Goal: Task Accomplishment & Management: Complete application form

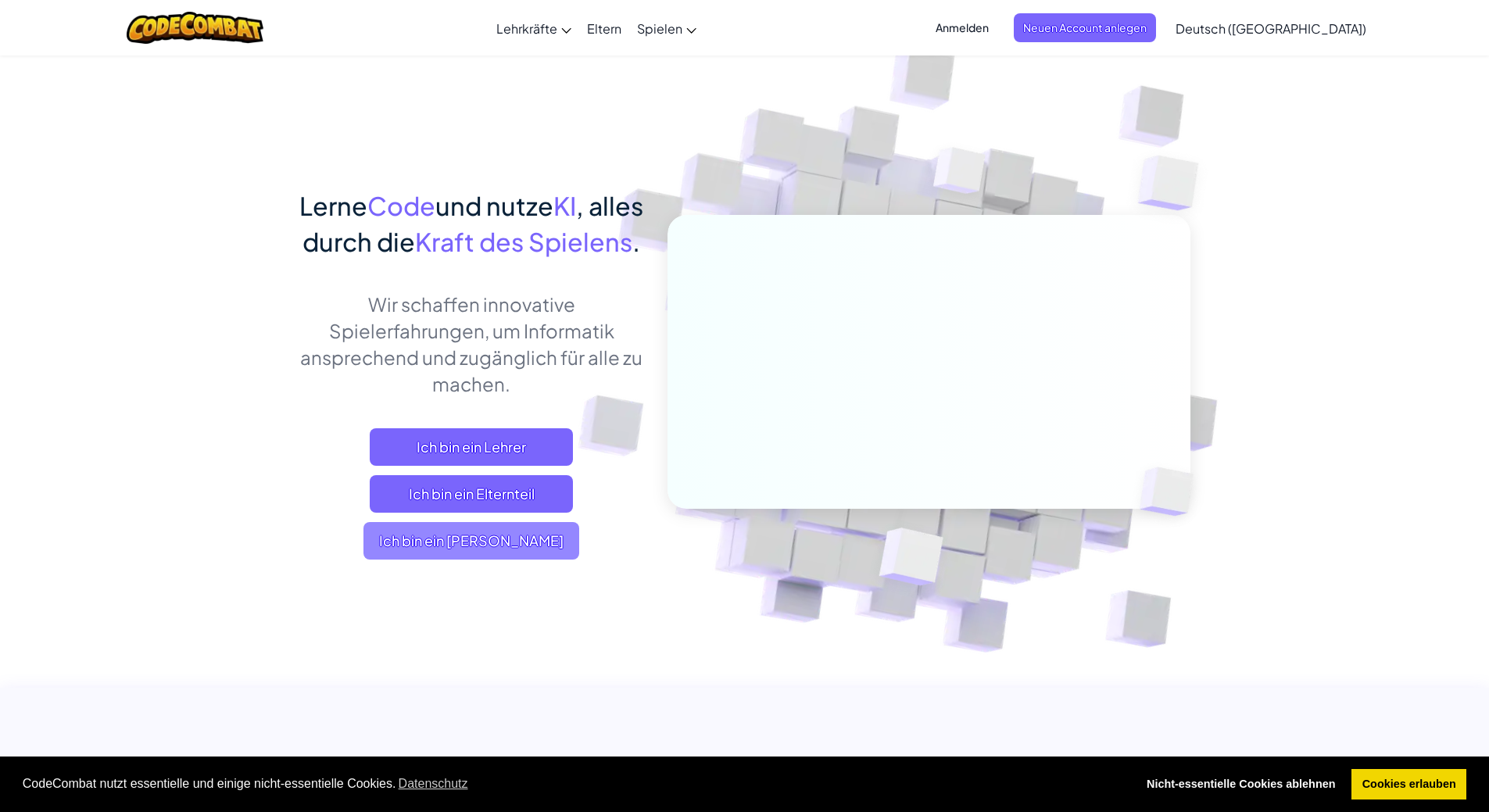
click at [533, 559] on span "Ich bin ein Schüler" at bounding box center [471, 541] width 216 height 37
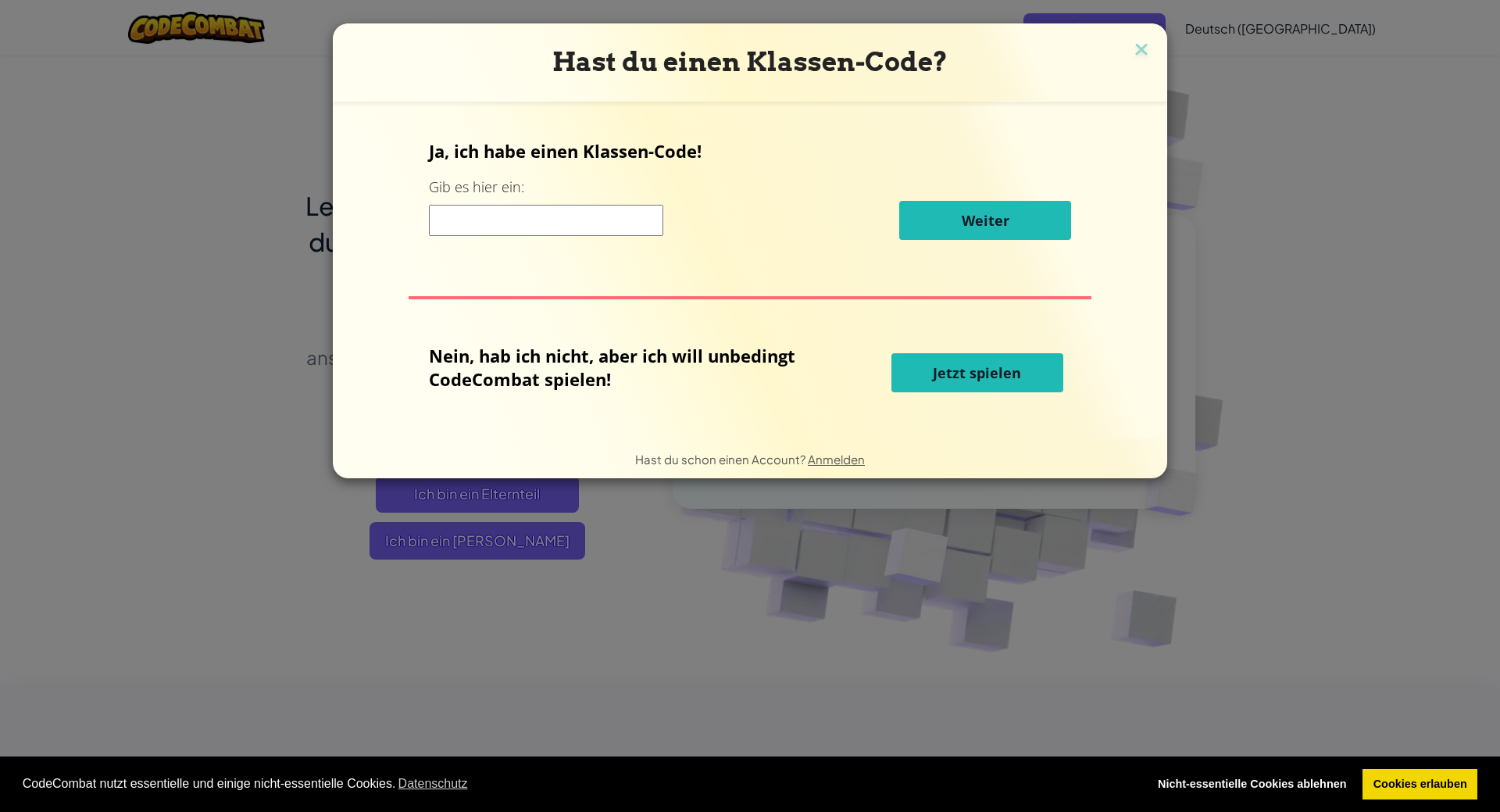
click at [1032, 382] on button "Jetzt spielen" at bounding box center [977, 373] width 172 height 39
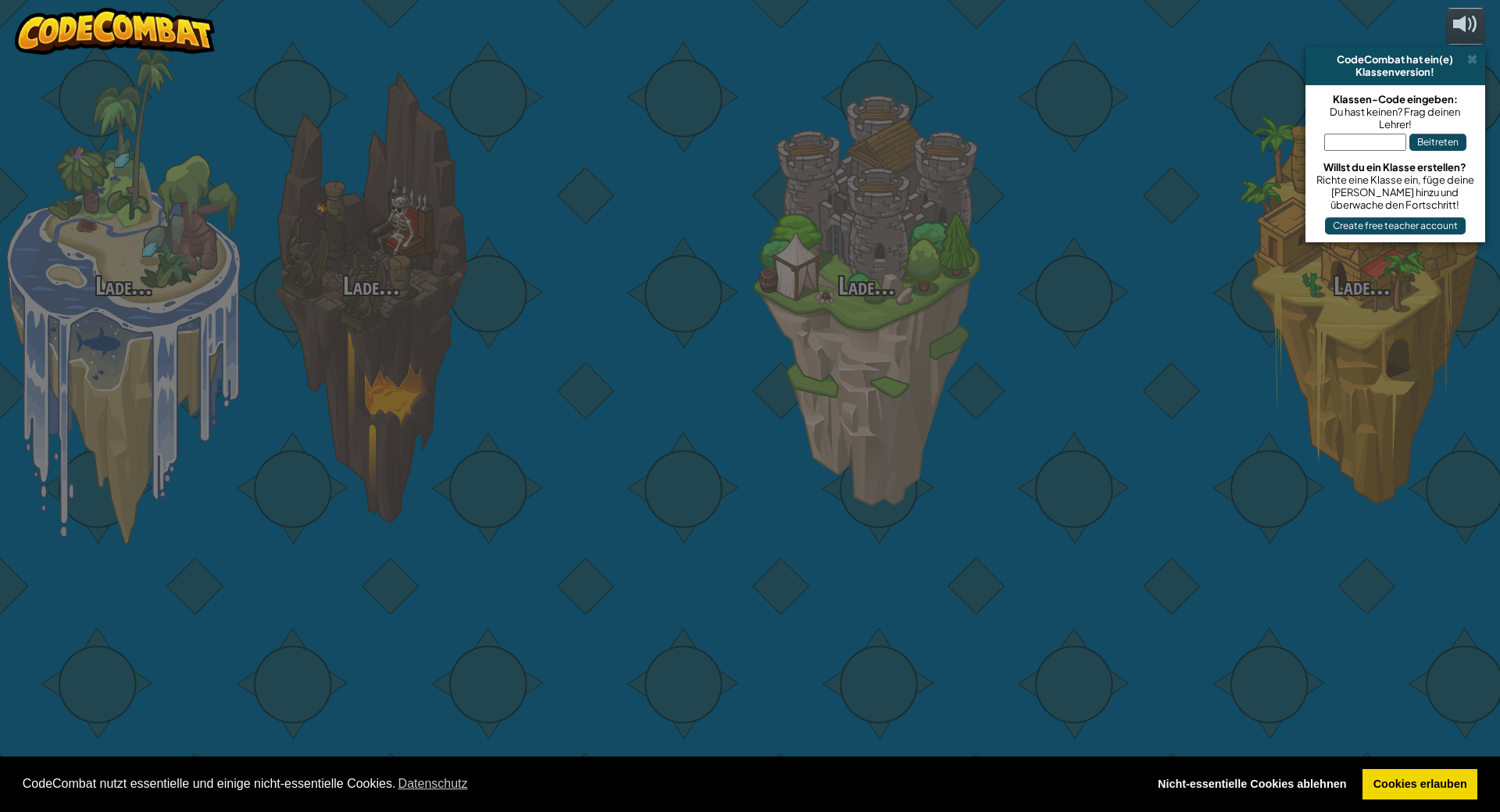
select select "de-DE"
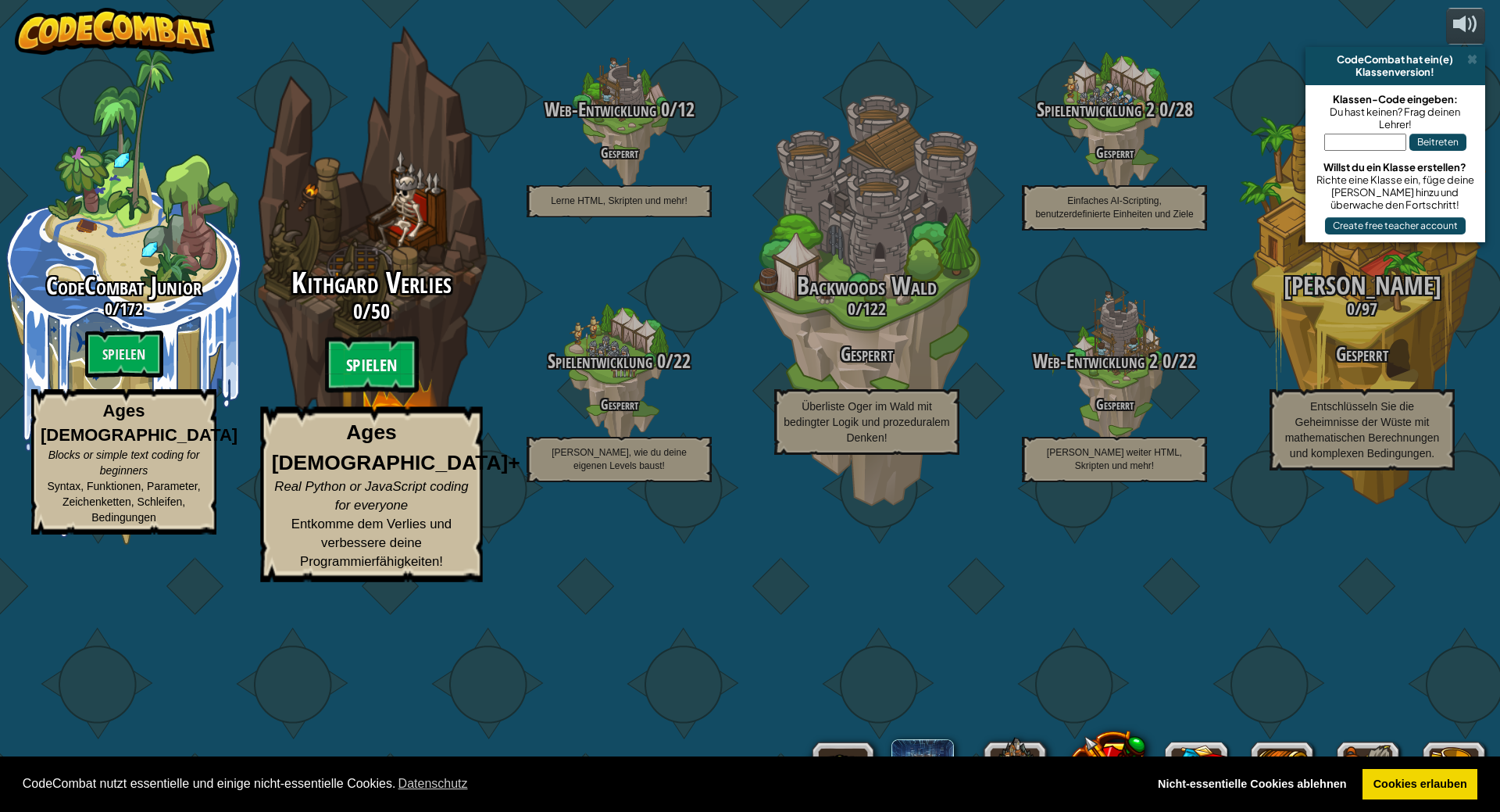
click at [365, 393] on btn "Spielen" at bounding box center [372, 365] width 94 height 56
select select "de-DE"
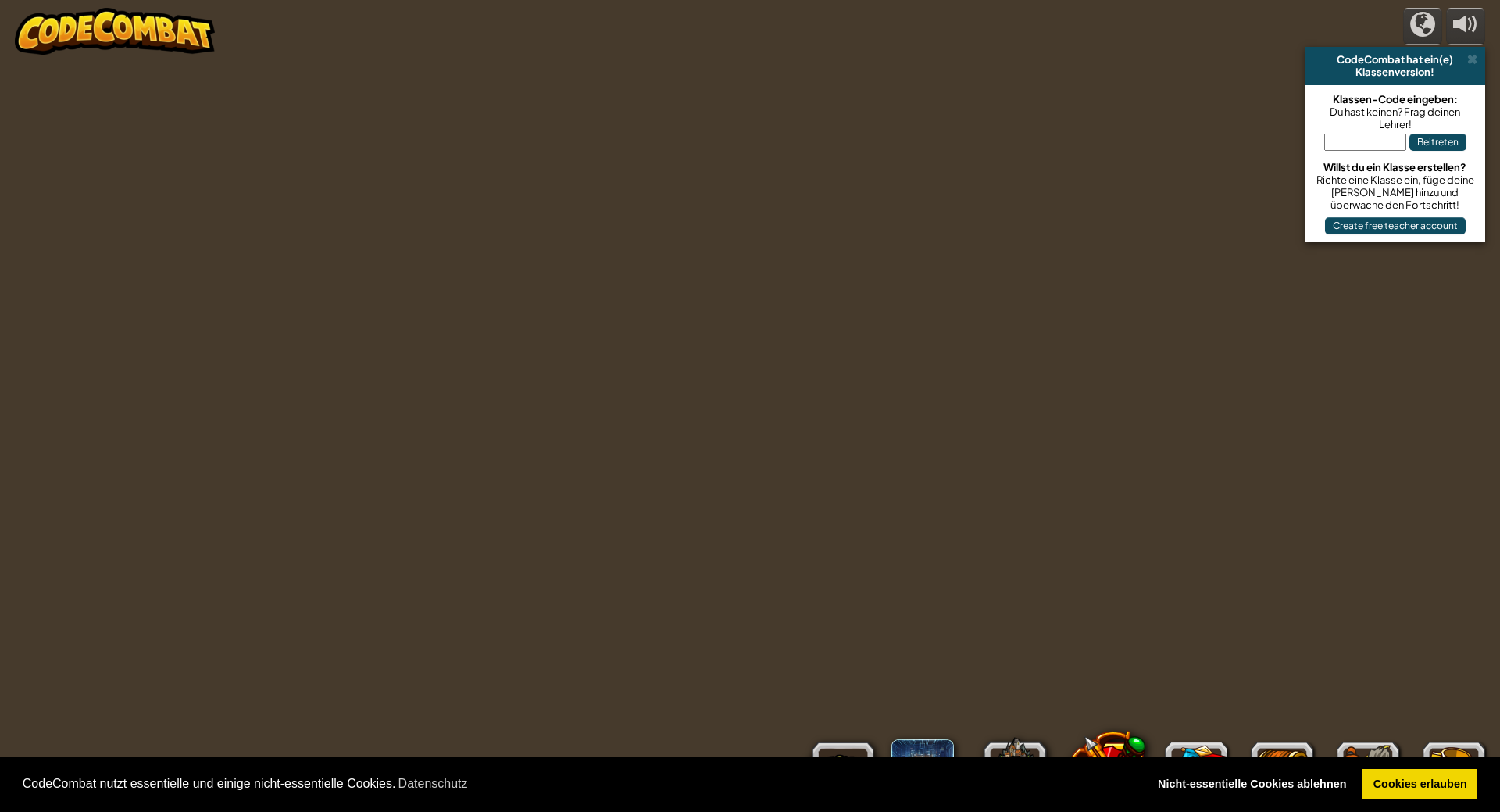
select select "de-DE"
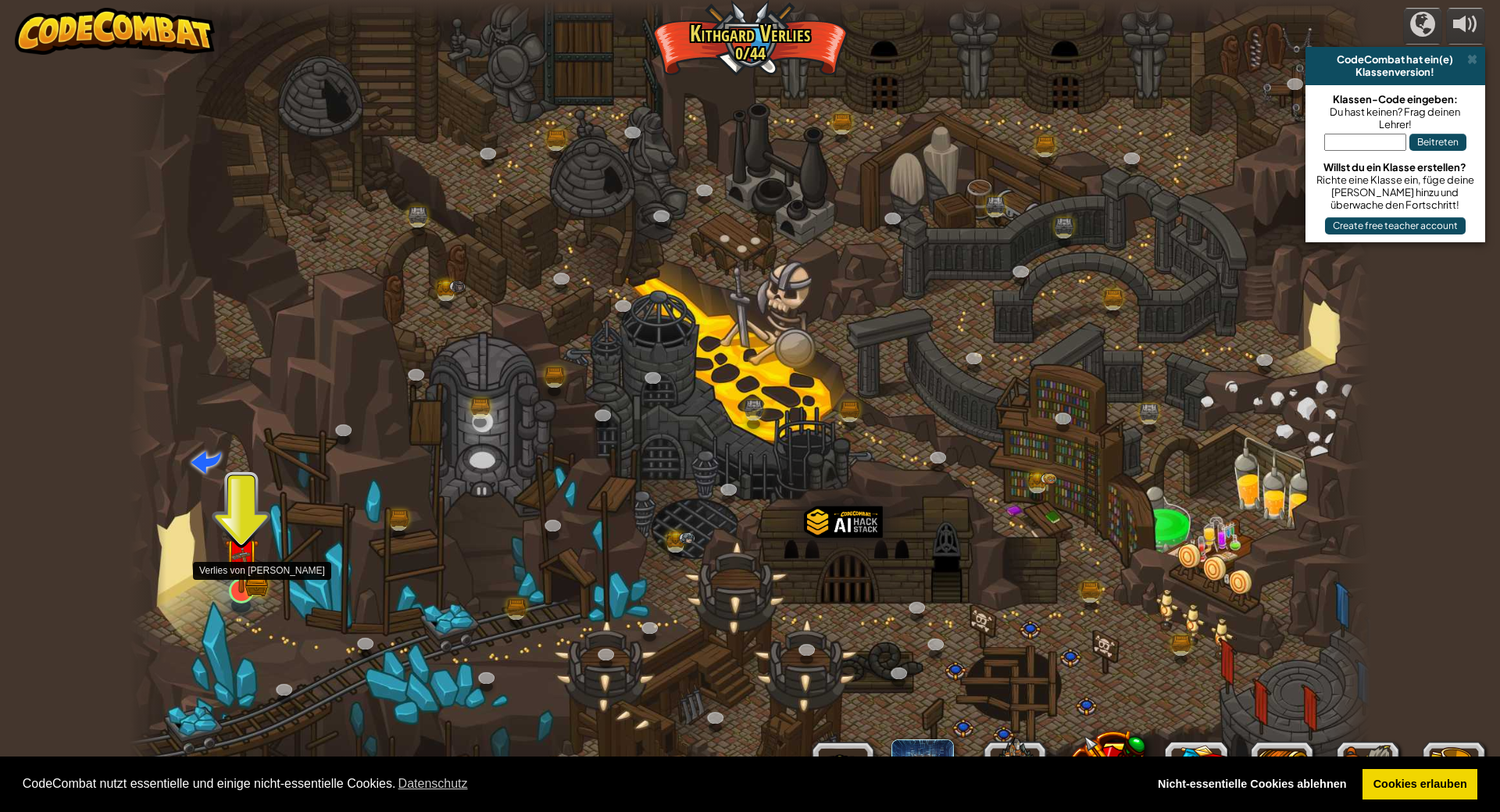
click at [254, 587] on img at bounding box center [241, 555] width 34 height 75
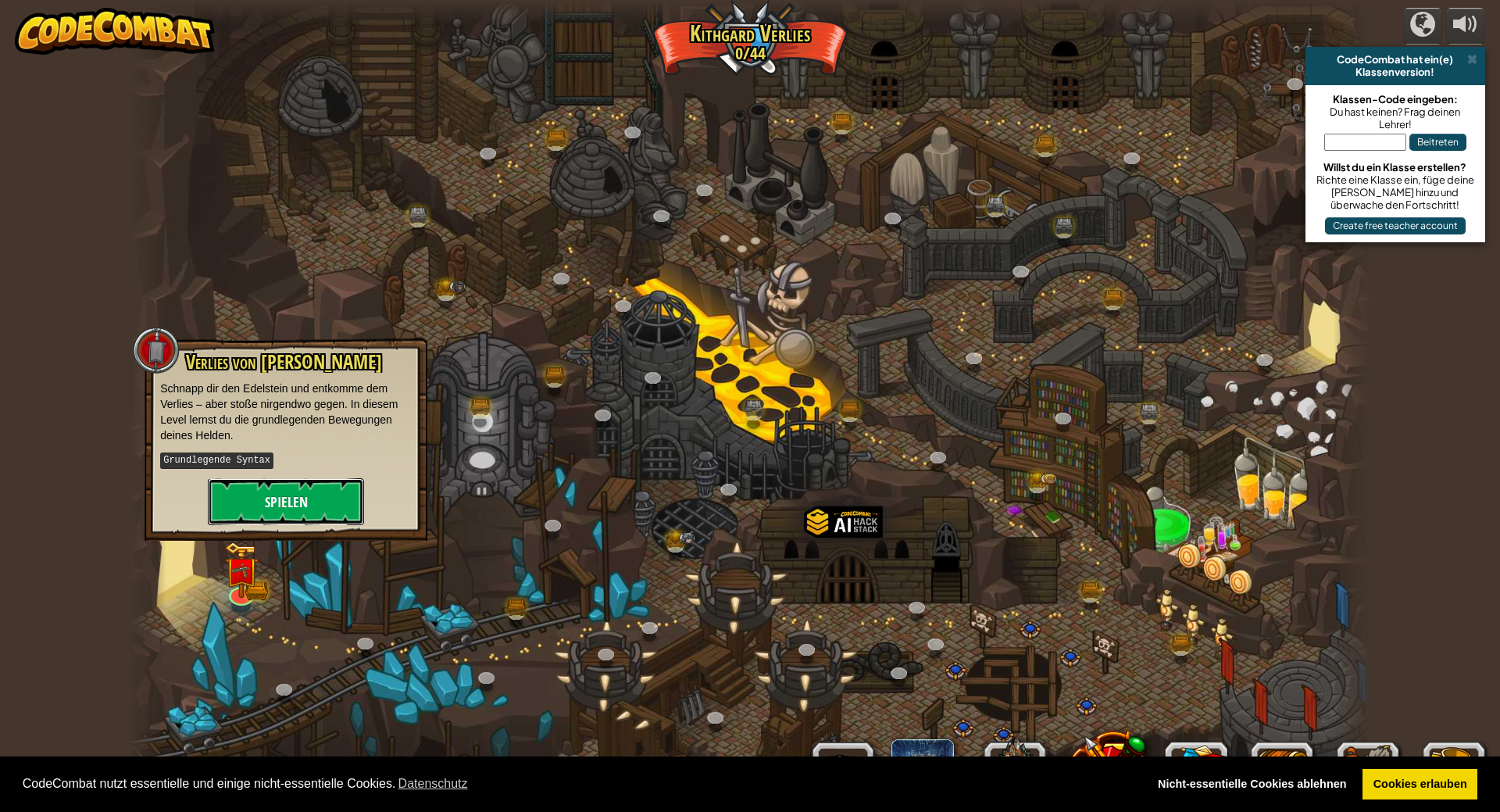
click at [264, 495] on button "Spielen" at bounding box center [285, 502] width 156 height 47
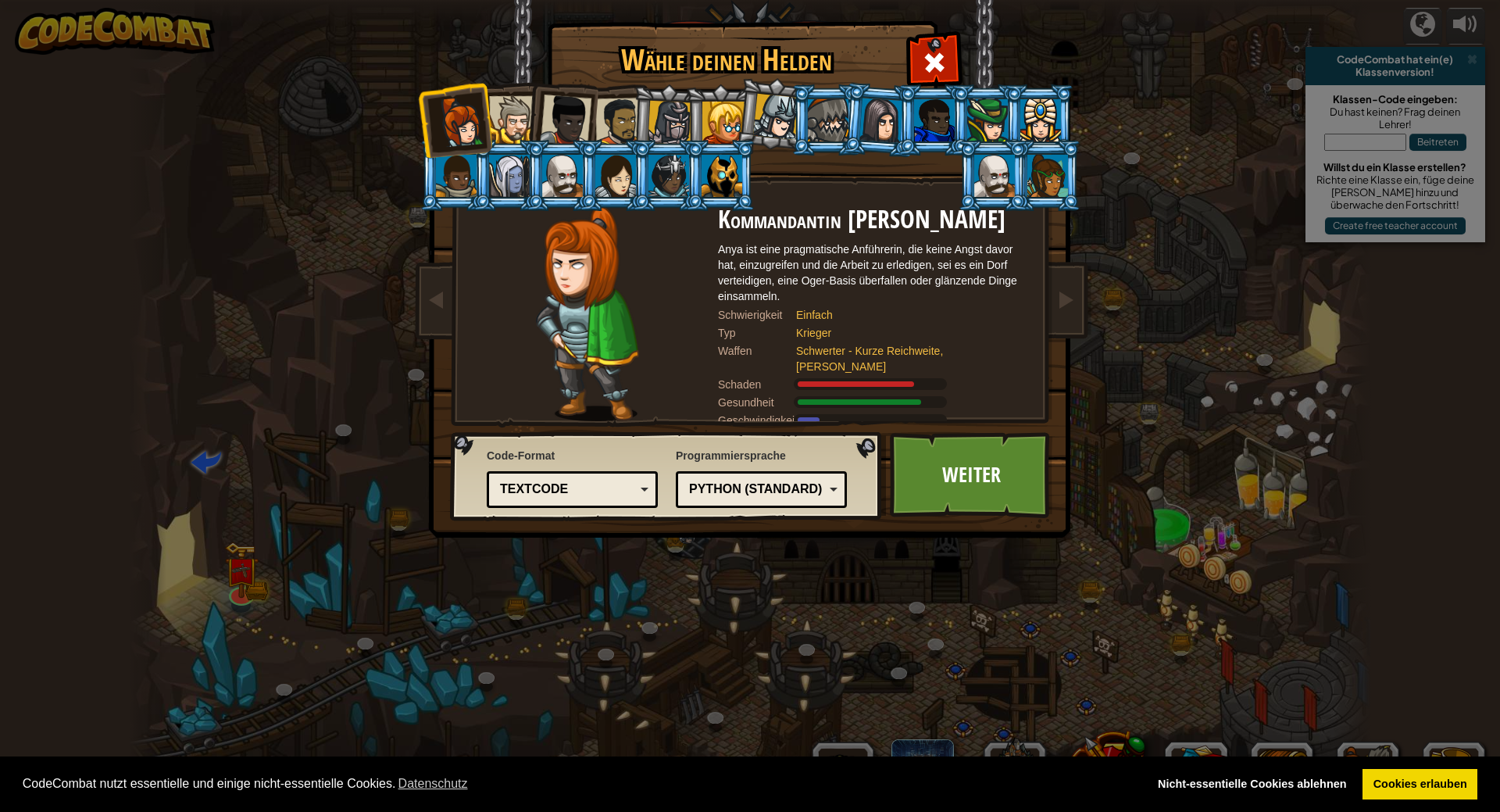
click at [724, 498] on div "Python (Standard)" at bounding box center [762, 489] width 151 height 24
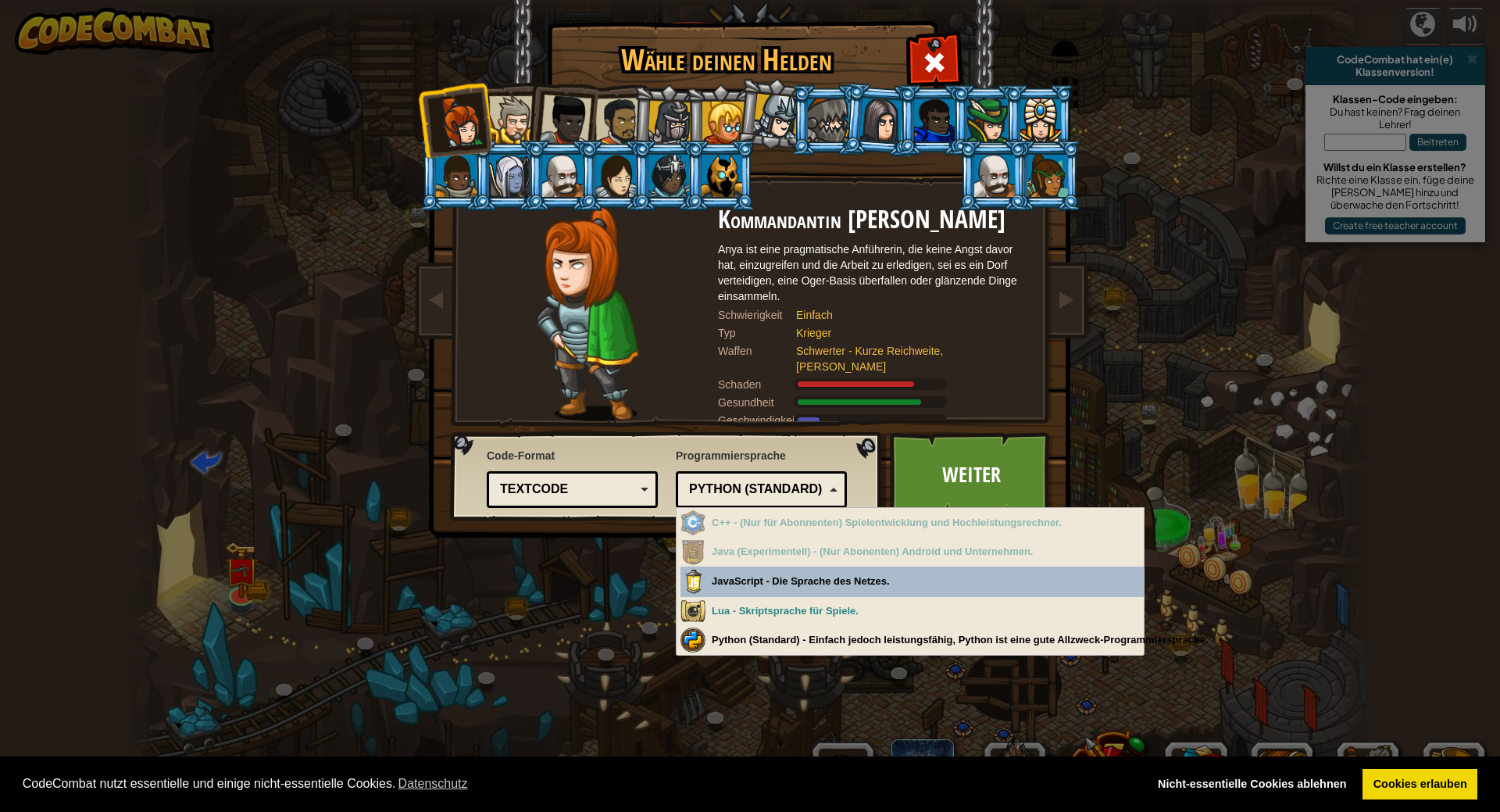
click at [728, 485] on div "Python (Standard)" at bounding box center [756, 489] width 135 height 18
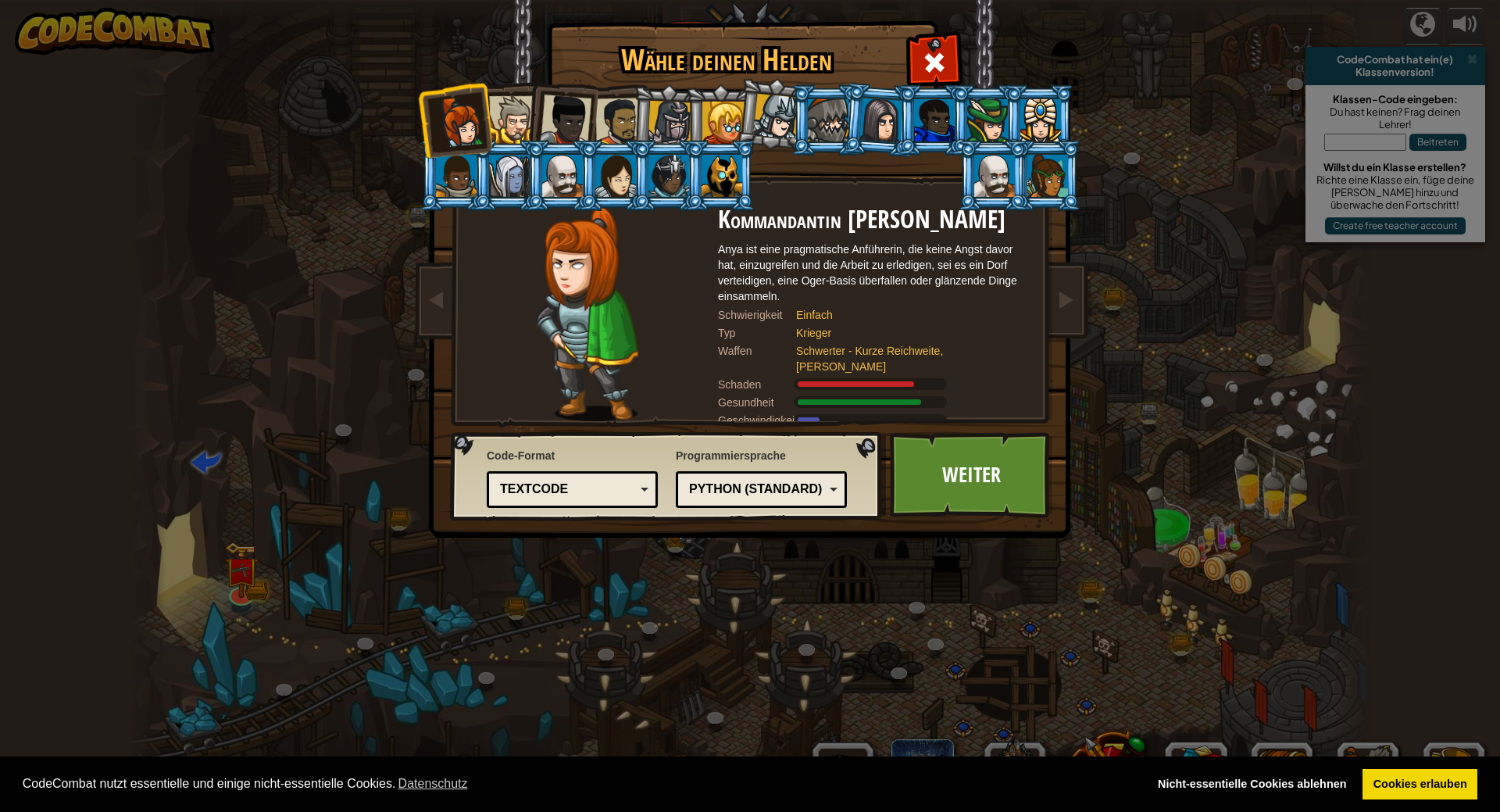
click at [348, 344] on div "Wähle deinen Helden 0 Kommandantin Anya Weston Anya ist eine pragmatische Anfüh…" at bounding box center [750, 406] width 1500 height 812
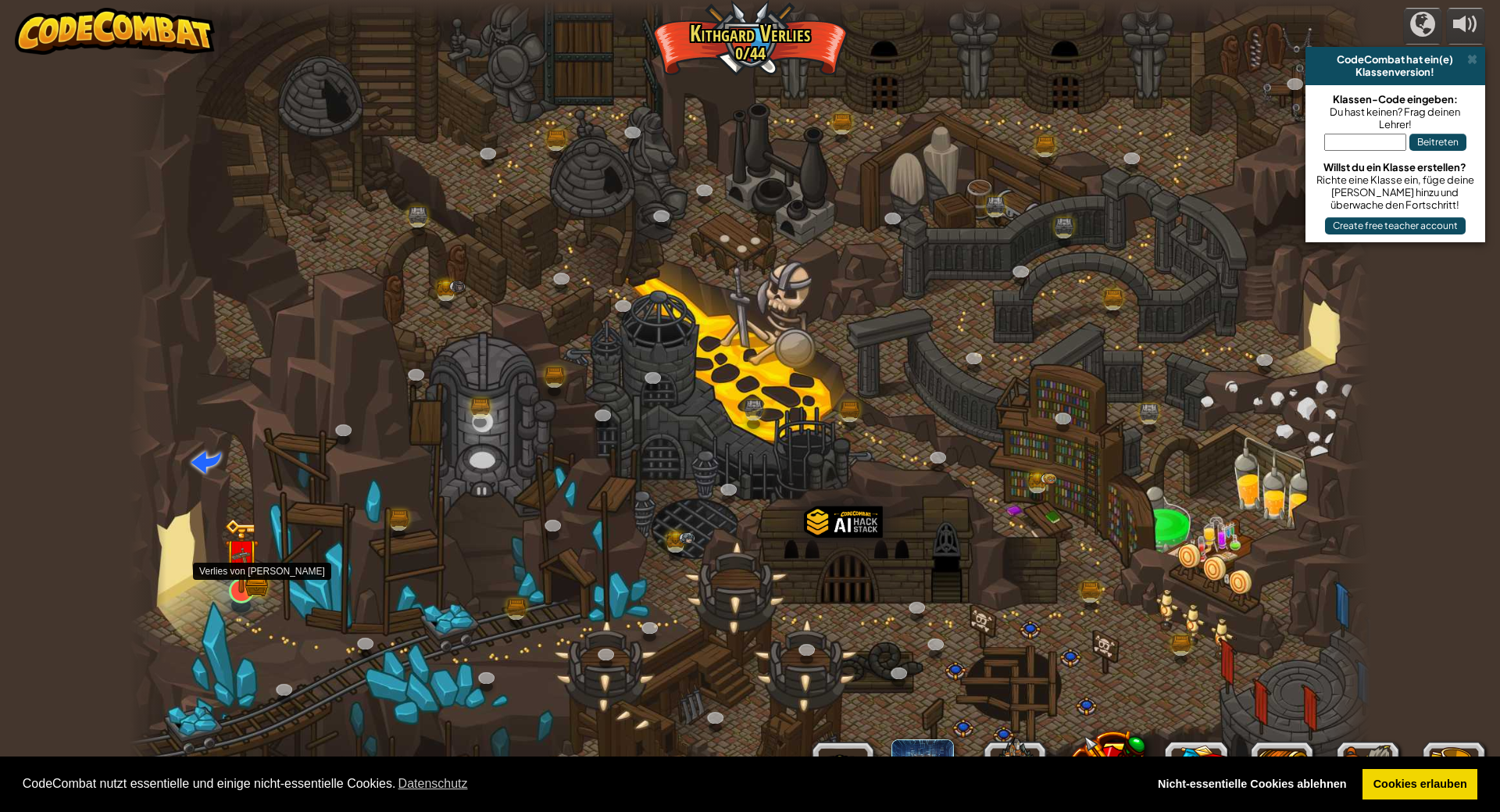
click at [248, 577] on img at bounding box center [241, 555] width 34 height 75
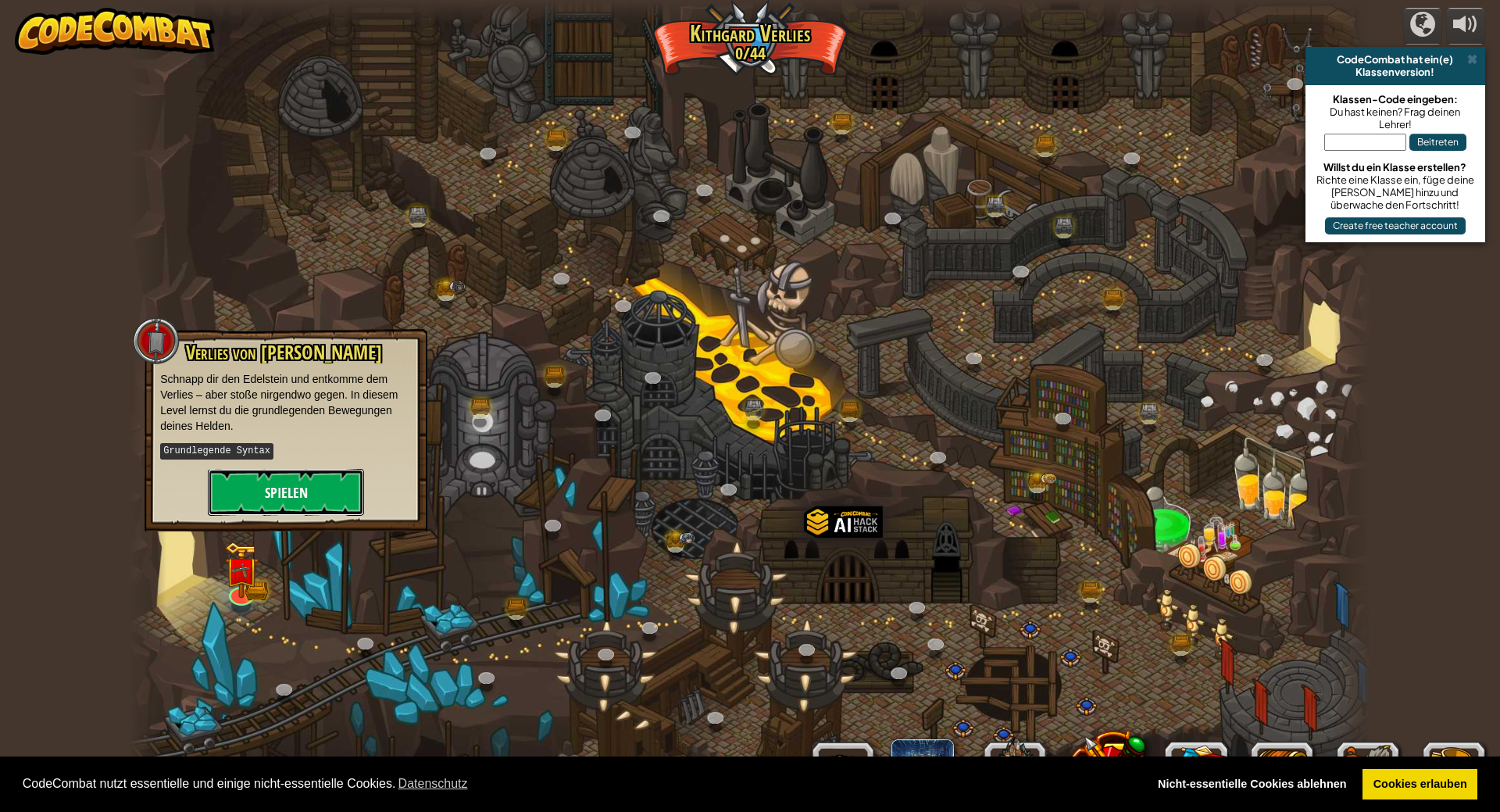
click at [335, 481] on button "Spielen" at bounding box center [285, 492] width 156 height 47
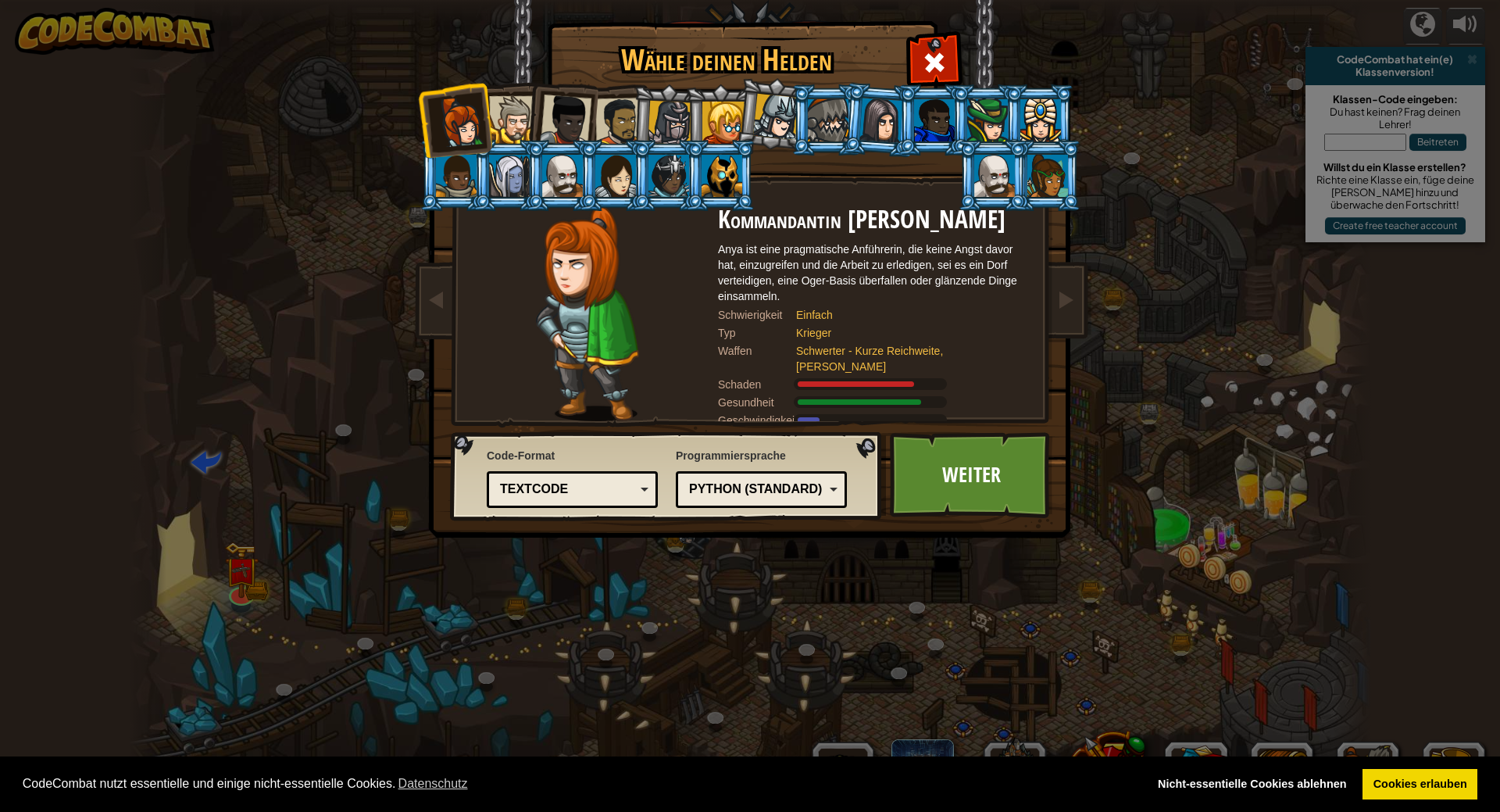
click at [542, 494] on div "Textcode" at bounding box center [567, 489] width 135 height 18
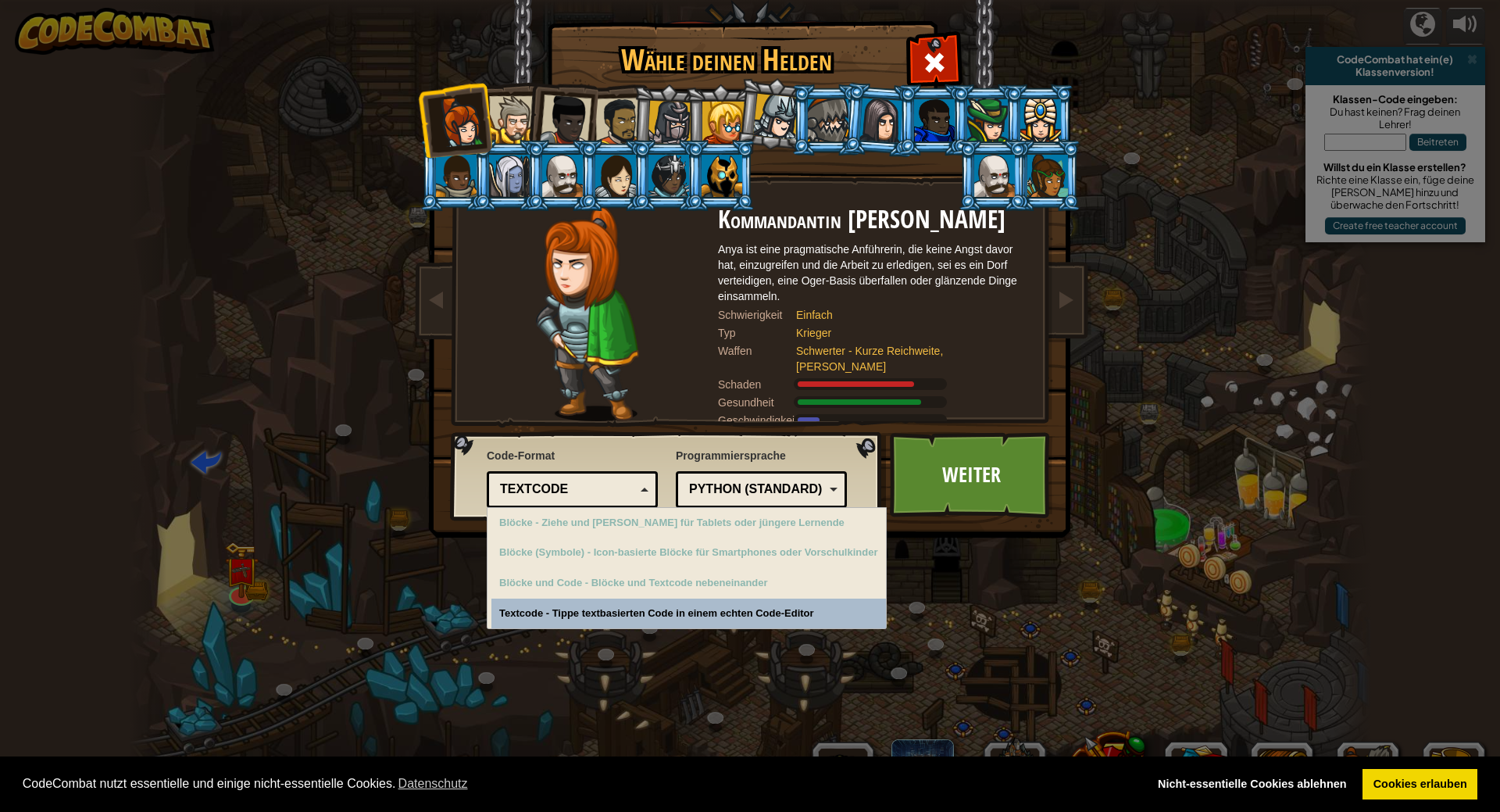
click at [548, 489] on div "Textcode" at bounding box center [567, 489] width 135 height 18
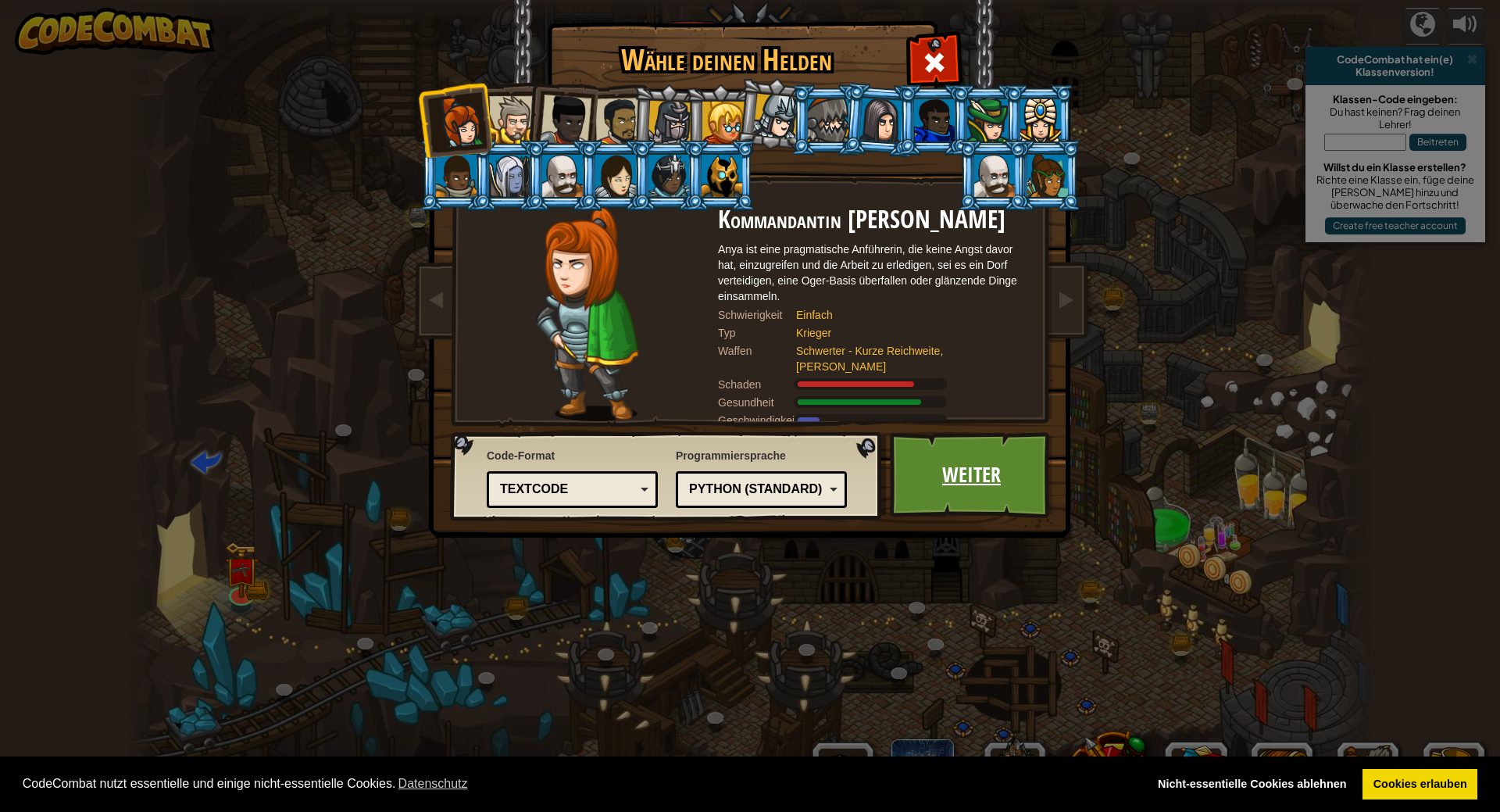
click at [1026, 471] on link "Weiter" at bounding box center [972, 475] width 164 height 86
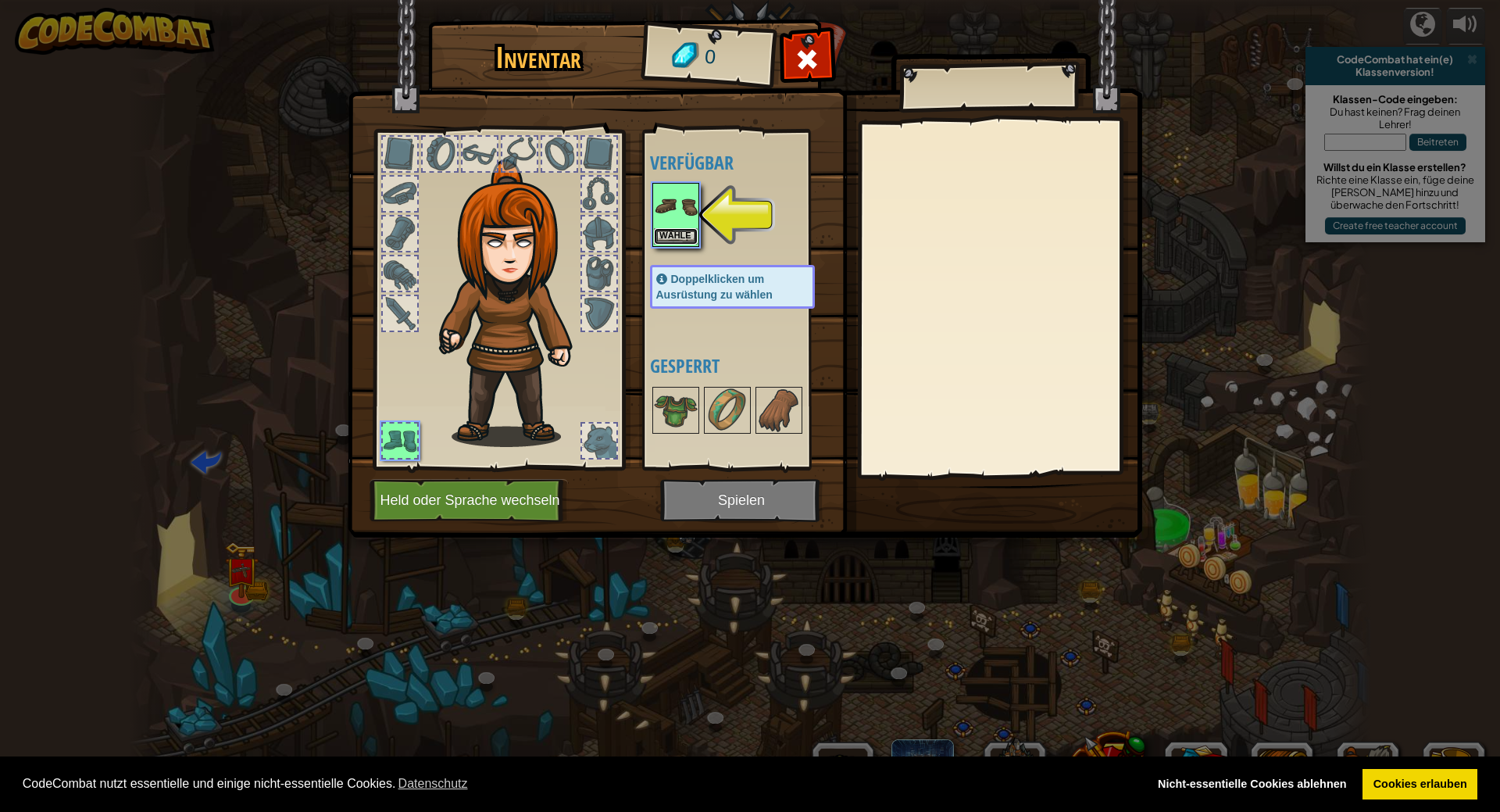
click at [676, 236] on button "Wähle" at bounding box center [676, 237] width 44 height 16
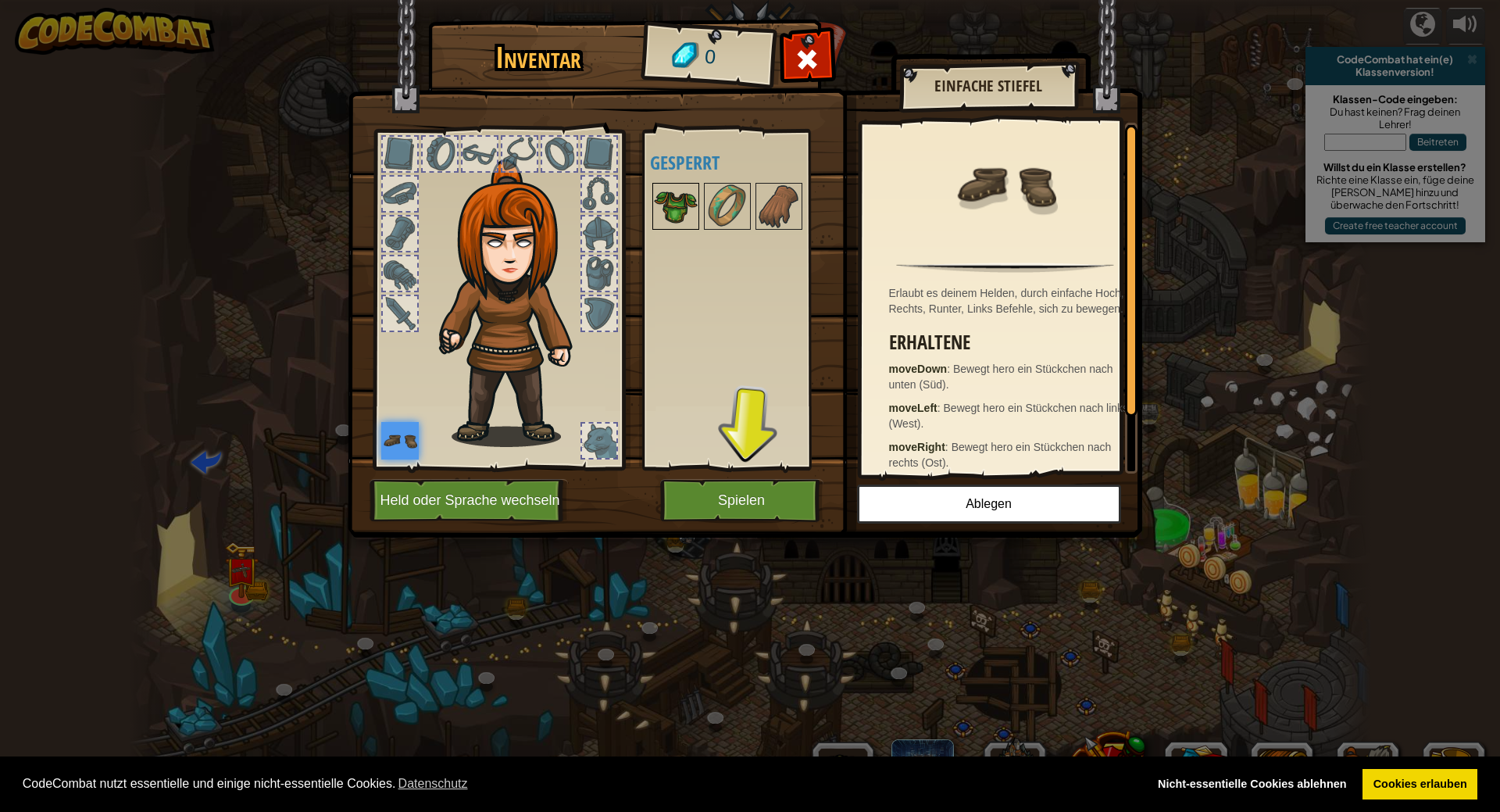
click at [668, 212] on img at bounding box center [676, 207] width 44 height 44
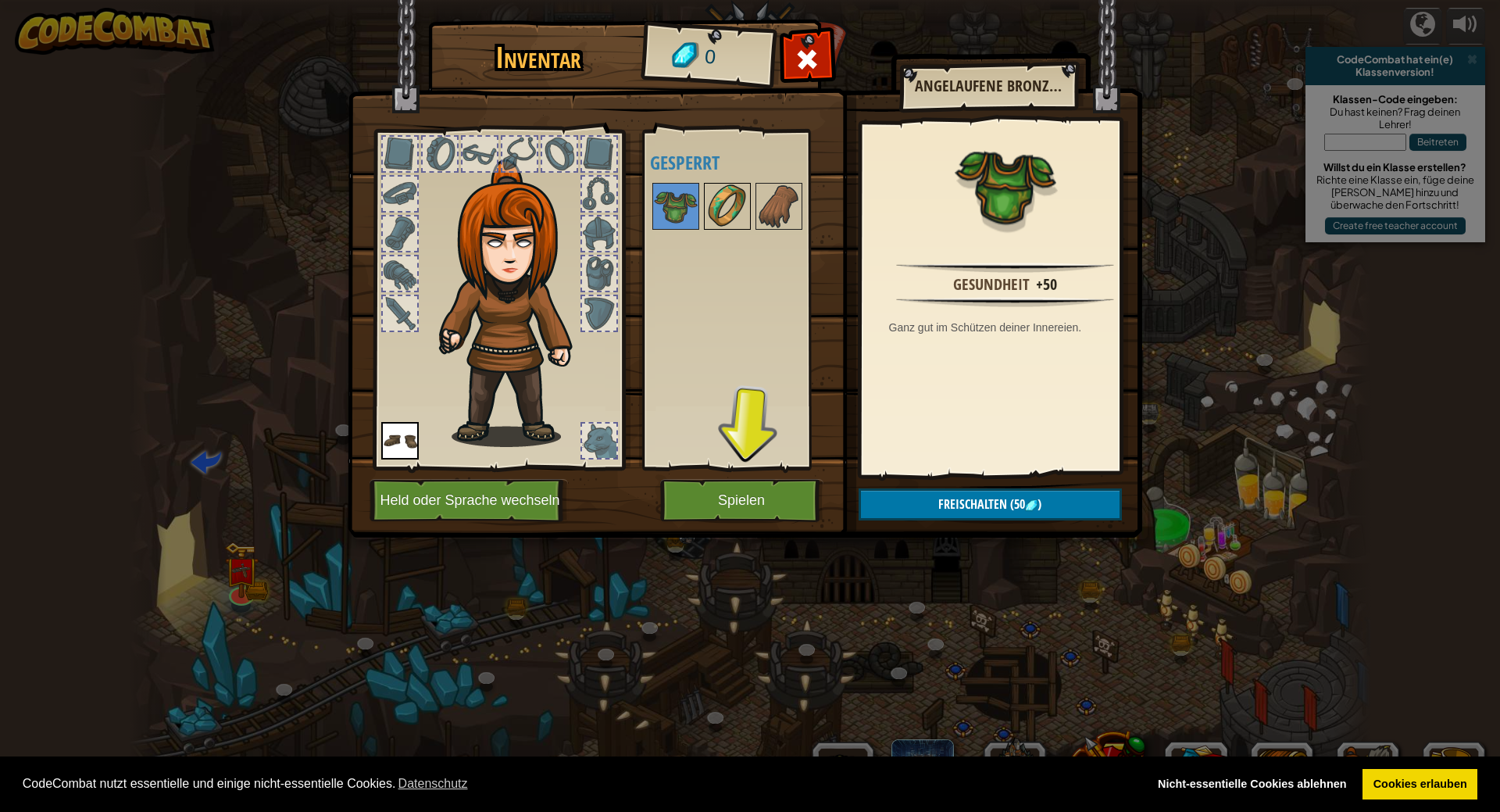
click at [712, 207] on img at bounding box center [728, 207] width 44 height 44
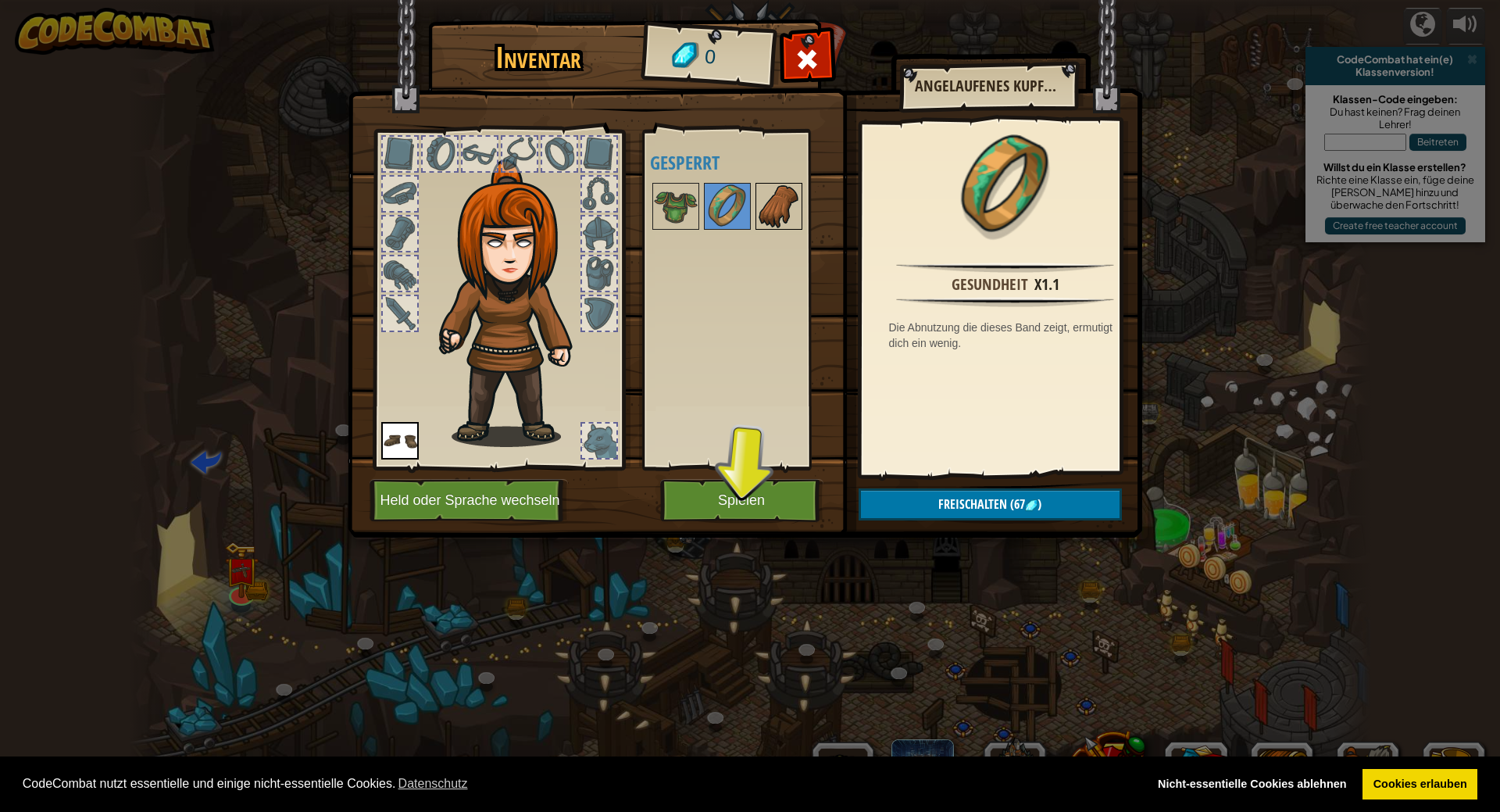
click at [776, 214] on img at bounding box center [779, 207] width 44 height 44
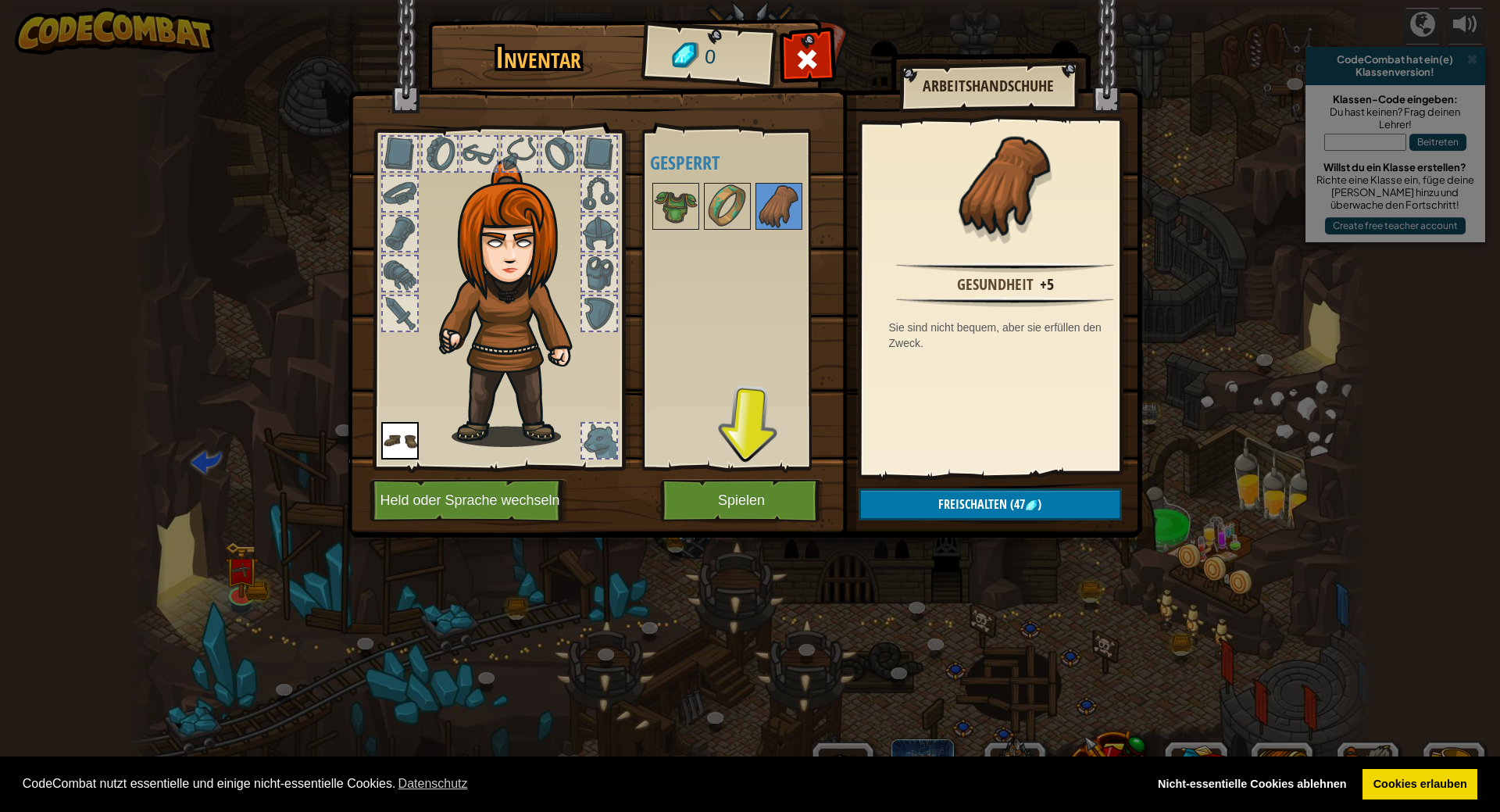
drag, startPoint x: 729, startPoint y: 214, endPoint x: 527, endPoint y: 173, distance: 206.1
click at [519, 177] on div "Inventar 0 Verfügbar Wähle Doppelklicken um Ausrüstung zu wählen Gesperrt Arbei…" at bounding box center [750, 281] width 795 height 515
click at [713, 200] on img at bounding box center [728, 207] width 44 height 44
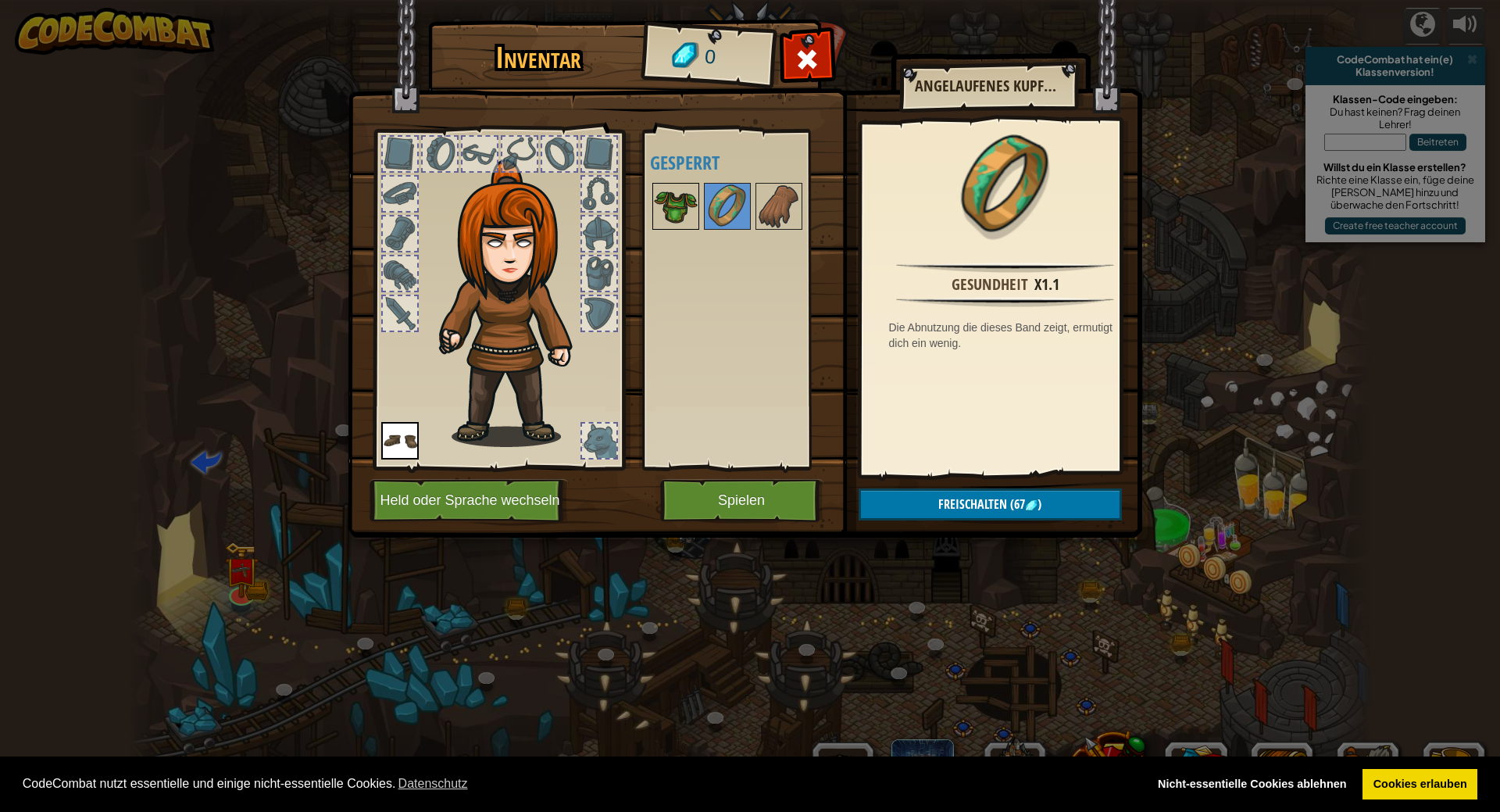
click at [654, 220] on img at bounding box center [676, 207] width 44 height 44
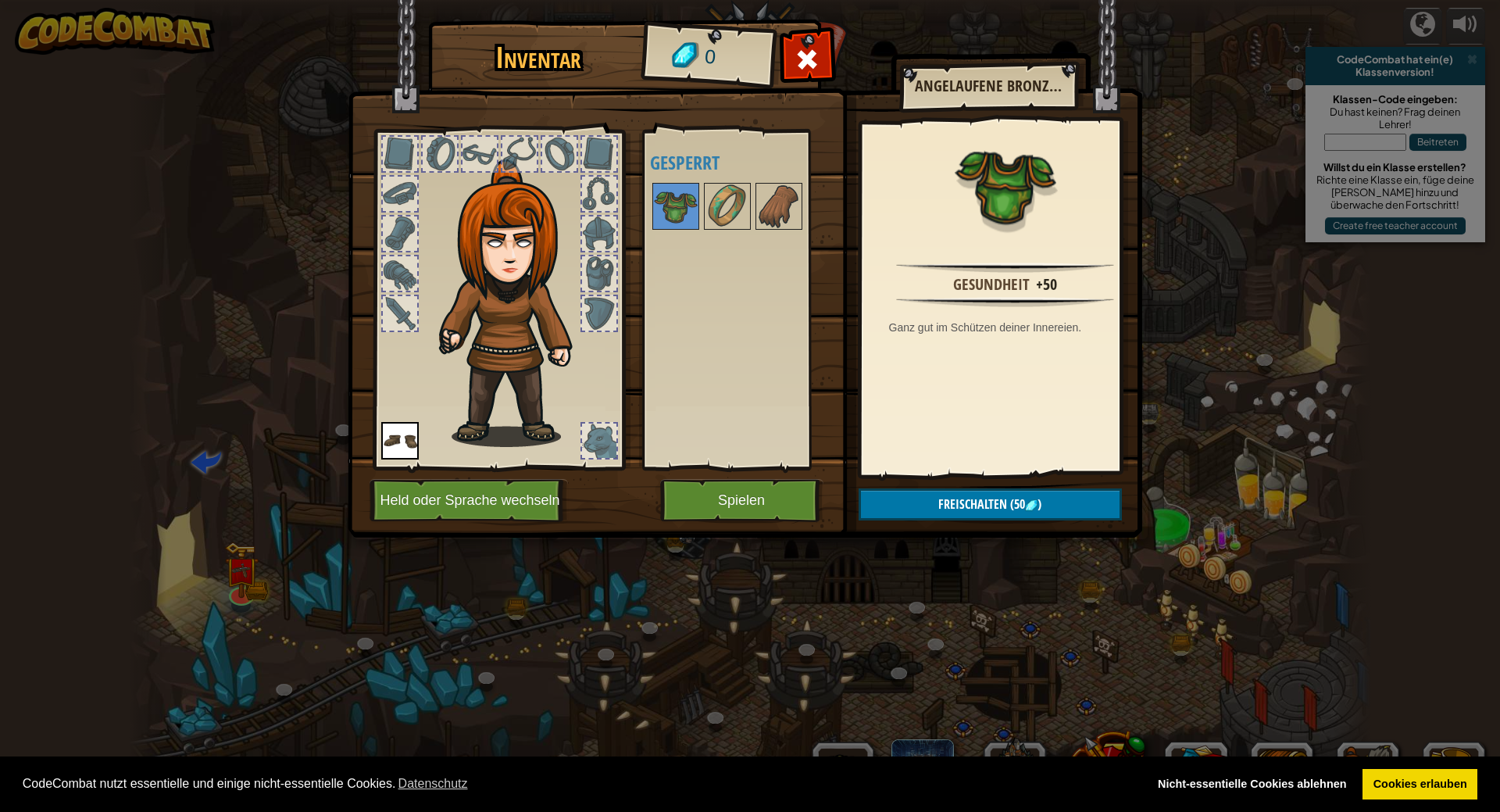
click at [710, 387] on div "Verfügbar Wähle Doppelklicken um Ausrüstung zu wählen Gesperrt" at bounding box center [748, 300] width 196 height 326
click at [768, 499] on button "Spielen" at bounding box center [742, 500] width 164 height 43
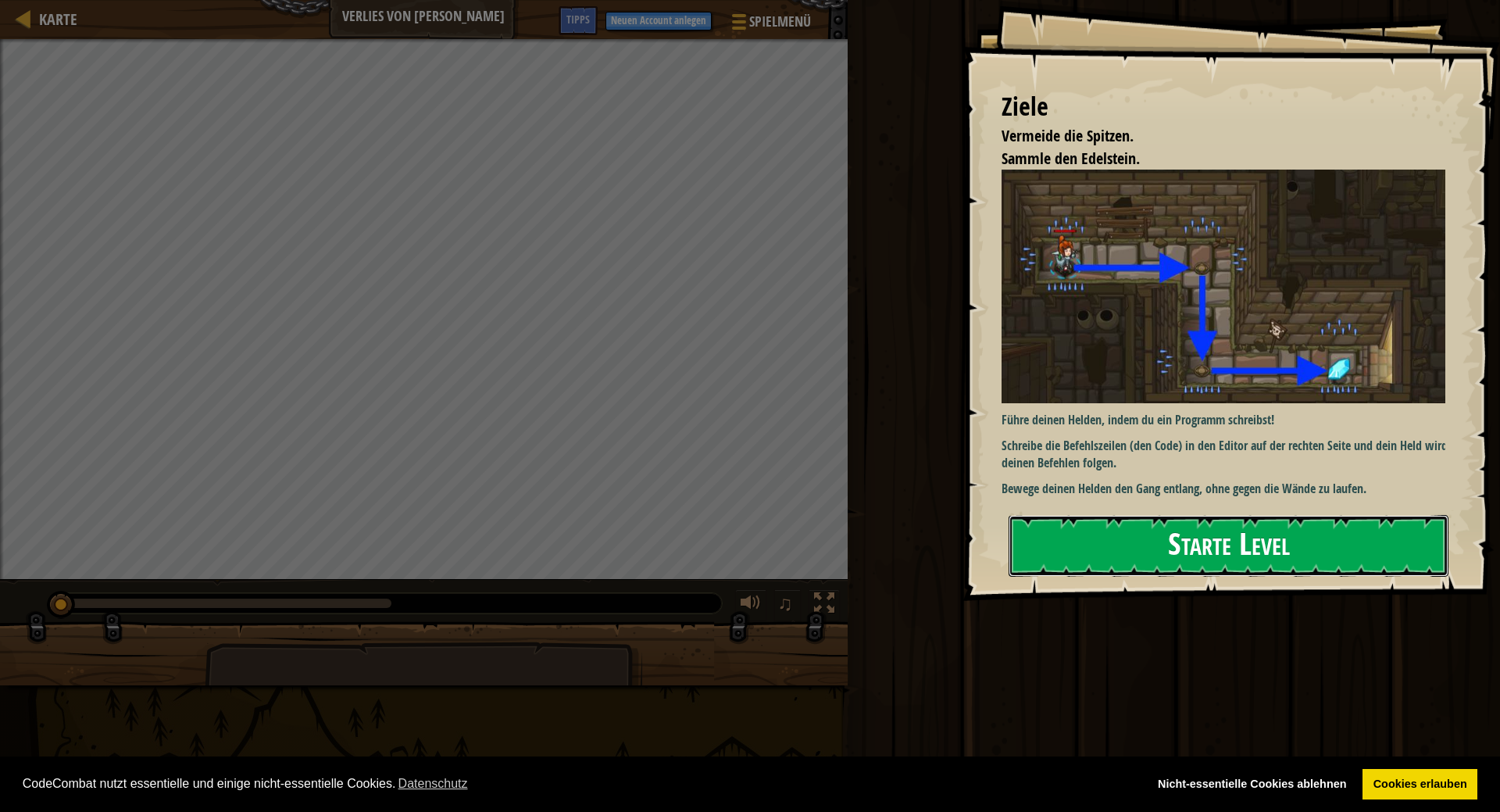
click at [1120, 547] on button "Starte Level" at bounding box center [1229, 545] width 440 height 62
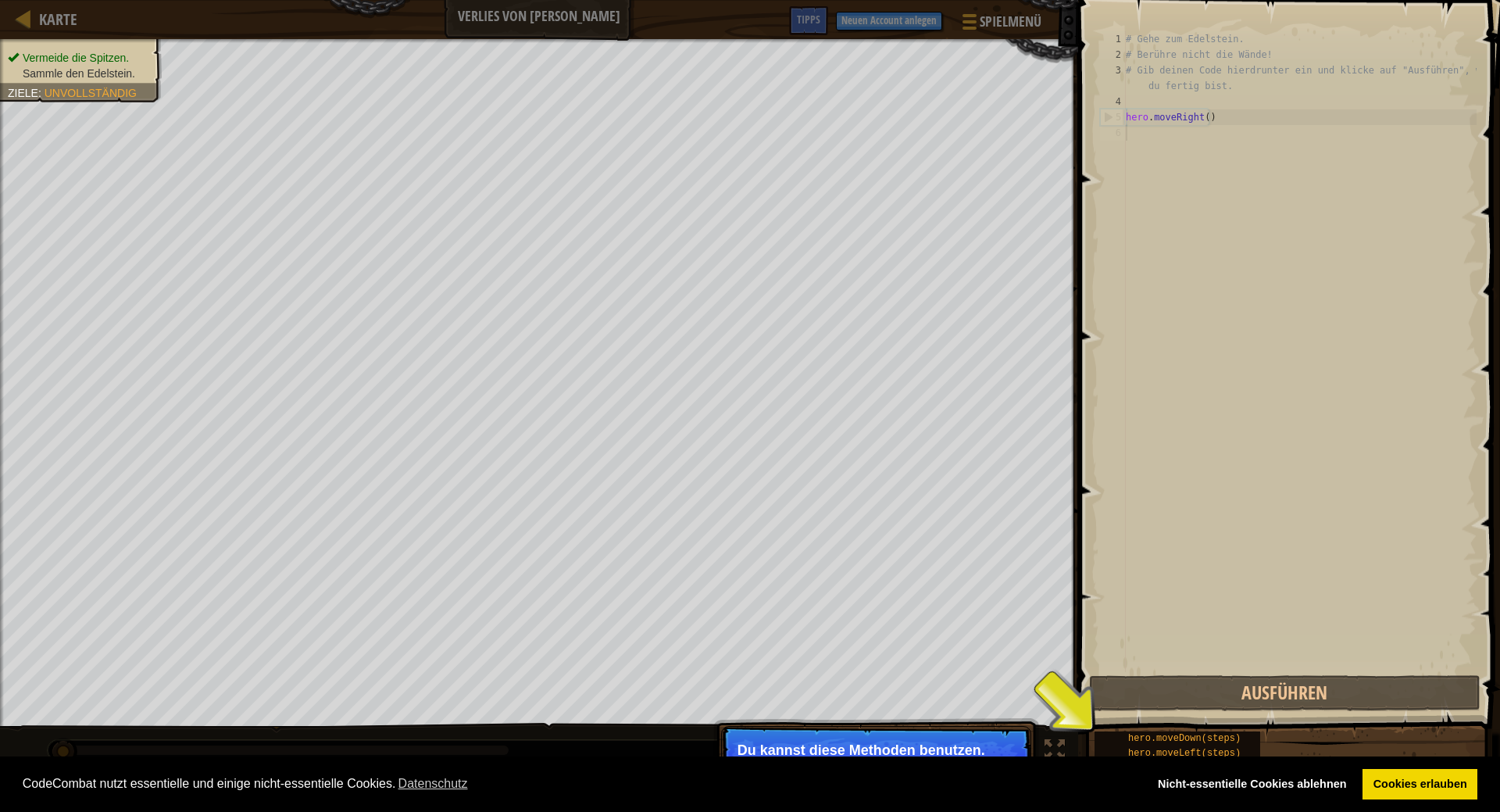
click at [1203, 143] on div "# Gehe zum Edelstein. # Berühre nicht die Wände! # Gib deinen Code hierdrunter …" at bounding box center [1299, 367] width 354 height 672
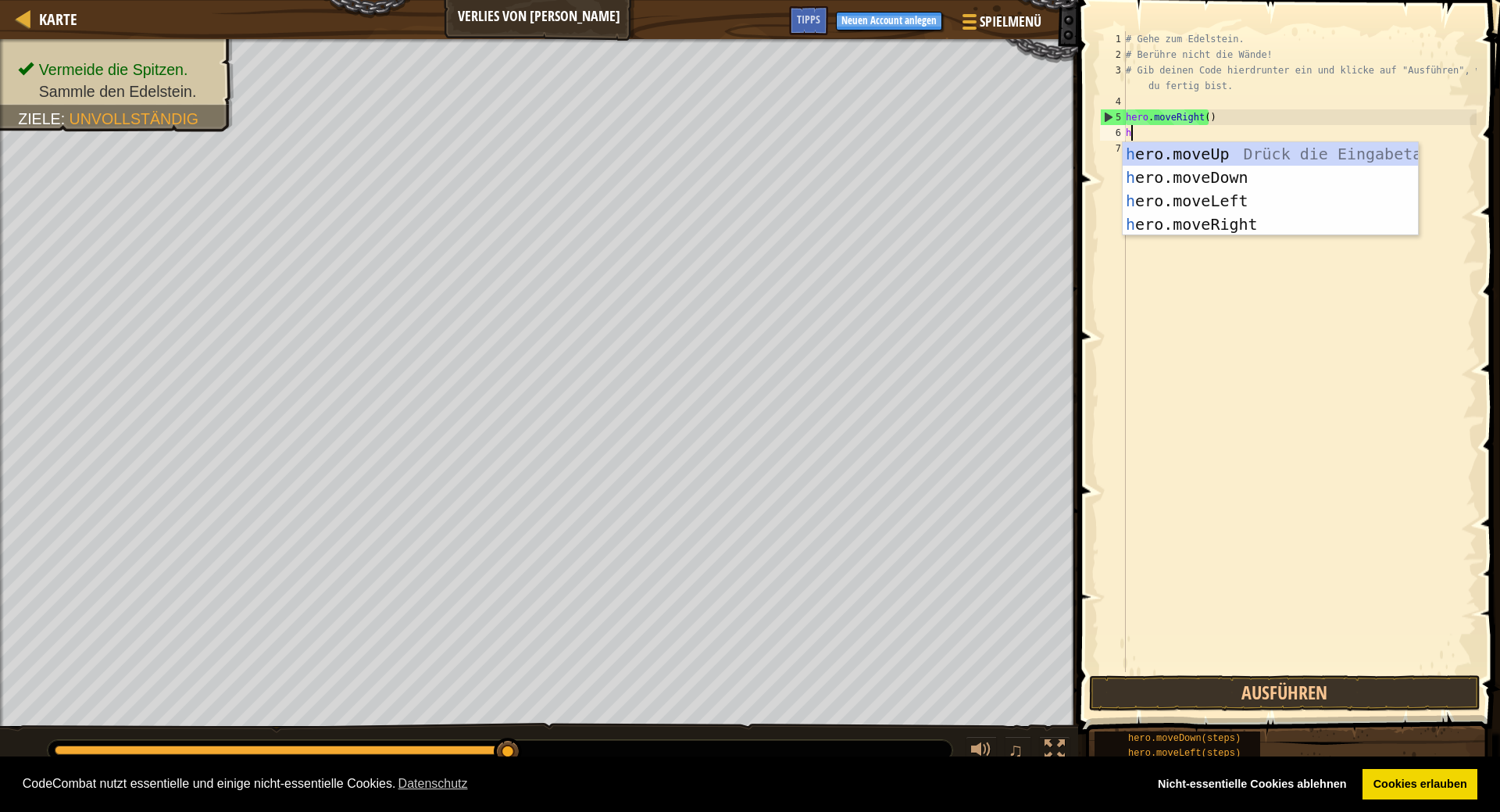
scroll to position [7, 0]
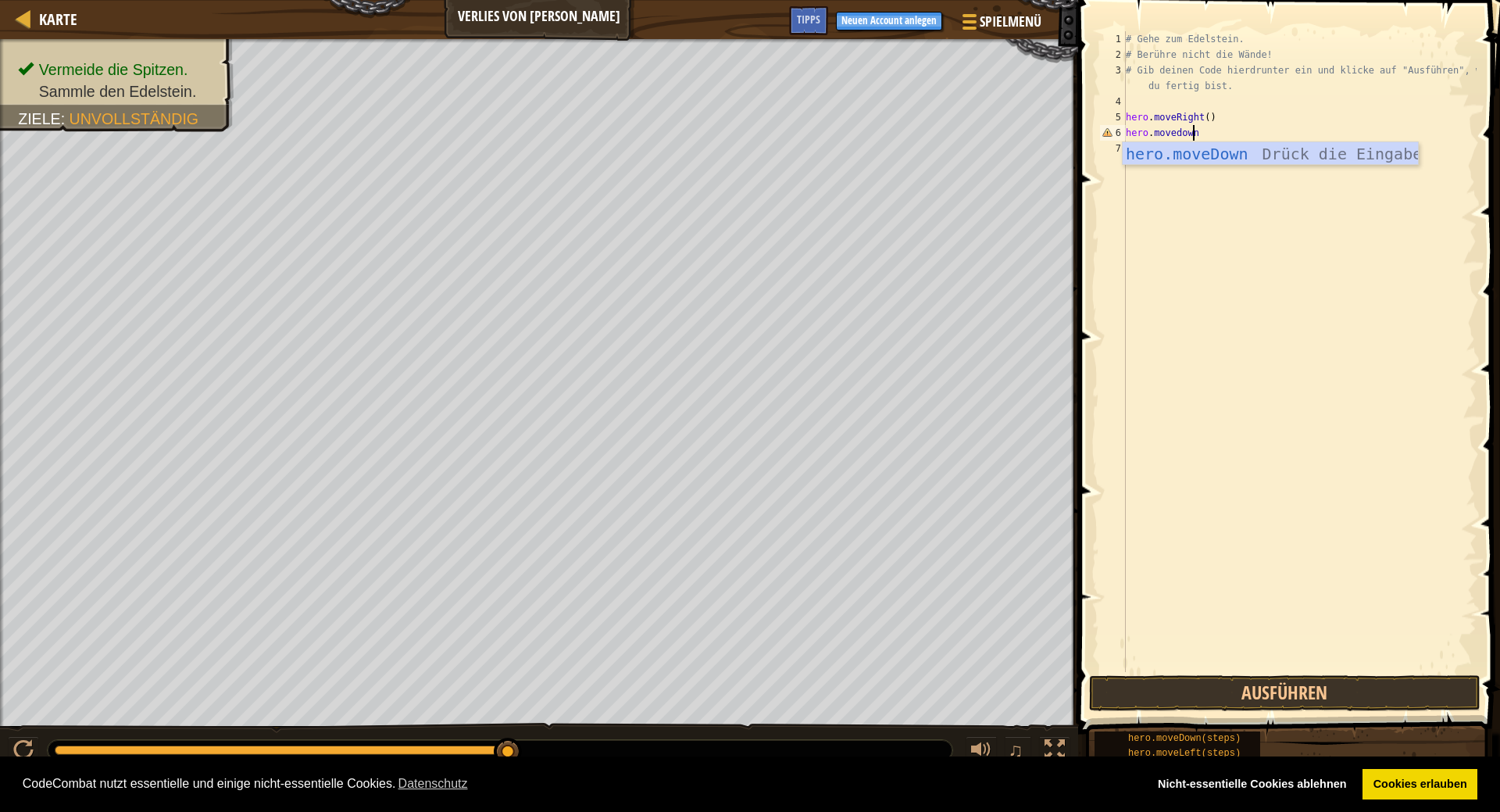
type textarea "hero.movedown()"
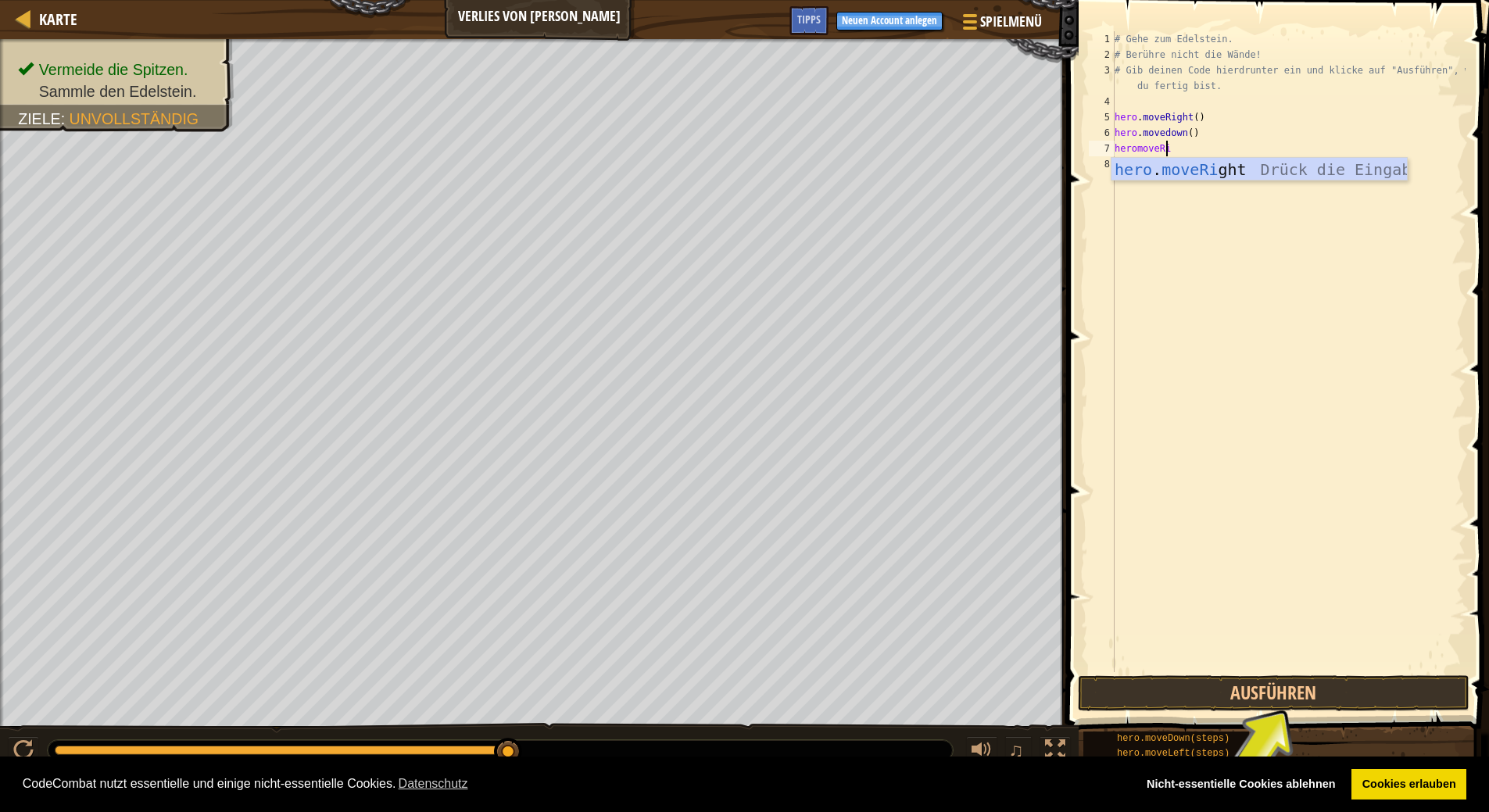
scroll to position [7, 4]
type textarea "heromoveRigh"
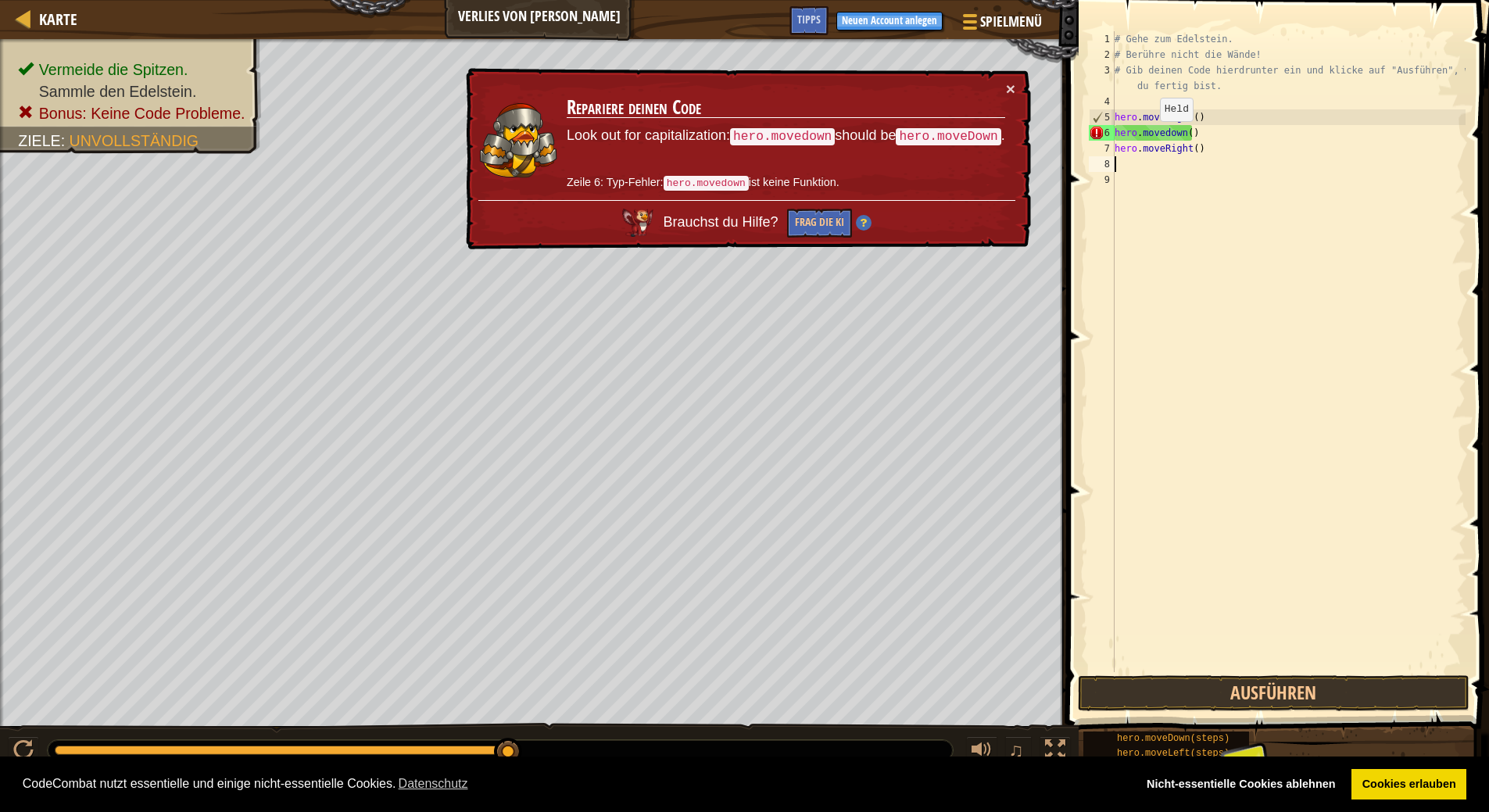
click at [1149, 136] on div "# Gehe zum Edelstein. # Berühre nicht die Wände! # Gib deinen Code hierdrunter …" at bounding box center [1288, 367] width 354 height 672
click at [1162, 134] on div "# Gehe zum Edelstein. # Berühre nicht die Wände! # Gib deinen Code hierdrunter …" at bounding box center [1288, 367] width 354 height 672
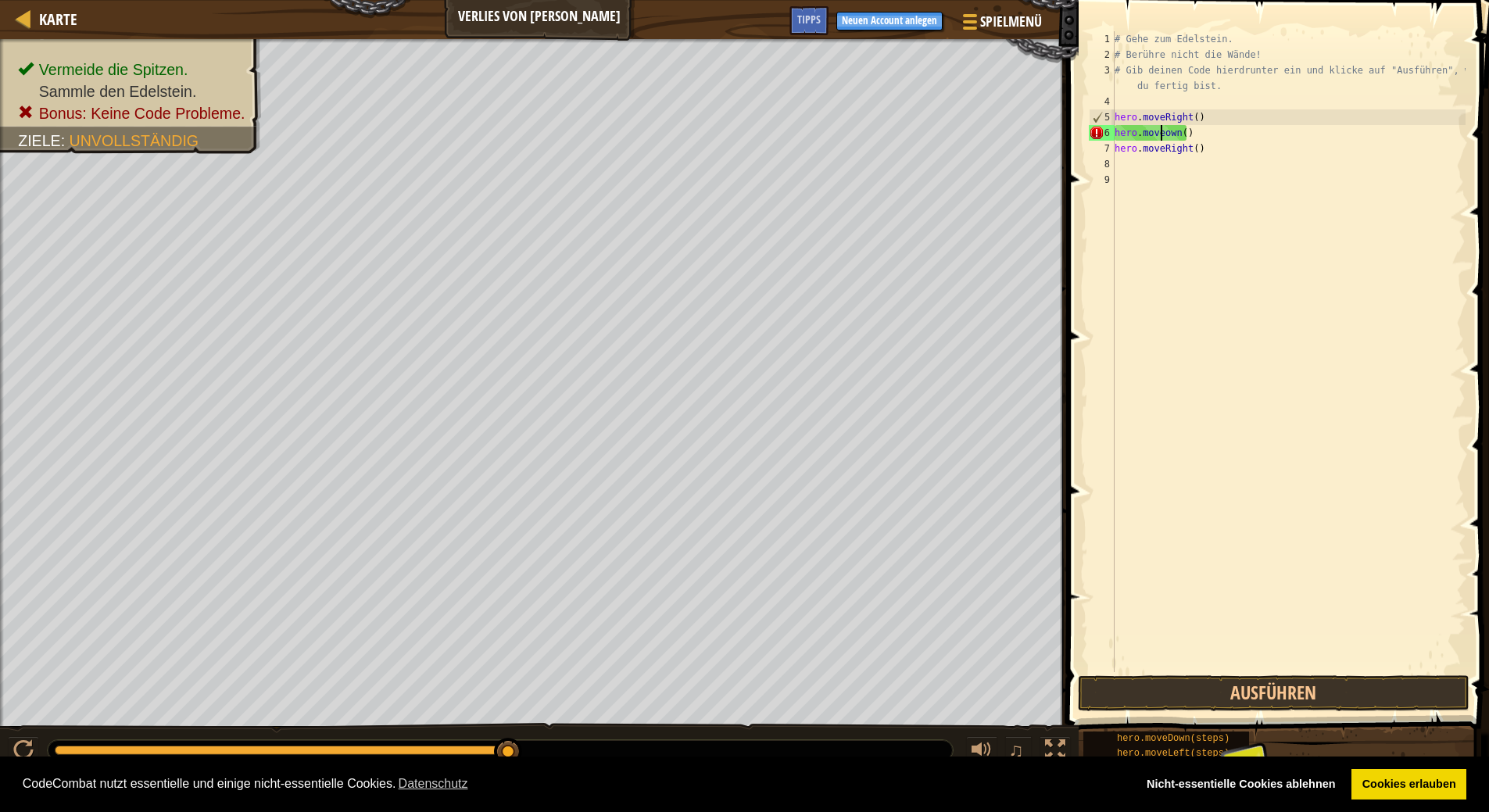
scroll to position [7, 4]
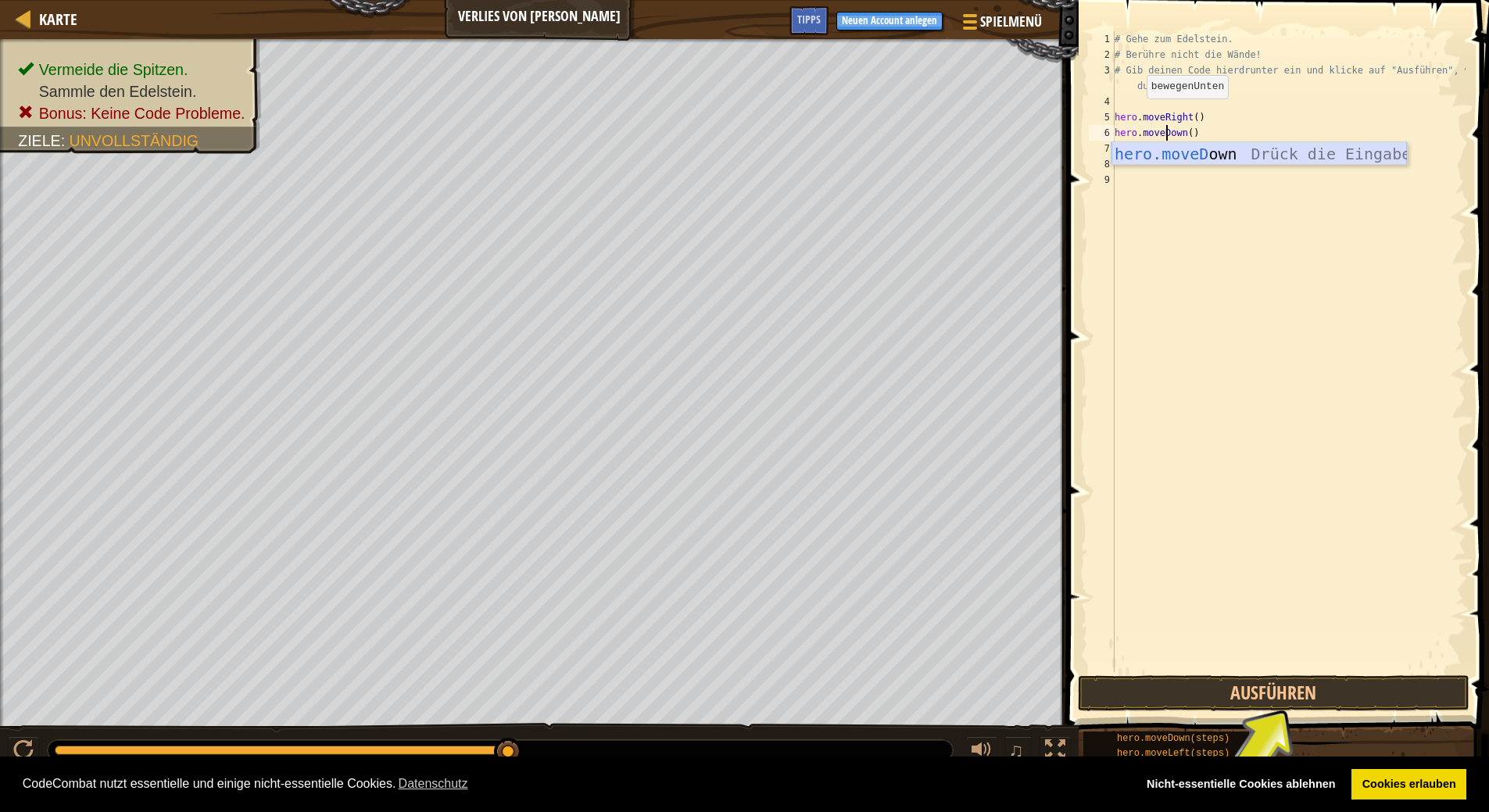
click at [1209, 155] on div "hero.moveD own Drück die Eingabetaste" at bounding box center [1259, 177] width 295 height 71
type textarea "hero.moveD"
click at [1234, 267] on div "# Gehe zum Edelstein. # Berühre nicht die Wände! # Gib deinen Code hierdrunter …" at bounding box center [1288, 367] width 354 height 672
drag, startPoint x: 1180, startPoint y: 126, endPoint x: 1183, endPoint y: 136, distance: 10.4
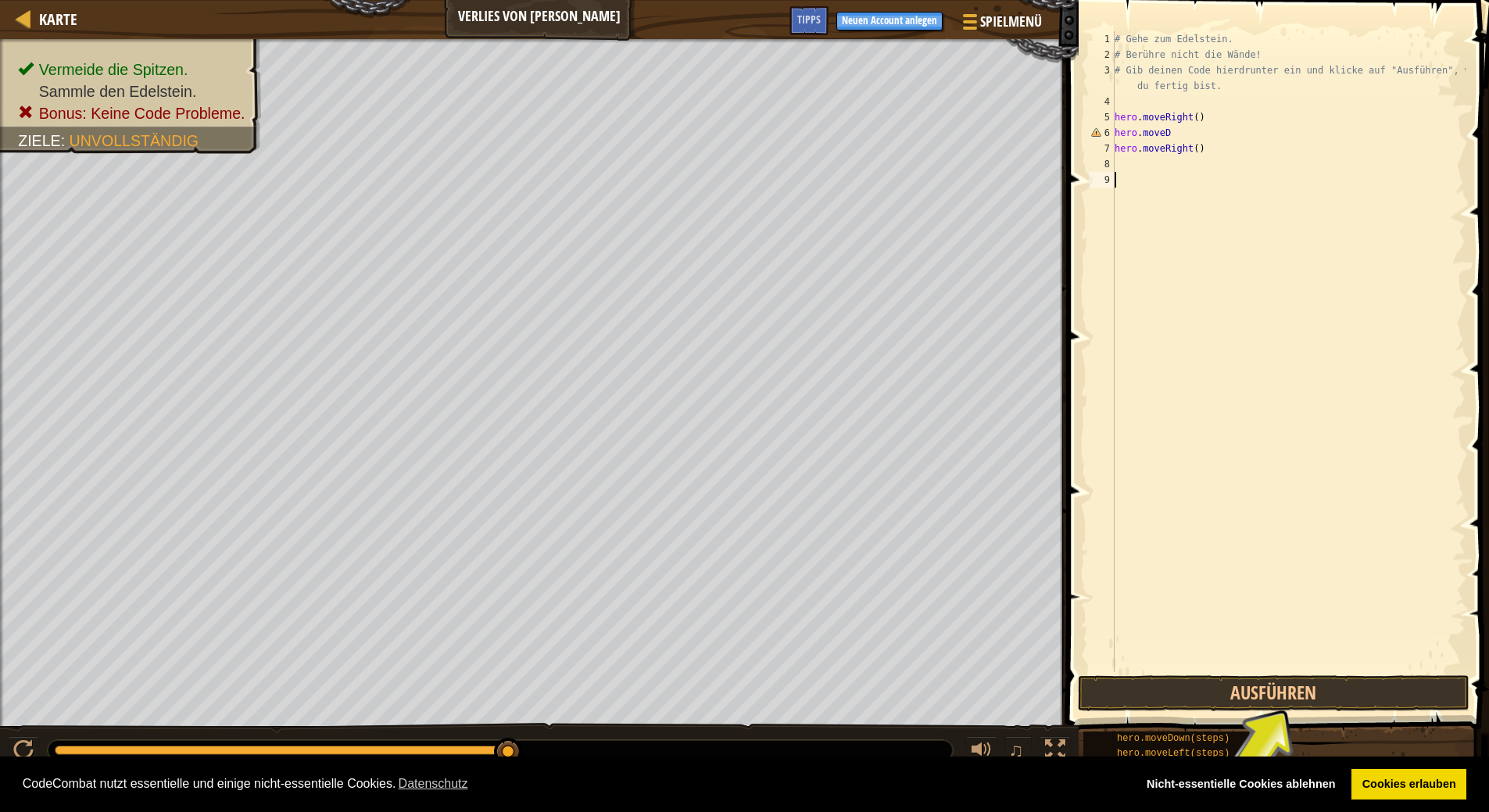
click at [1182, 126] on div "# Gehe zum Edelstein. # Berühre nicht die Wände! # Gib deinen Code hierdrunter …" at bounding box center [1288, 367] width 354 height 672
type textarea "hero.moveDown"
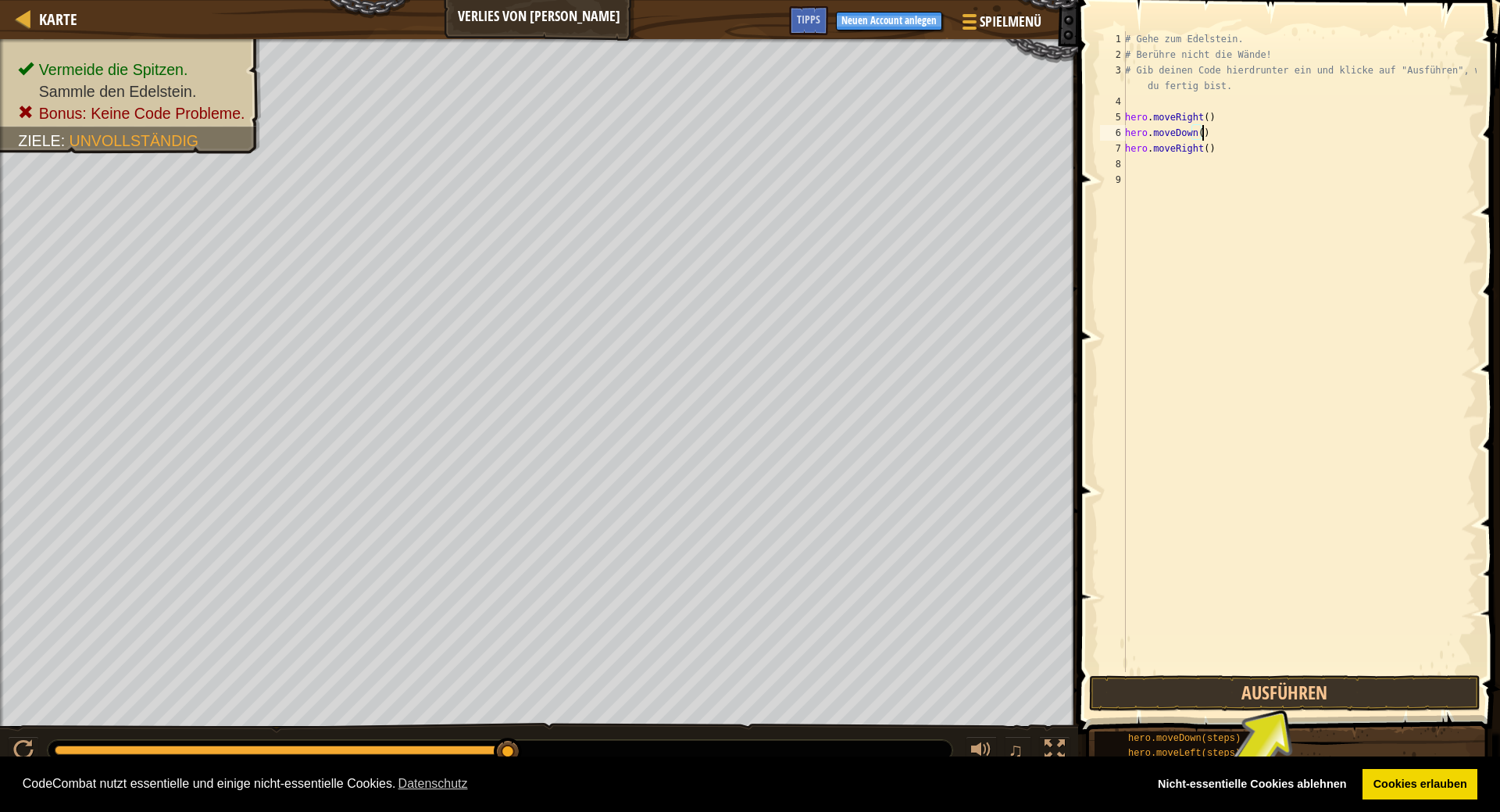
click at [1237, 149] on div "# Gehe zum Edelstein. # Berühre nicht die Wände! # Gib deinen Code hierdrunter …" at bounding box center [1300, 367] width 355 height 672
type textarea "hero.moveRight()"
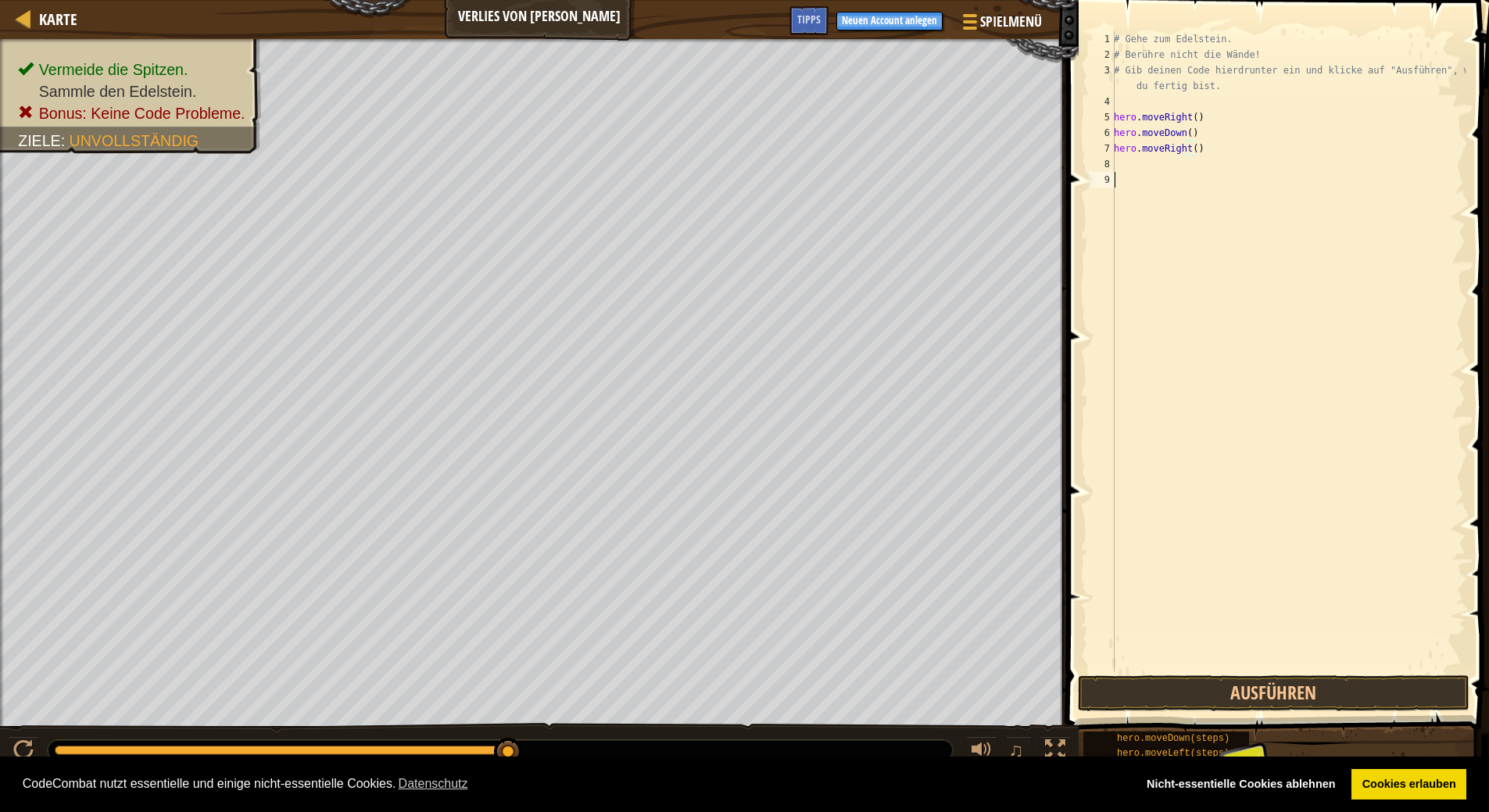
drag, startPoint x: 1243, startPoint y: 255, endPoint x: 1243, endPoint y: 268, distance: 13.0
click at [1243, 256] on div "# Gehe zum Edelstein. # Berühre nicht die Wände! # Gib deinen Code hierdrunter …" at bounding box center [1288, 367] width 355 height 672
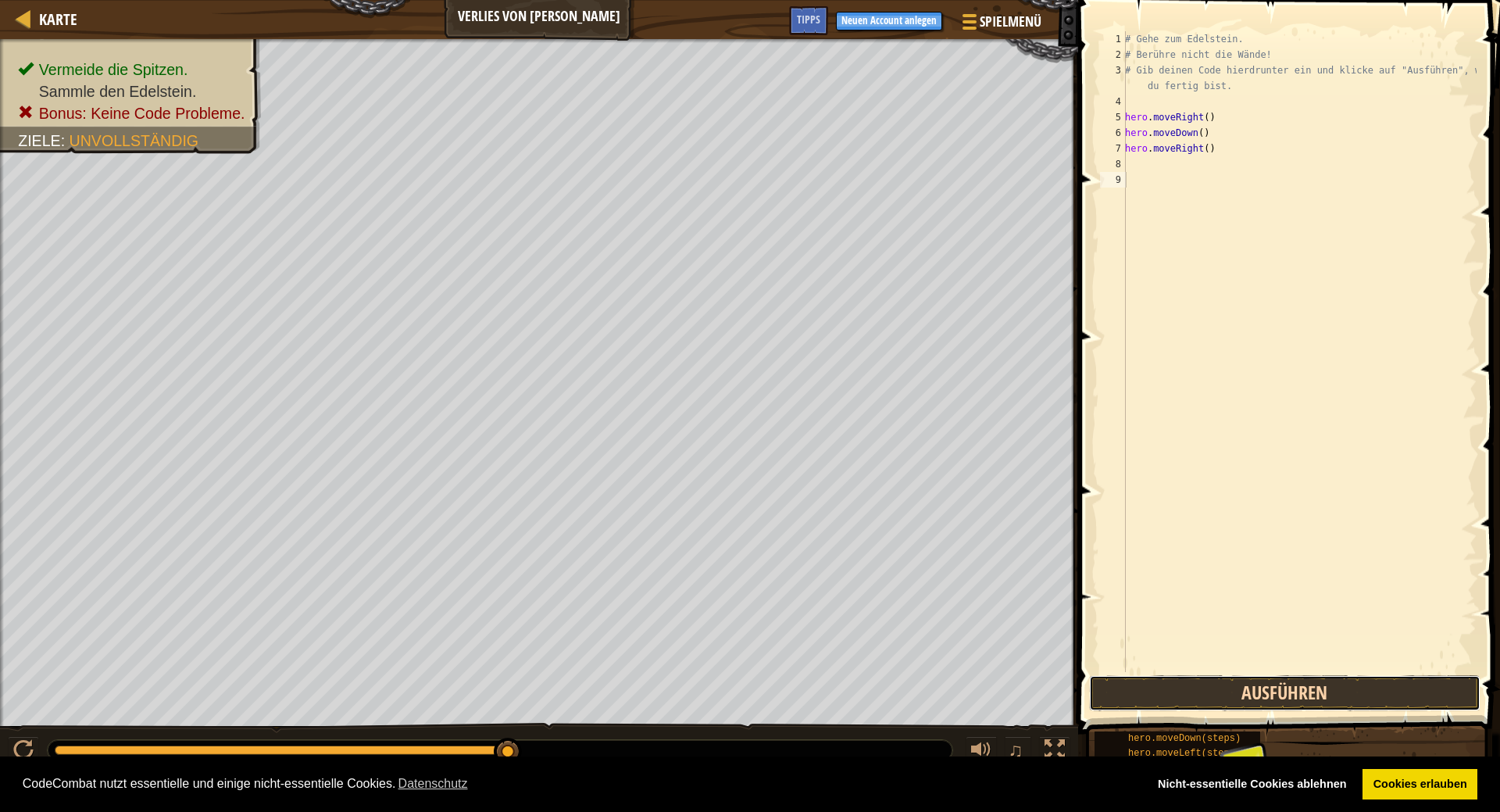
click at [1256, 690] on button "Ausführen" at bounding box center [1284, 693] width 391 height 36
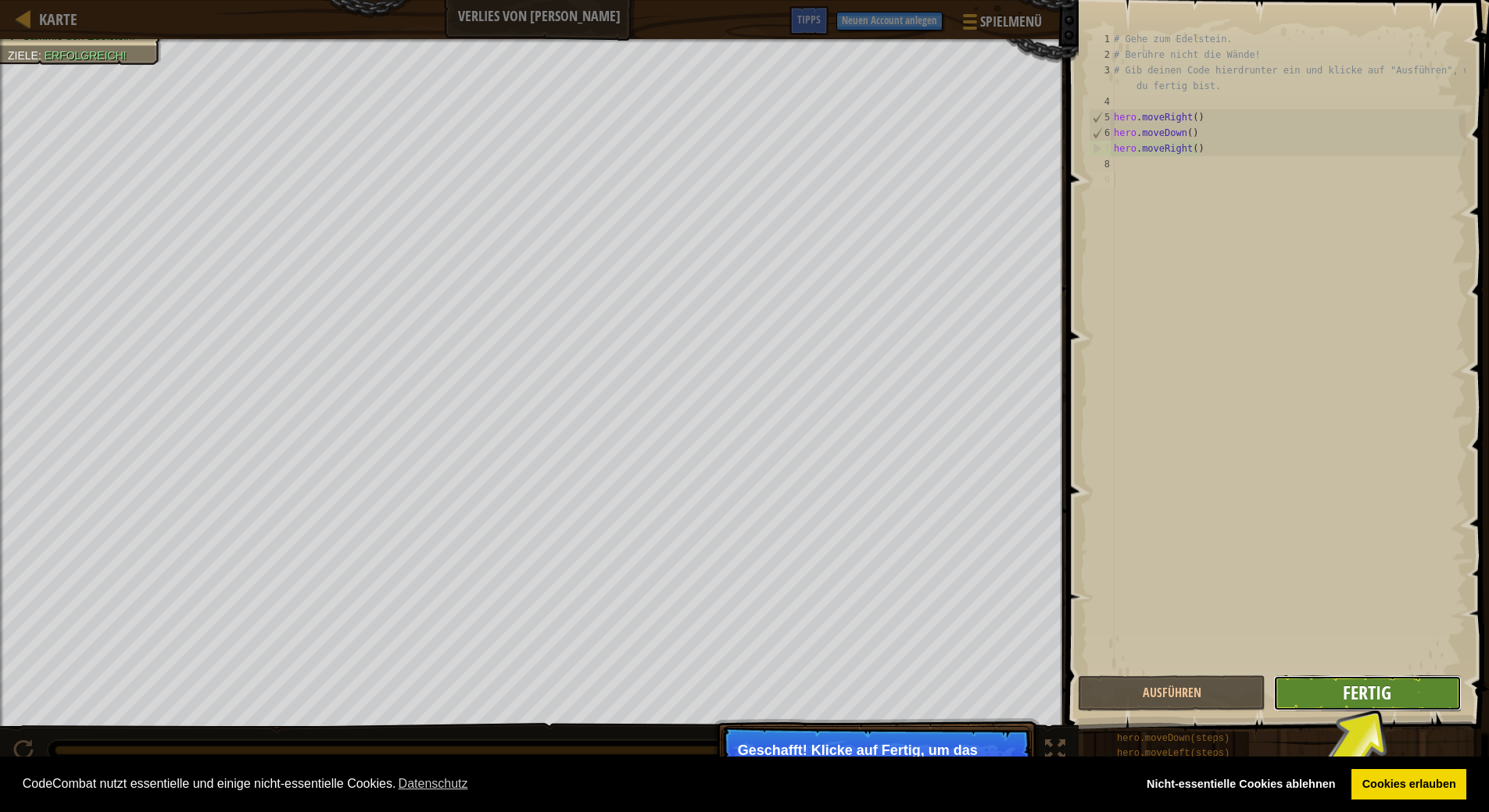
click at [1386, 690] on span "Fertig" at bounding box center [1367, 692] width 49 height 25
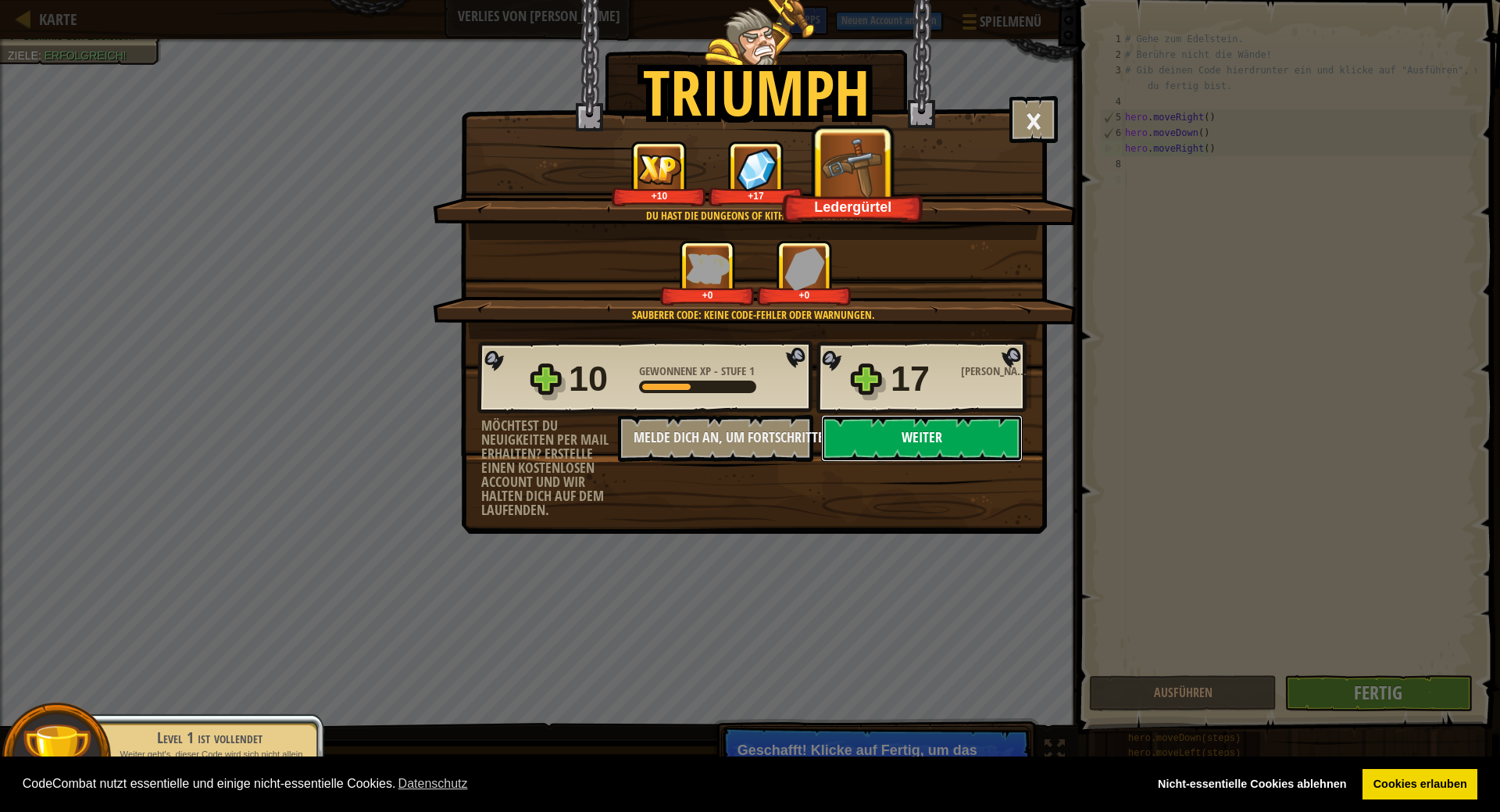
click at [980, 439] on button "Weiter" at bounding box center [921, 438] width 202 height 47
select select "de-DE"
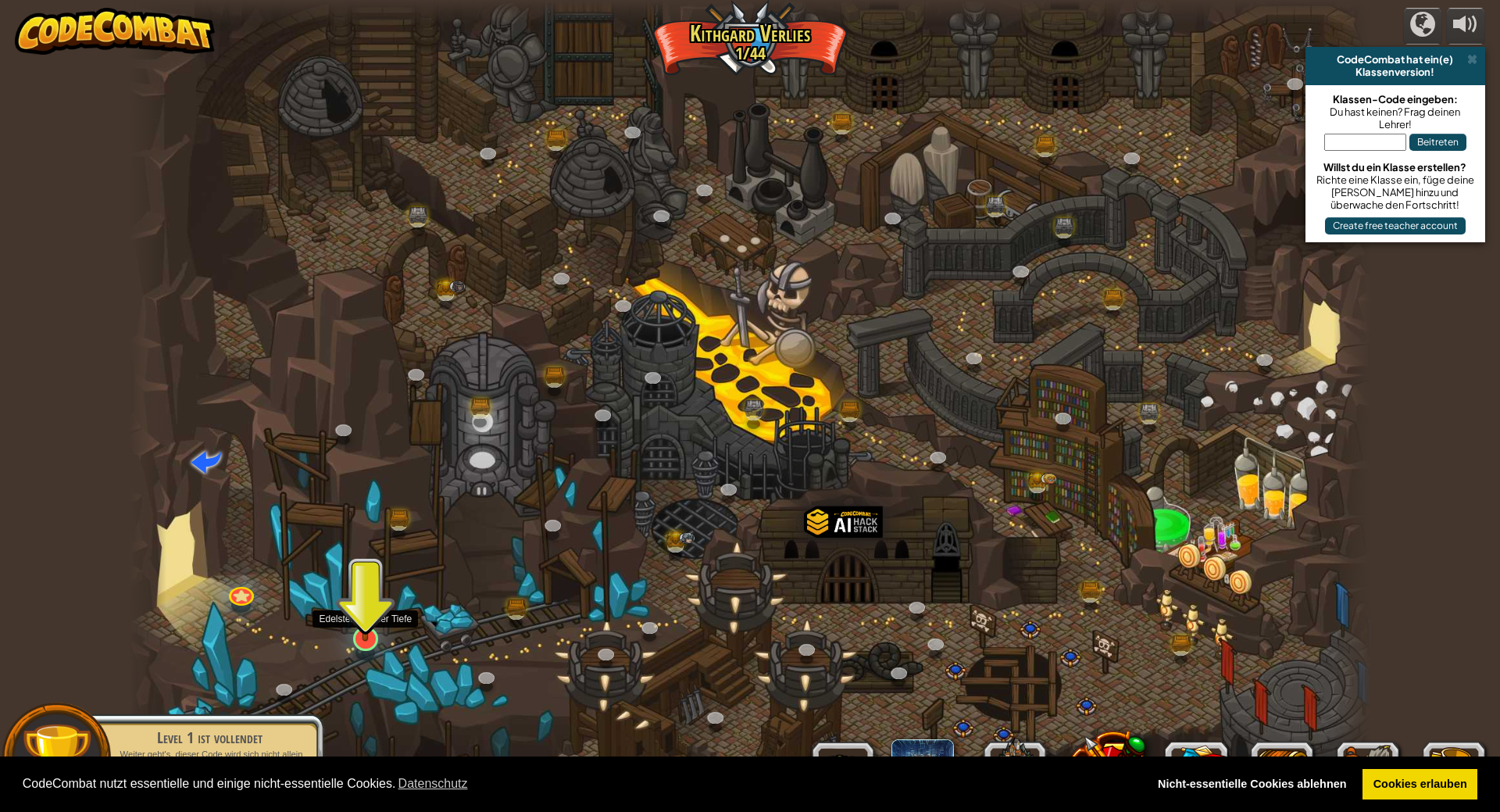
click at [357, 607] on img at bounding box center [365, 601] width 34 height 79
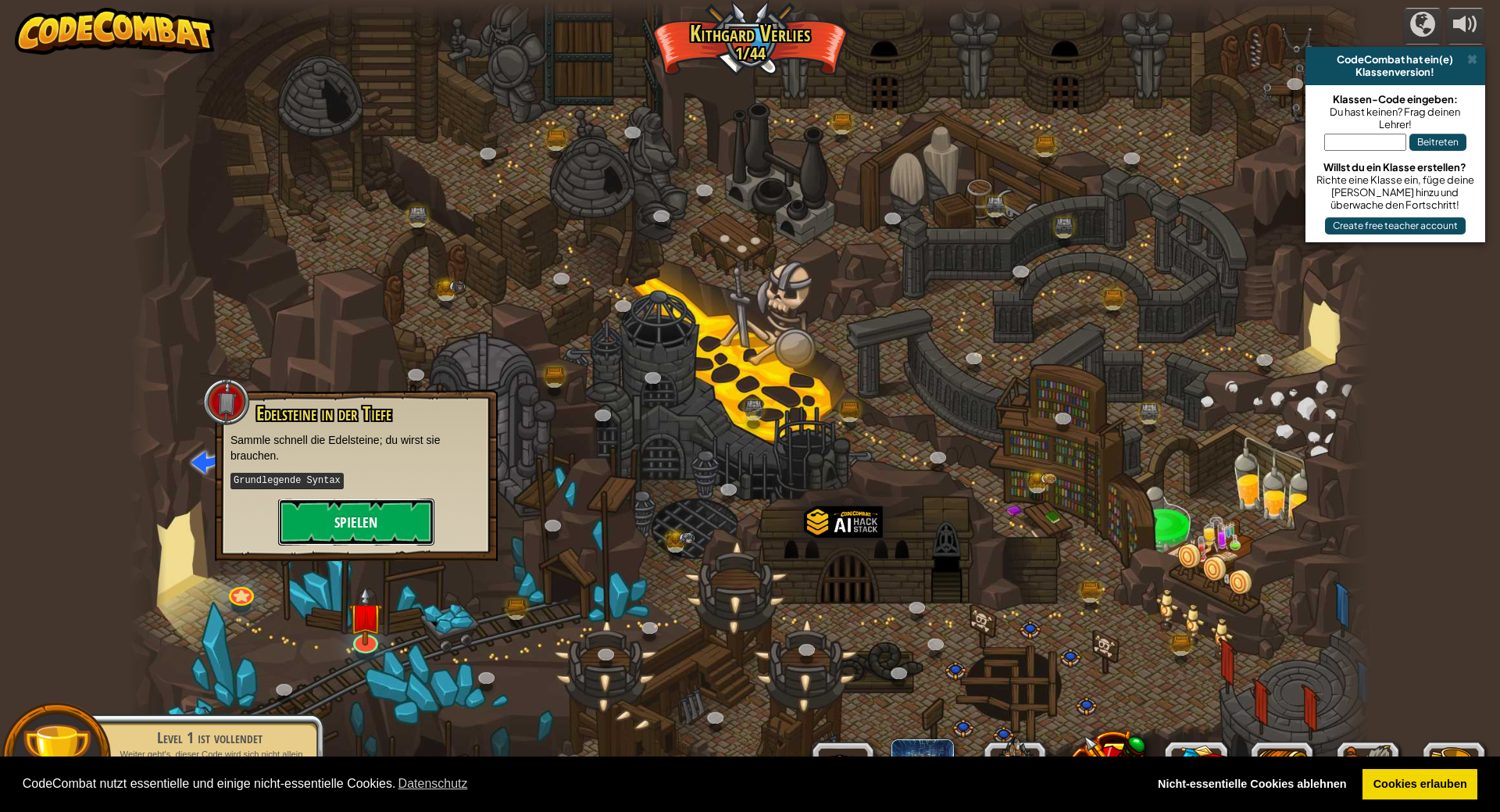
click at [369, 507] on button "Spielen" at bounding box center [356, 522] width 156 height 47
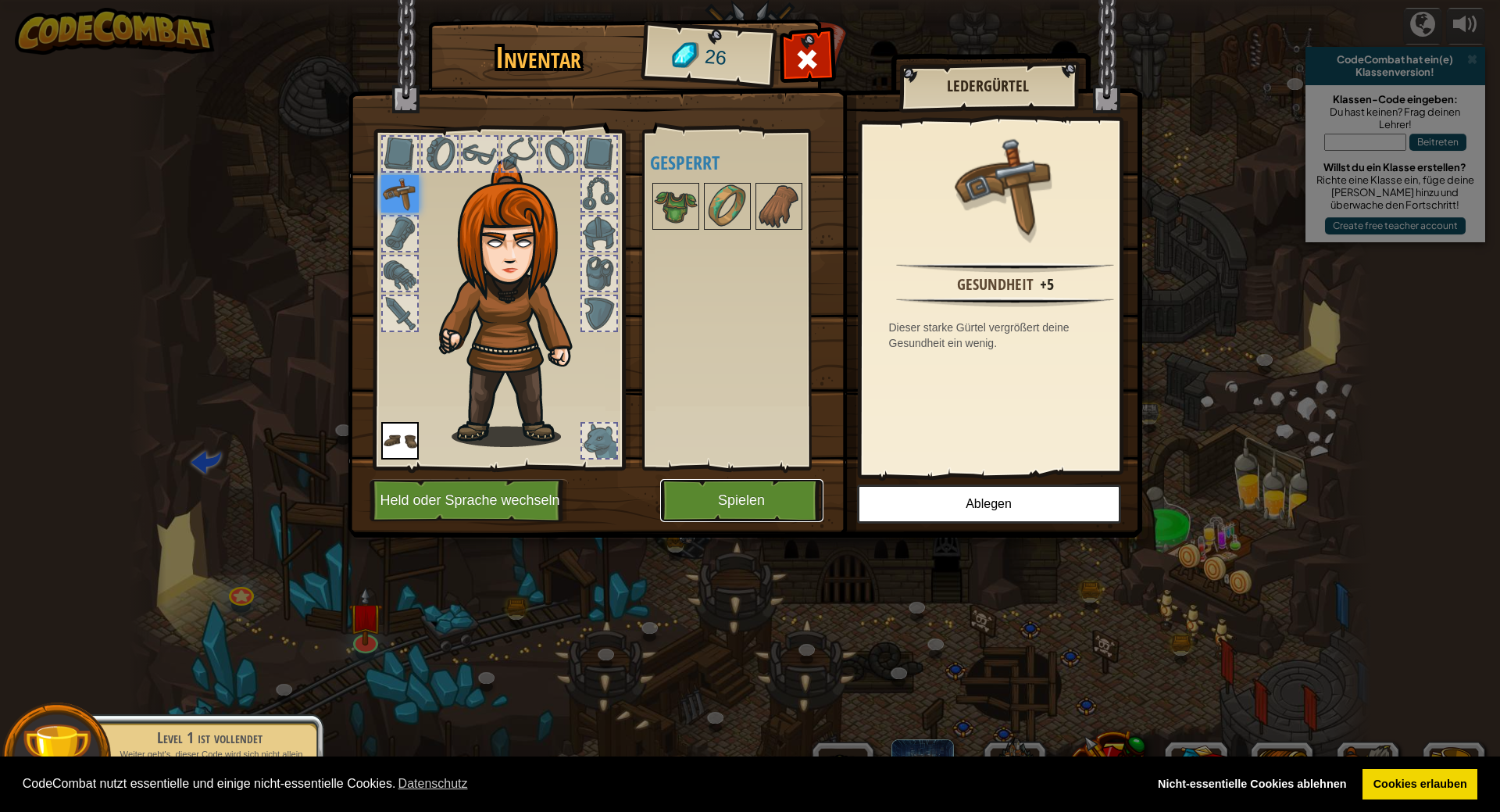
click at [746, 512] on button "Spielen" at bounding box center [742, 500] width 164 height 43
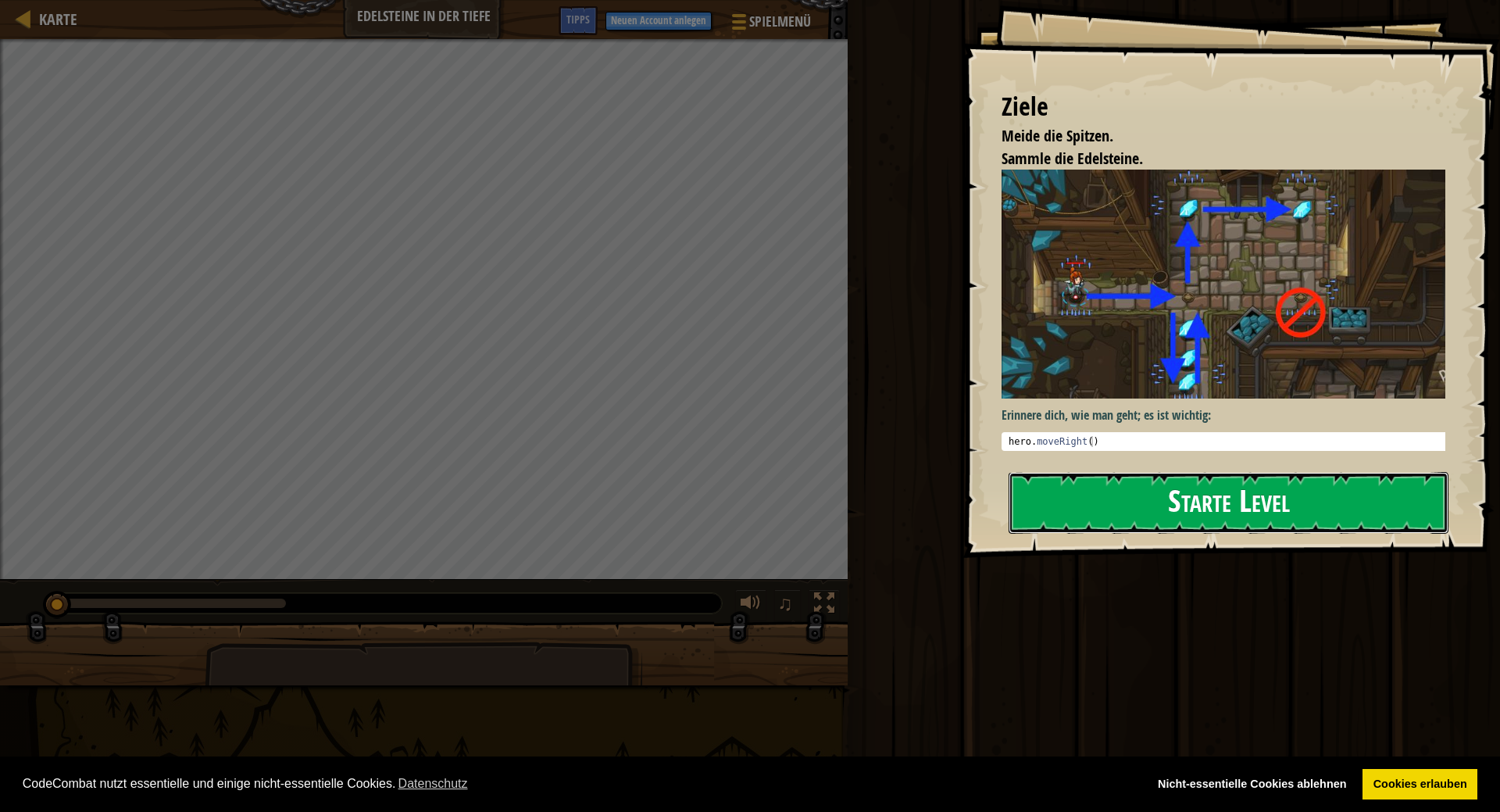
click at [1103, 511] on button "Starte Level" at bounding box center [1229, 502] width 440 height 62
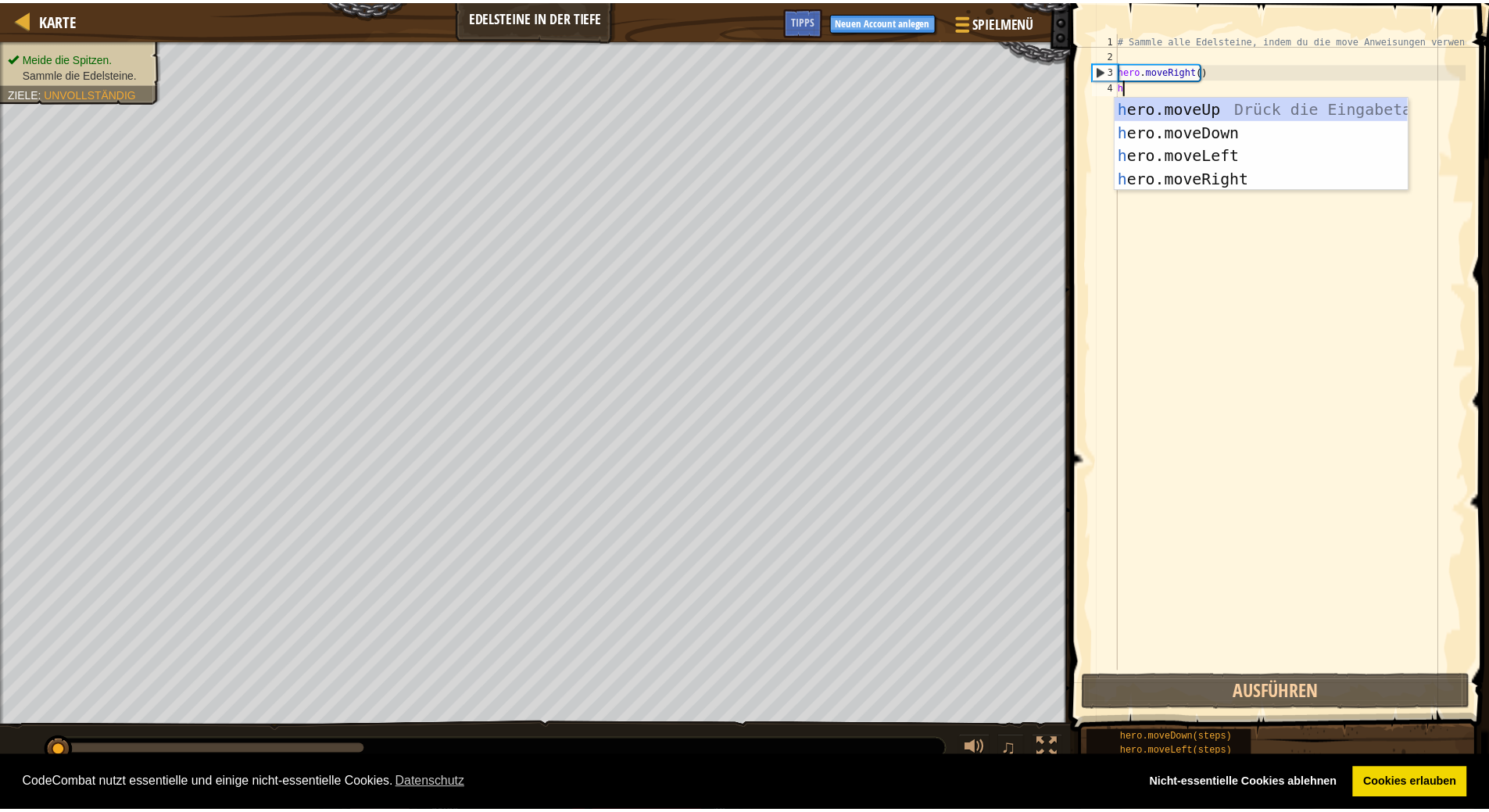
scroll to position [7, 0]
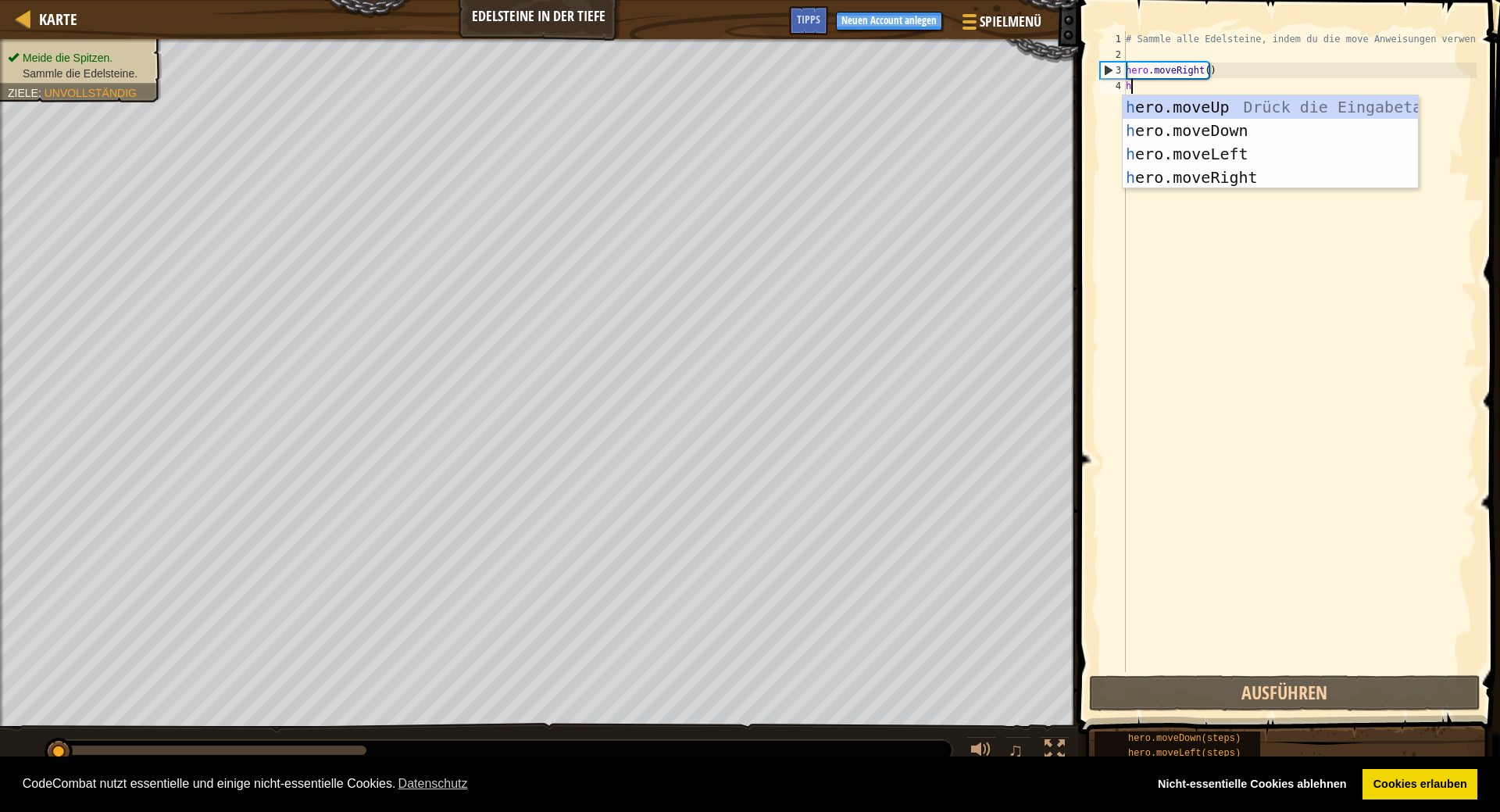
type textarea "he"
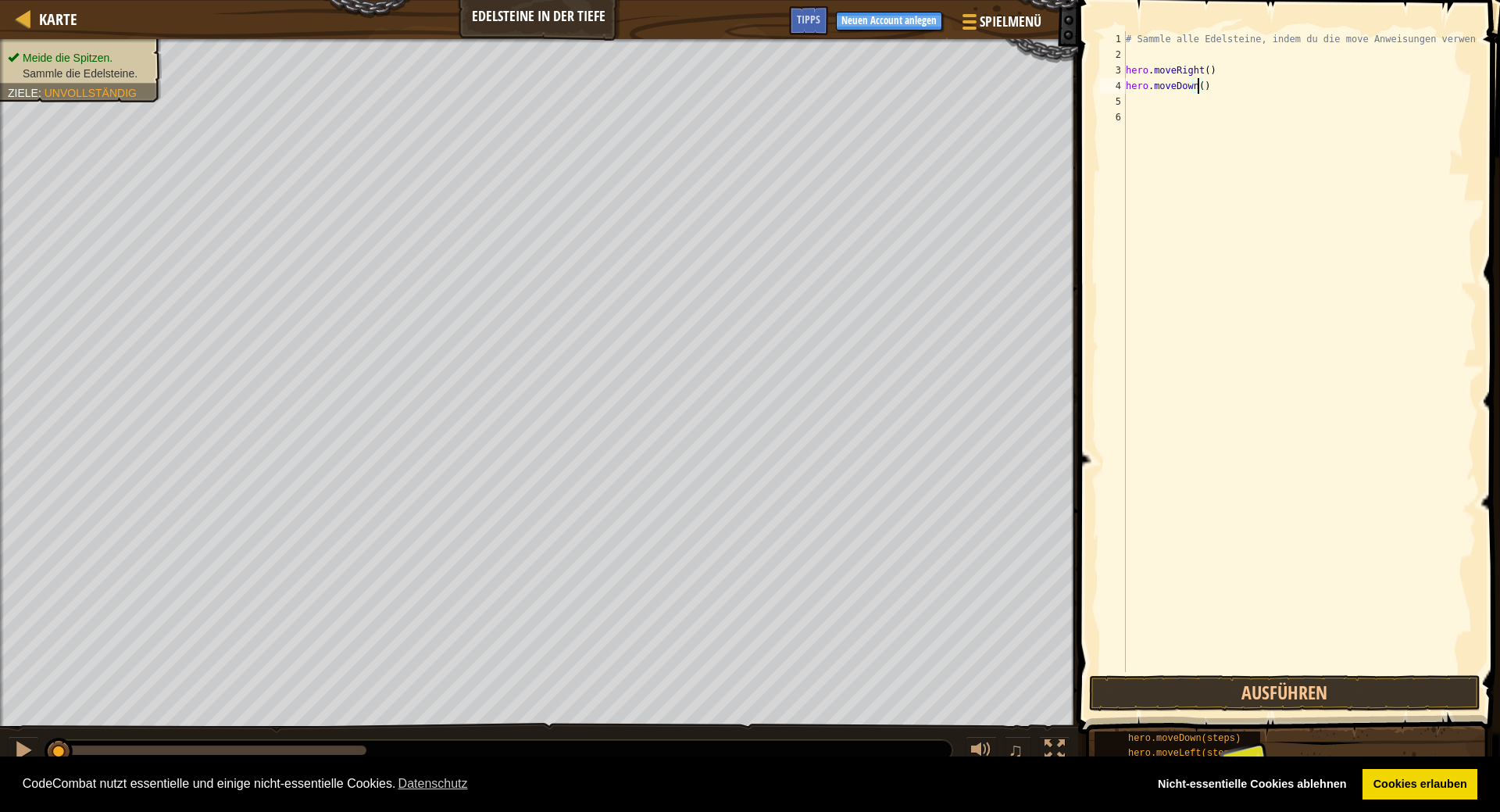
type textarea "hero.moveDown(3)"
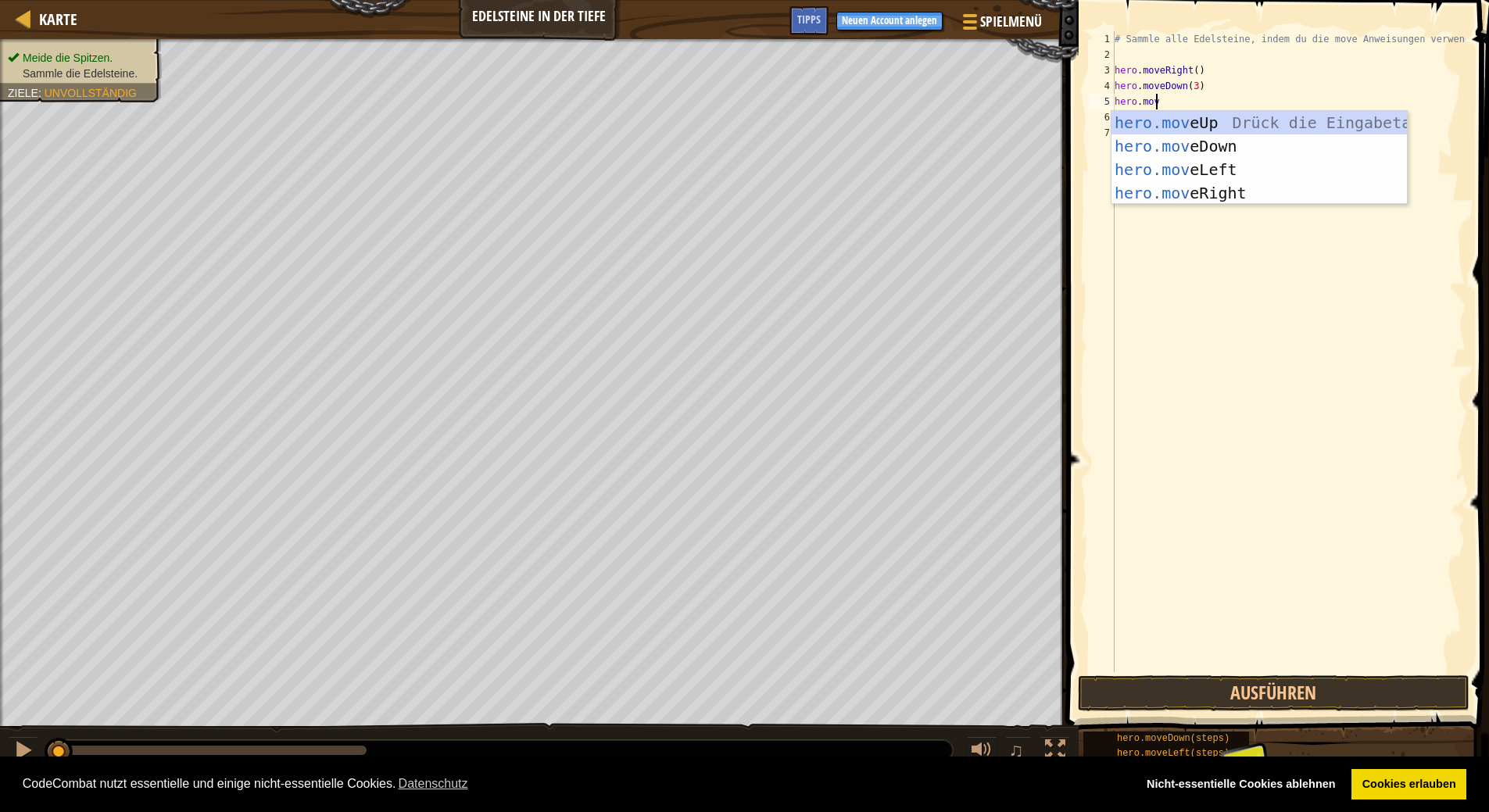
scroll to position [7, 2]
type textarea "hero.move"
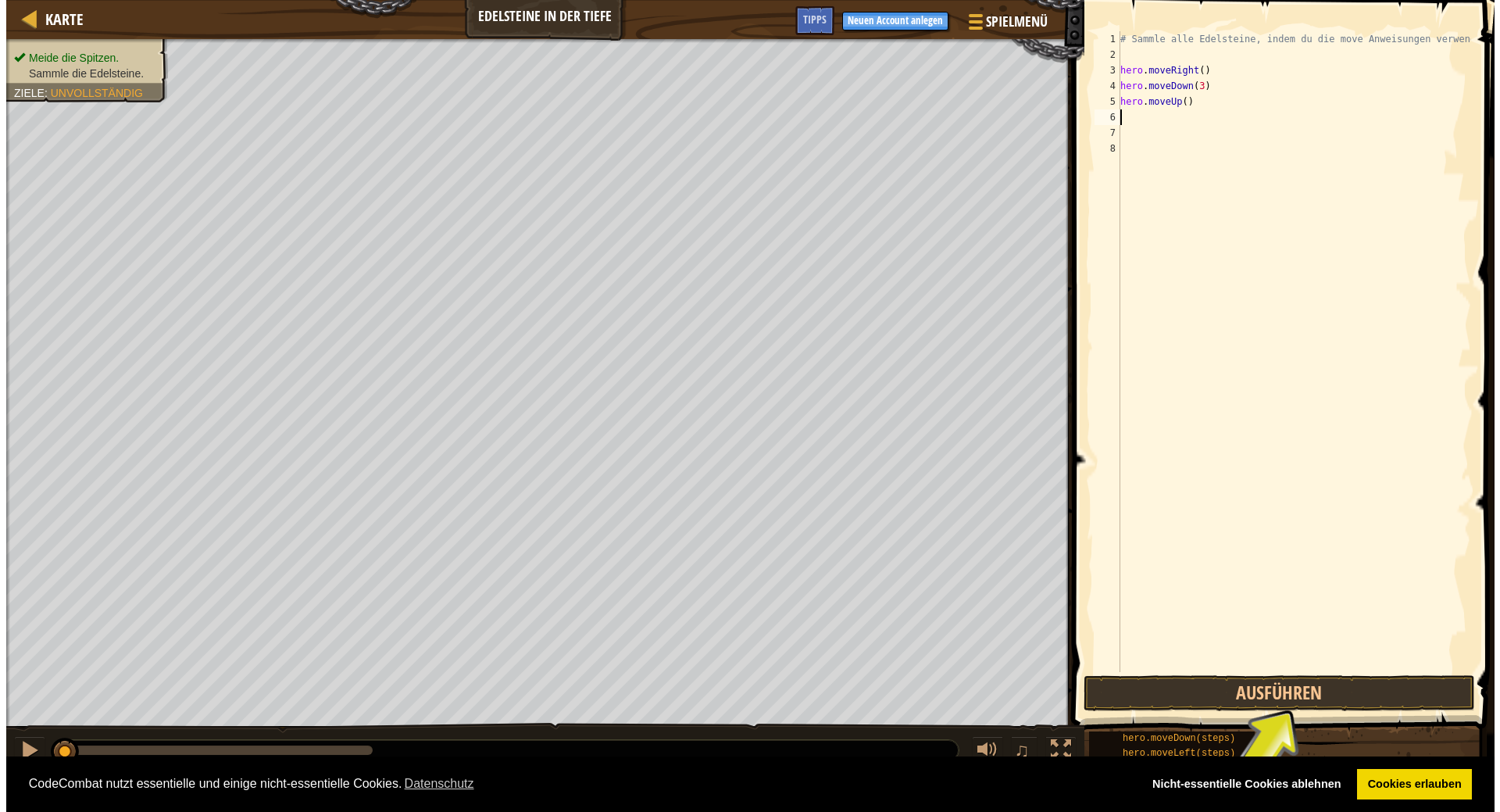
scroll to position [7, 0]
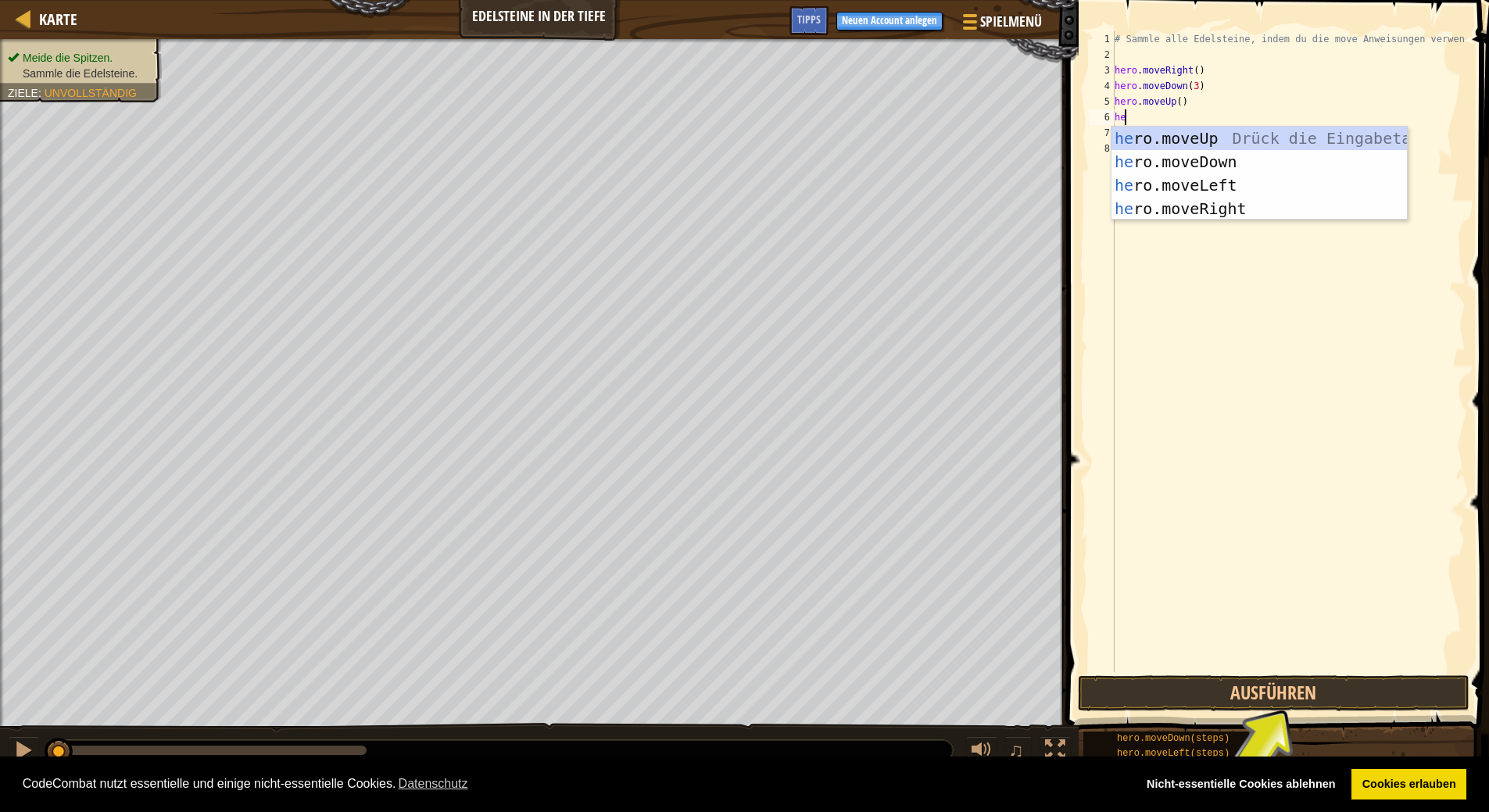
type textarea "her"
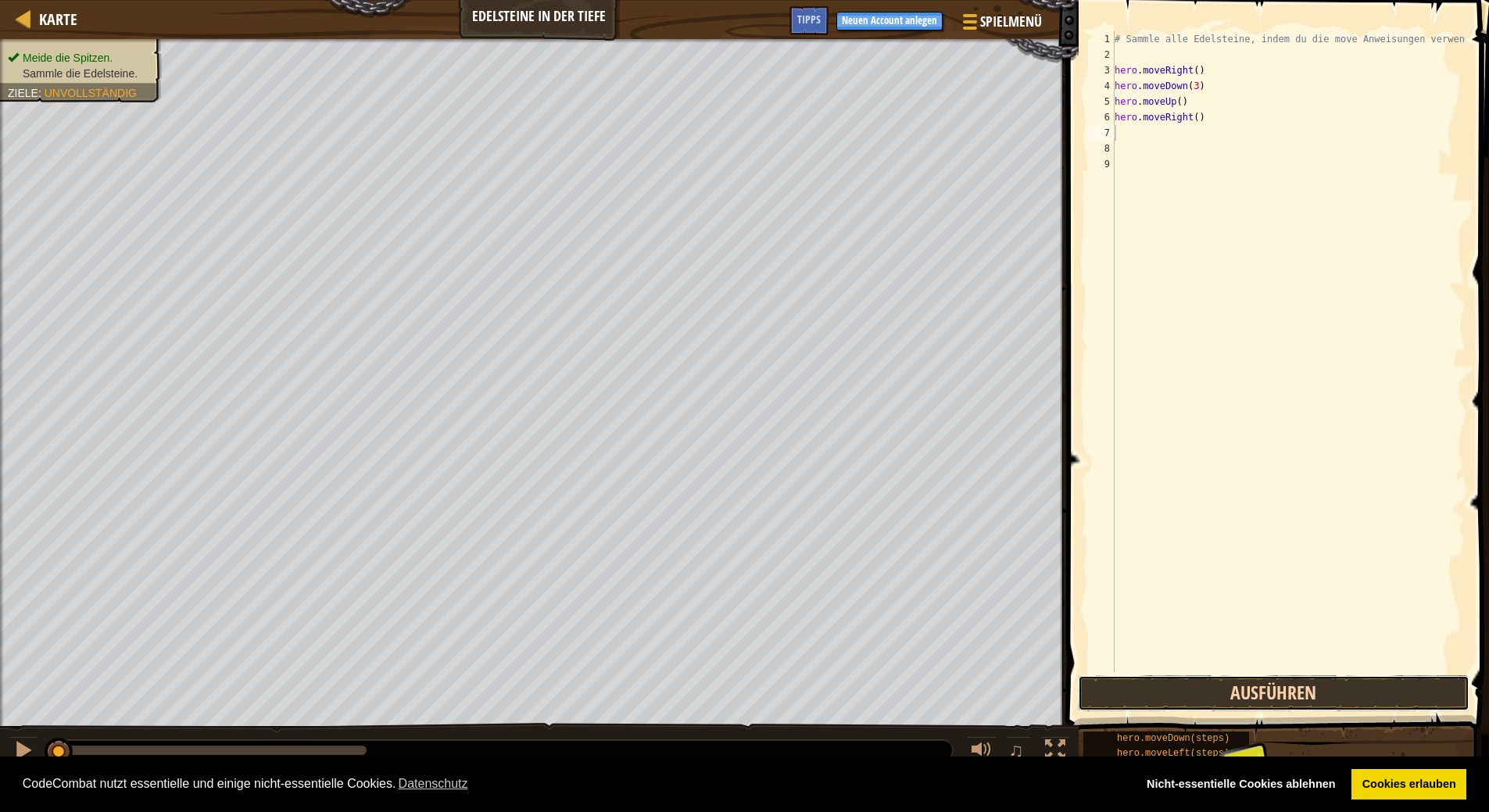
click at [1294, 688] on button "Ausführen" at bounding box center [1273, 693] width 392 height 36
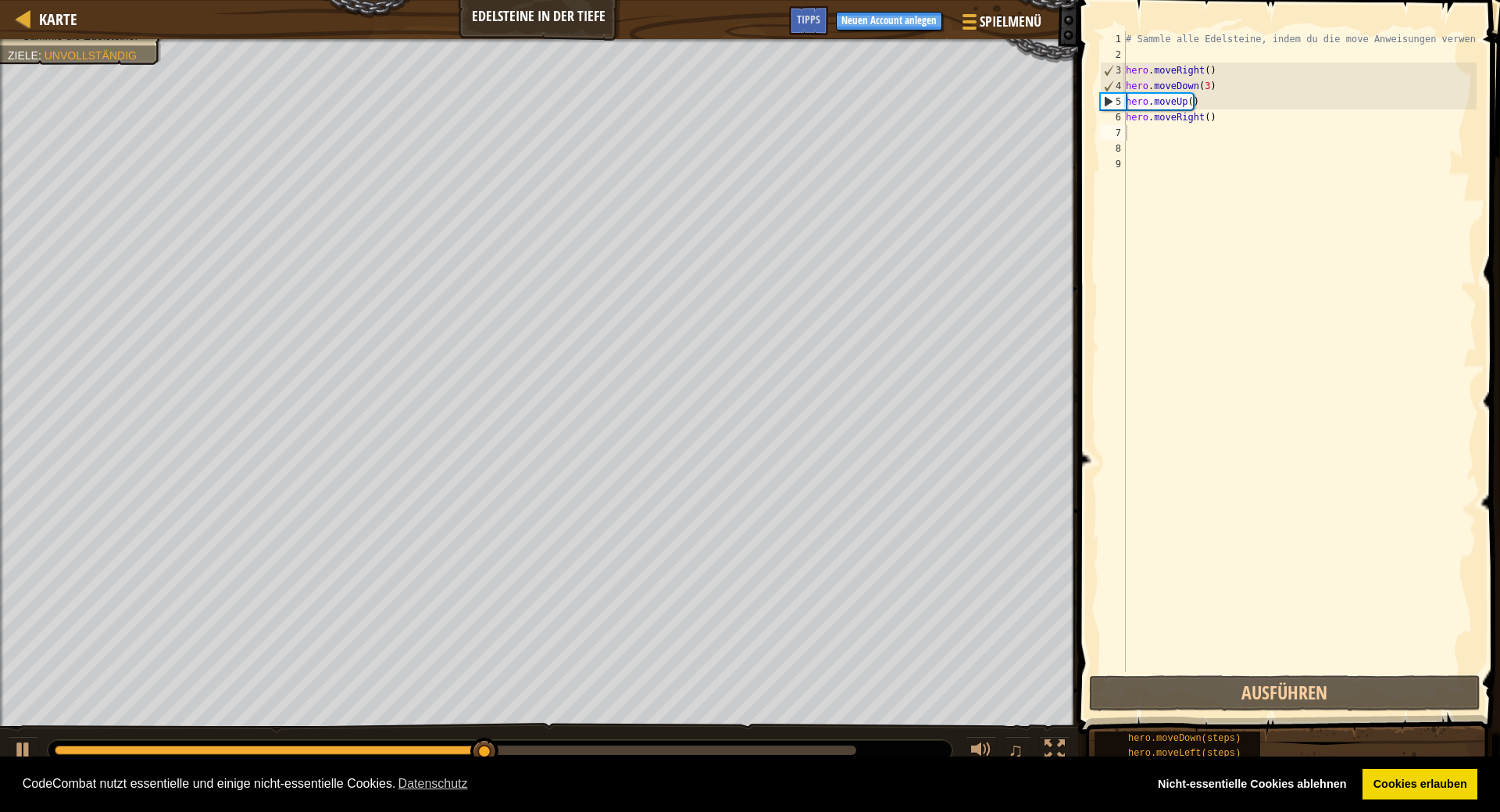
click at [7, 750] on div "♫" at bounding box center [539, 746] width 1079 height 47
click at [15, 750] on div at bounding box center [23, 750] width 20 height 20
click at [1187, 98] on div "# Sammle alle Edelsteine, indem du die move Anweisungen verwendest. hero . move…" at bounding box center [1299, 367] width 354 height 672
click at [1202, 85] on div "# Sammle alle Edelsteine, indem du die move Anweisungen verwendest. hero . move…" at bounding box center [1299, 367] width 354 height 672
type textarea "hero.moveDown()"
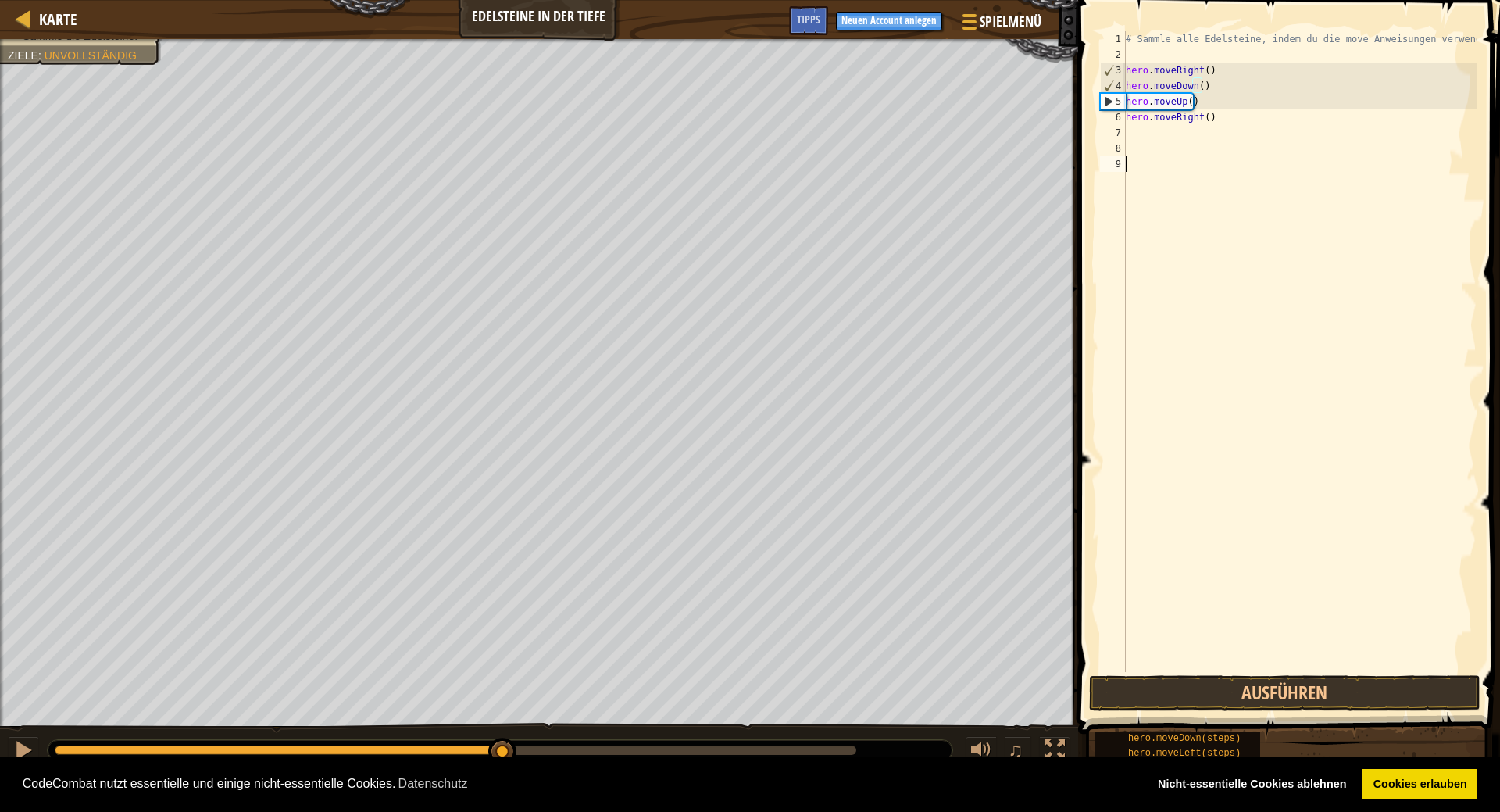
click at [1224, 258] on div "# Sammle alle Edelsteine, indem du die move Anweisungen verwendest. hero . move…" at bounding box center [1299, 367] width 354 height 672
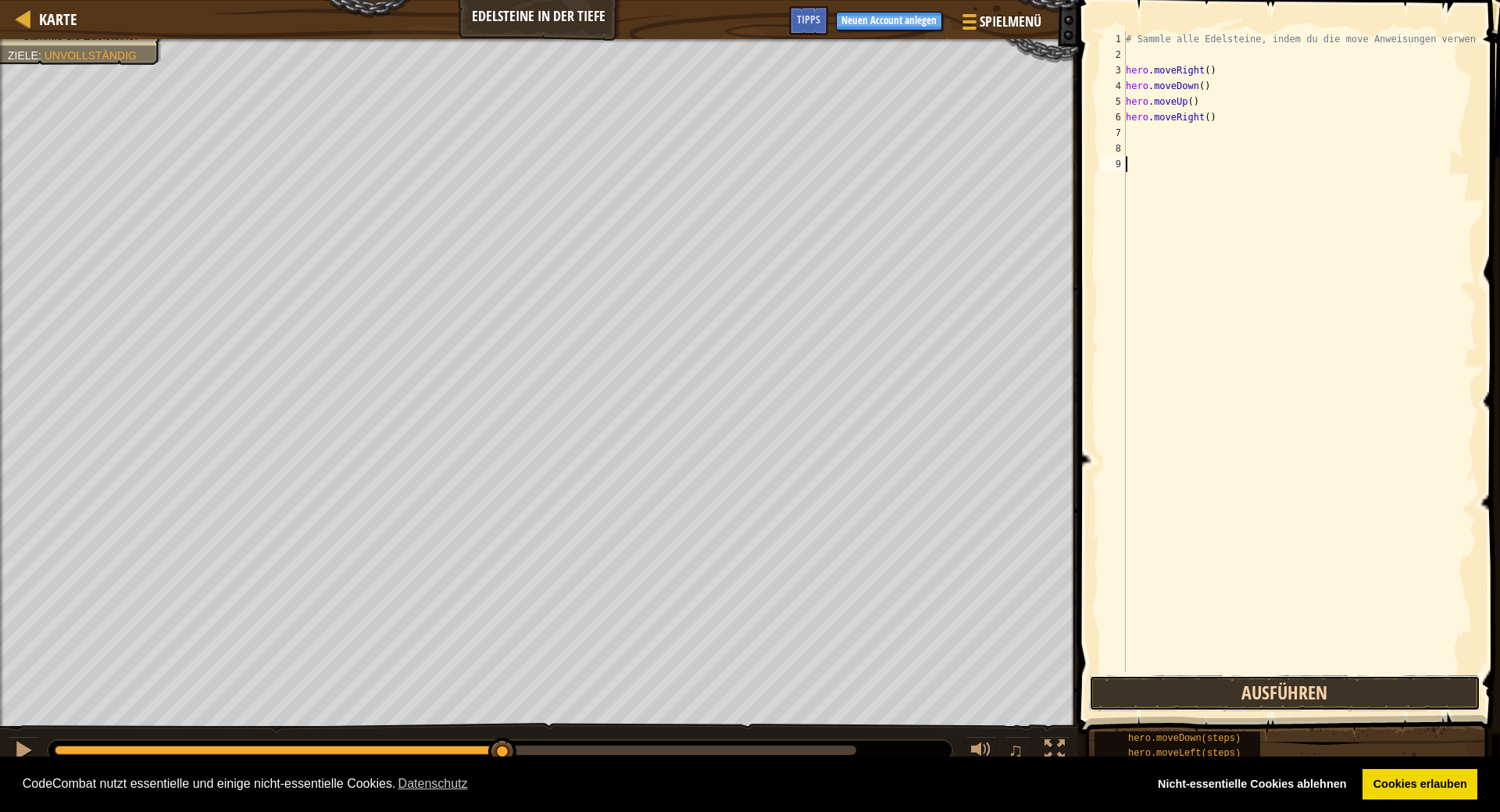
click at [1314, 701] on button "Ausführen" at bounding box center [1284, 693] width 391 height 36
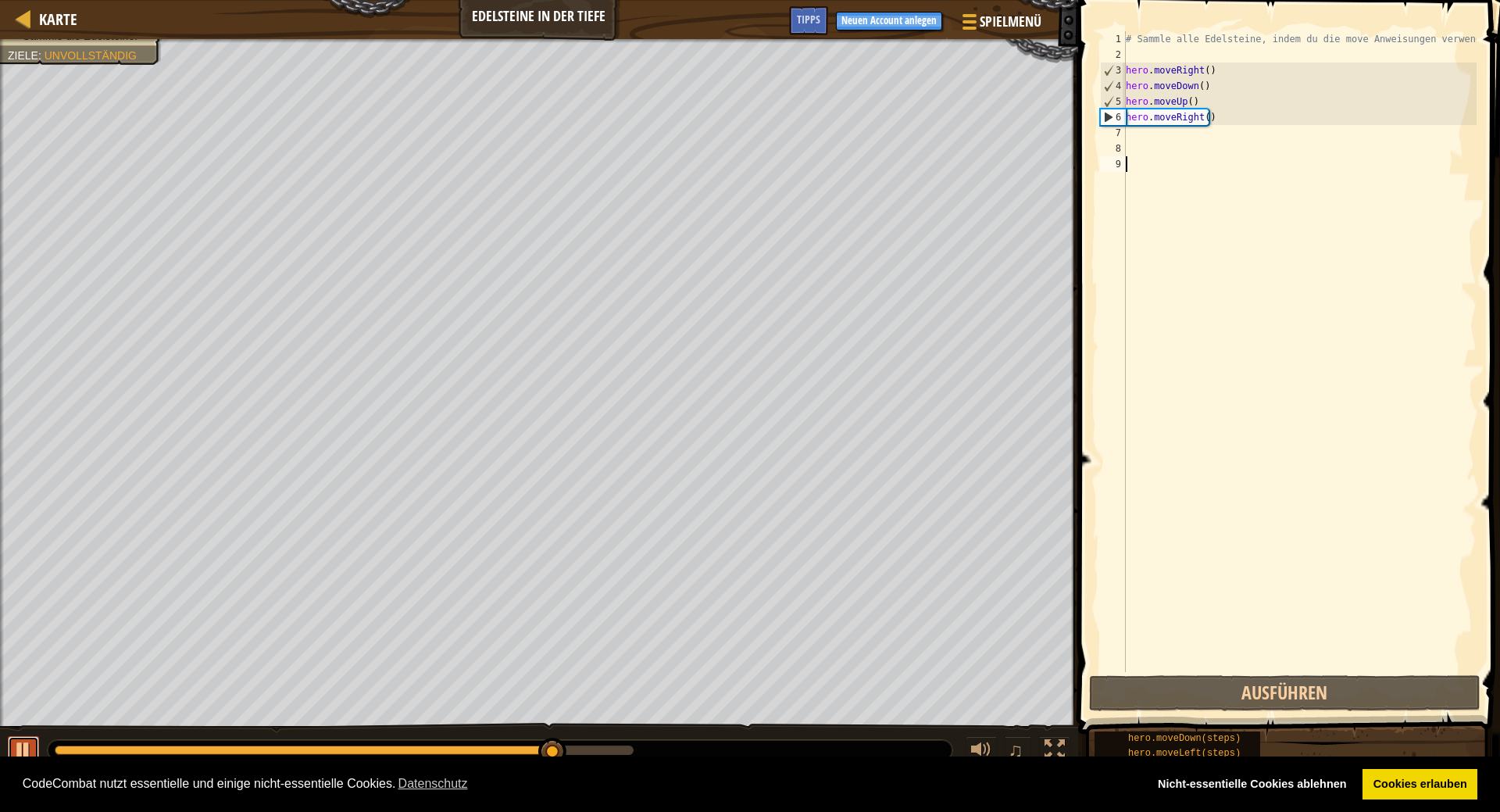
click at [30, 748] on div at bounding box center [23, 750] width 20 height 20
click at [1209, 126] on div "# Sammle alle Edelsteine, indem du die move Anweisungen verwendest. hero . move…" at bounding box center [1299, 367] width 354 height 672
click at [1204, 100] on div "# Sammle alle Edelsteine, indem du die move Anweisungen verwendest. hero . move…" at bounding box center [1299, 367] width 354 height 672
type textarea "hero.moveUp()"
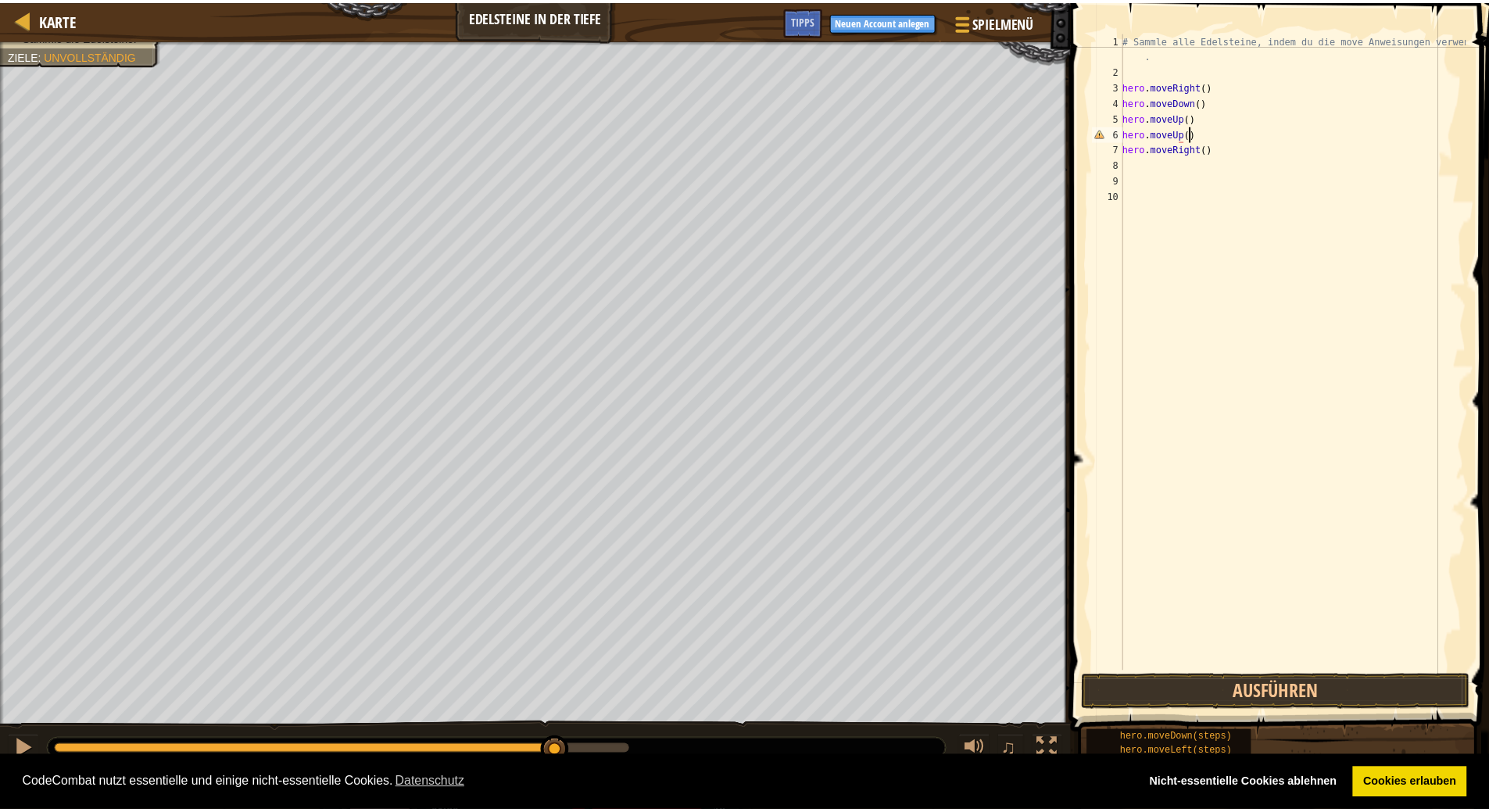
scroll to position [7, 5]
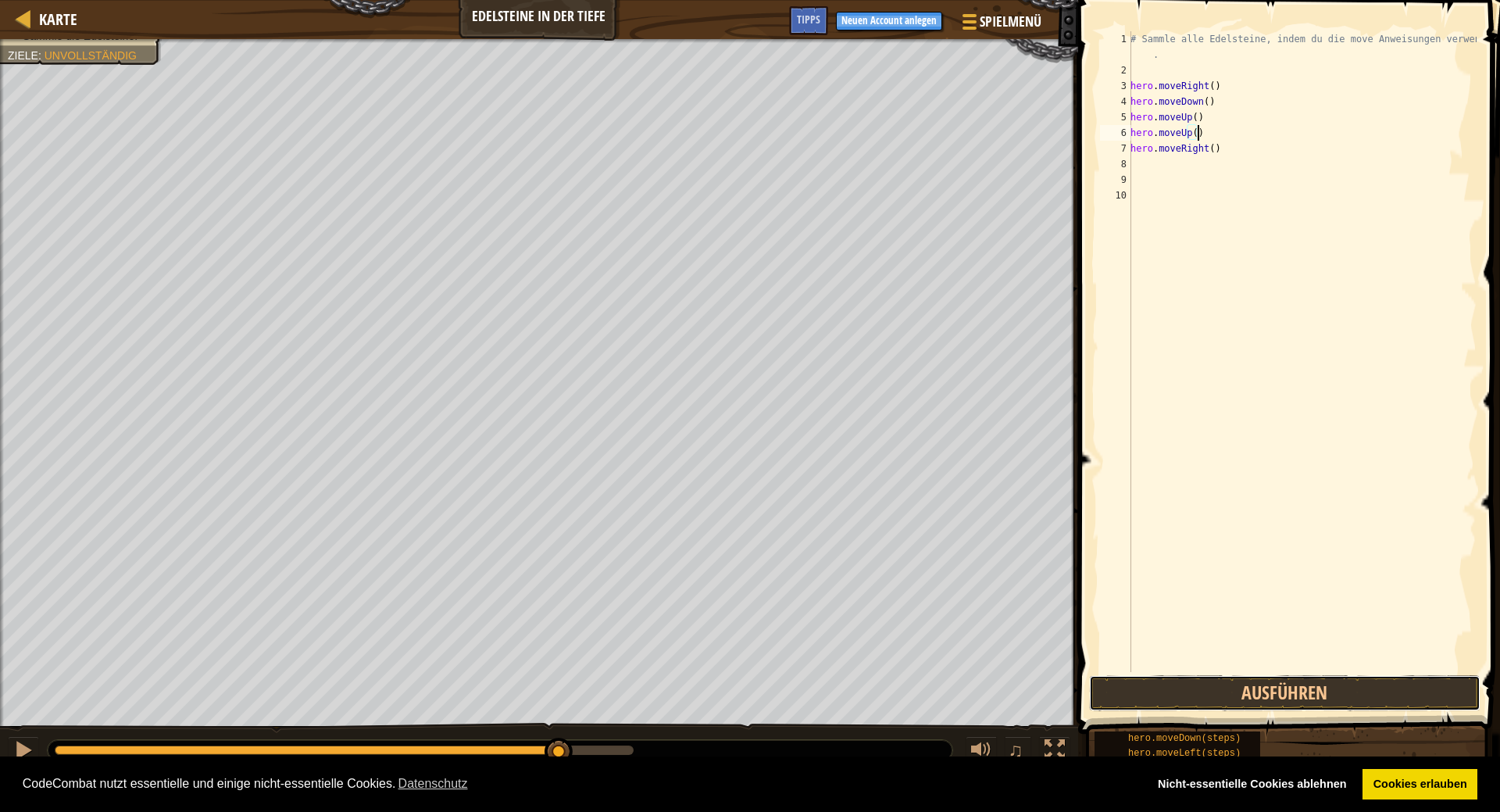
drag, startPoint x: 1244, startPoint y: 694, endPoint x: 1153, endPoint y: 811, distance: 148.2
click at [1245, 694] on button "Ausführen" at bounding box center [1284, 693] width 391 height 36
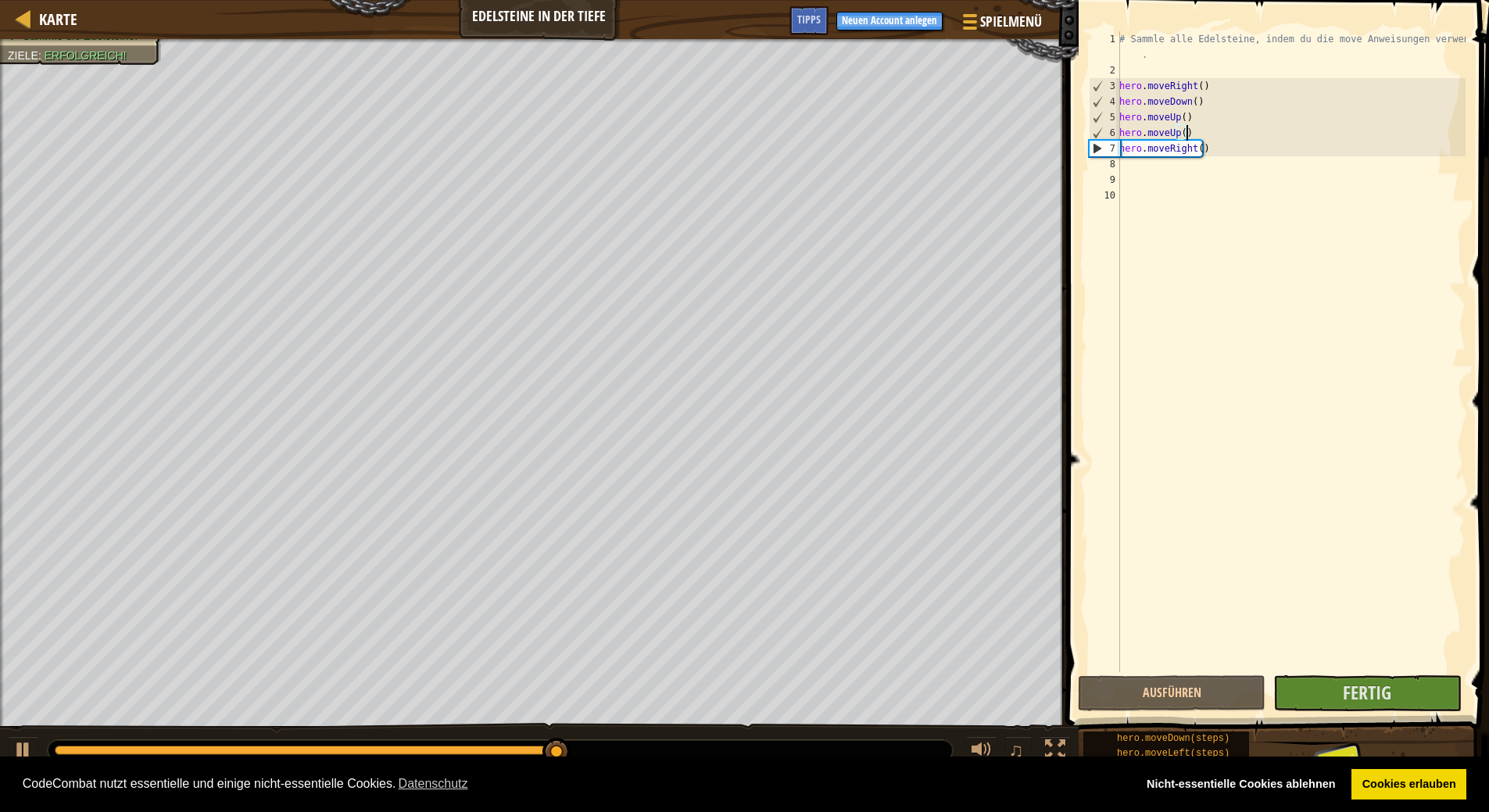
click at [1236, 142] on div "# Sammle alle Edelsteine, indem du die move Anweisungen verwendest . hero . mov…" at bounding box center [1290, 375] width 349 height 687
type textarea "hero.moveRight()"
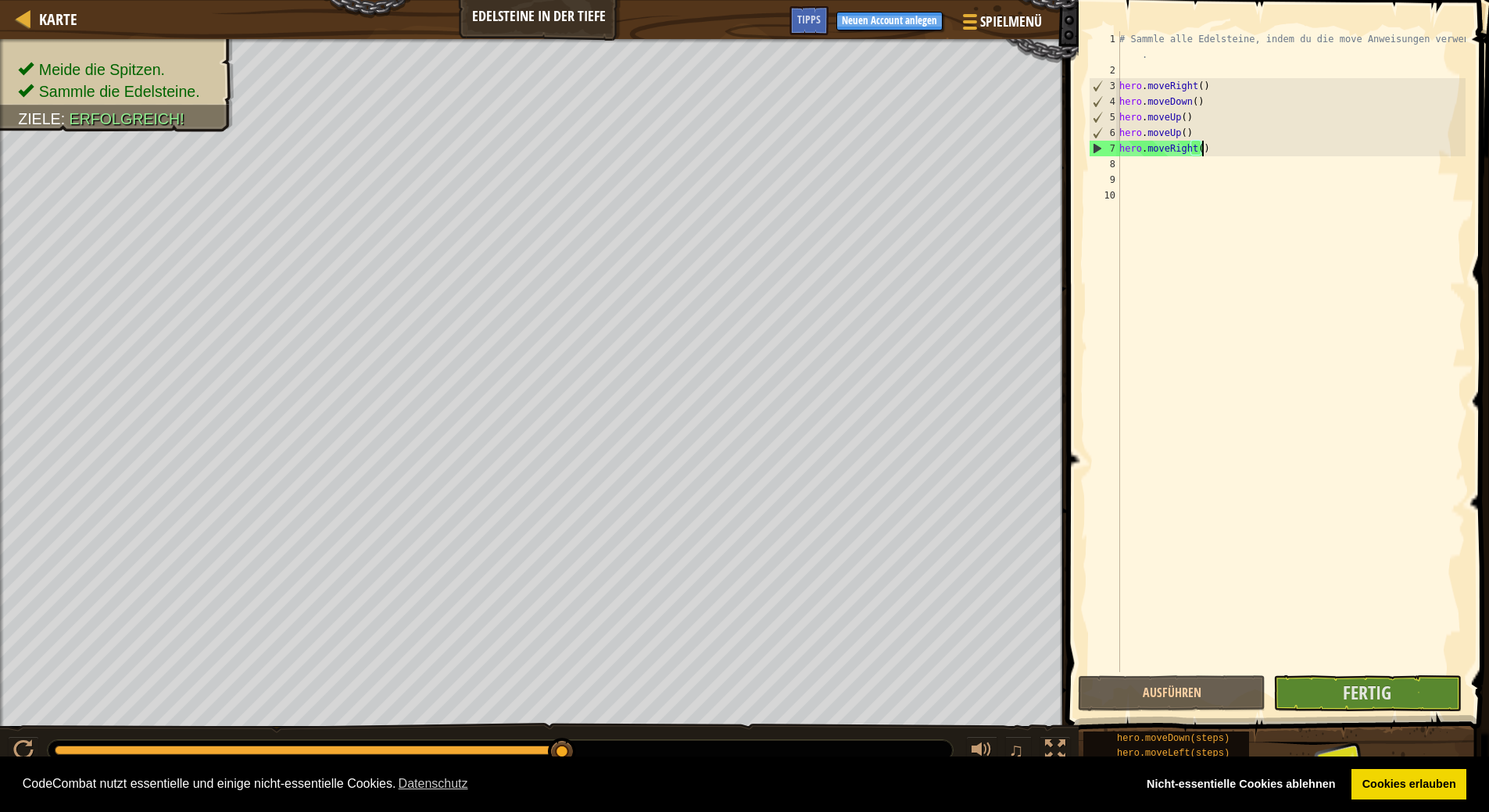
scroll to position [7, 0]
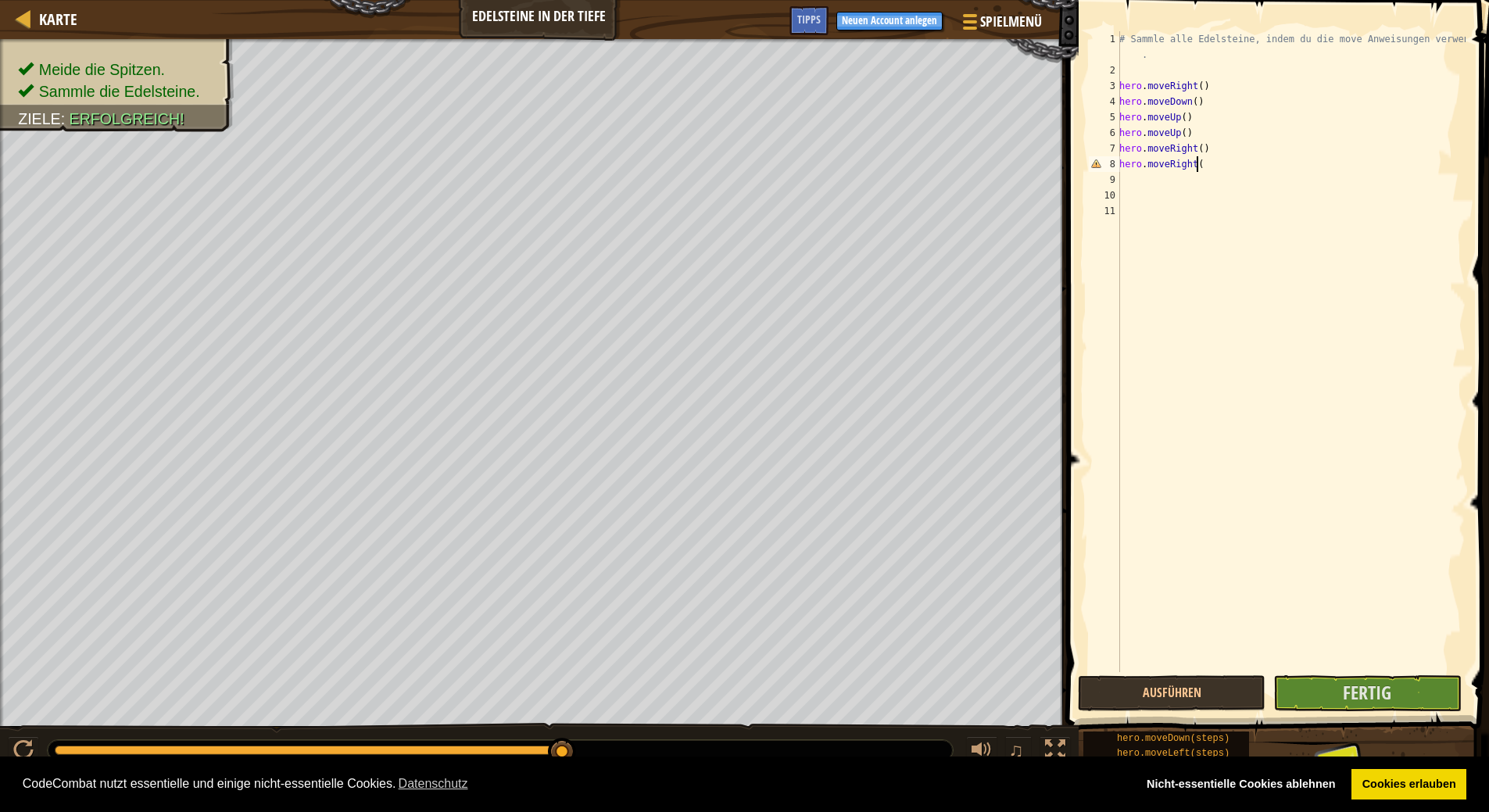
type textarea "hero.moveRight()"
click at [1358, 692] on span "Fertig" at bounding box center [1367, 692] width 49 height 25
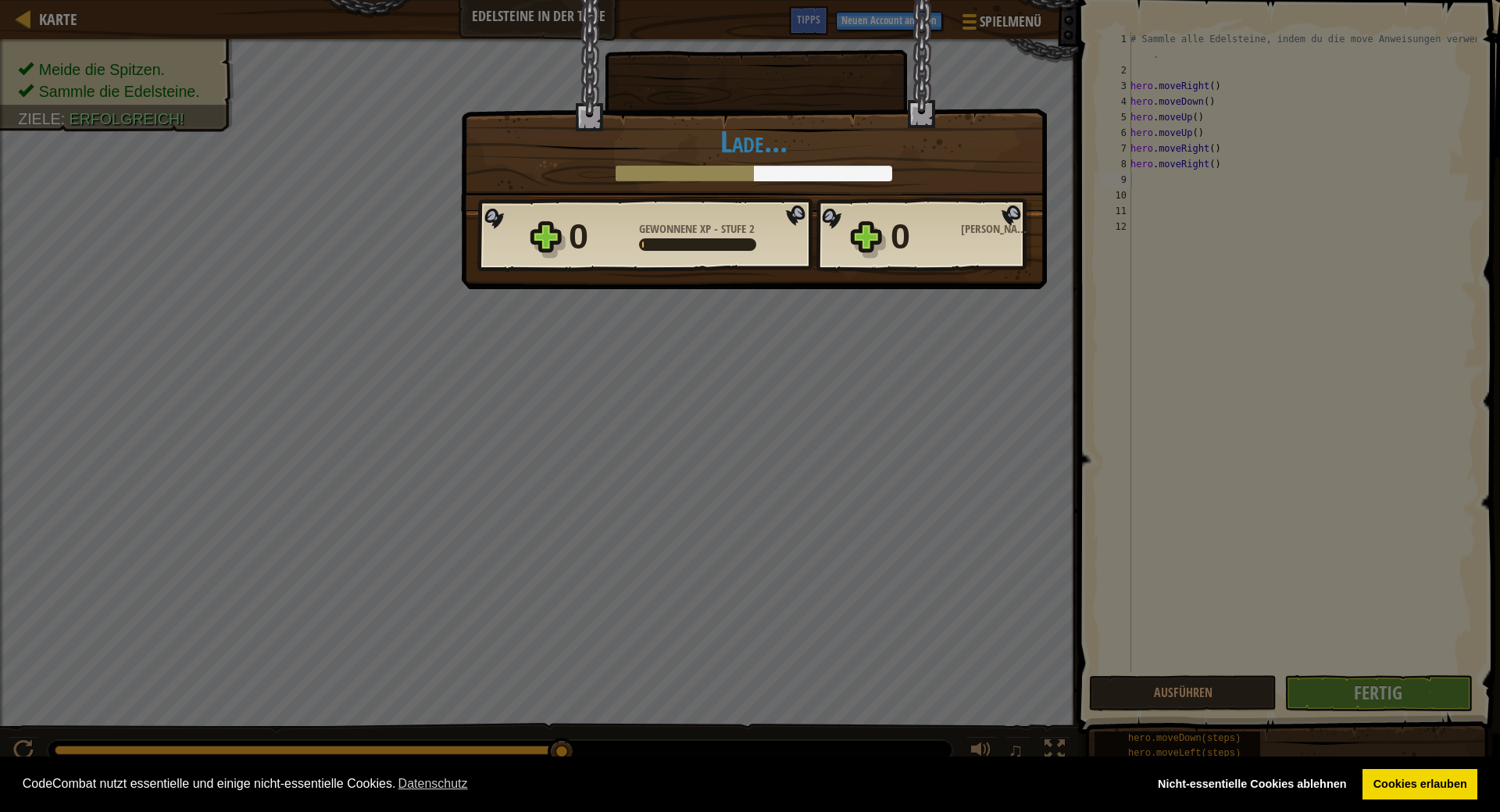
click at [952, 457] on div "Triumph × Du wirst bald Verwendung für diese Edelsteine finden. Spaßfaktor des …" at bounding box center [750, 406] width 1500 height 812
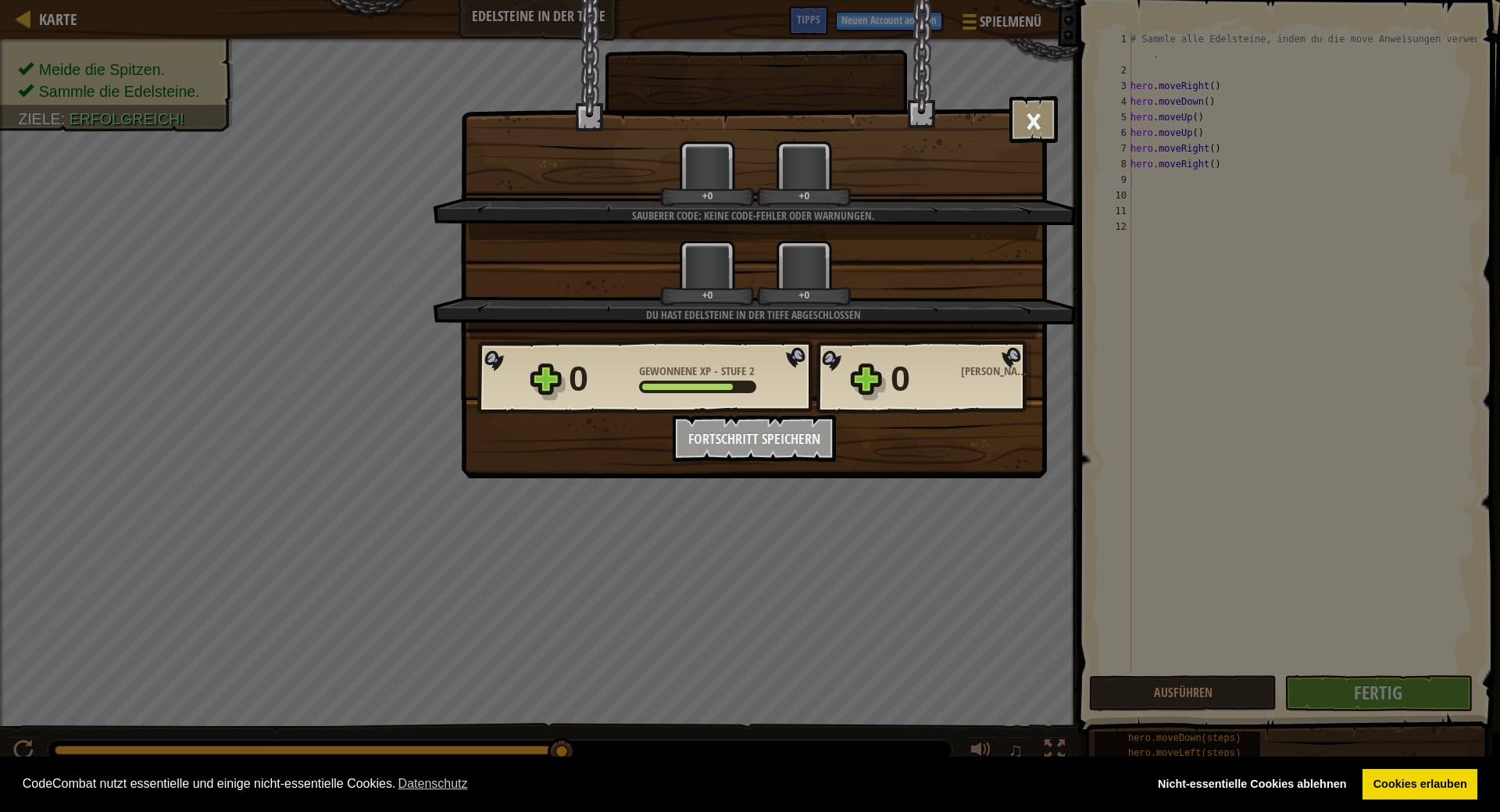
click at [955, 451] on div "0 Gewonnene XP - Stufe 2 0 Gewonnene Edelsteine Möchtest du Neuigkeiten per Mai…" at bounding box center [754, 400] width 584 height 122
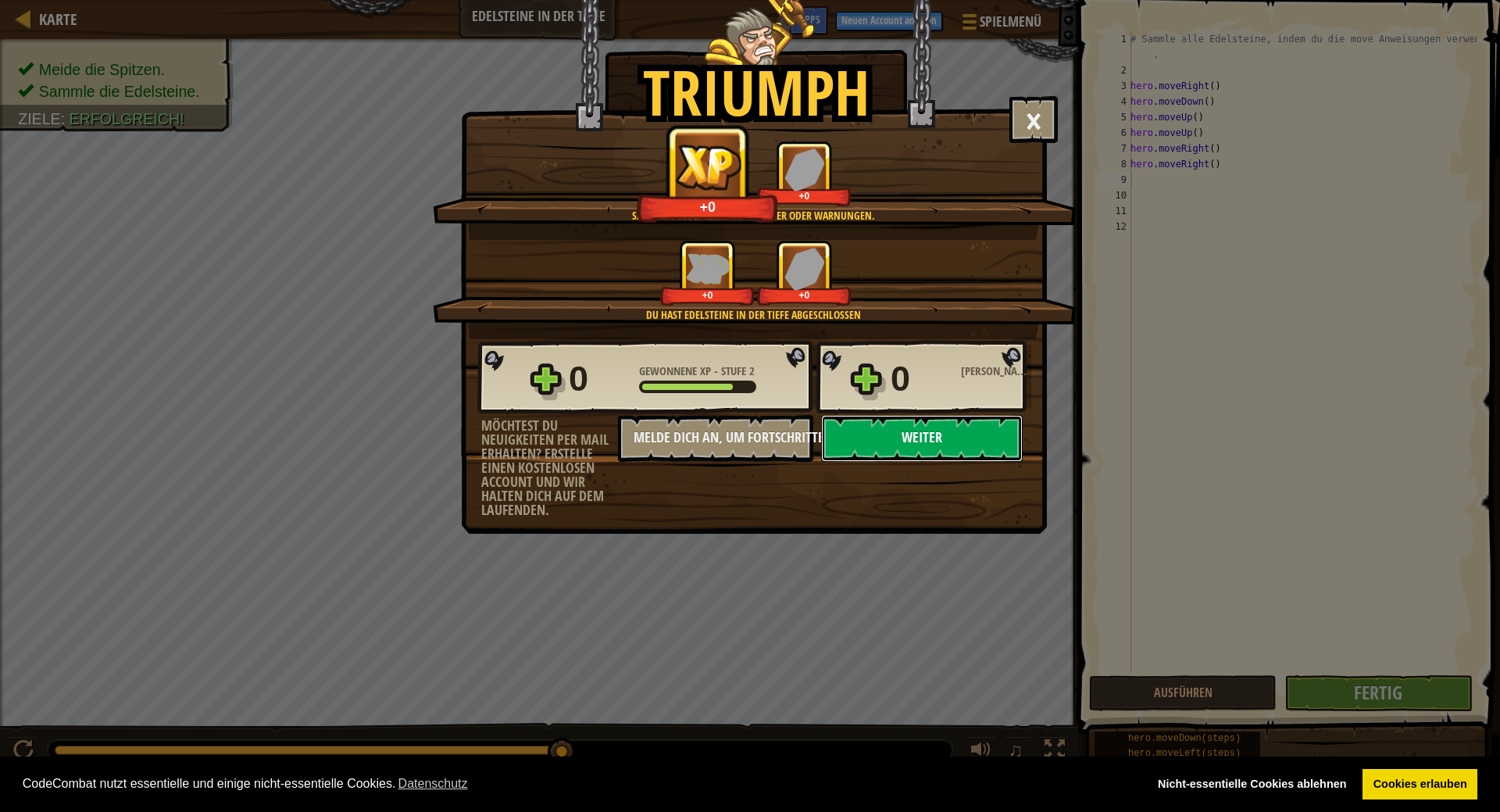
click at [958, 447] on button "Weiter" at bounding box center [921, 438] width 202 height 47
select select "de-DE"
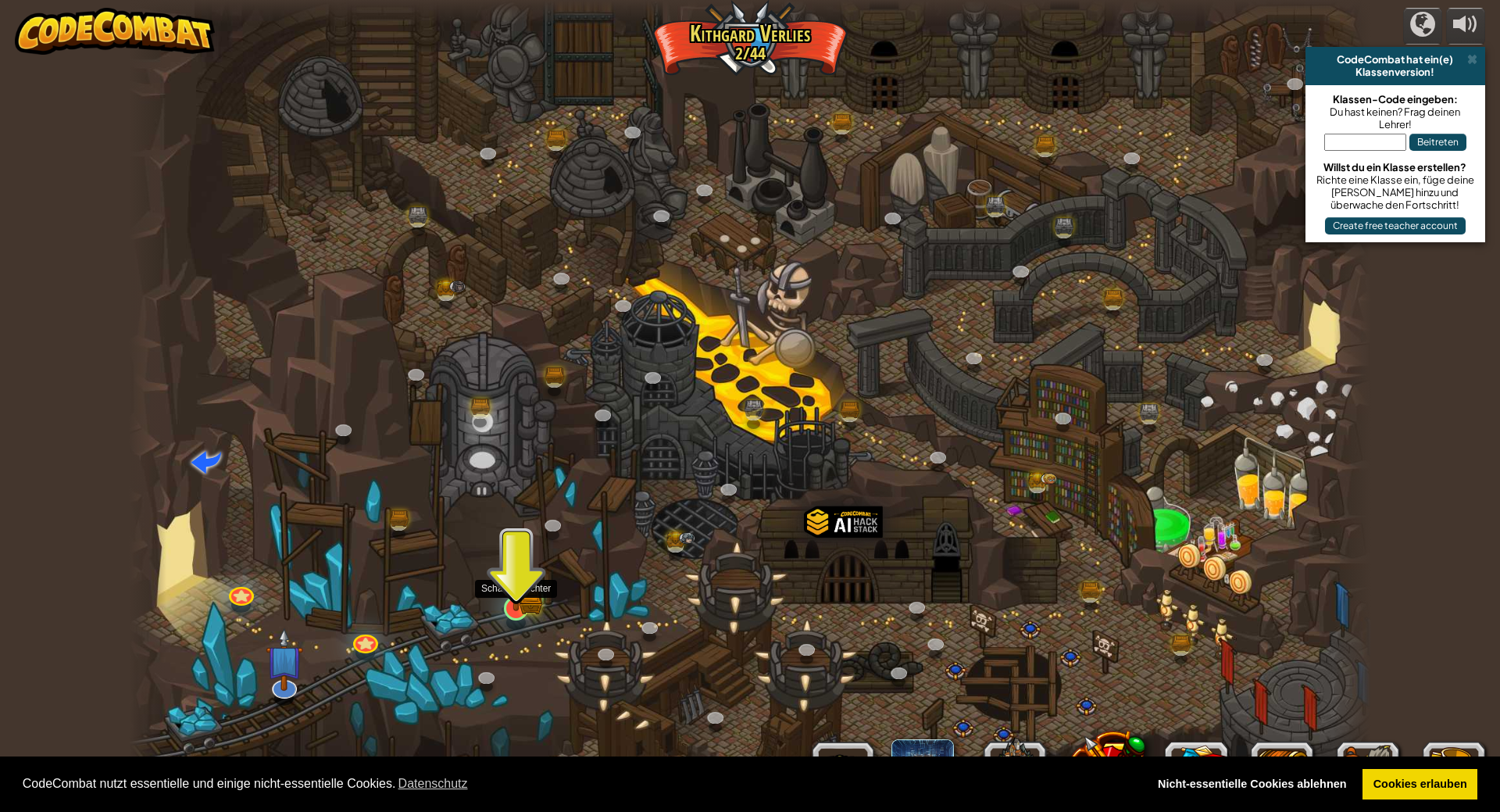
click at [517, 600] on img at bounding box center [516, 572] width 34 height 75
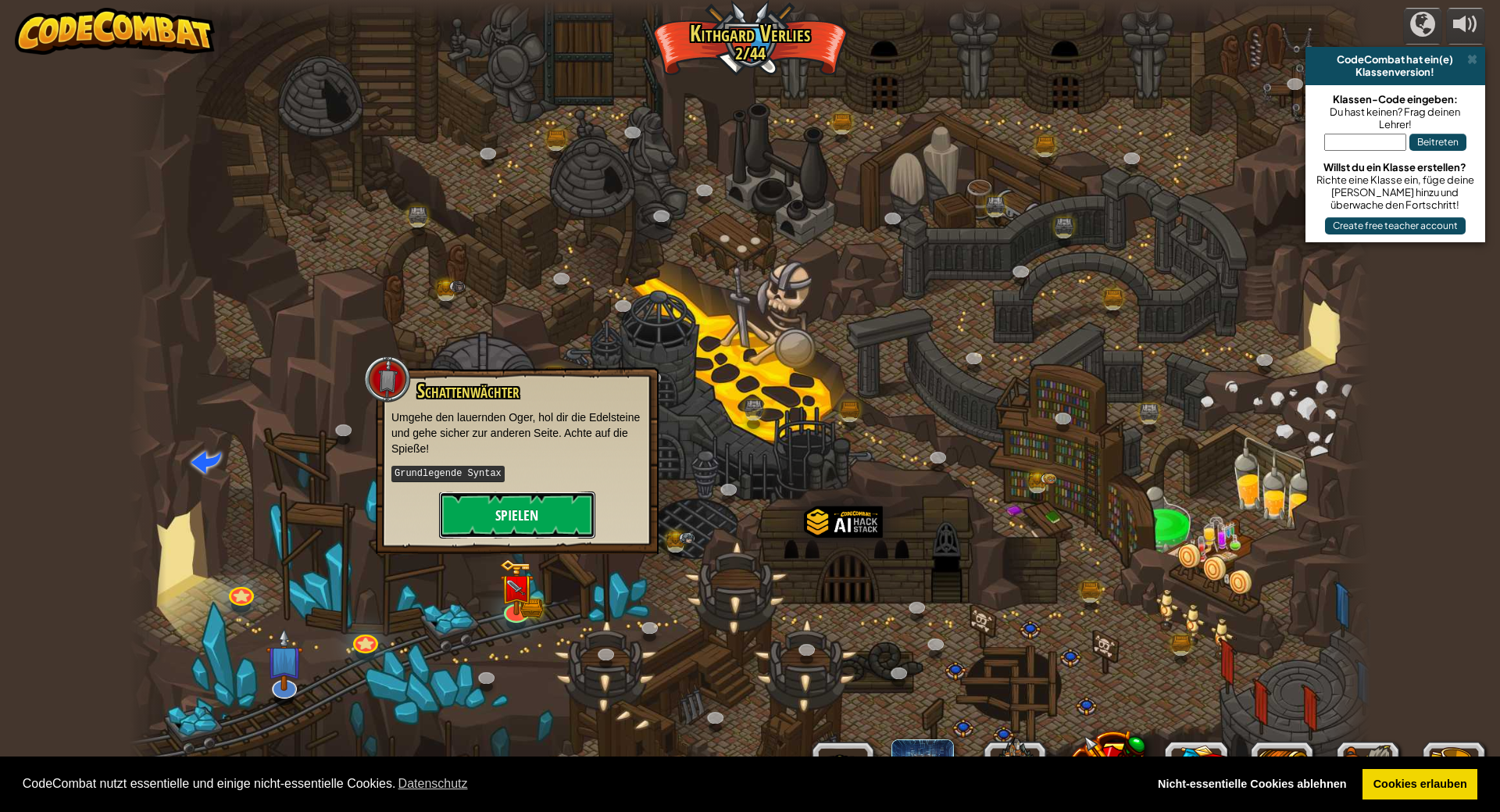
click at [530, 527] on button "Spielen" at bounding box center [517, 515] width 156 height 47
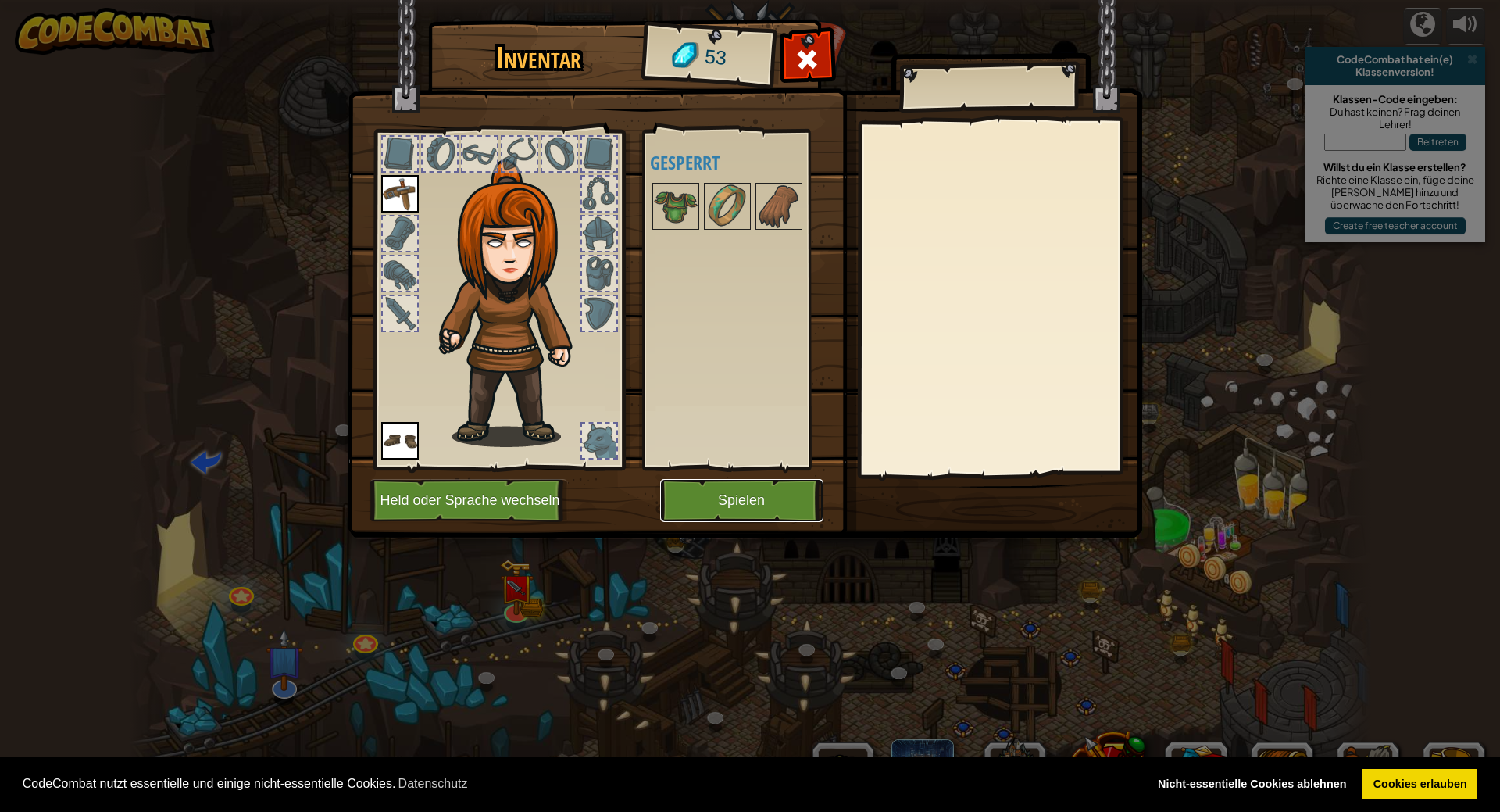
click at [729, 506] on button "Spielen" at bounding box center [742, 500] width 164 height 43
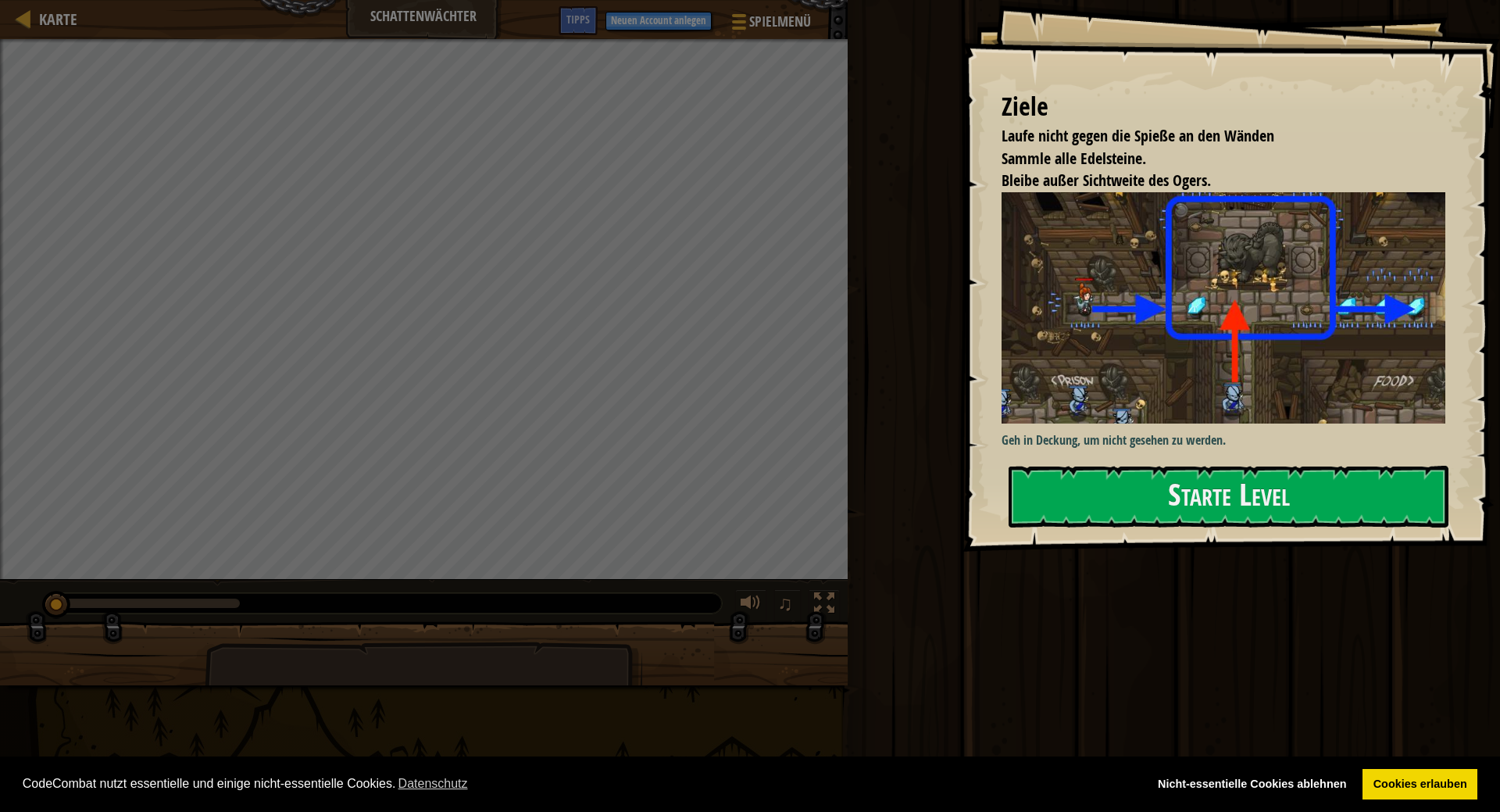
click at [1241, 610] on div "Ausführen Absenden Fertig" at bounding box center [1171, 402] width 657 height 804
click at [1243, 519] on button "Starte Level" at bounding box center [1229, 497] width 440 height 62
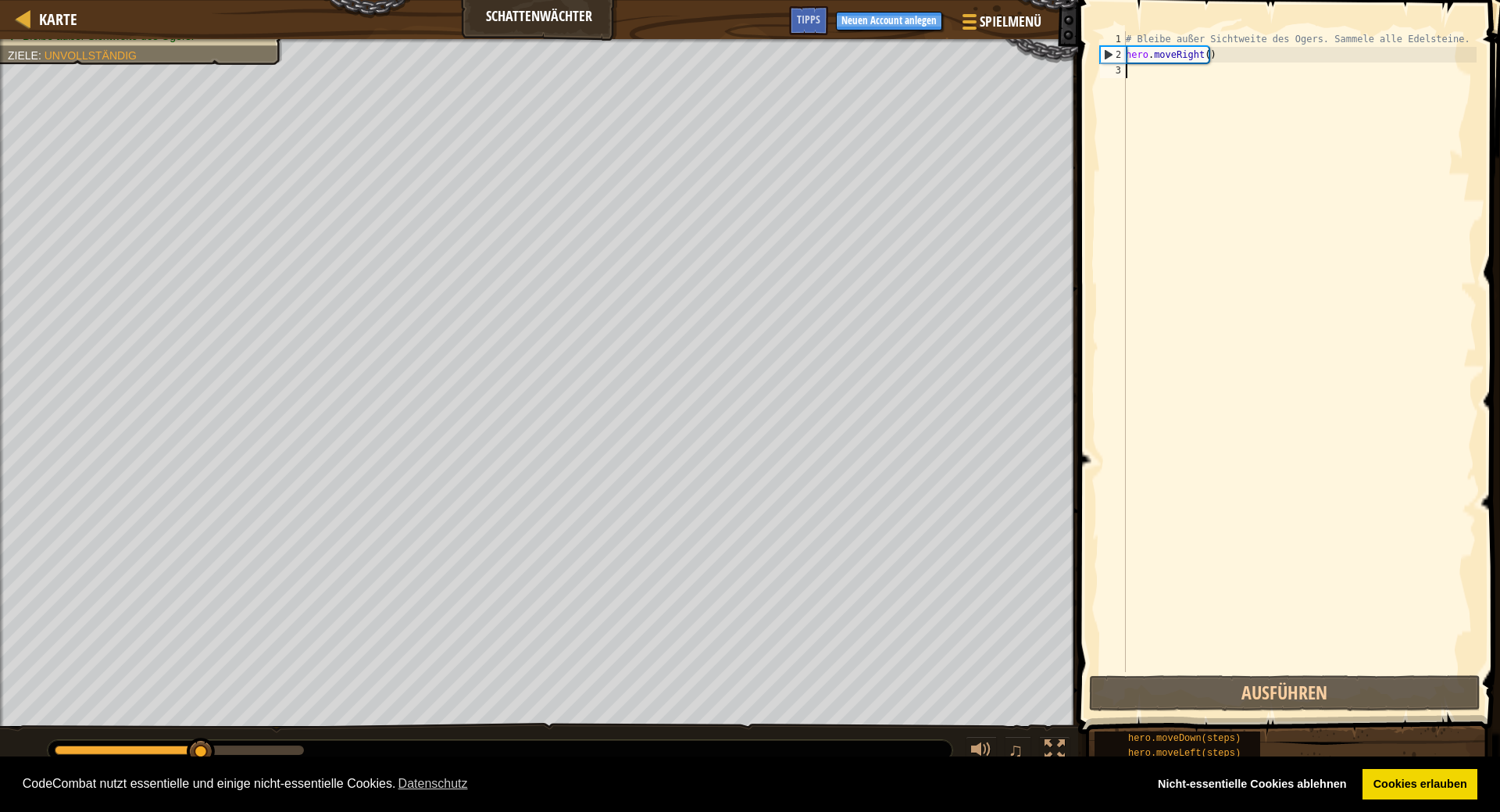
click at [1312, 130] on div "# Bleibe außer Sichtweite des Ogers. Sammele alle Edelsteine. hero . moveRight …" at bounding box center [1299, 367] width 354 height 672
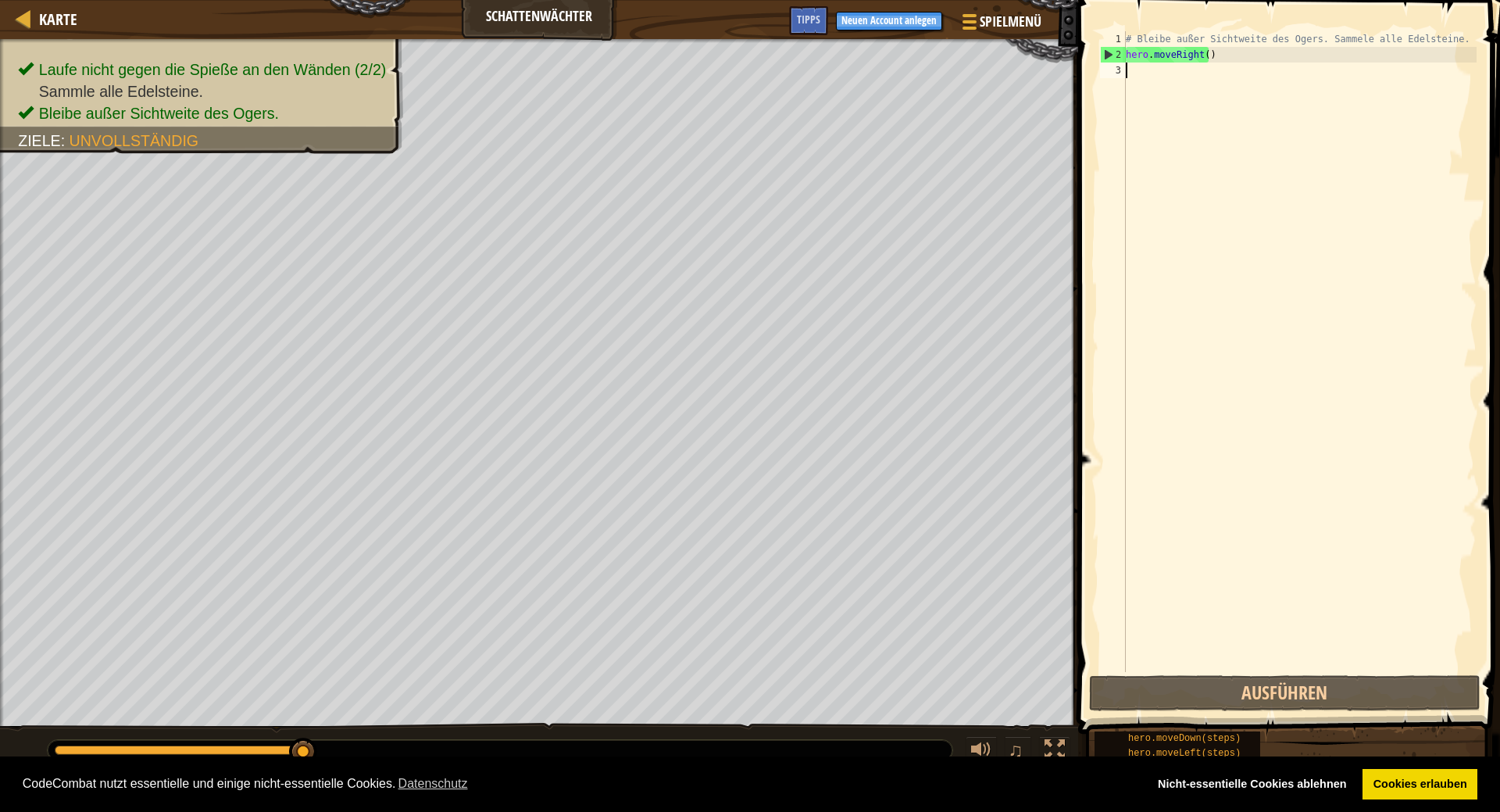
scroll to position [7, 0]
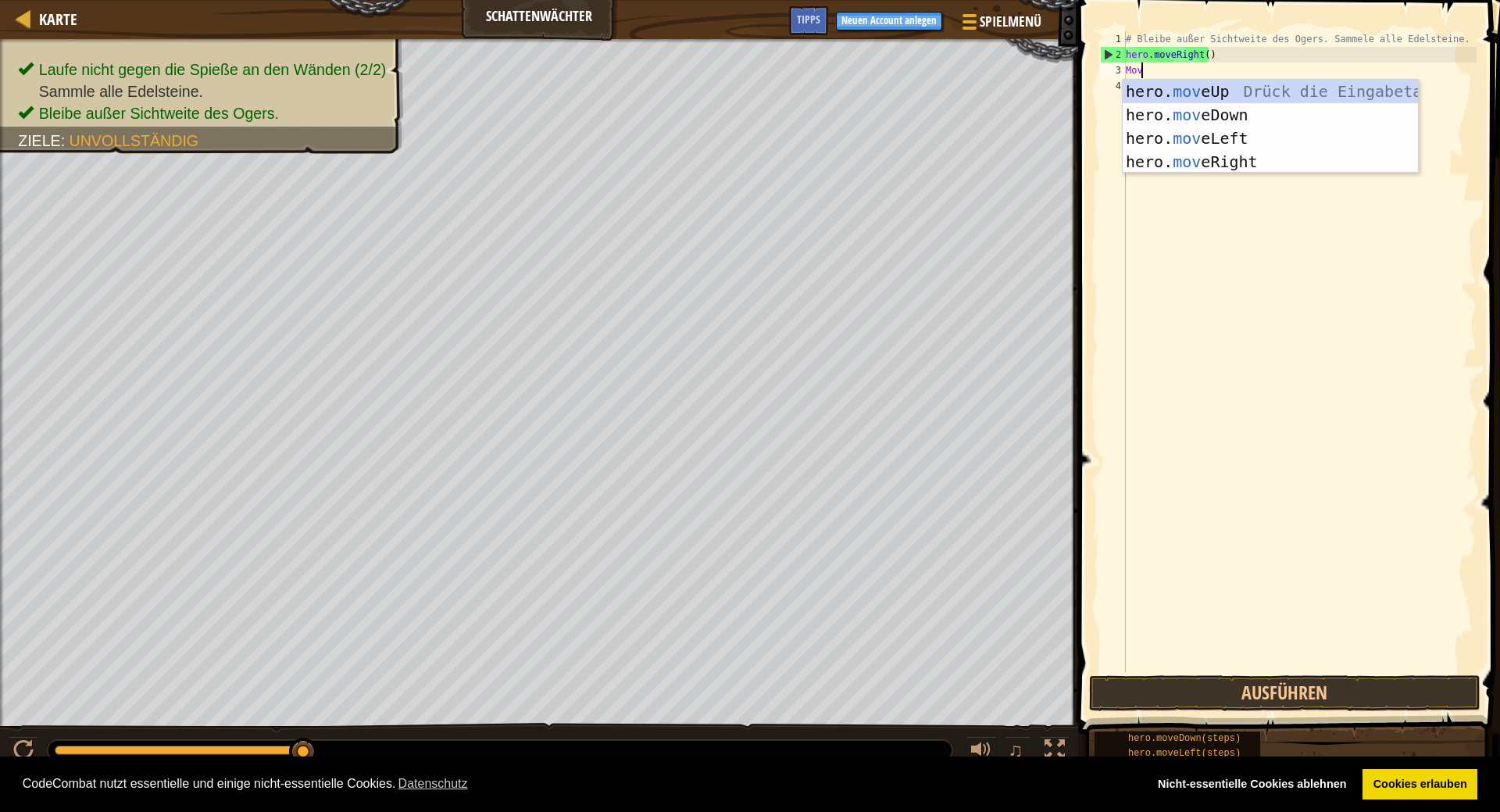
type textarea "Move"
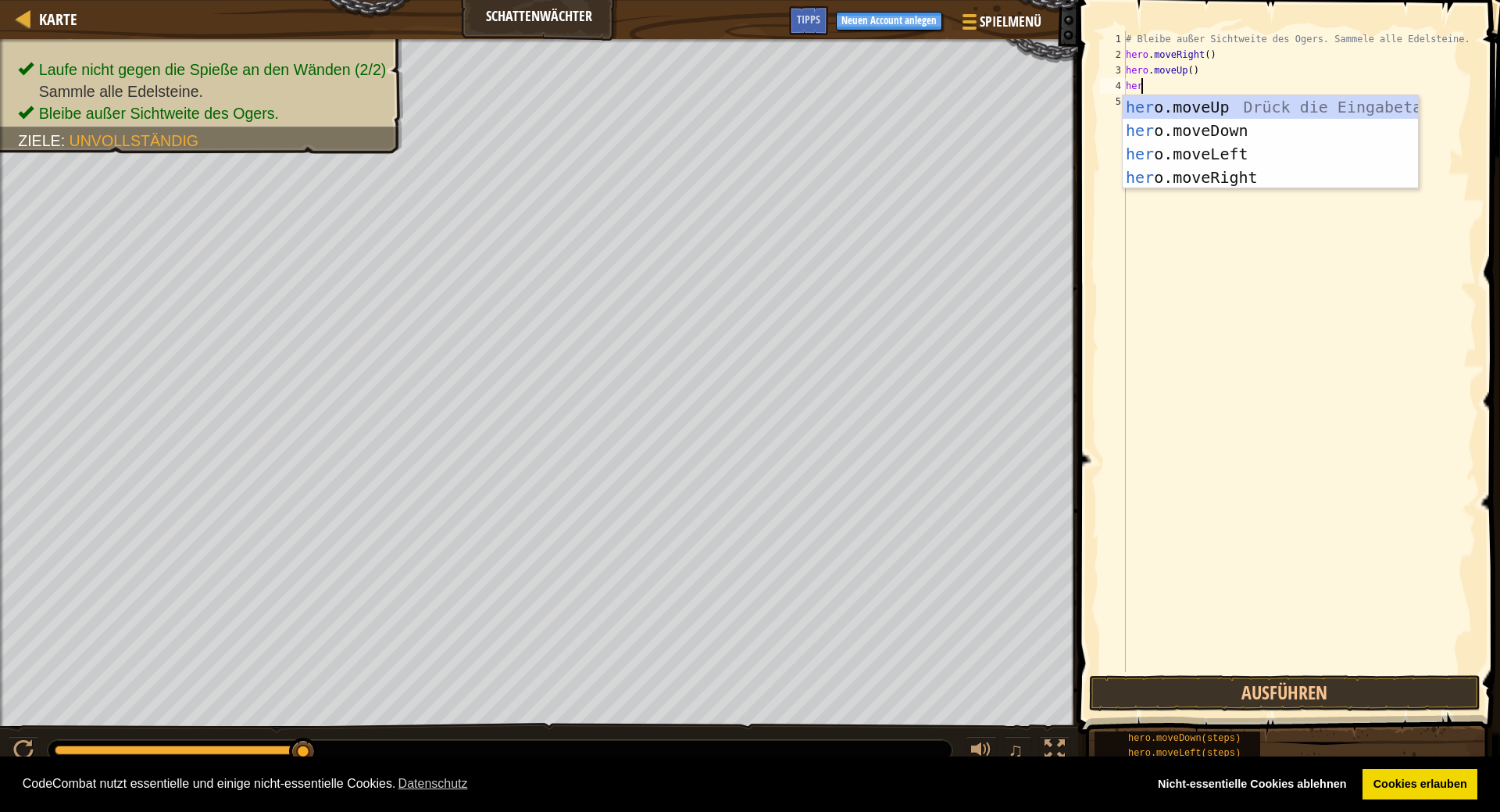
type textarea "her."
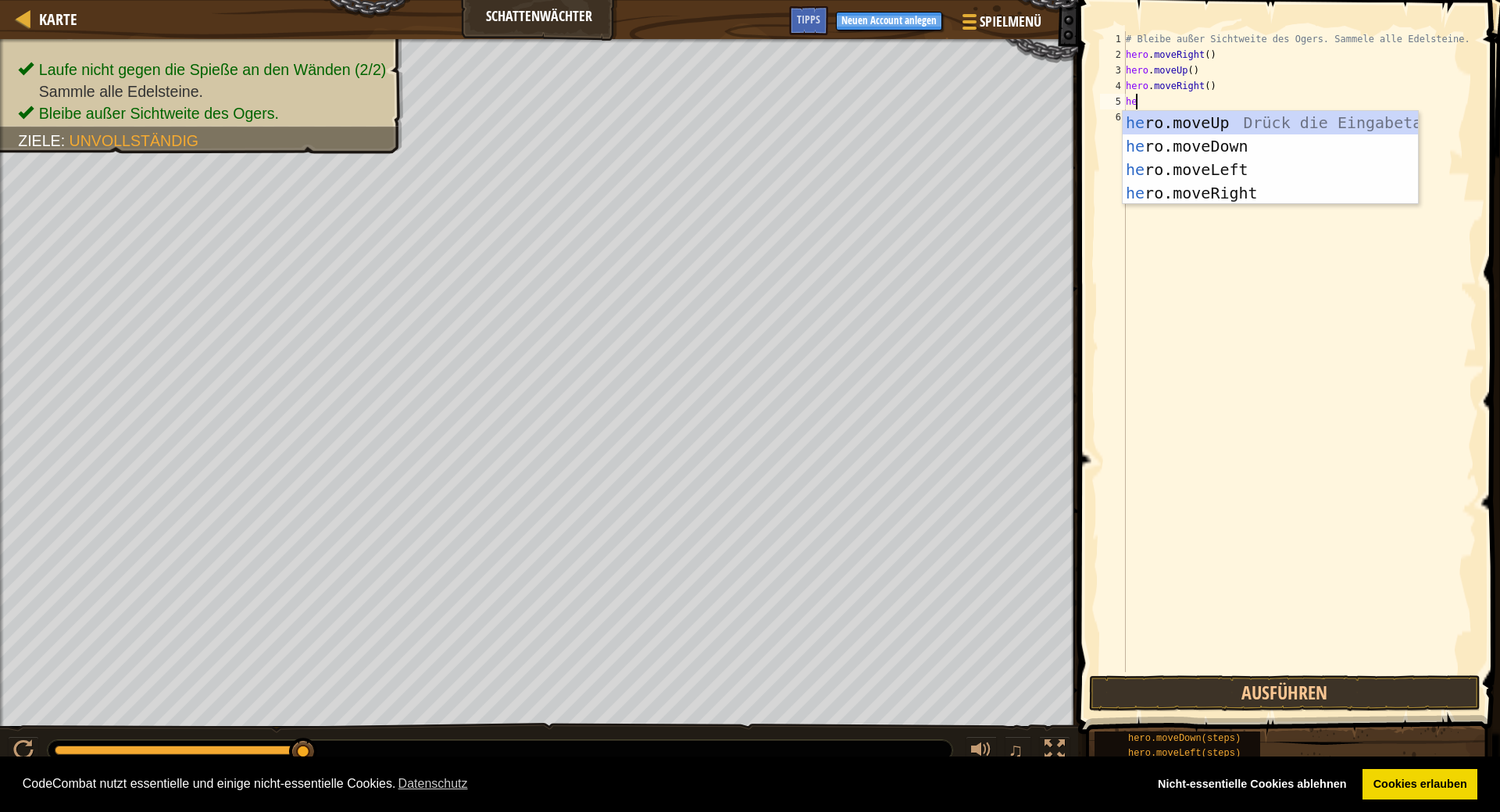
type textarea "her."
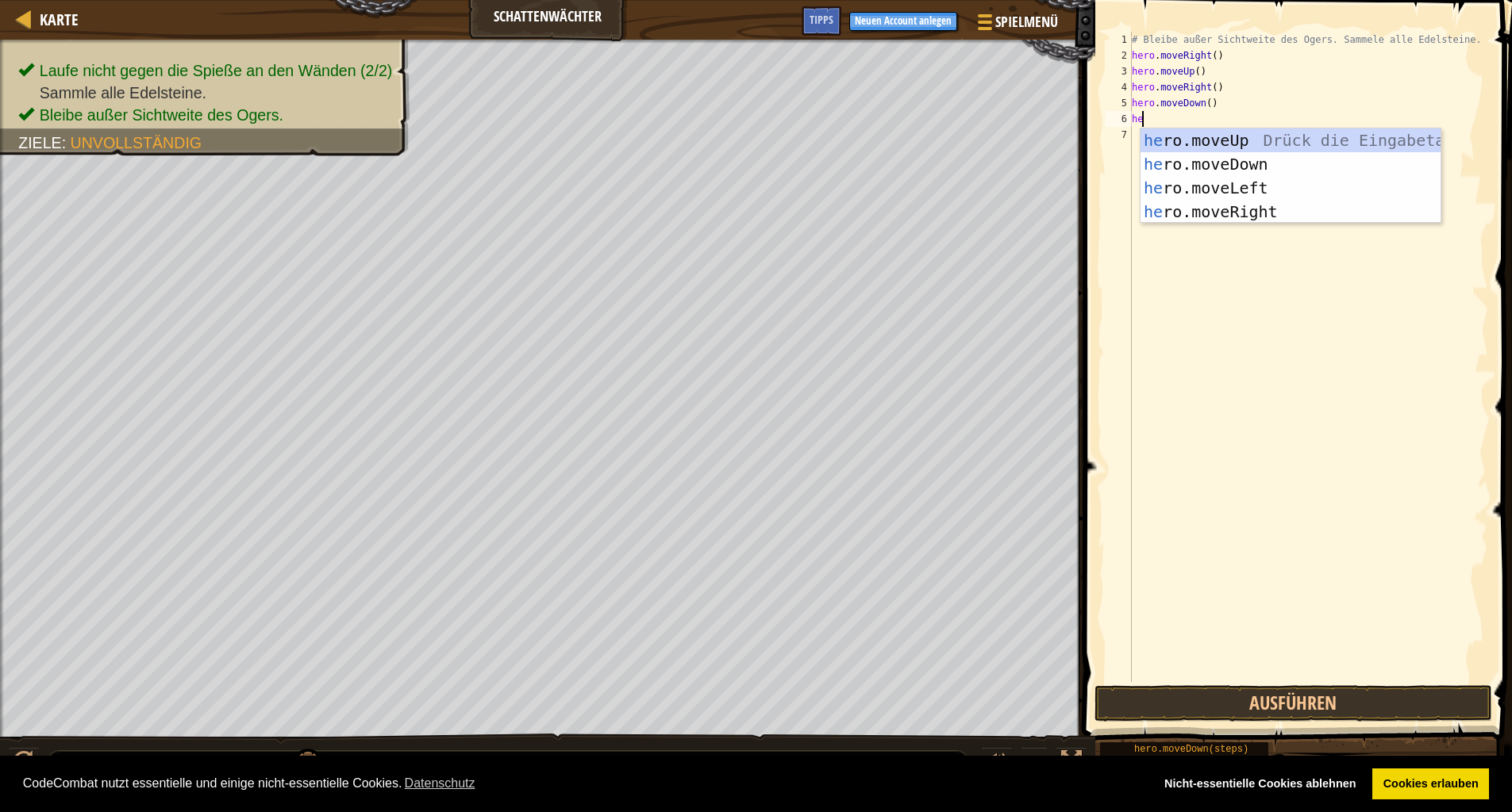
type textarea "hero"
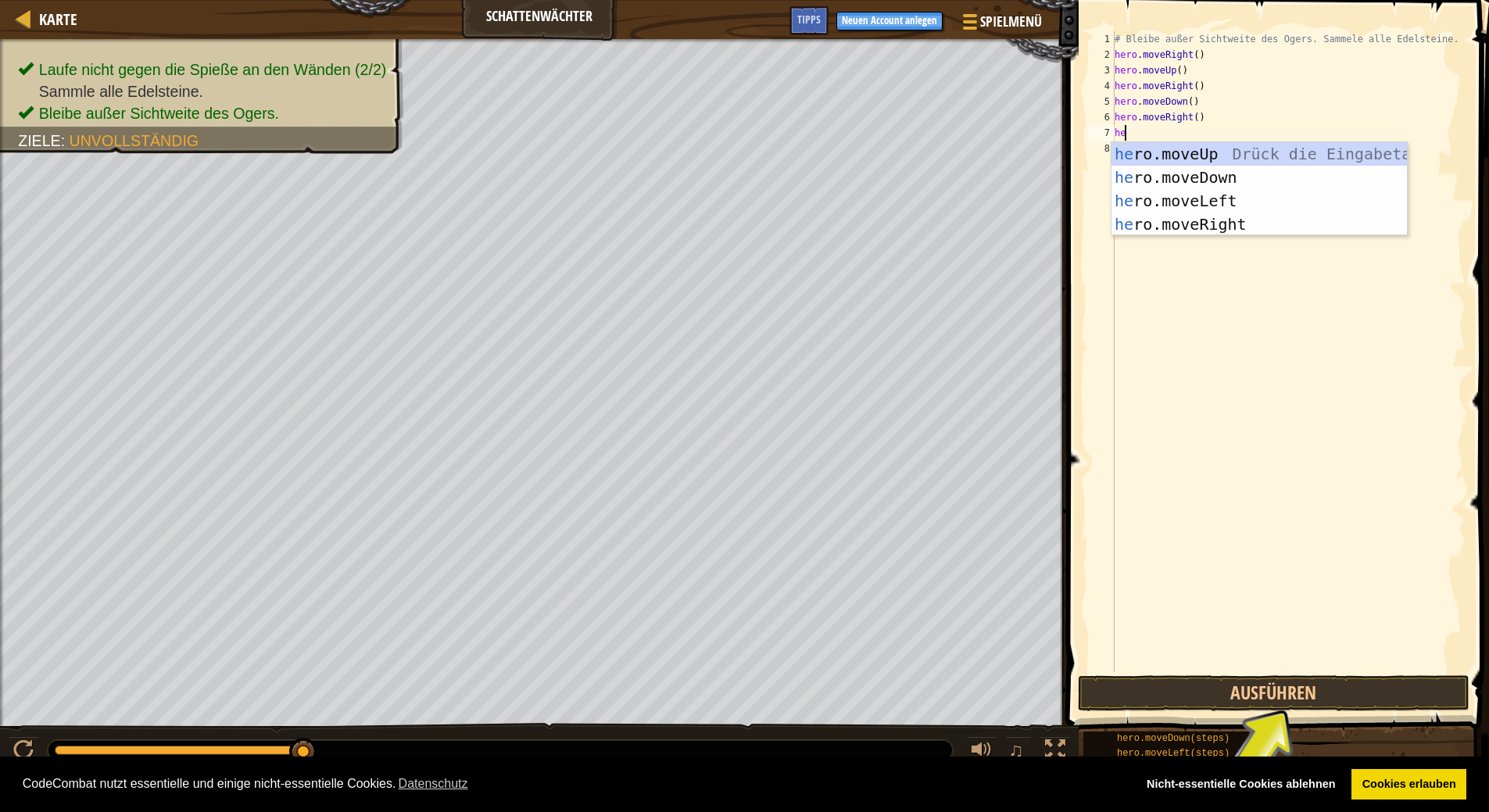
type textarea "hero"
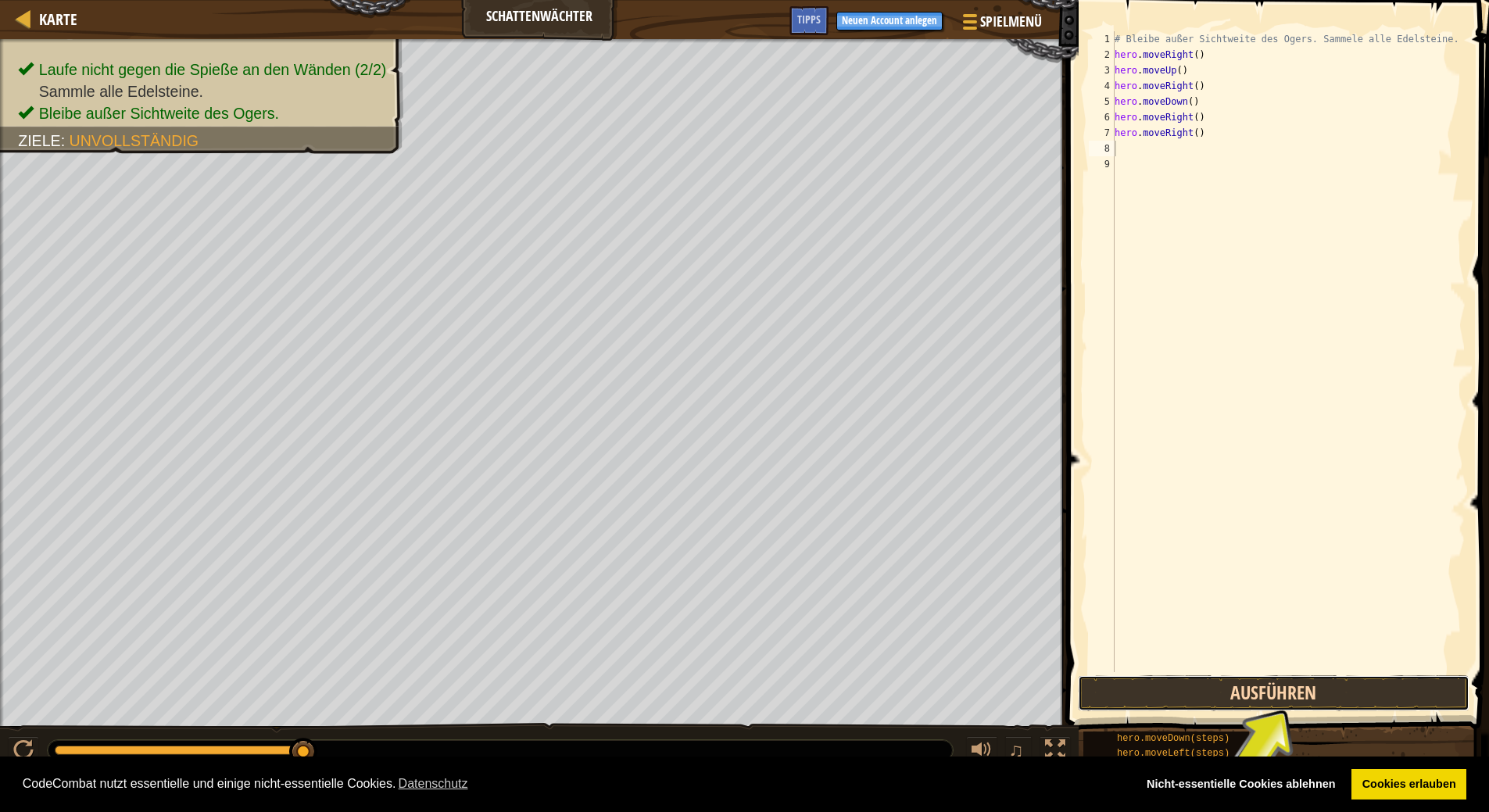
click at [1318, 691] on button "Ausführen" at bounding box center [1273, 693] width 392 height 36
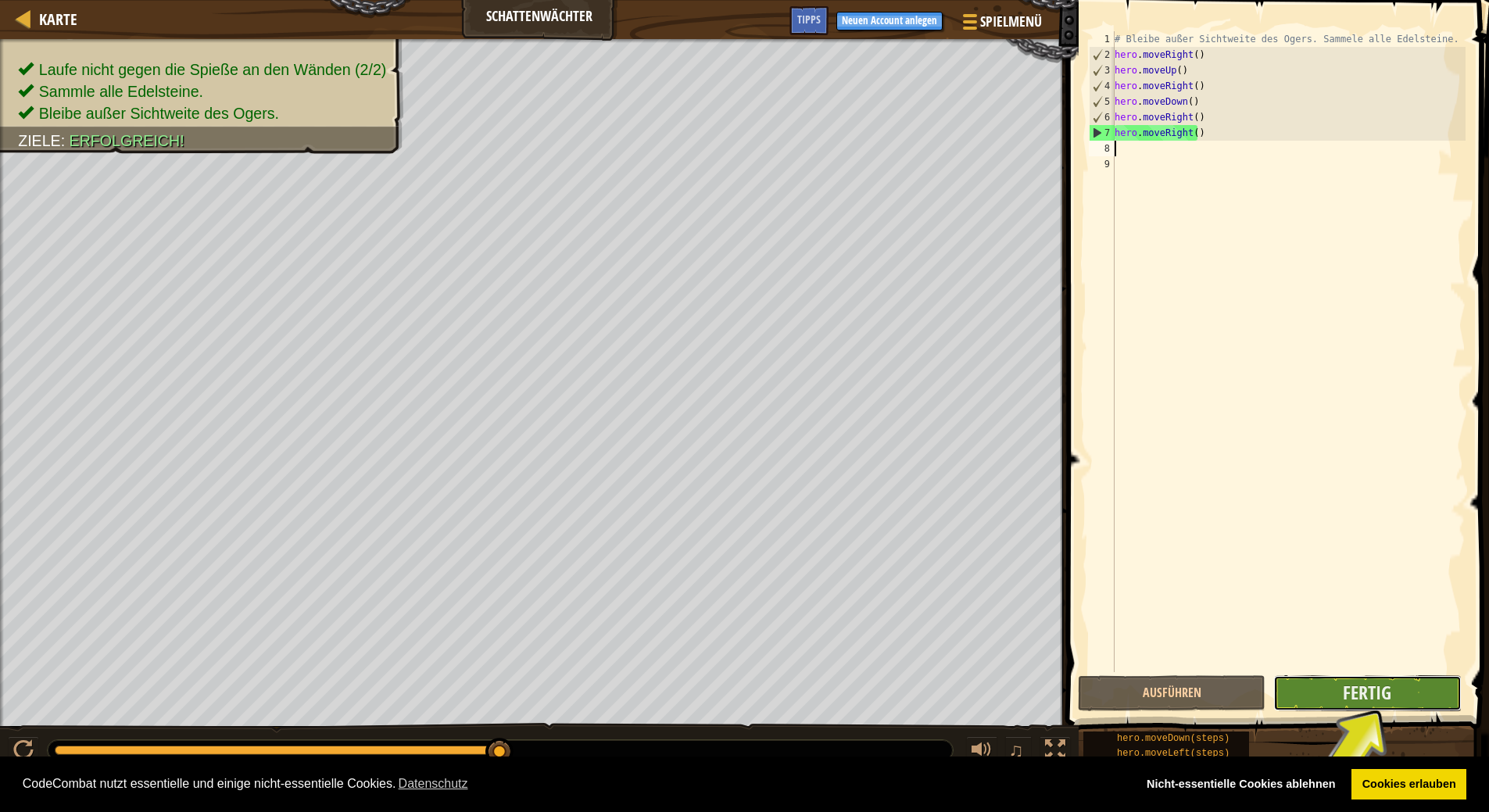
click at [1326, 699] on button "Fertig" at bounding box center [1367, 693] width 187 height 36
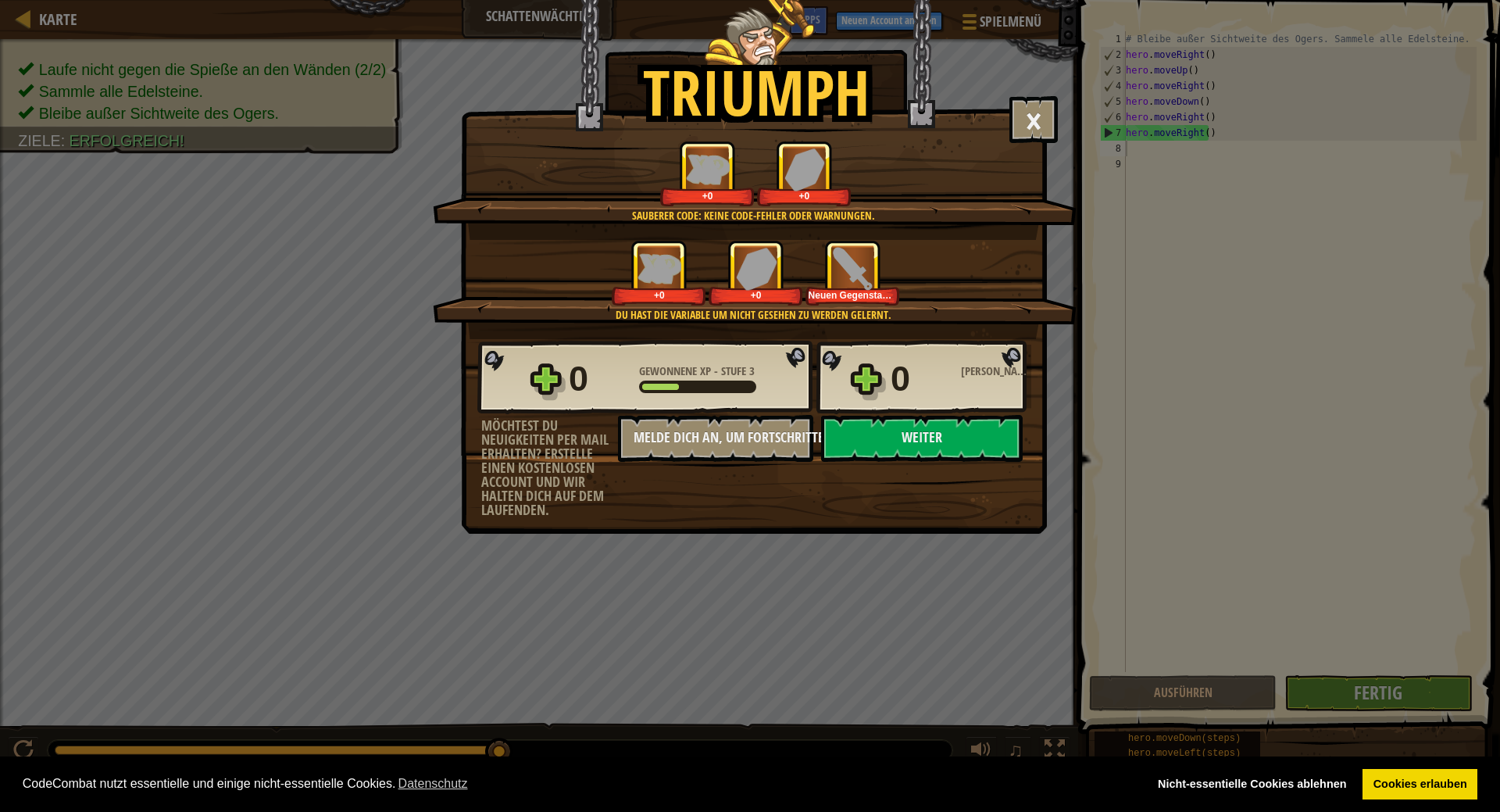
click at [927, 505] on div "0 Gewonnene XP - Stufe 3 0 Gewonnene Edelsteine Möchtest du Neuigkeiten per Mai…" at bounding box center [754, 428] width 584 height 178
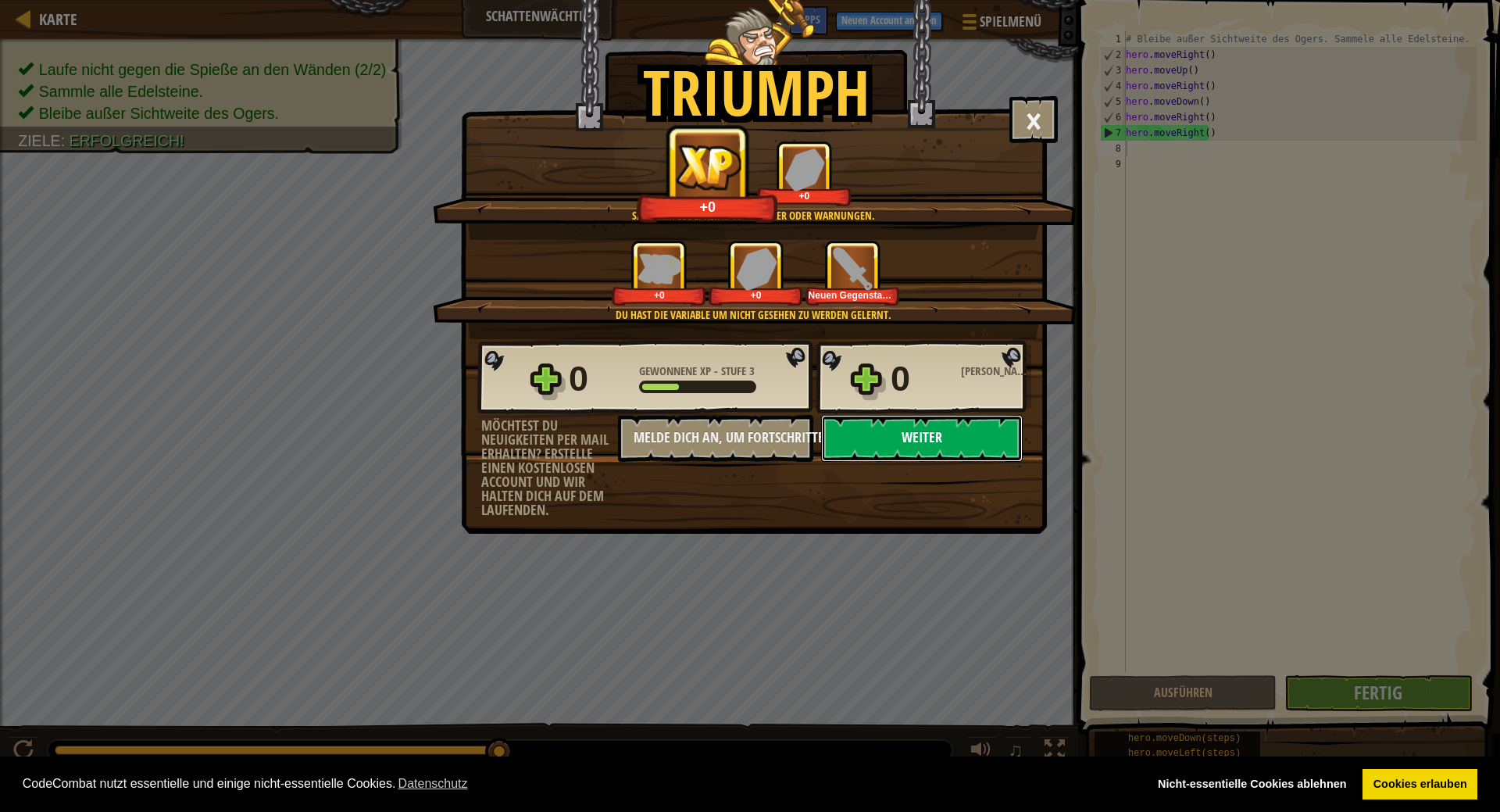
click at [967, 431] on button "Weiter" at bounding box center [921, 438] width 202 height 47
select select "de-DE"
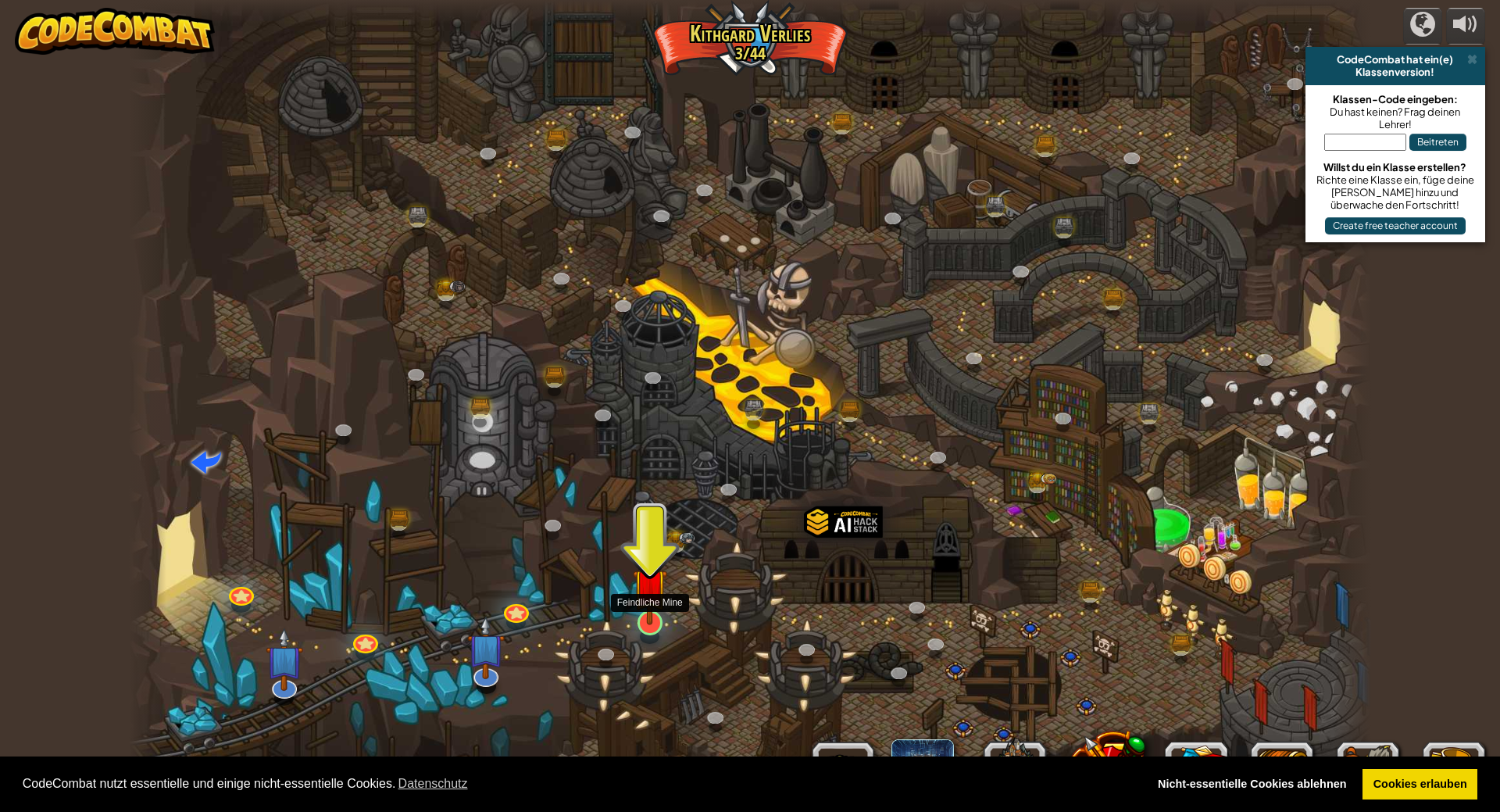
click at [659, 592] on img at bounding box center [650, 585] width 34 height 79
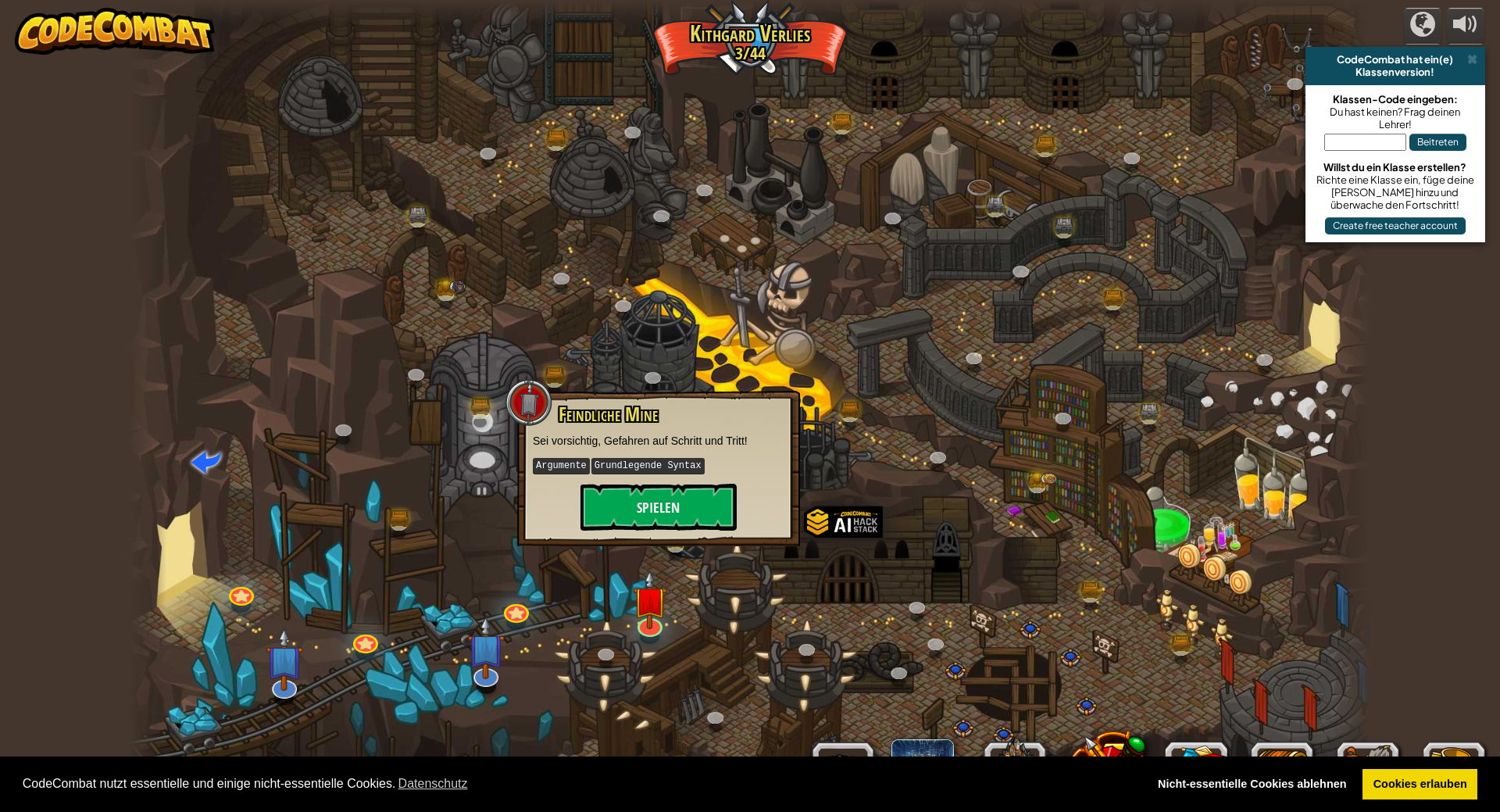
click at [738, 450] on div "Feindliche Mine Sei vorsichtig, Gefahren auf Schritt und Tritt! Argumente Grund…" at bounding box center [659, 467] width 251 height 126
click at [714, 494] on button "Spielen" at bounding box center [658, 507] width 156 height 47
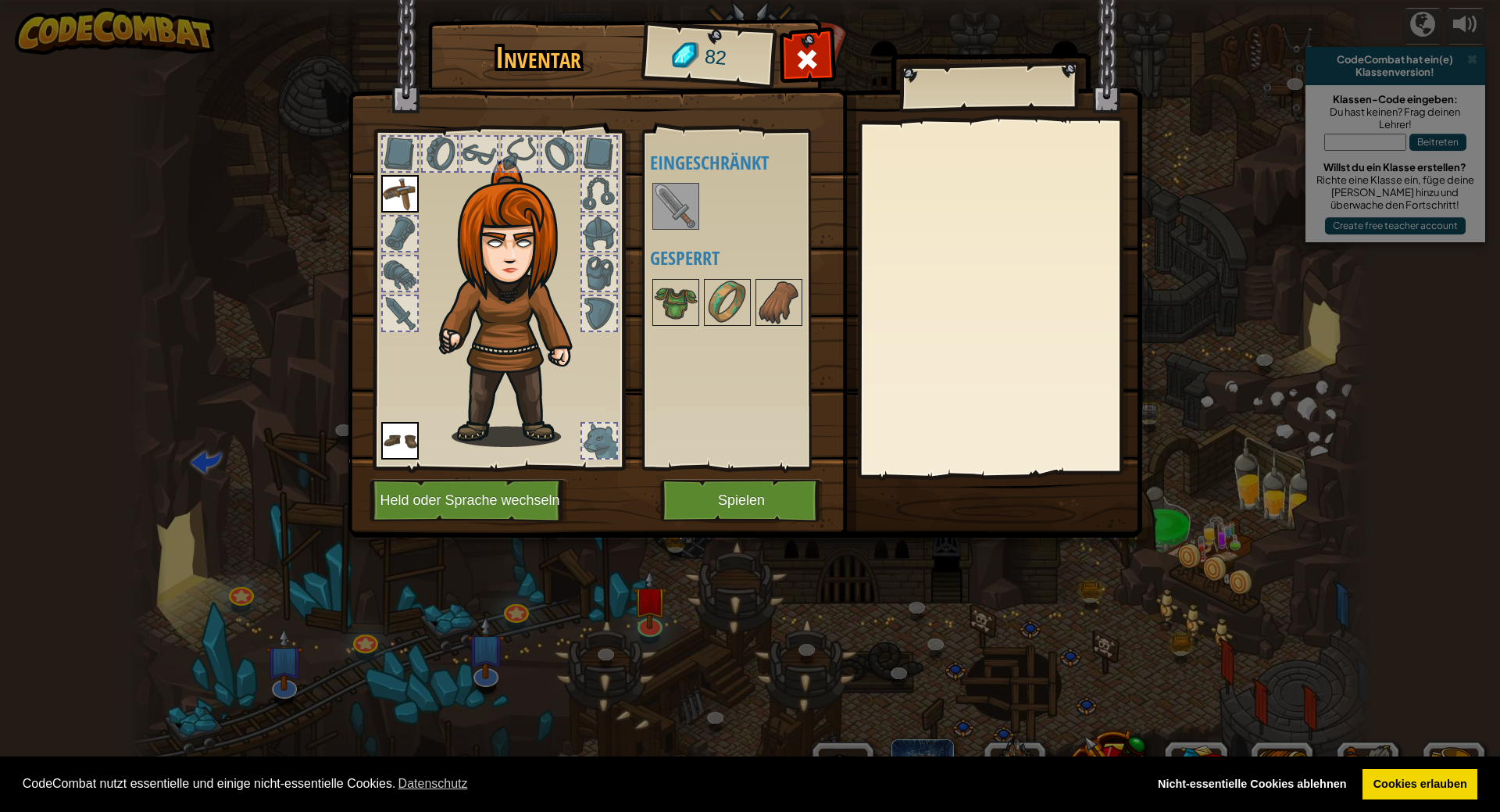
drag, startPoint x: 678, startPoint y: 207, endPoint x: 564, endPoint y: 217, distance: 114.4
click at [564, 217] on div "Inventar 82 Verfügbar Wähle Wähle Doppelklicken um Ausrüstung zu wählen Eingesc…" at bounding box center [750, 281] width 795 height 515
click at [762, 500] on button "Spielen" at bounding box center [742, 500] width 164 height 43
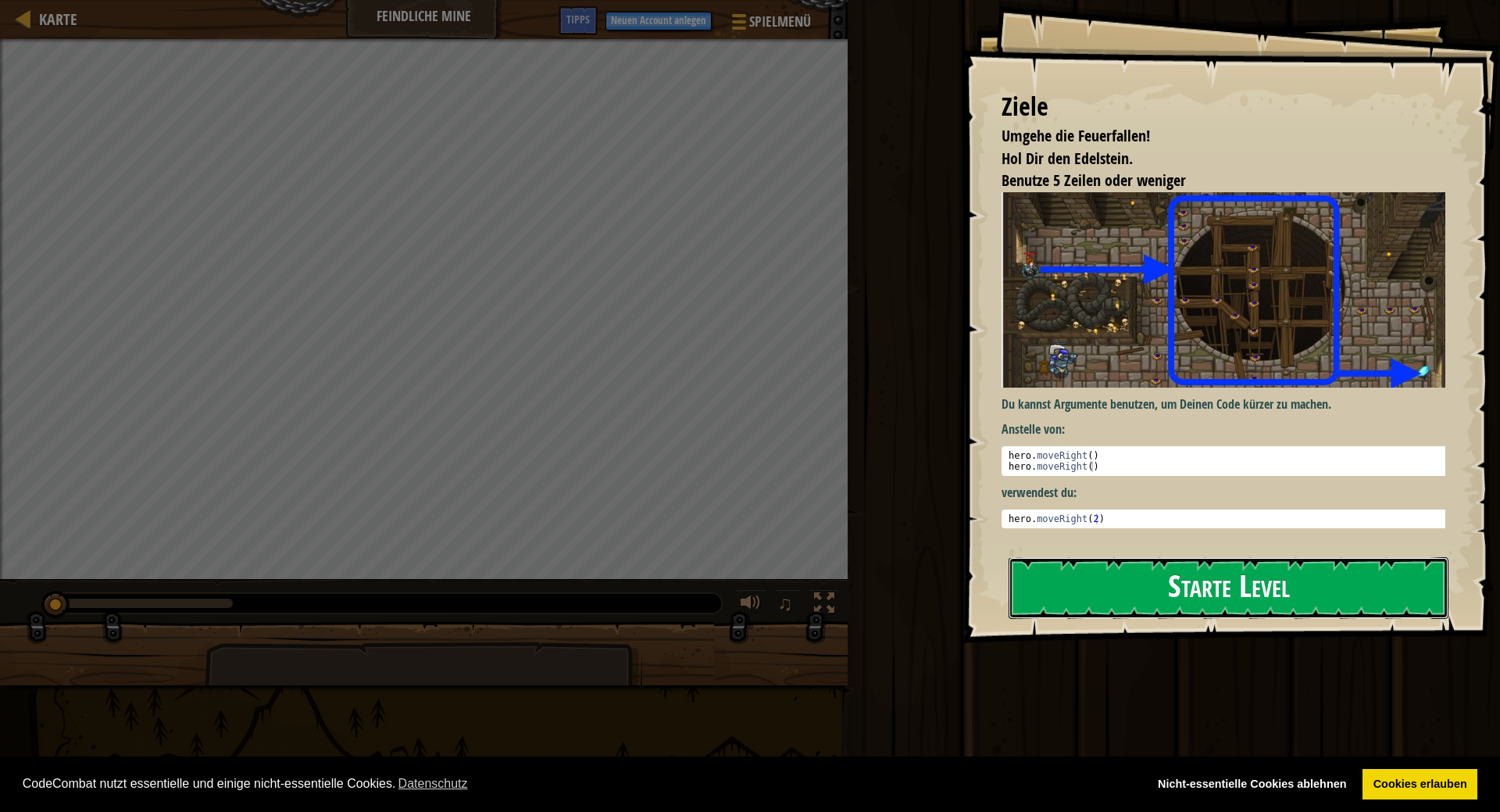
click at [1263, 600] on button "Starte Level" at bounding box center [1229, 588] width 440 height 62
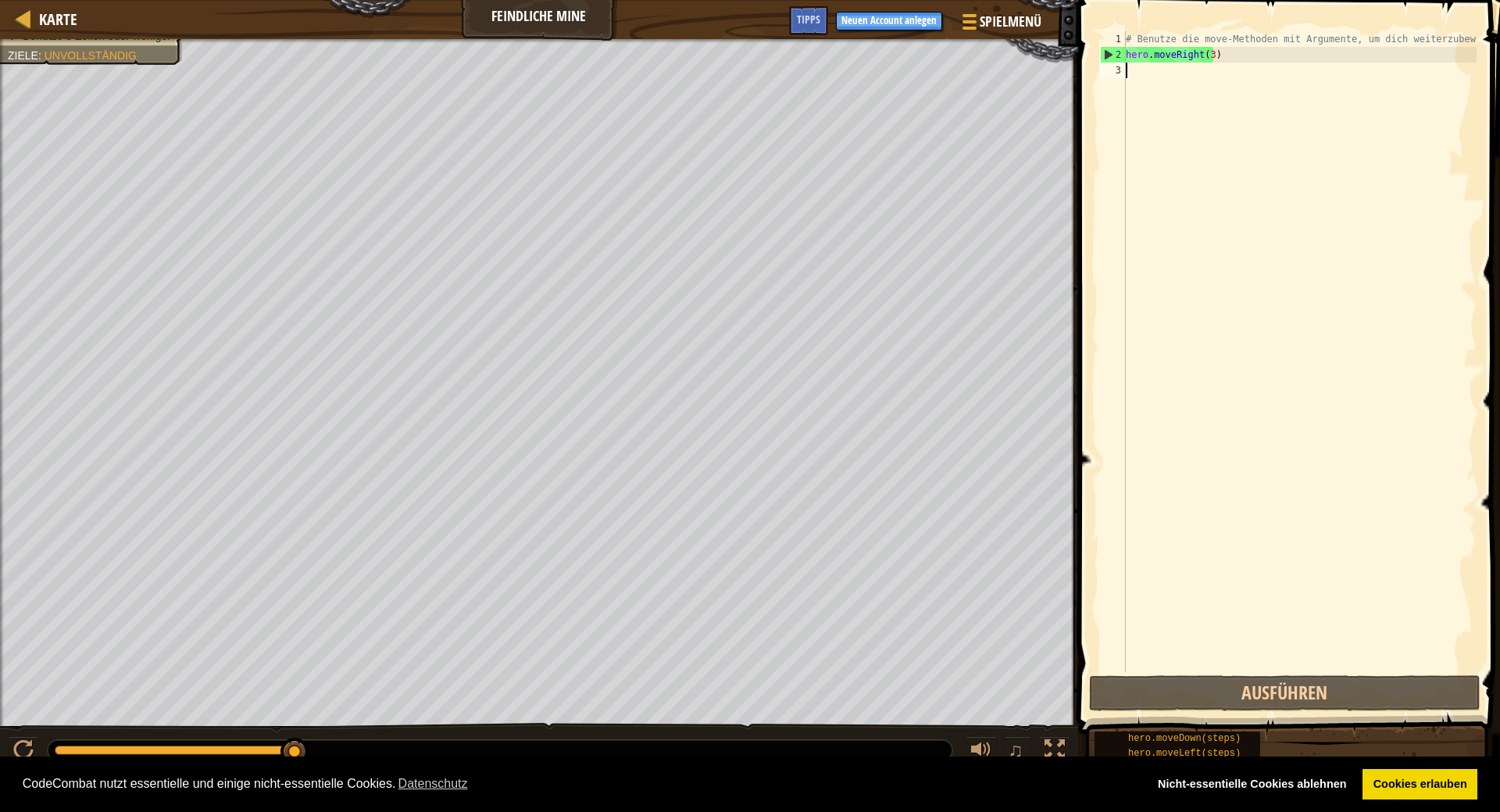
click at [525, 13] on div "Karte Feindliche Mine Spielmenü Fertig Neuen Account anlegen Tipps" at bounding box center [539, 19] width 1079 height 39
click at [1252, 229] on div "# Benutze die move-Methoden mit Argumente, um dich weiterzubewegen hero . moveR…" at bounding box center [1299, 367] width 354 height 672
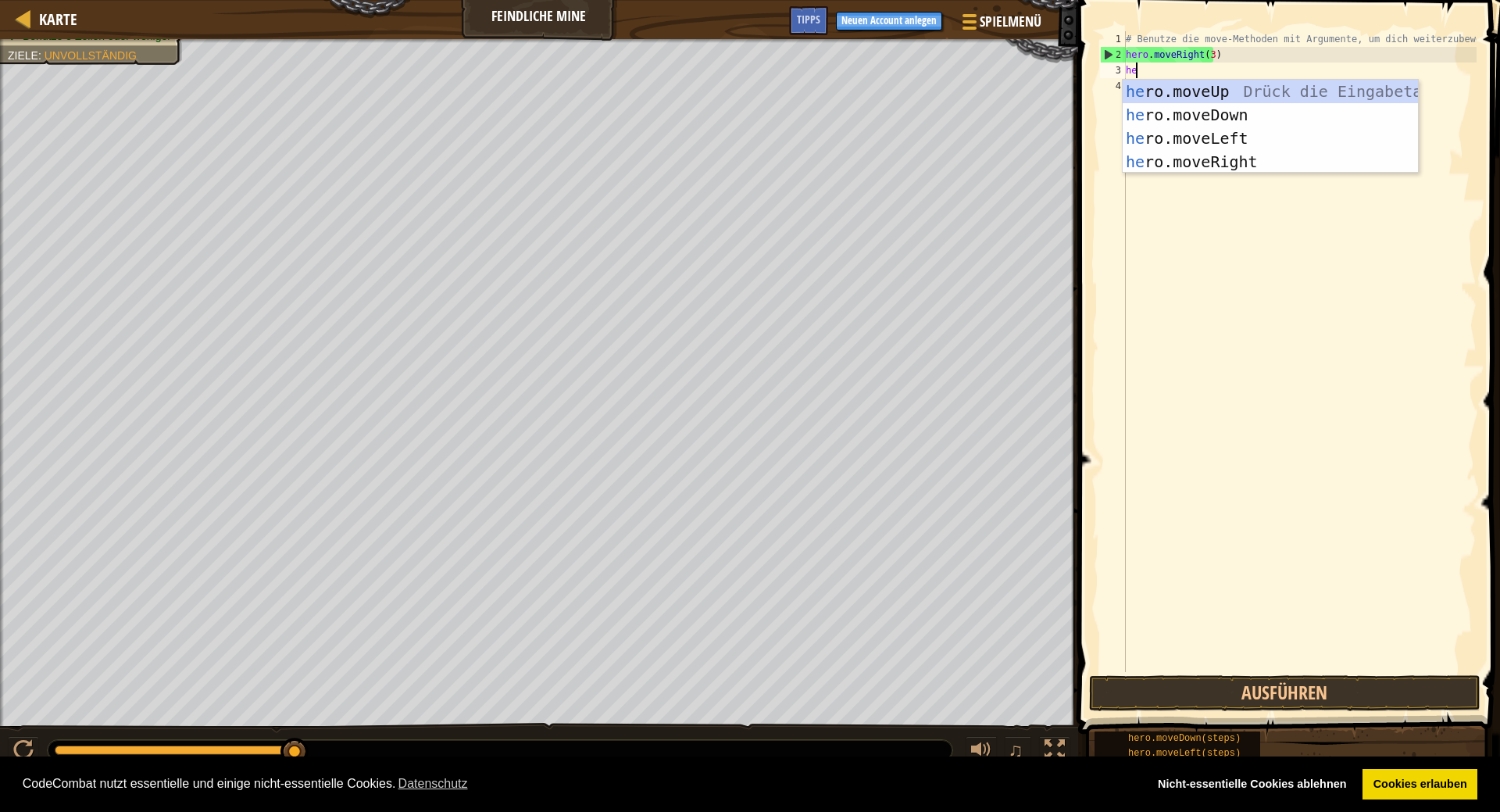
type textarea "hero"
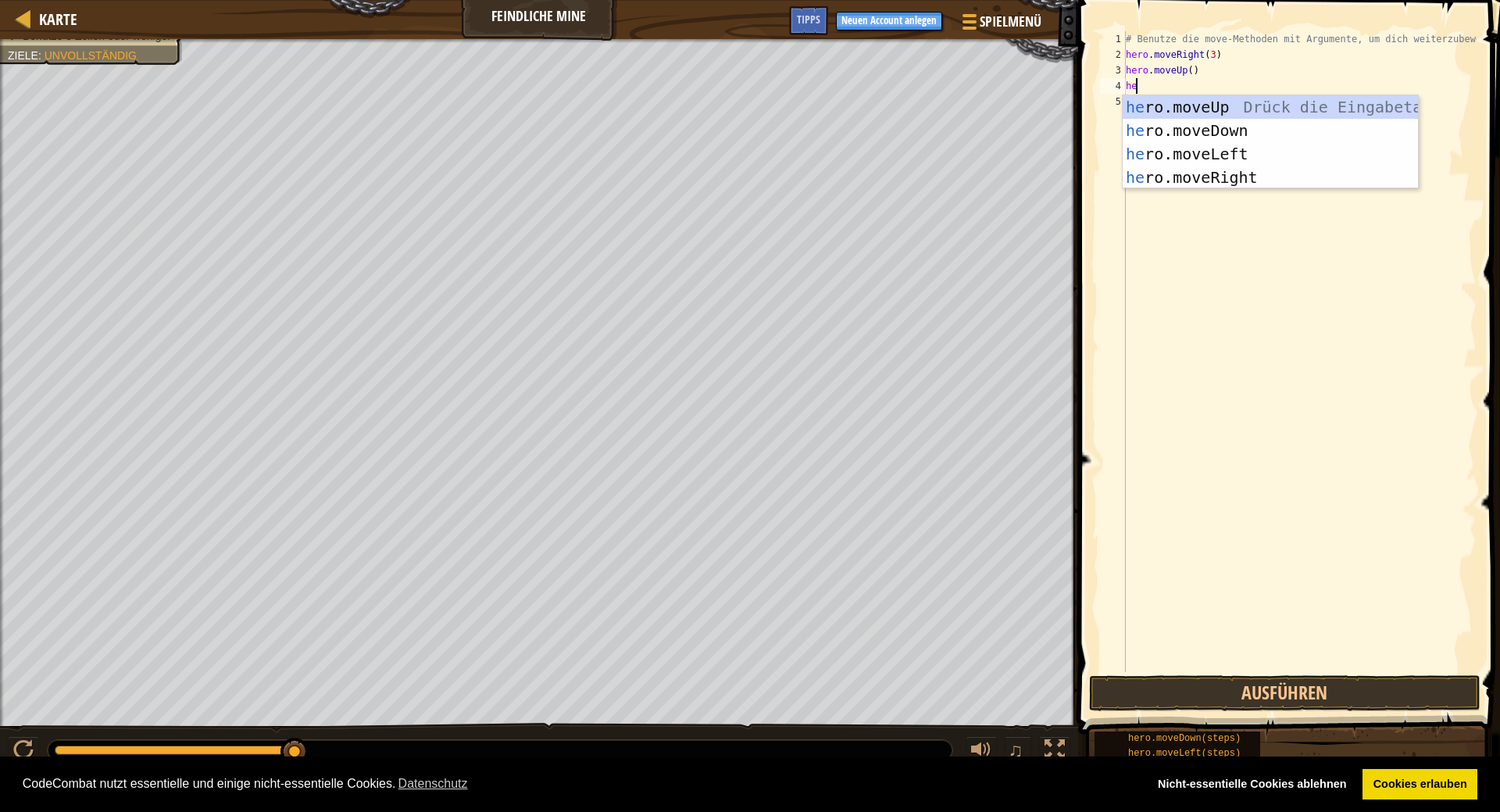
type textarea "hero"
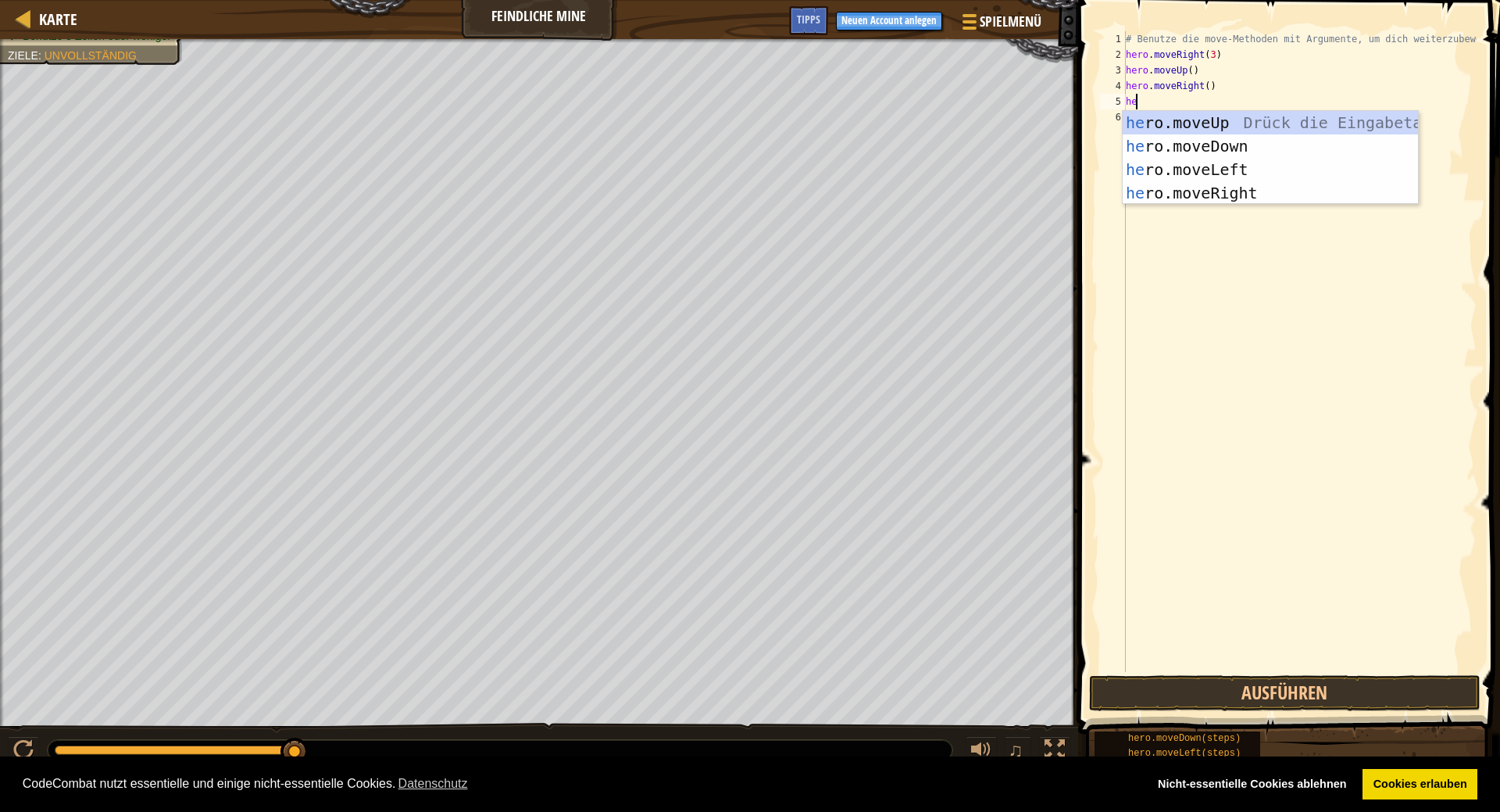
type textarea "hero"
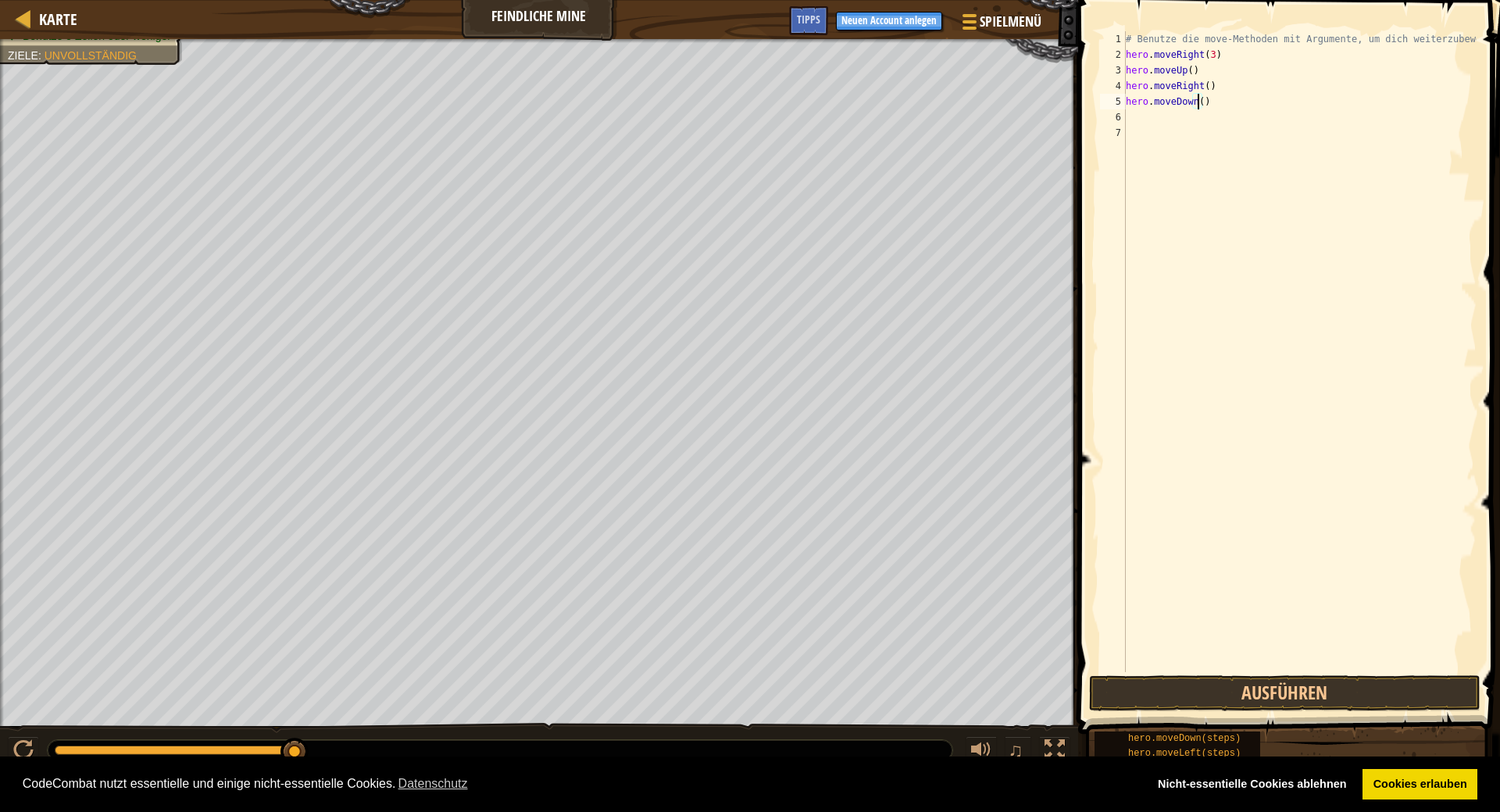
type textarea "hero.moveDown(3)"
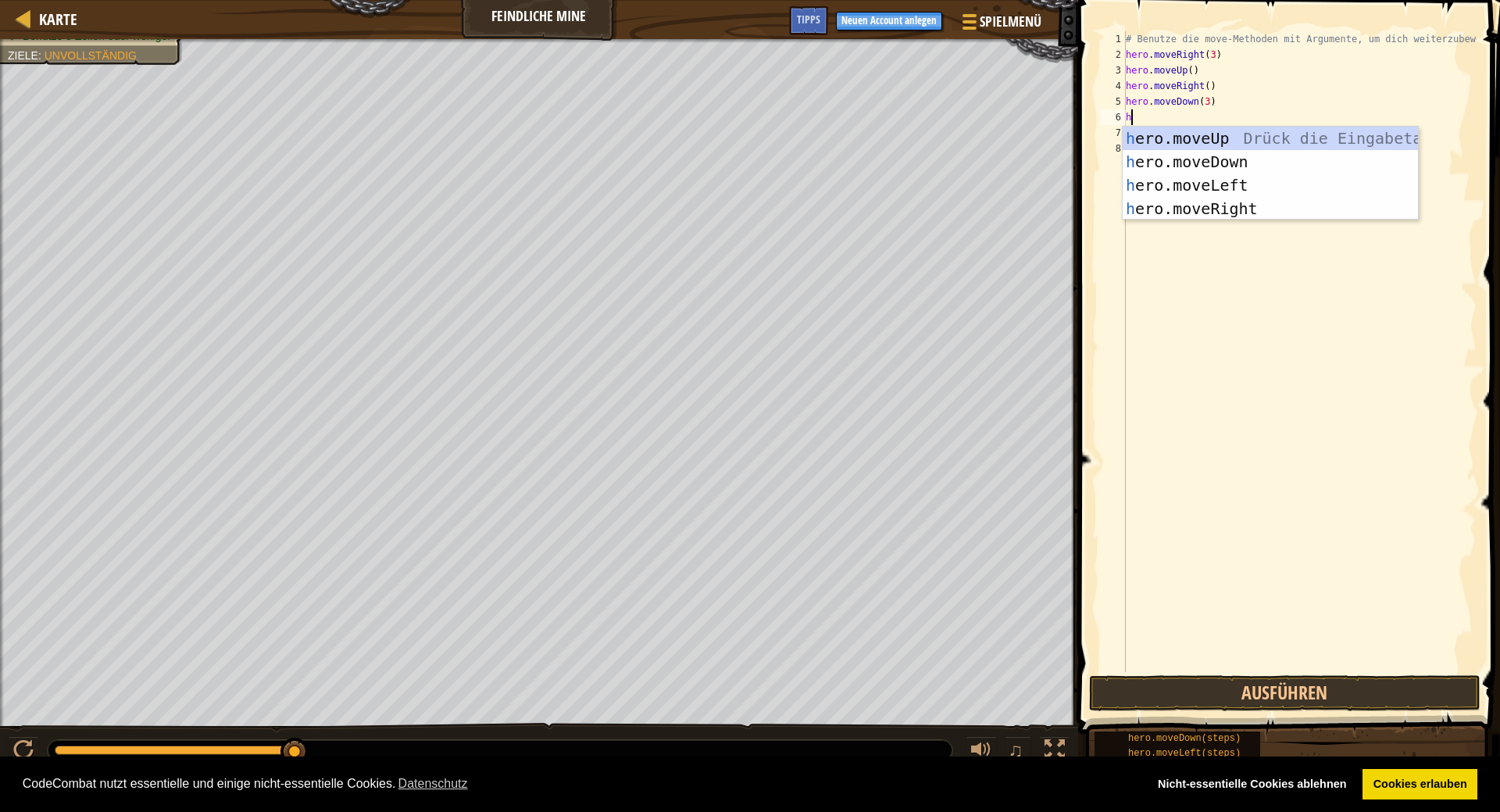
type textarea "hero"
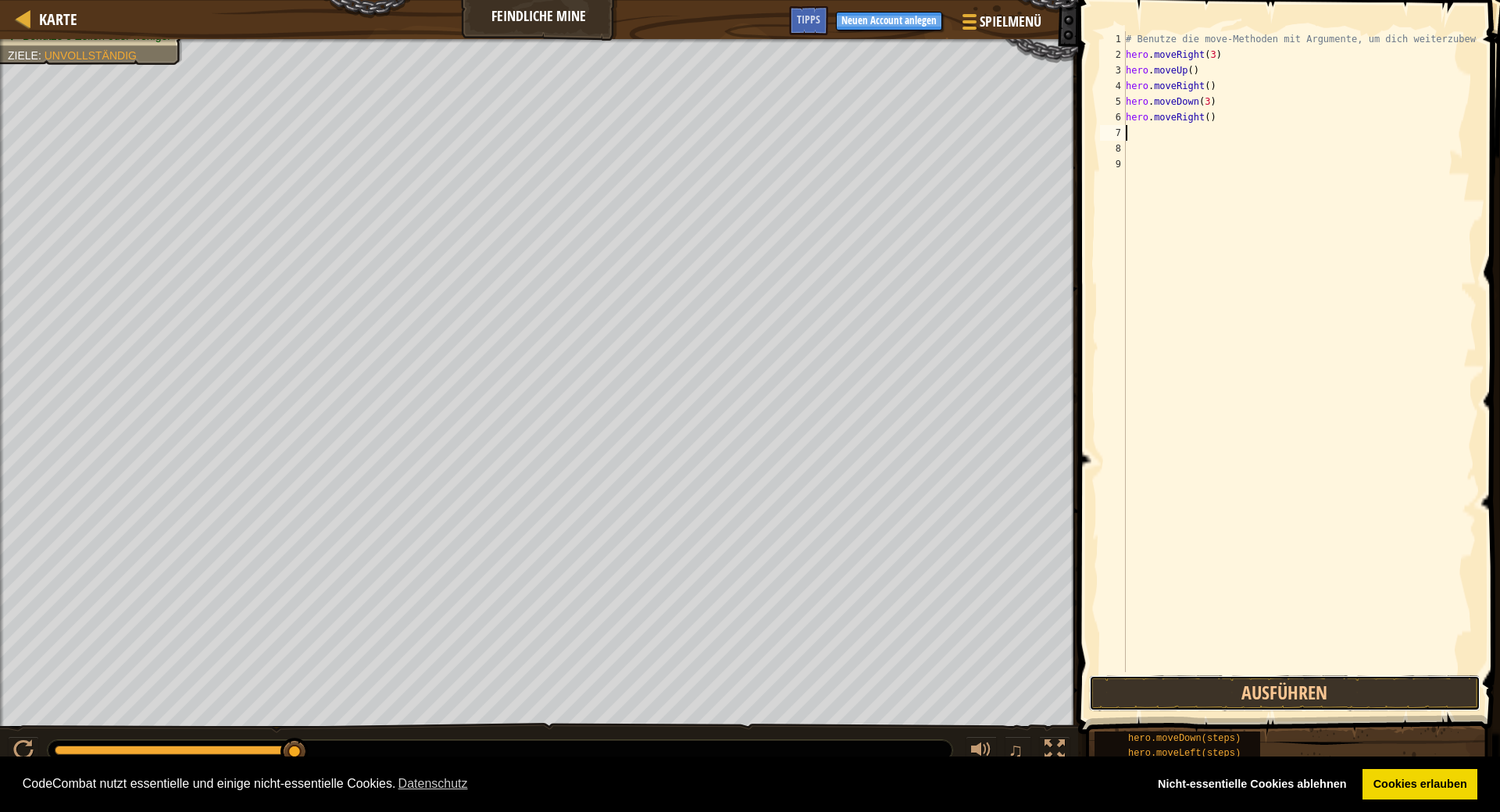
click at [1393, 689] on button "Ausführen" at bounding box center [1284, 693] width 391 height 36
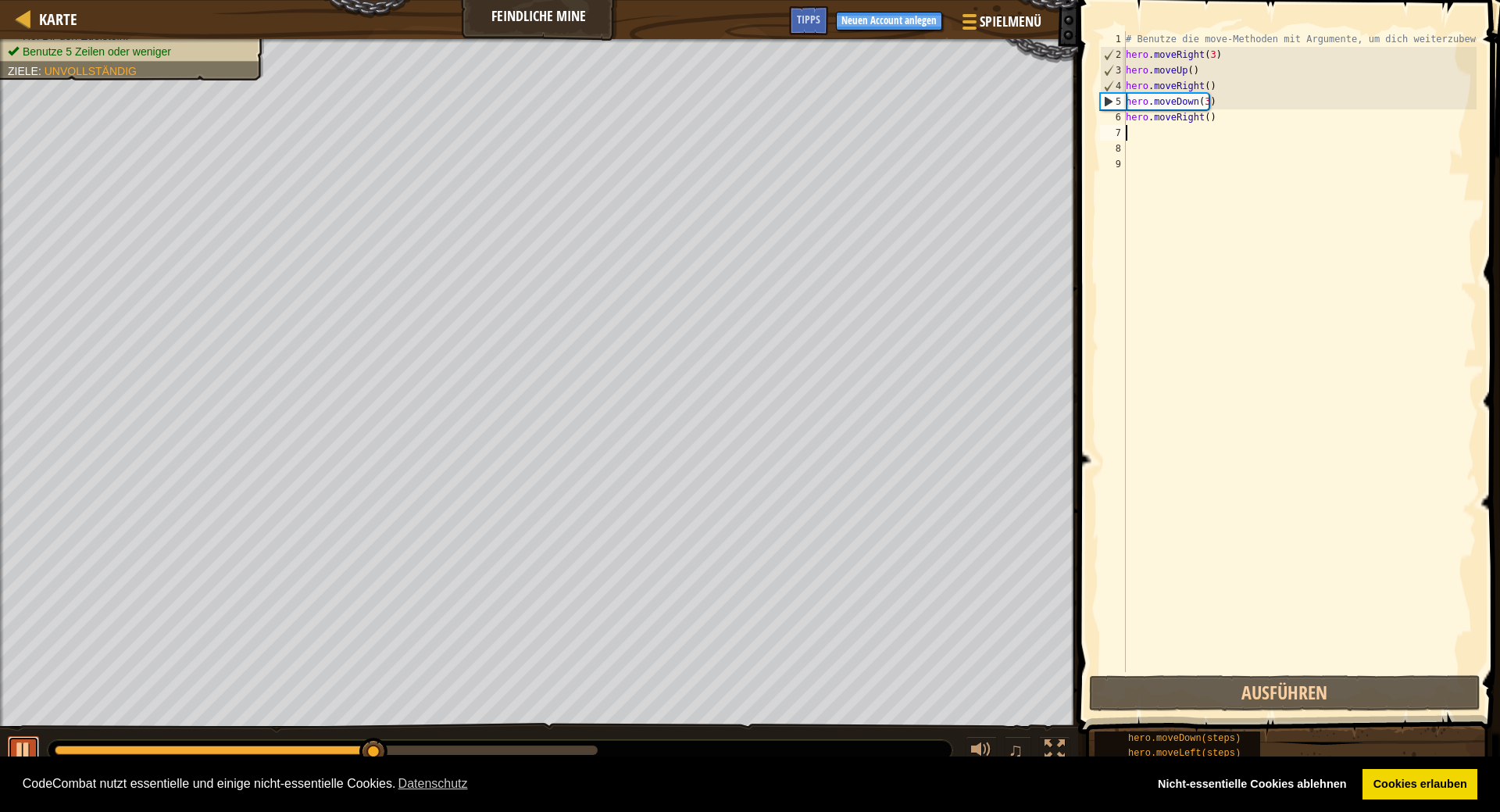
click at [23, 750] on div at bounding box center [23, 750] width 20 height 20
click at [1199, 115] on div "# Benutze die move-Methoden mit Argumente, um dich weiterzubewegen hero . moveR…" at bounding box center [1299, 367] width 354 height 672
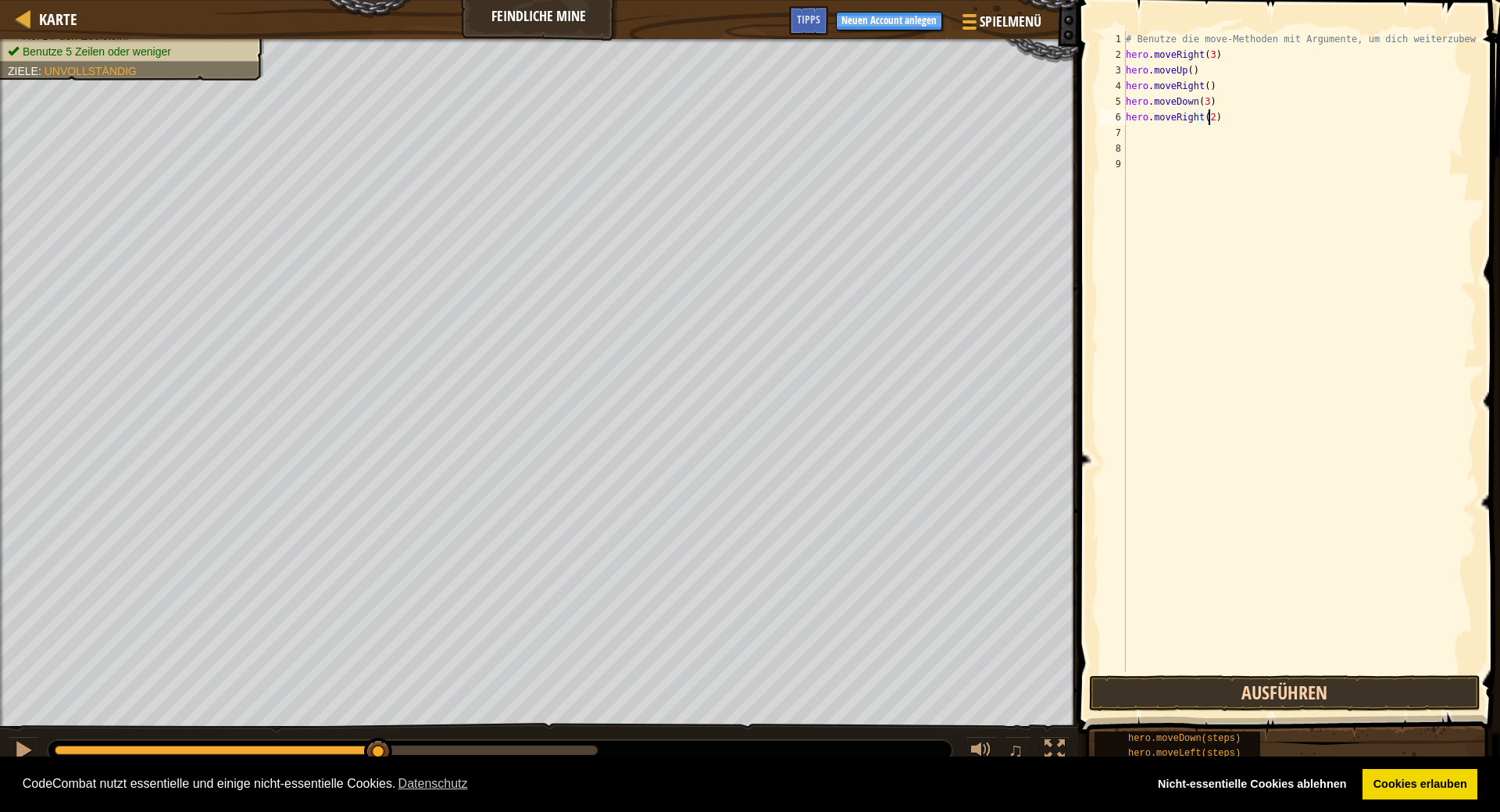
type textarea "hero.moveRight(2)"
click at [1233, 697] on button "Ausführen" at bounding box center [1284, 693] width 391 height 36
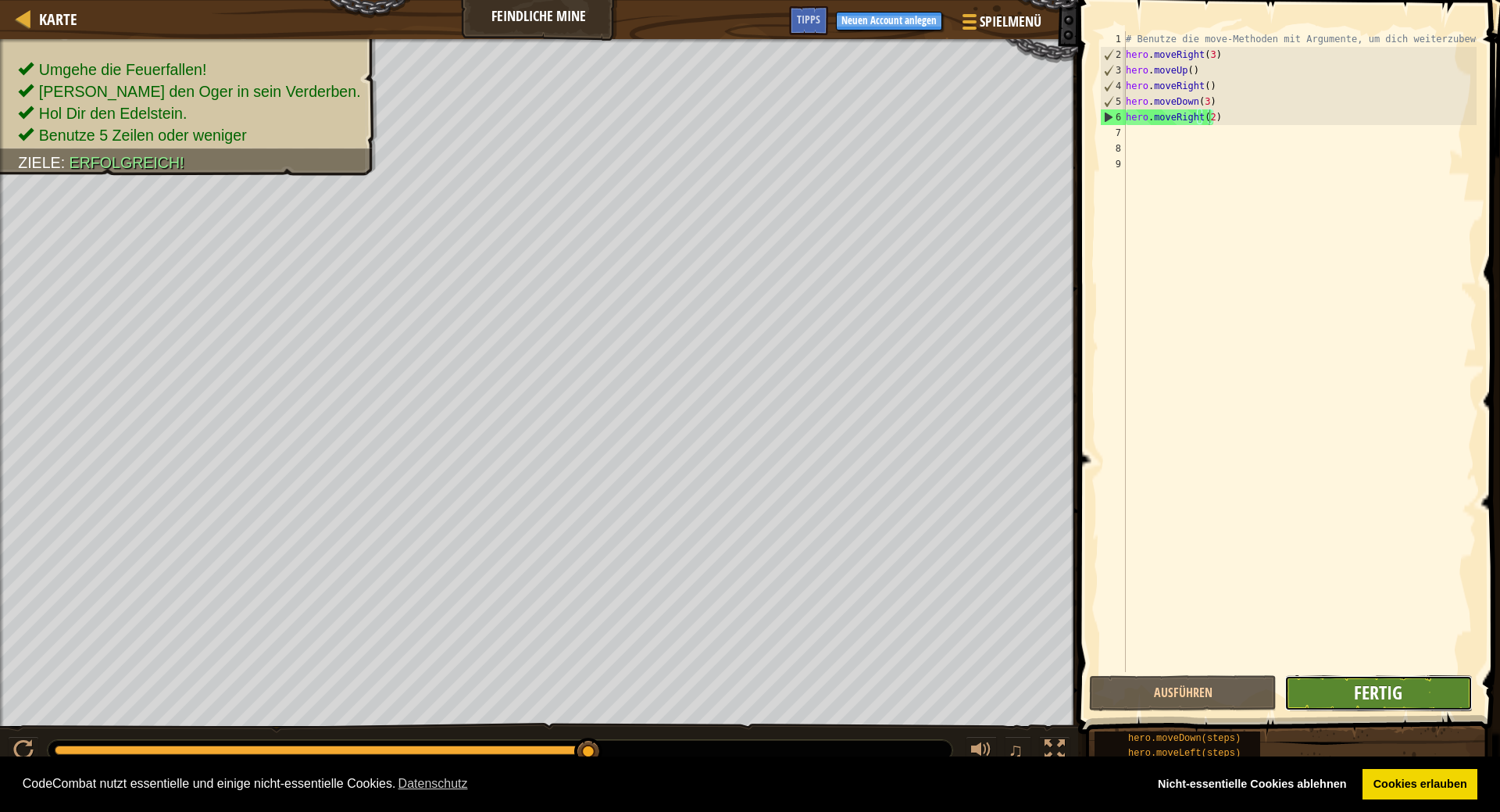
click at [1361, 686] on span "Fertig" at bounding box center [1378, 692] width 49 height 25
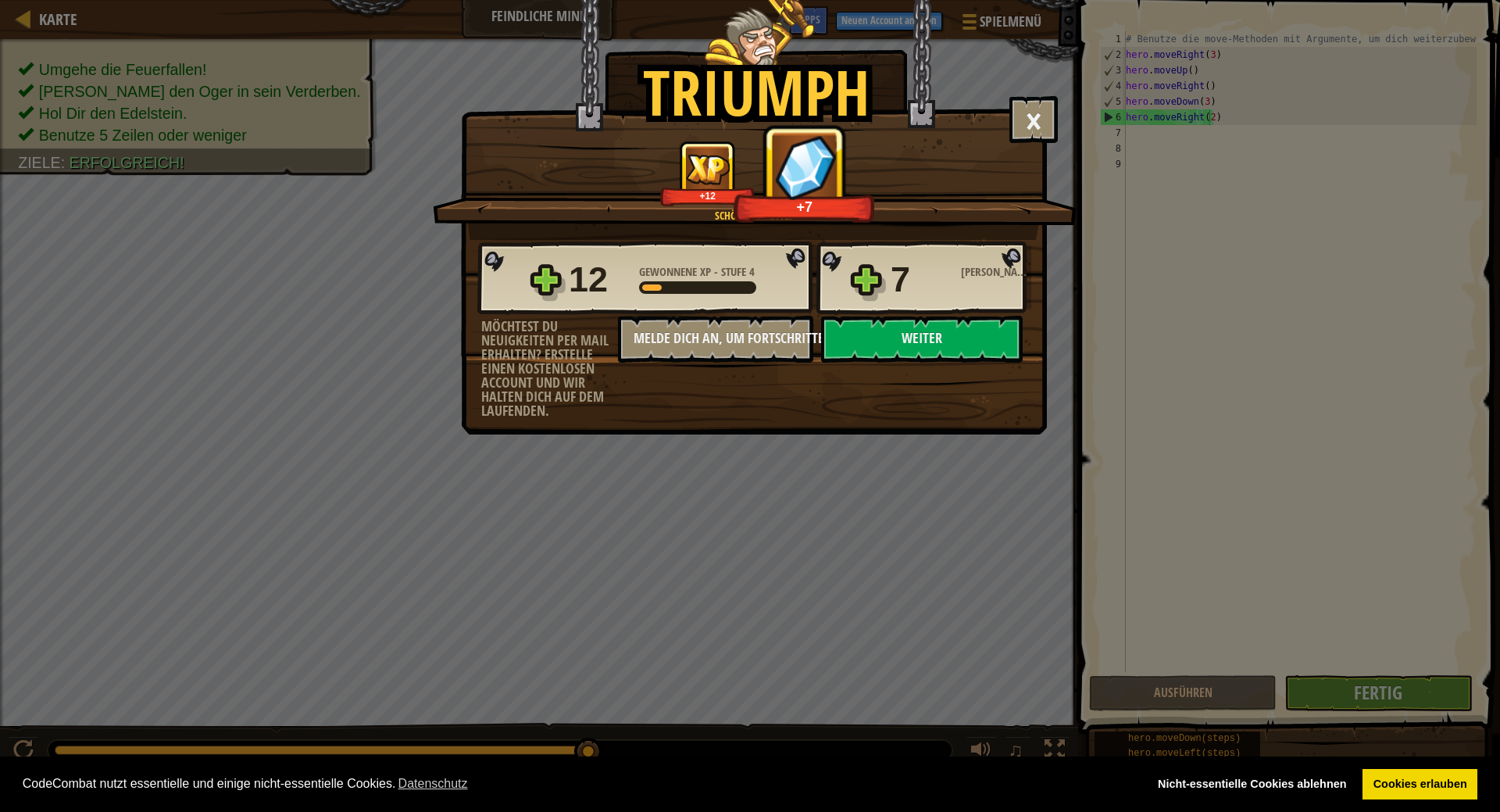
click at [776, 417] on div "12 Gewonnene XP - Stufe 4 7 Gewonnene Edelsteine Möchtest du Neuigkeiten per Ma…" at bounding box center [754, 329] width 584 height 178
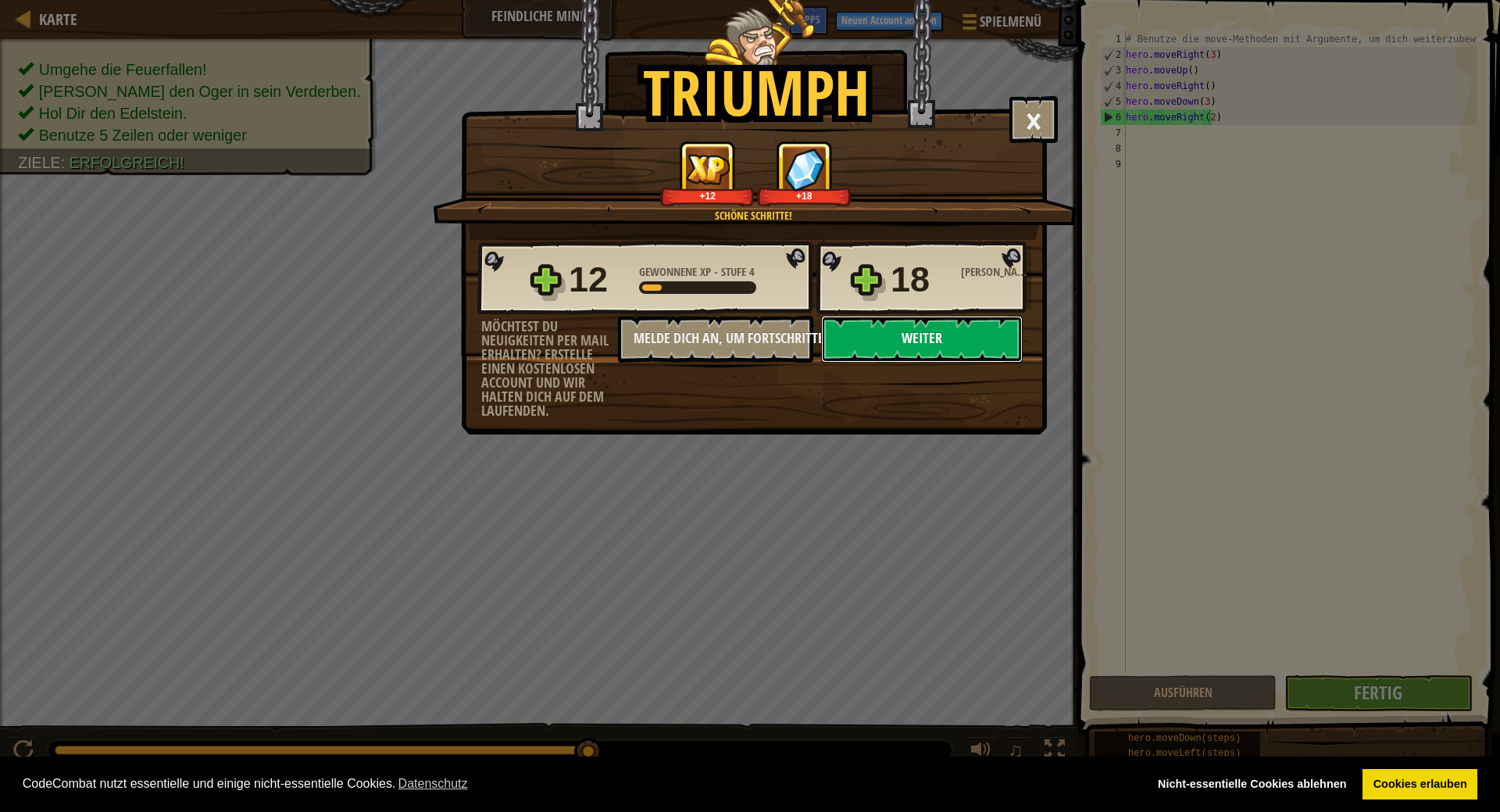
click at [903, 355] on button "Weiter" at bounding box center [921, 340] width 202 height 47
select select "de-DE"
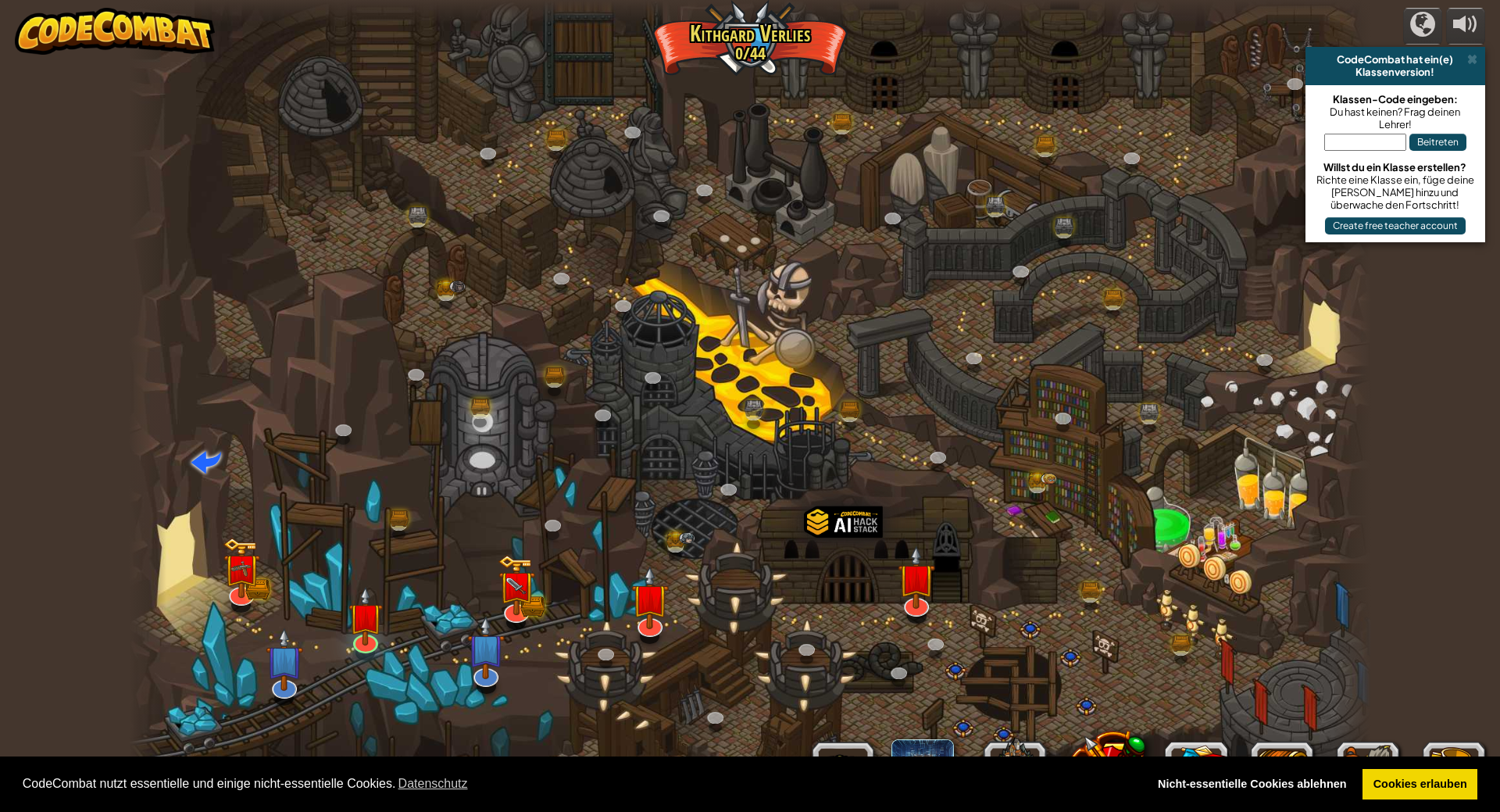
select select "de-DE"
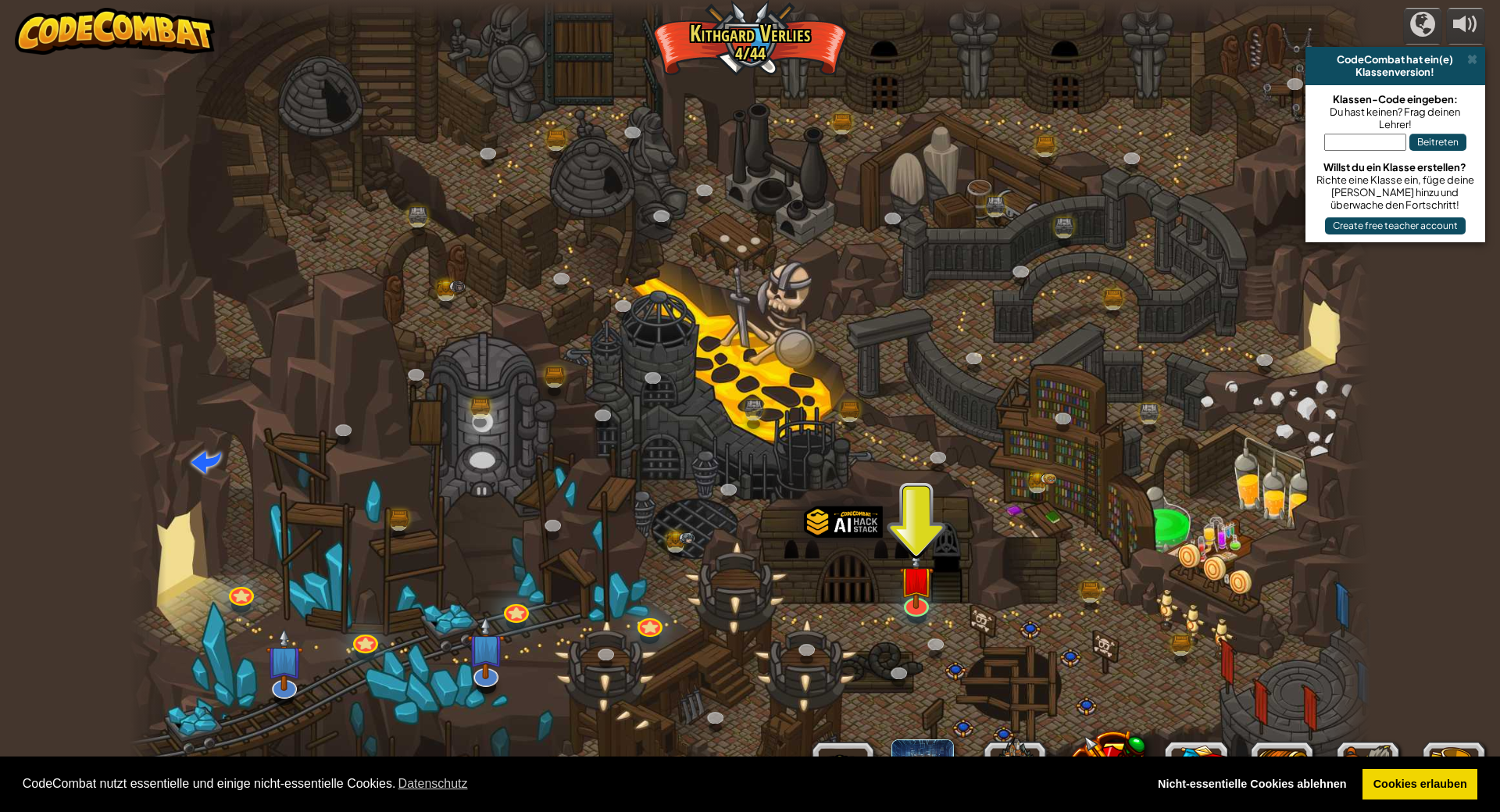
click at [914, 539] on div at bounding box center [750, 406] width 1242 height 812
click at [912, 583] on img at bounding box center [917, 565] width 34 height 79
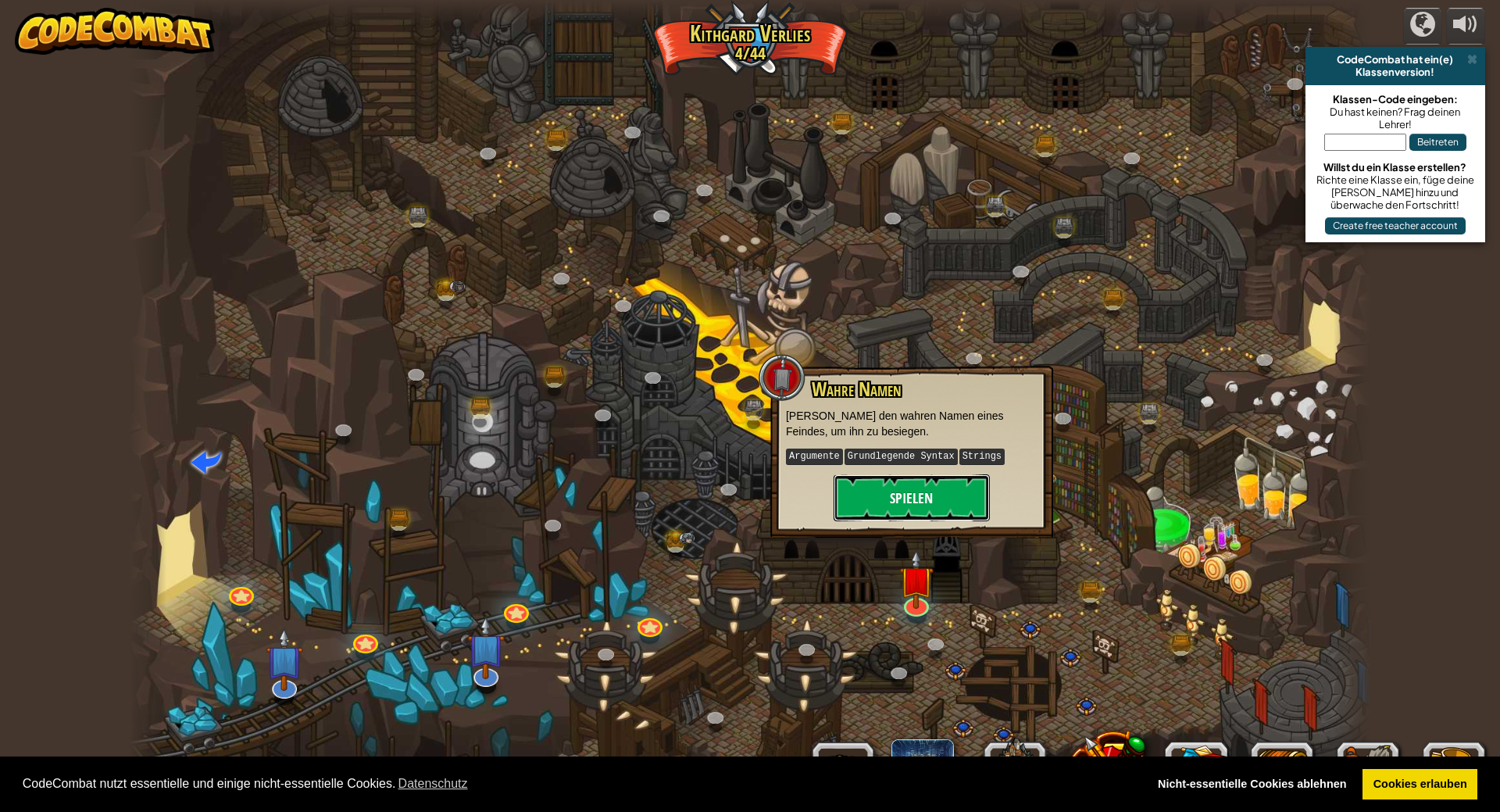
click at [929, 502] on button "Spielen" at bounding box center [912, 498] width 156 height 47
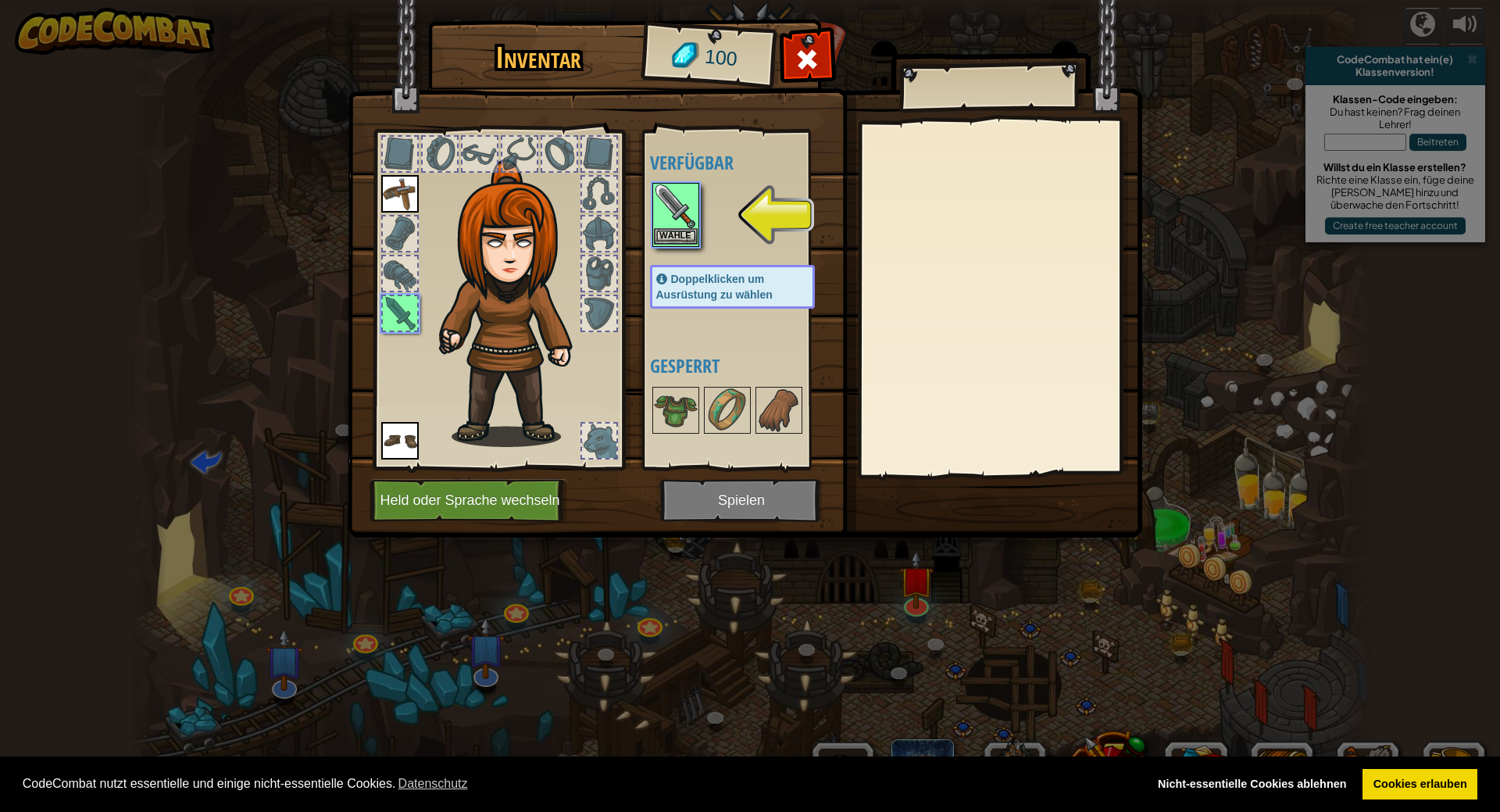
click at [673, 208] on img at bounding box center [676, 207] width 44 height 44
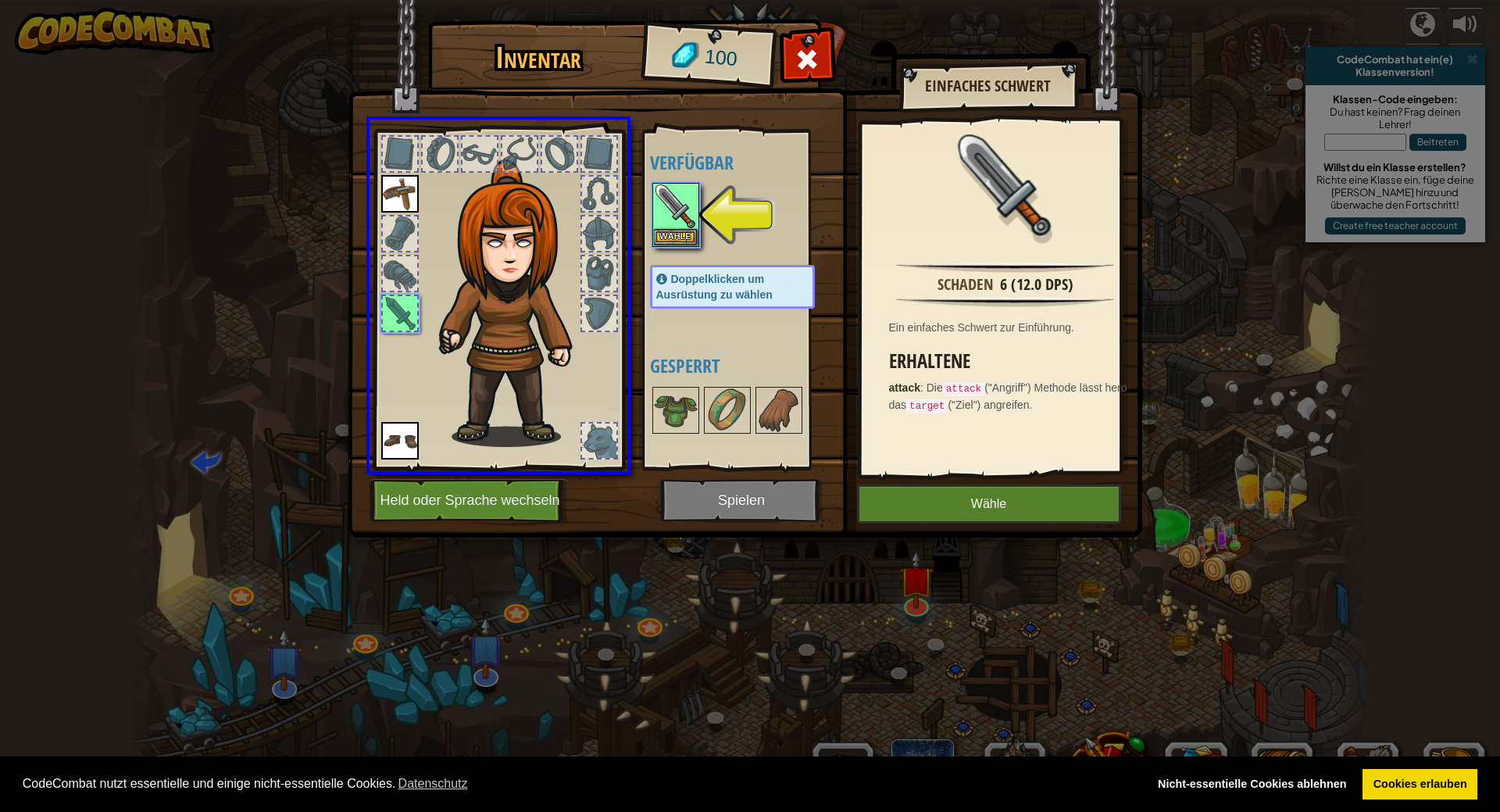
drag, startPoint x: 647, startPoint y: 218, endPoint x: 549, endPoint y: 203, distance: 99.1
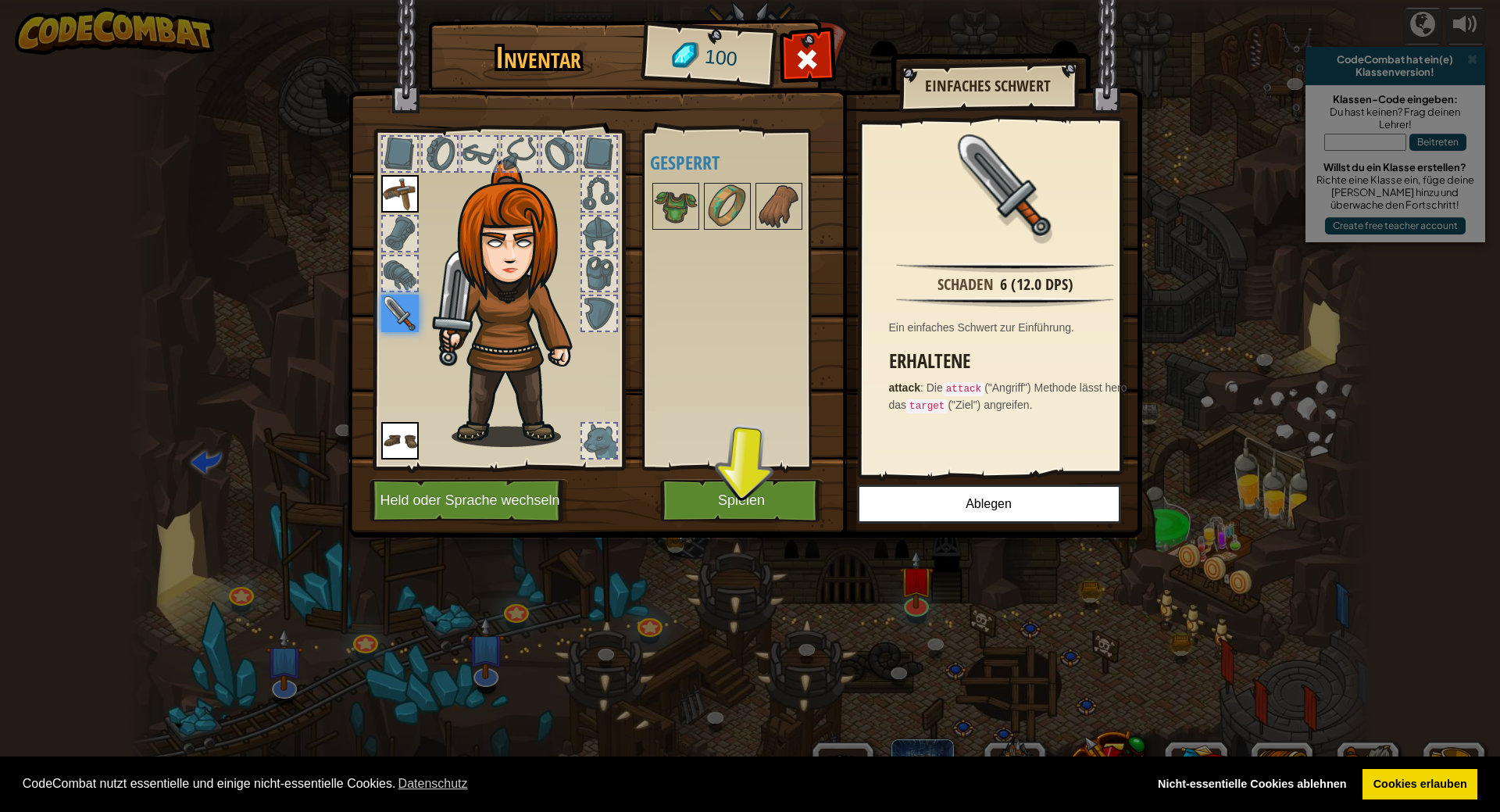
click at [763, 309] on div "Verfügbar Wähle Wähle Wähle Doppelklicken um Ausrüstung zu wählen Gesperrt" at bounding box center [748, 300] width 196 height 326
click at [772, 500] on button "Spielen" at bounding box center [742, 500] width 164 height 43
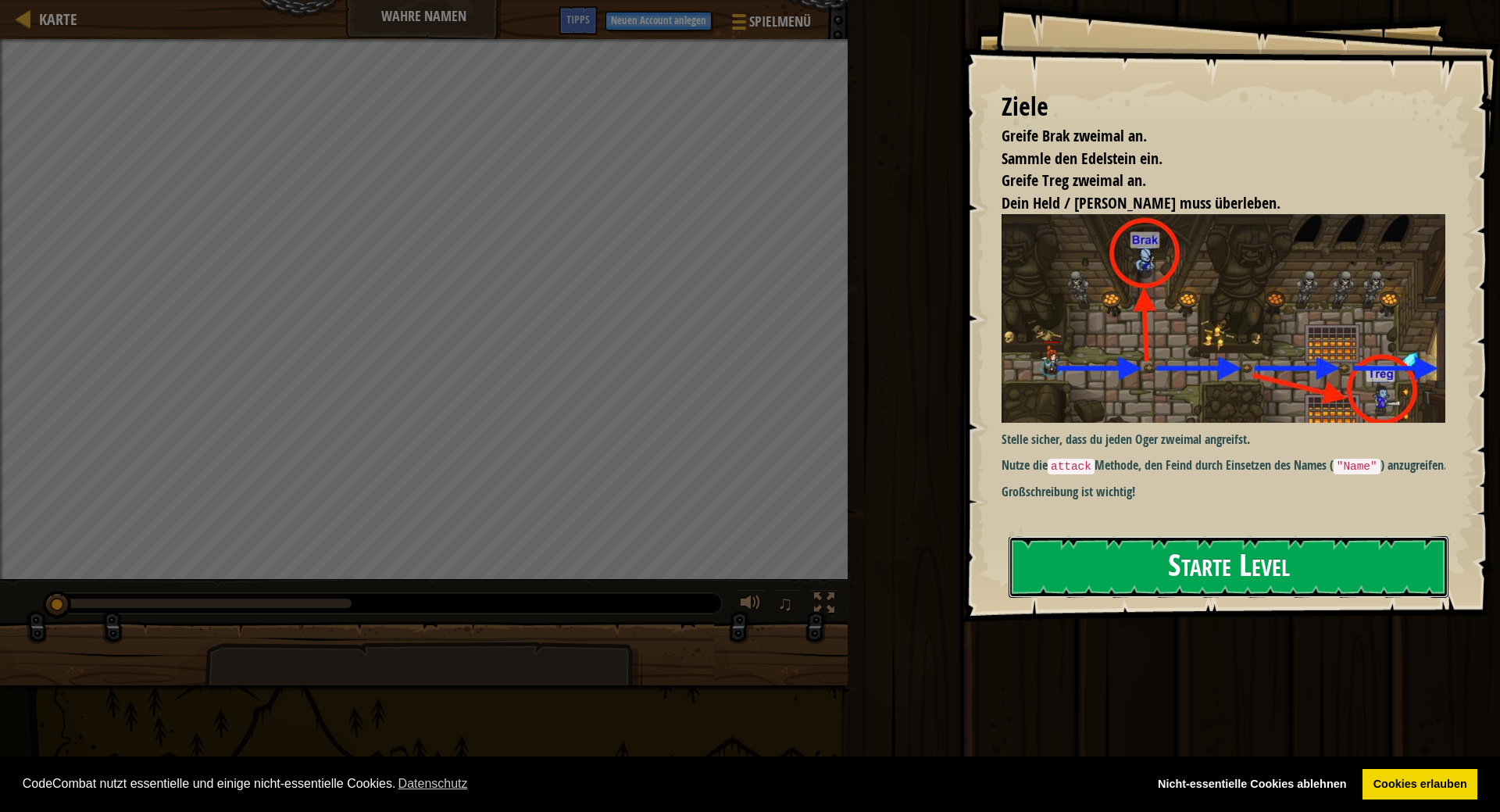
click at [1209, 575] on button "Starte Level" at bounding box center [1229, 566] width 440 height 62
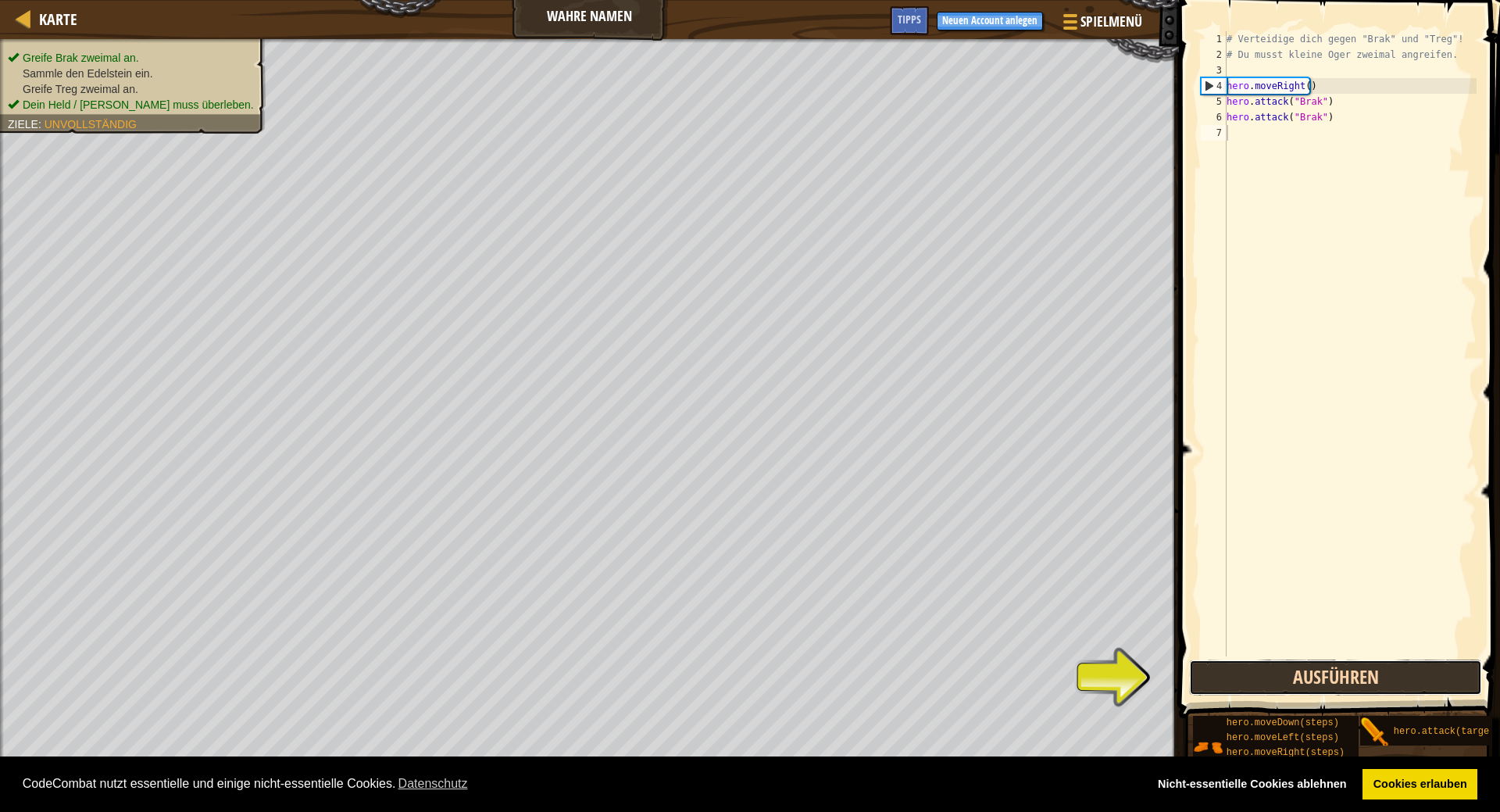
click at [1225, 678] on button "Ausführen" at bounding box center [1335, 677] width 293 height 36
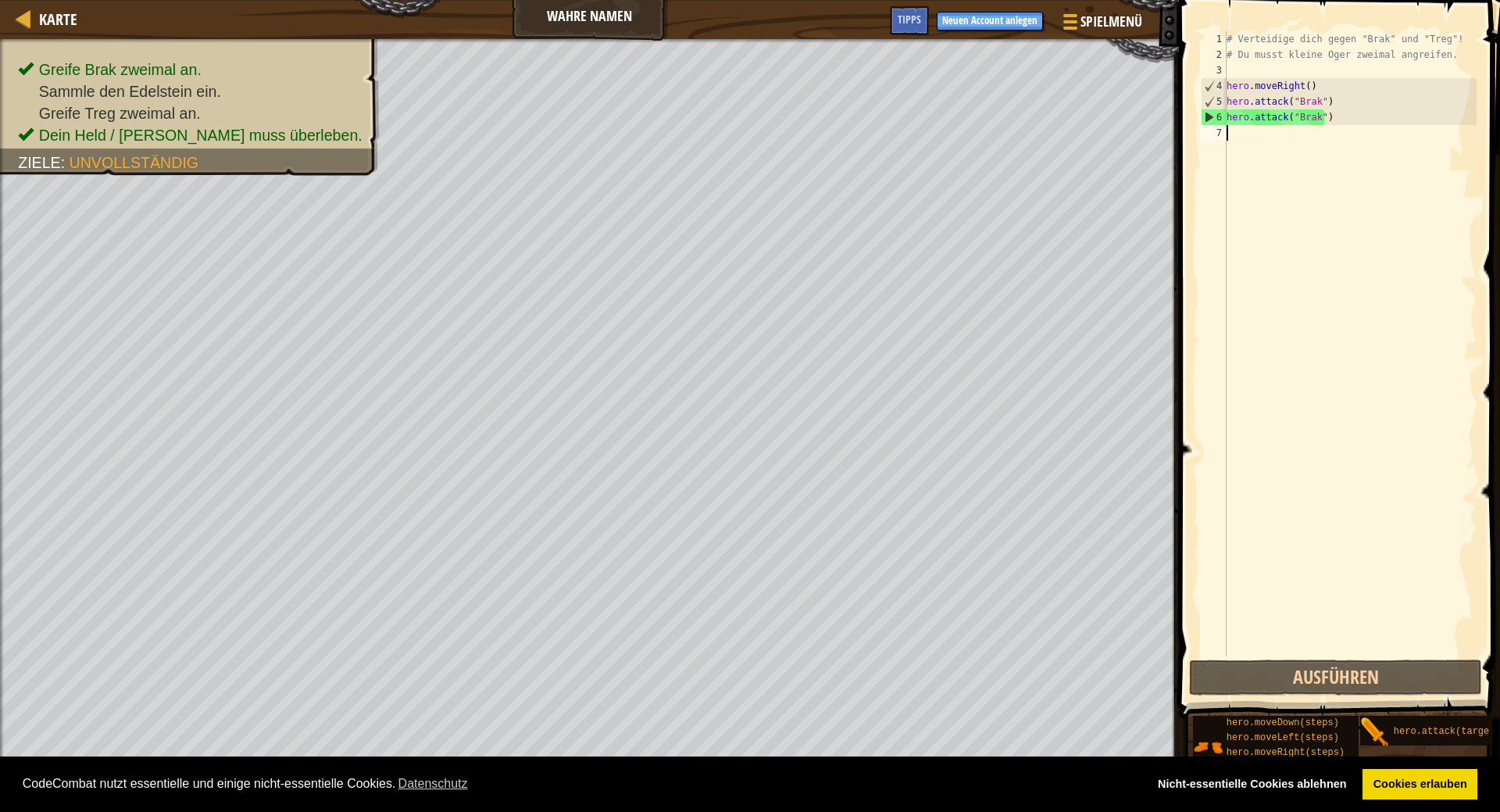
click at [1367, 126] on div "# Verteidige dich gegen "Brak" und "Treg"! # Du musst kleine Oger zweimal angre…" at bounding box center [1350, 360] width 253 height 656
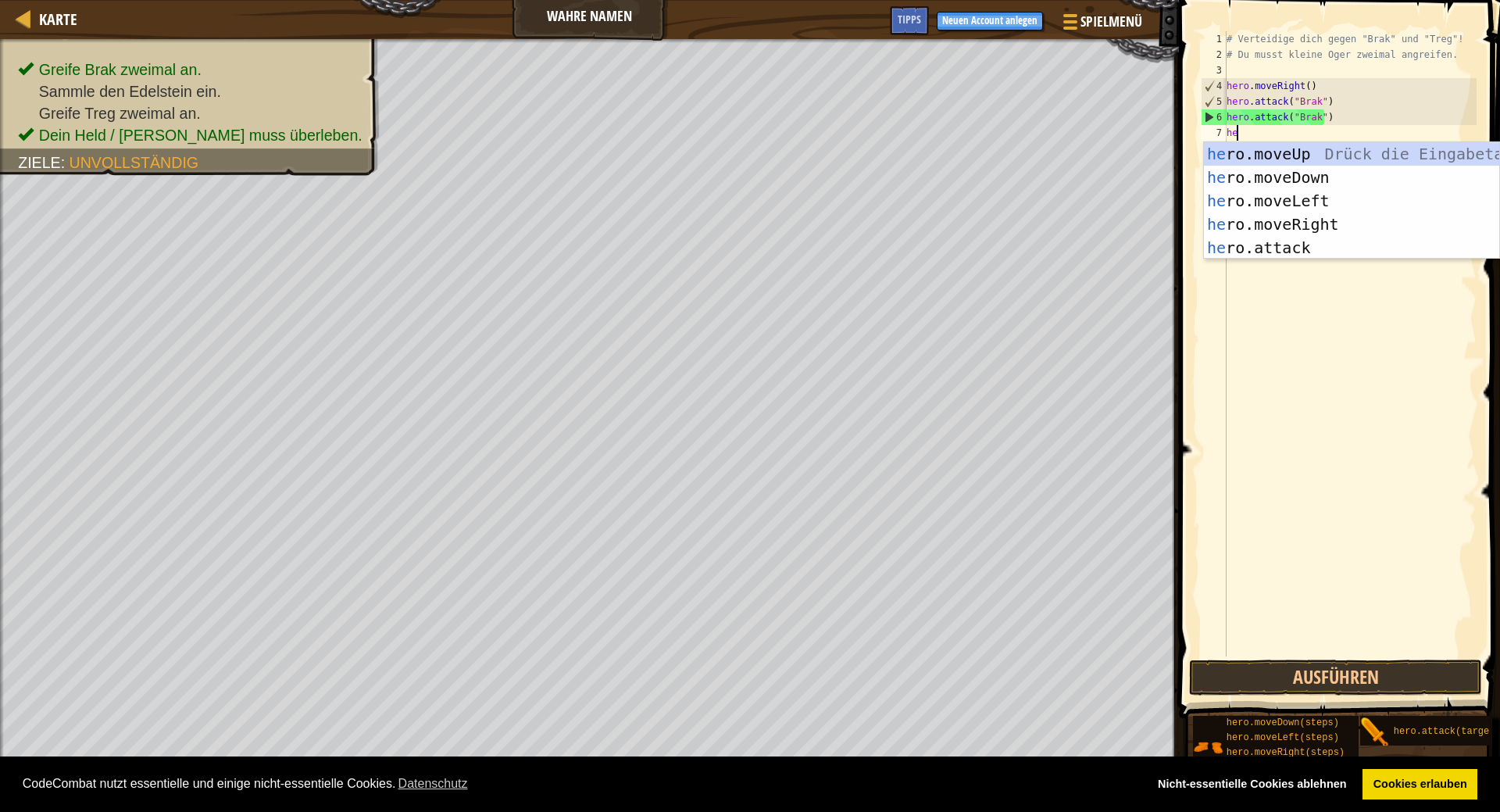
type textarea "her"
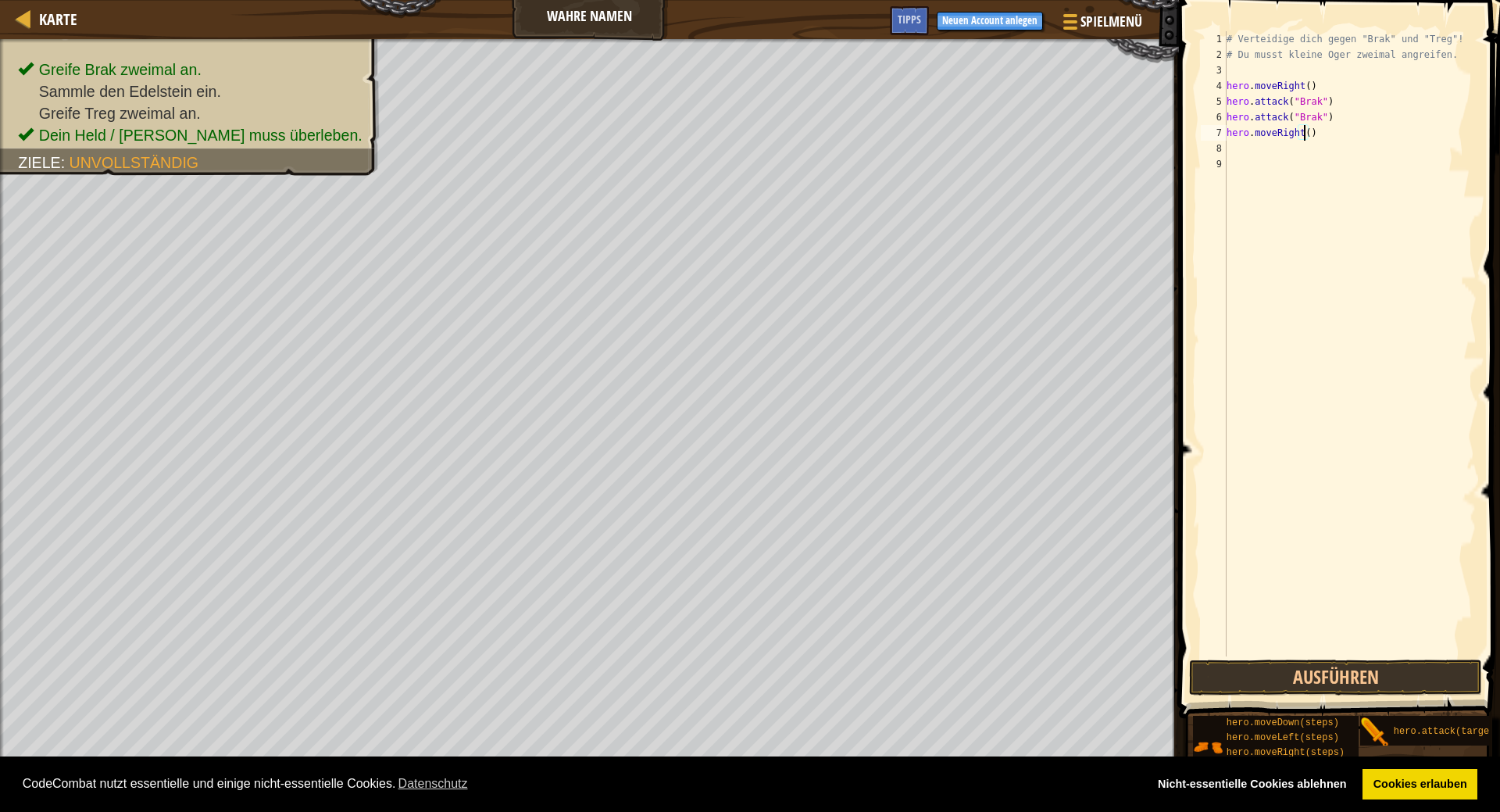
type textarea "hero.moveRight(2)"
type textarea "hero.attack("Treg")"
click at [1372, 664] on button "Ausführen" at bounding box center [1335, 677] width 293 height 36
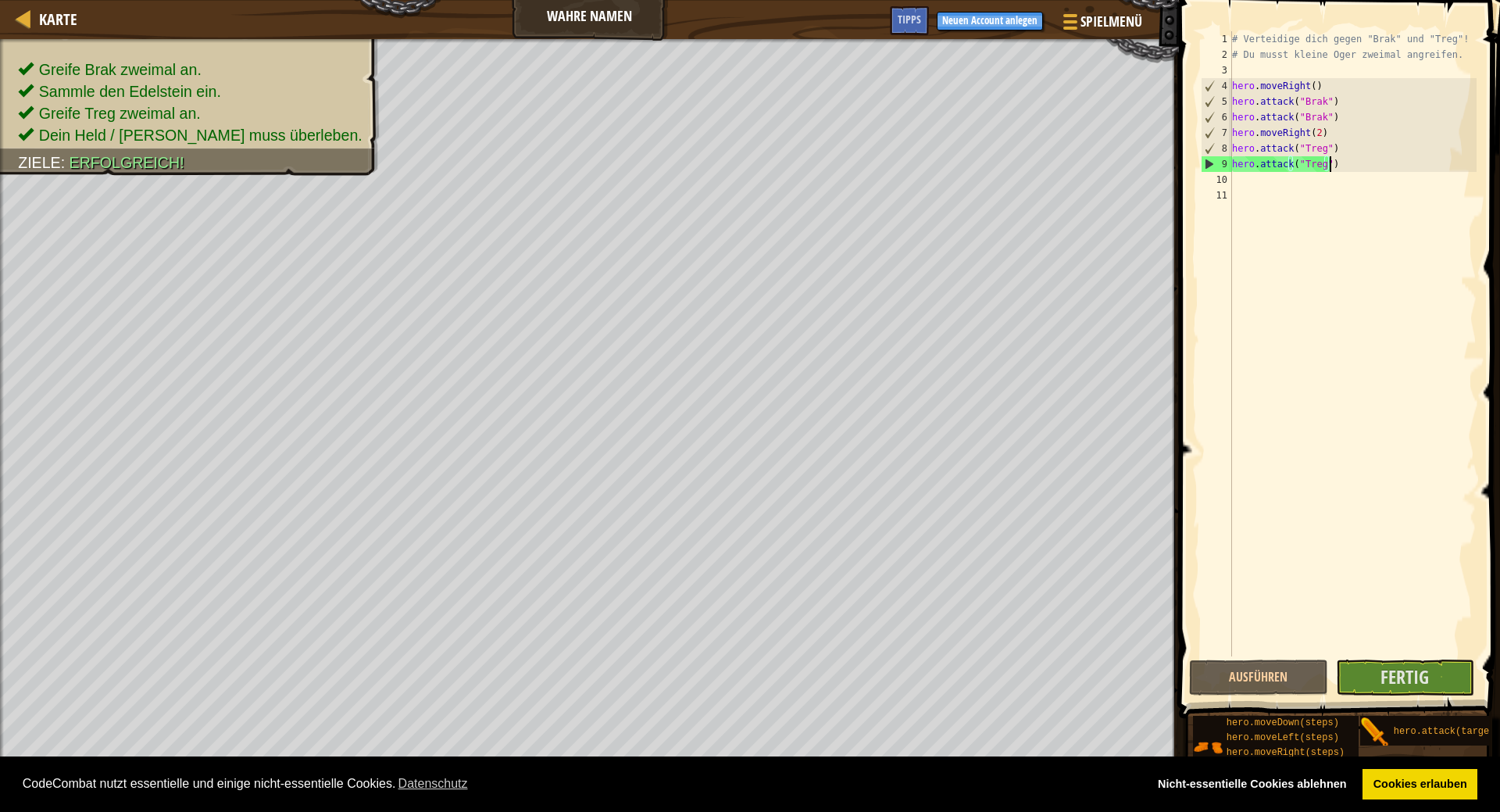
click at [1331, 126] on div "# Verteidige dich gegen "Brak" und "Treg"! # Du musst kleine Oger zweimal angre…" at bounding box center [1353, 360] width 249 height 656
click at [1319, 128] on div "# Verteidige dich gegen "Brak" und "Treg"! # Du musst kleine Oger zweimal angre…" at bounding box center [1353, 360] width 249 height 656
click at [1312, 131] on div "# Verteidige dich gegen "Brak" und "Treg"! # Du musst kleine Oger zweimal angre…" at bounding box center [1353, 360] width 249 height 656
click at [1340, 139] on div "# Verteidige dich gegen "Brak" und "Treg"! # Du musst kleine Oger zweimal angre…" at bounding box center [1353, 360] width 249 height 656
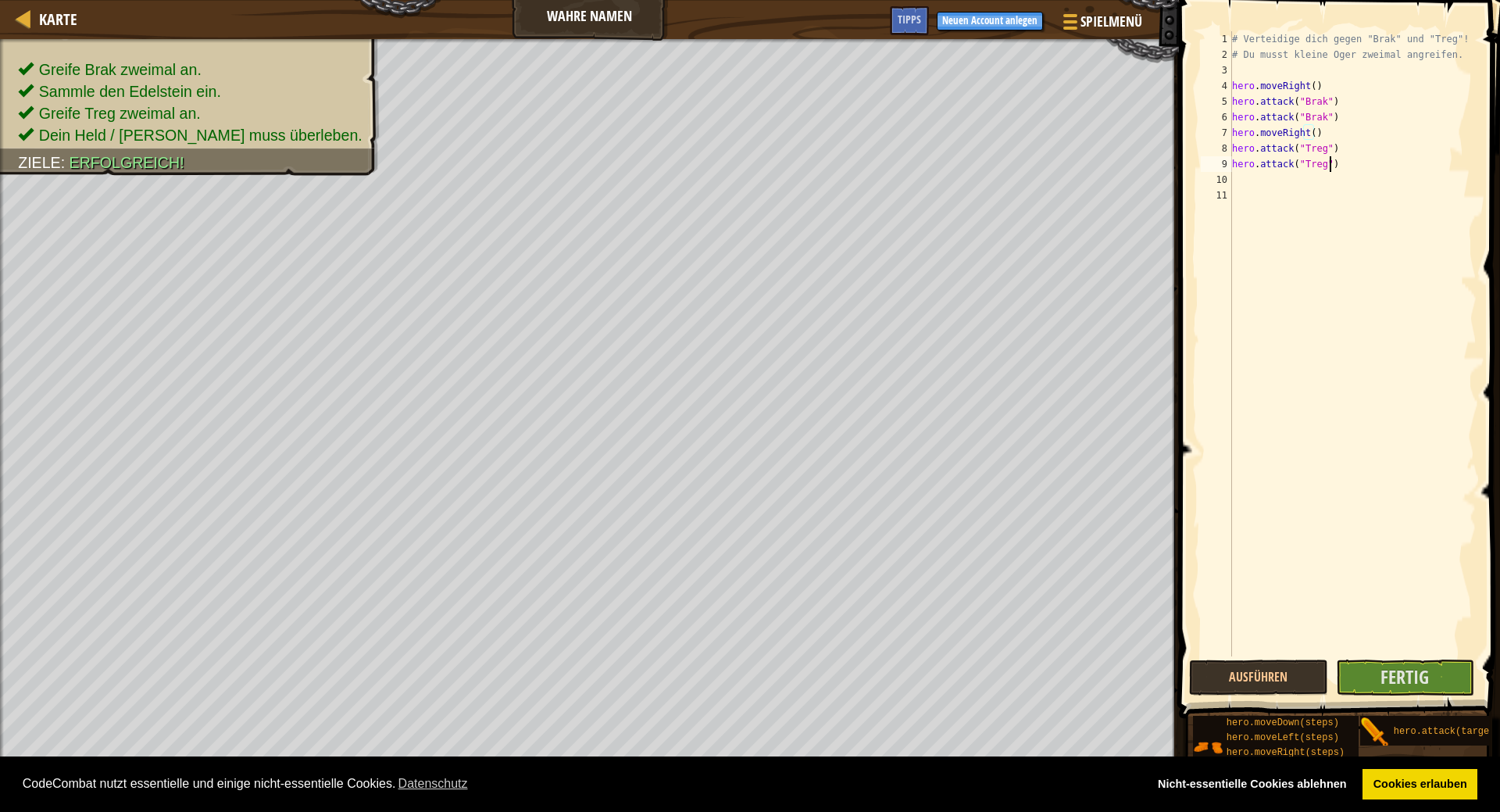
drag, startPoint x: 1340, startPoint y: 156, endPoint x: 1347, endPoint y: 170, distance: 15.7
click at [1342, 156] on div "# Verteidige dich gegen "Brak" und "Treg"! # Du musst kleine Oger zweimal angre…" at bounding box center [1353, 360] width 249 height 656
type textarea "hero.attack("Treg")"
click at [1271, 665] on button "Ausführen" at bounding box center [1259, 677] width 139 height 36
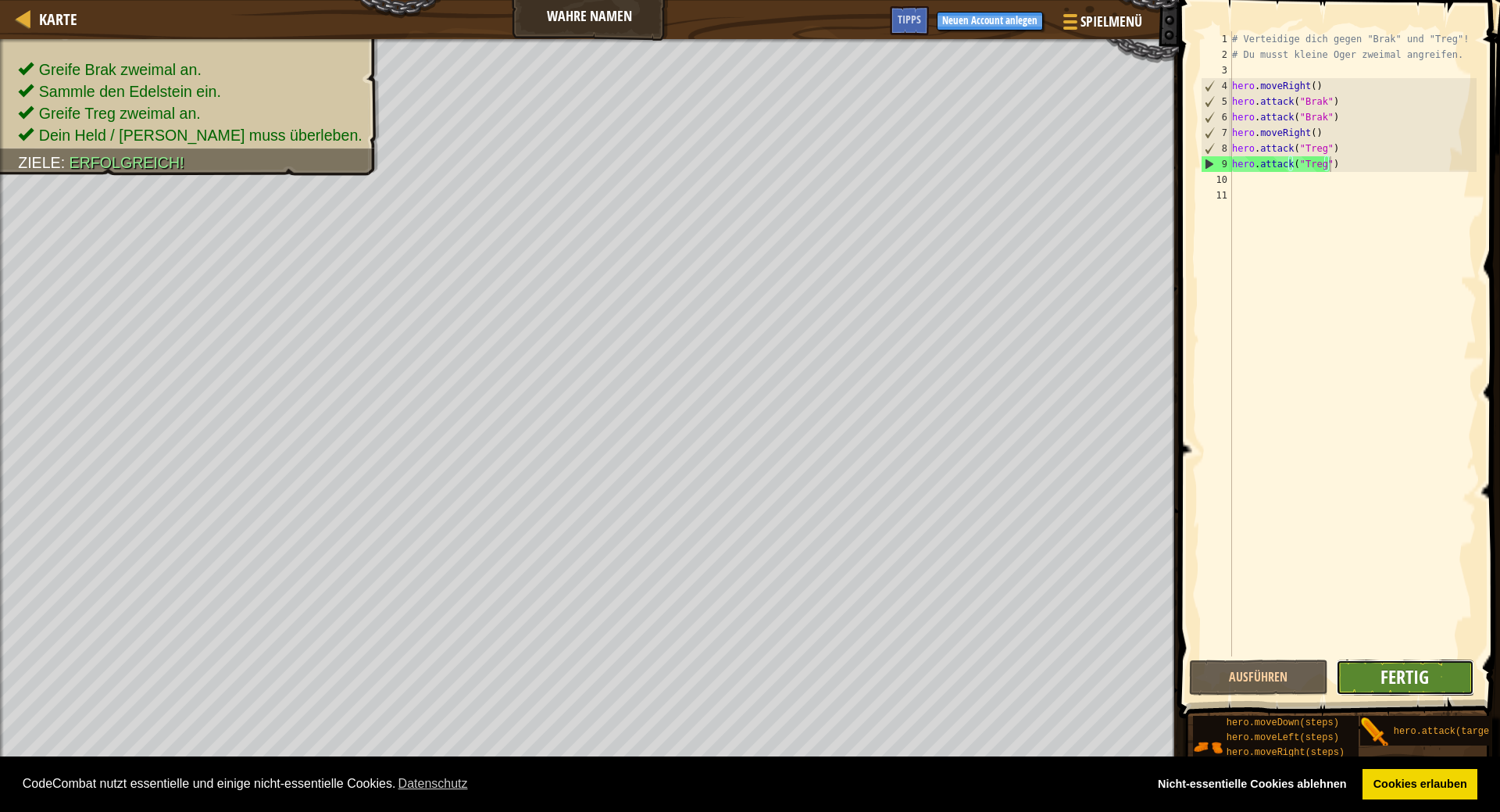
click at [1421, 665] on span "Fertig" at bounding box center [1405, 677] width 49 height 25
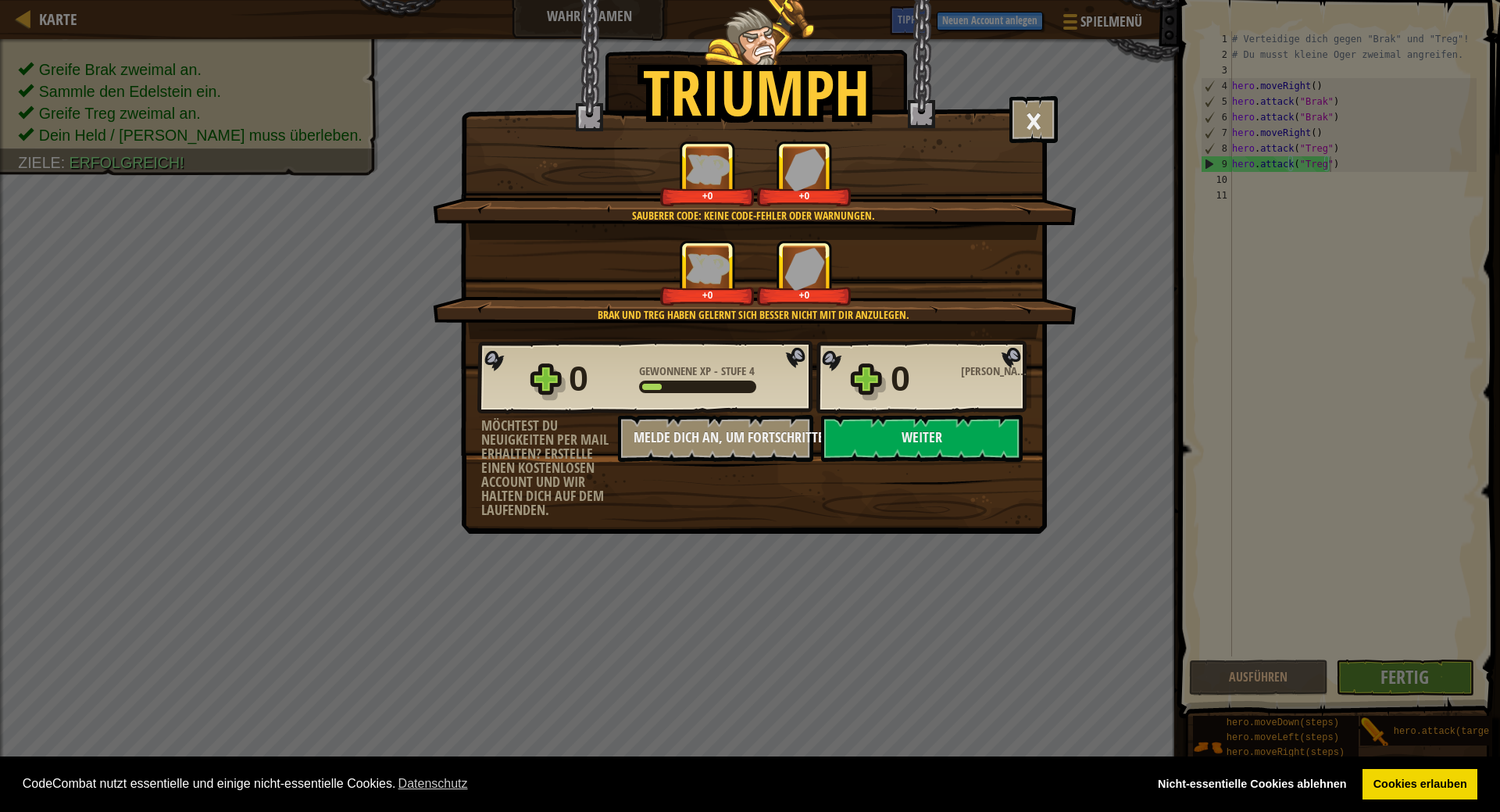
click at [913, 267] on div "+0 +0" at bounding box center [755, 272] width 606 height 66
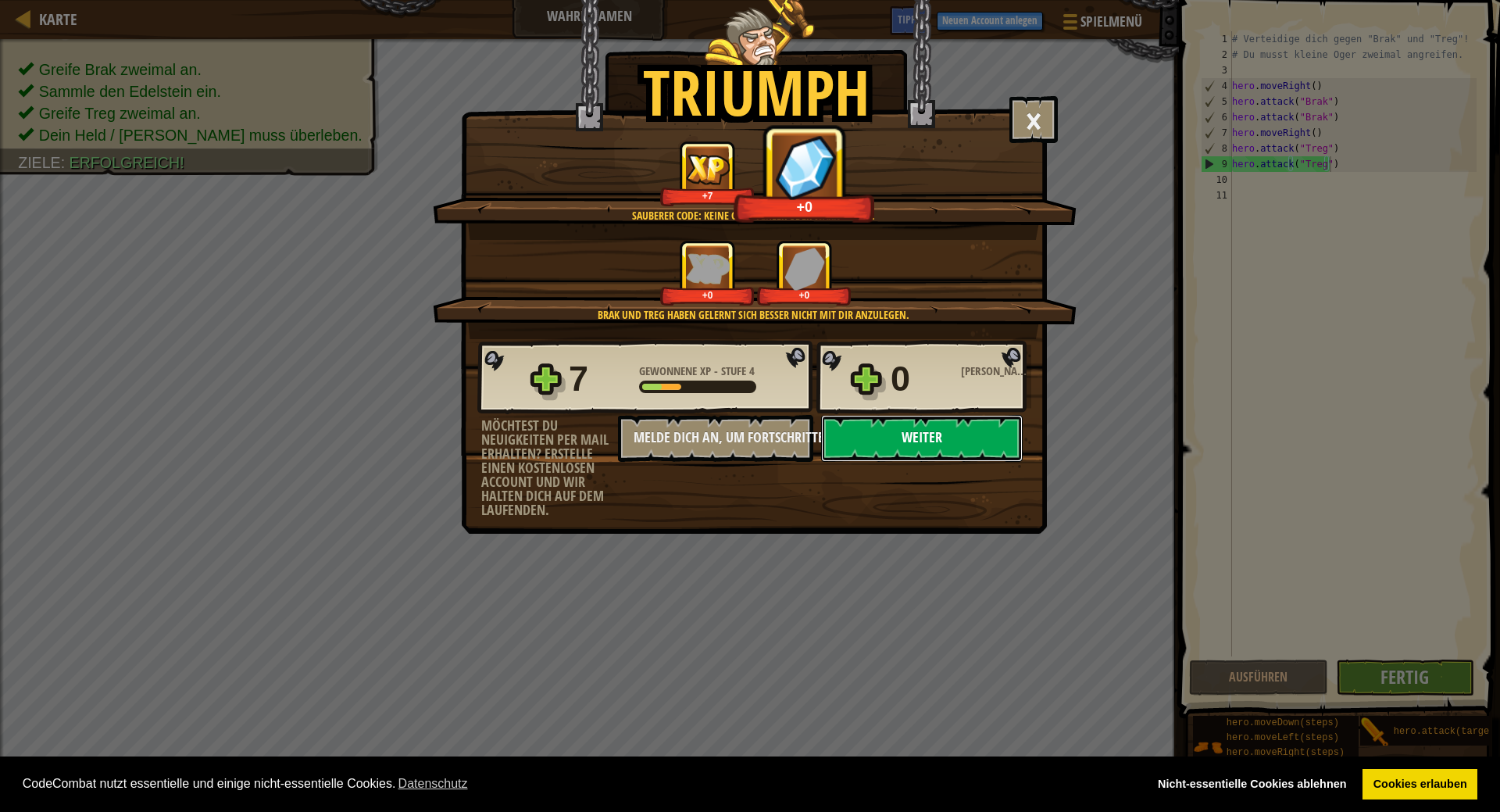
click at [963, 447] on button "Weiter" at bounding box center [921, 438] width 202 height 47
select select "de-DE"
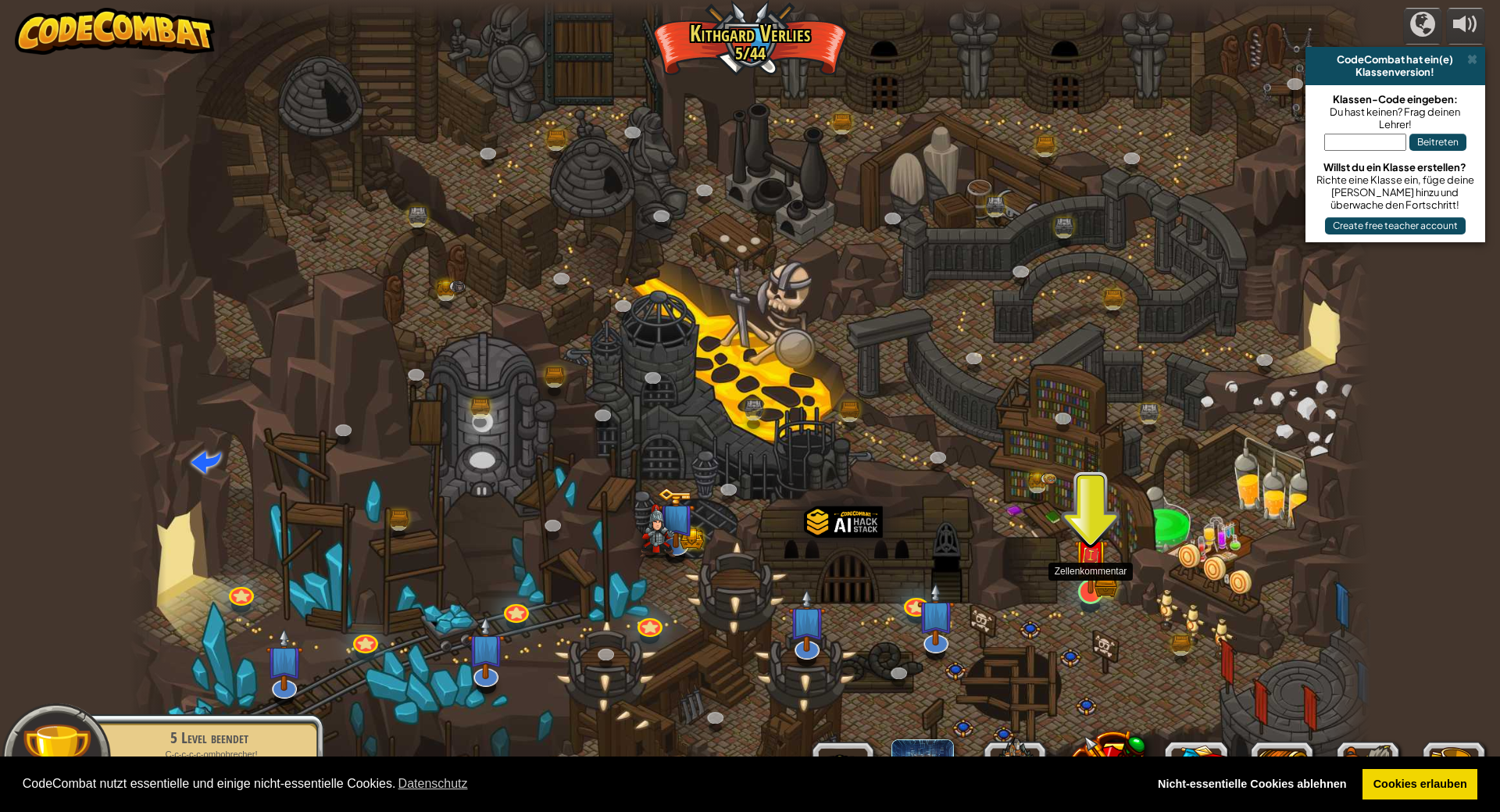
click at [1092, 579] on img at bounding box center [1091, 556] width 34 height 75
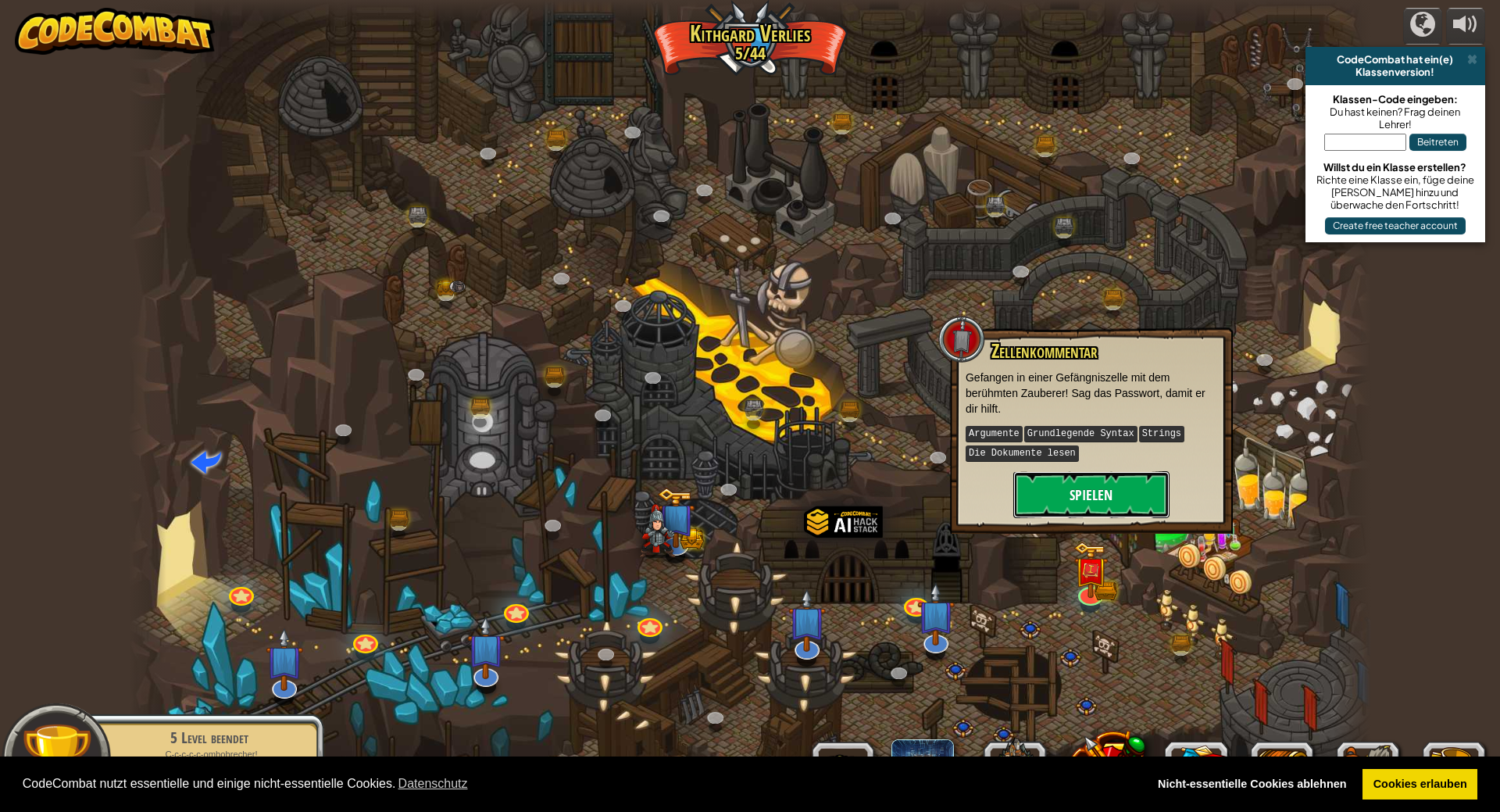
click at [1090, 489] on button "Spielen" at bounding box center [1091, 494] width 156 height 47
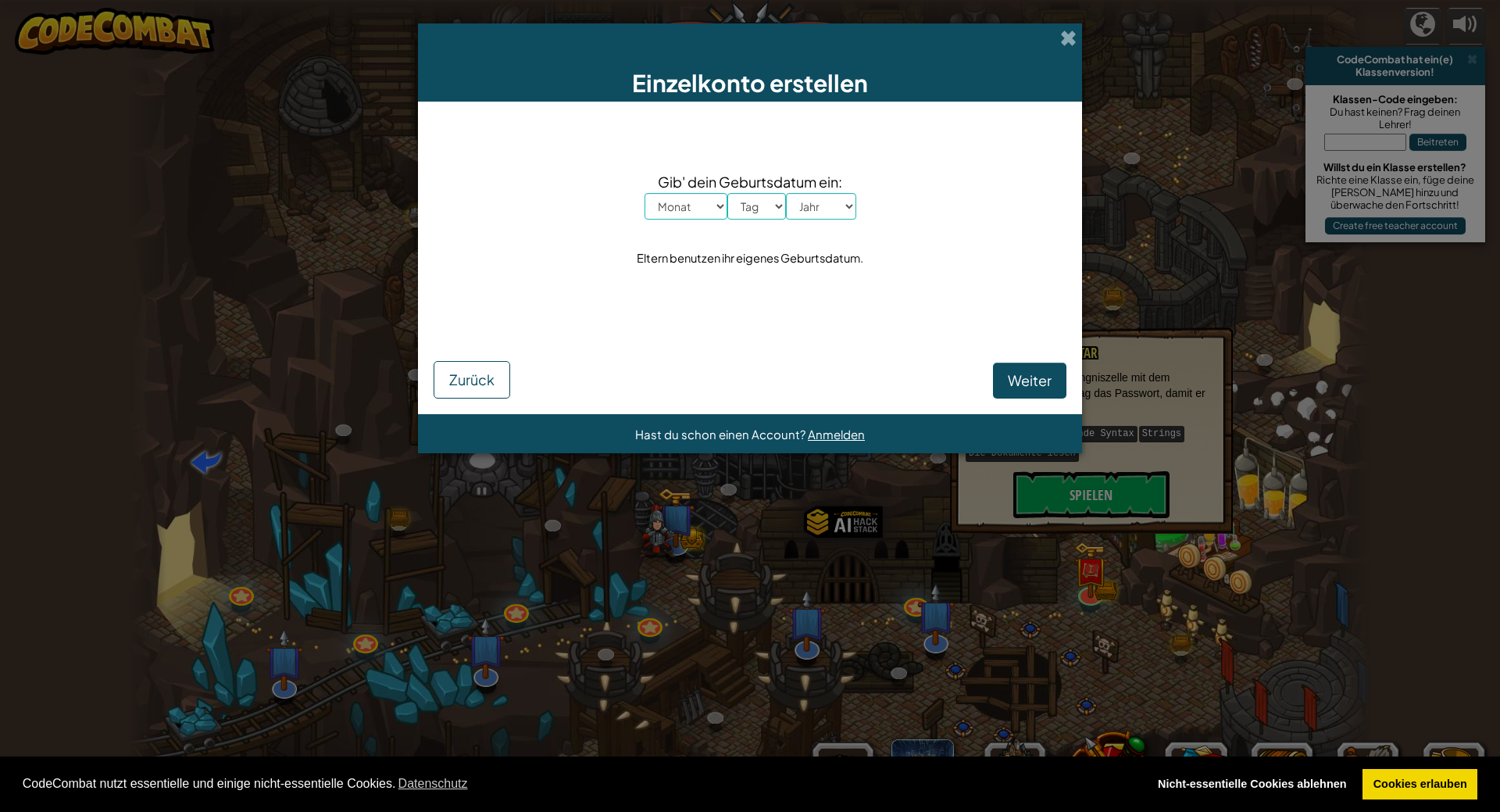
click at [879, 363] on div "Weiter Zurück" at bounding box center [750, 361] width 633 height 75
click at [835, 207] on select "Jahr 2025 2024 2023 2022 2021 2020 2019 2018 2017 2016 2015 2014 2013 2012 2011…" at bounding box center [821, 206] width 71 height 27
select select "1992"
click at [786, 193] on select "Jahr 2025 2024 2023 2022 2021 2020 2019 2018 2017 2016 2015 2014 2013 2012 2011…" at bounding box center [821, 206] width 71 height 27
click at [691, 199] on select "Monat Januar Februar März April Mai Juni July August September Oktober November…" at bounding box center [686, 206] width 83 height 27
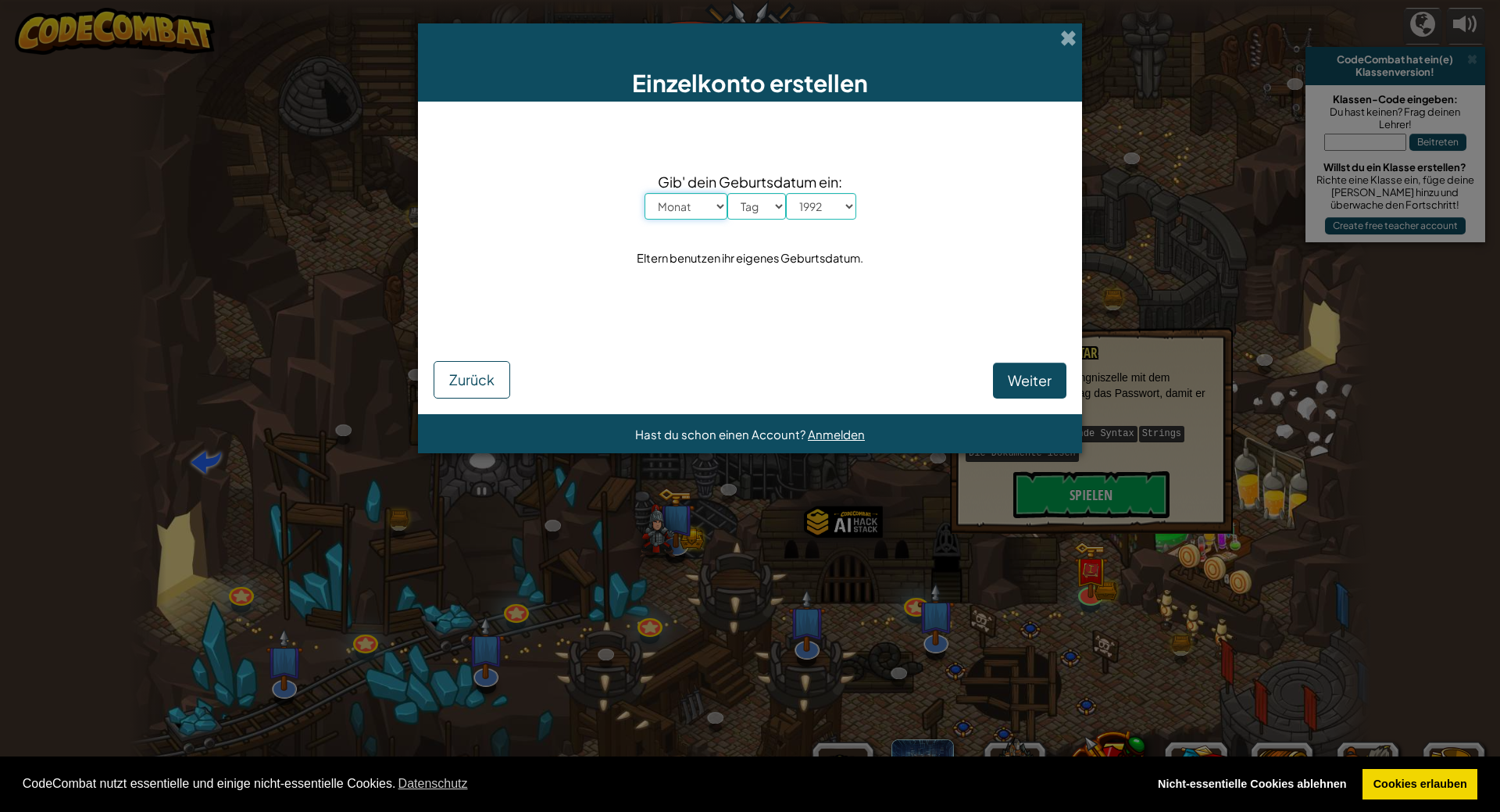
select select "1"
click at [644, 193] on select "Monat Januar Februar März April Mai Juni July August September Oktober November…" at bounding box center [686, 206] width 83 height 27
click at [796, 188] on span "Gib' dein Geburtsdatum ein:" at bounding box center [750, 182] width 212 height 23
click at [773, 199] on select "Tag 1 2 3 4 5 6 7 8 9 10 11 12 13 14 15 16 17 18 19 20 21 22 23 24 25 26 27 28 …" at bounding box center [757, 206] width 58 height 27
select select "27"
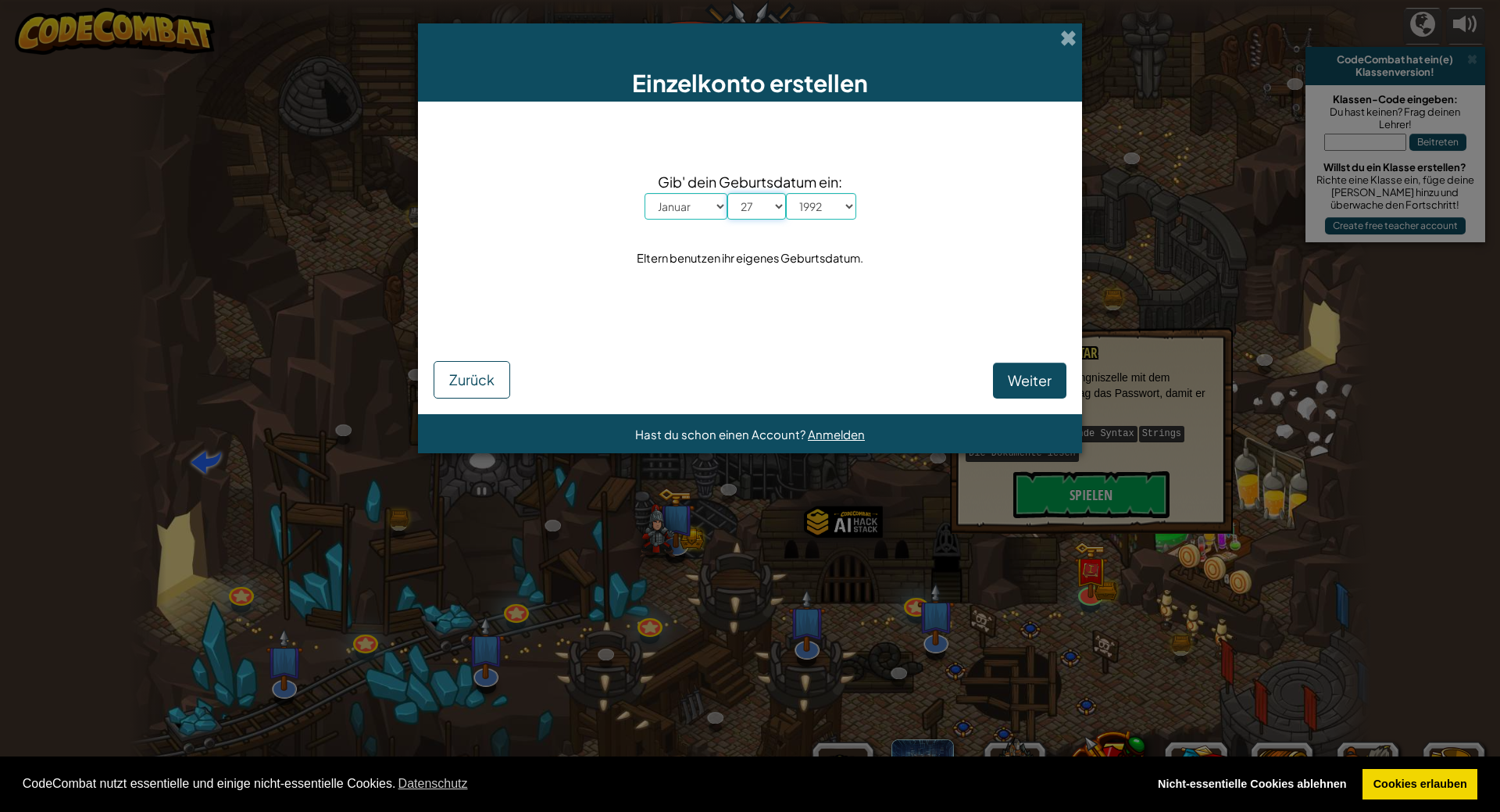
click at [728, 193] on select "Tag 1 2 3 4 5 6 7 8 9 10 11 12 13 14 15 16 17 18 19 20 21 22 23 24 25 26 27 28 …" at bounding box center [757, 206] width 58 height 27
click at [917, 290] on div "Gib' dein Geburtsdatum ein: Monat Januar Februar März April Mai Juni July Augus…" at bounding box center [750, 220] width 633 height 207
click at [1025, 398] on button "Weiter" at bounding box center [1029, 380] width 74 height 36
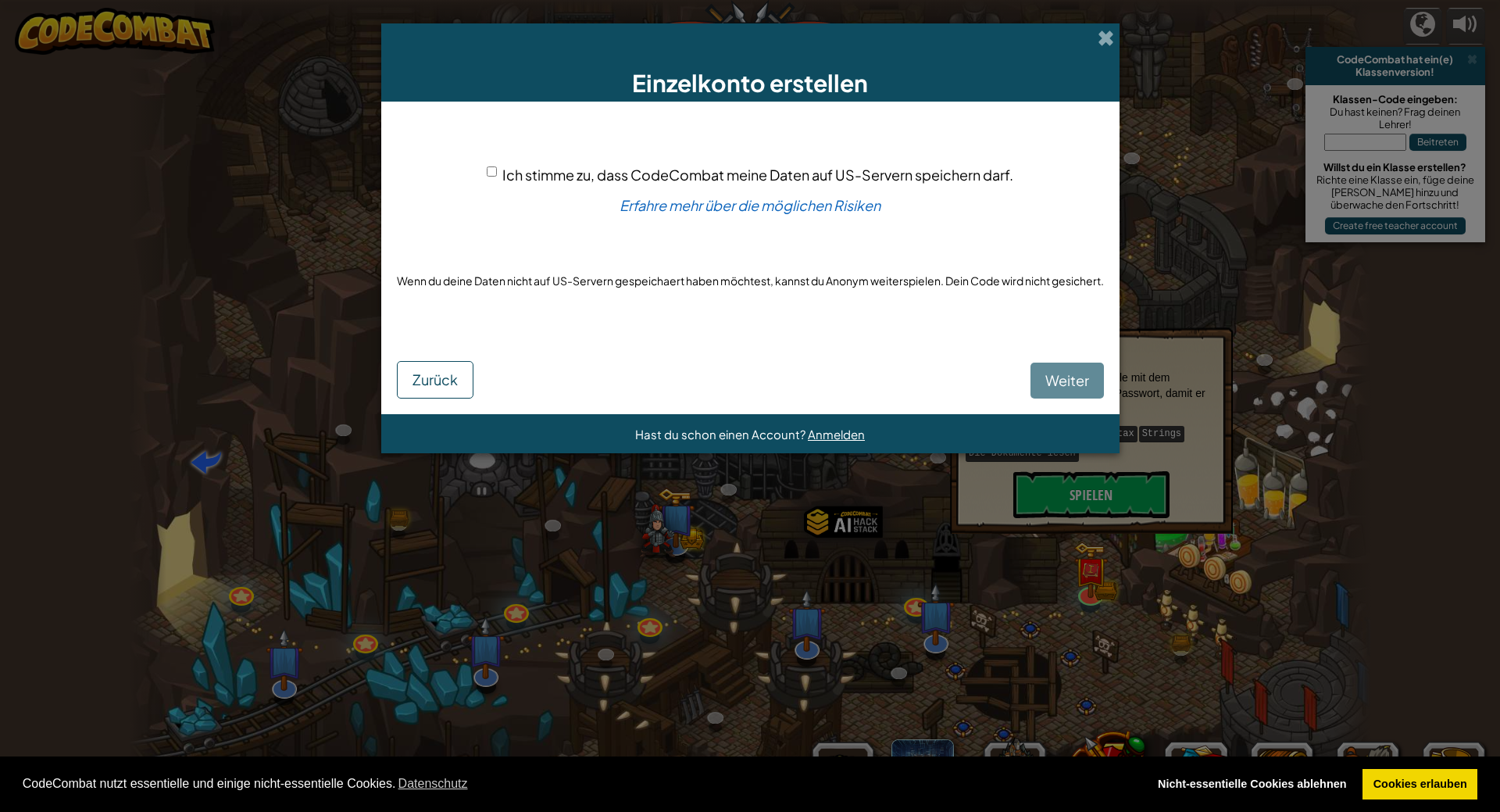
click at [772, 344] on div "Weiter Zurück" at bounding box center [750, 368] width 707 height 60
click at [1045, 378] on div "Weiter Zurück" at bounding box center [750, 368] width 707 height 60
click at [554, 171] on span "Ich stimme zu, dass CodeCombat meine Daten auf US-Servern speichern darf." at bounding box center [758, 174] width 511 height 18
click at [497, 171] on input "Ich stimme zu, dass CodeCombat meine Daten auf US-Servern speichern darf." at bounding box center [492, 171] width 11 height 11
checkbox input "true"
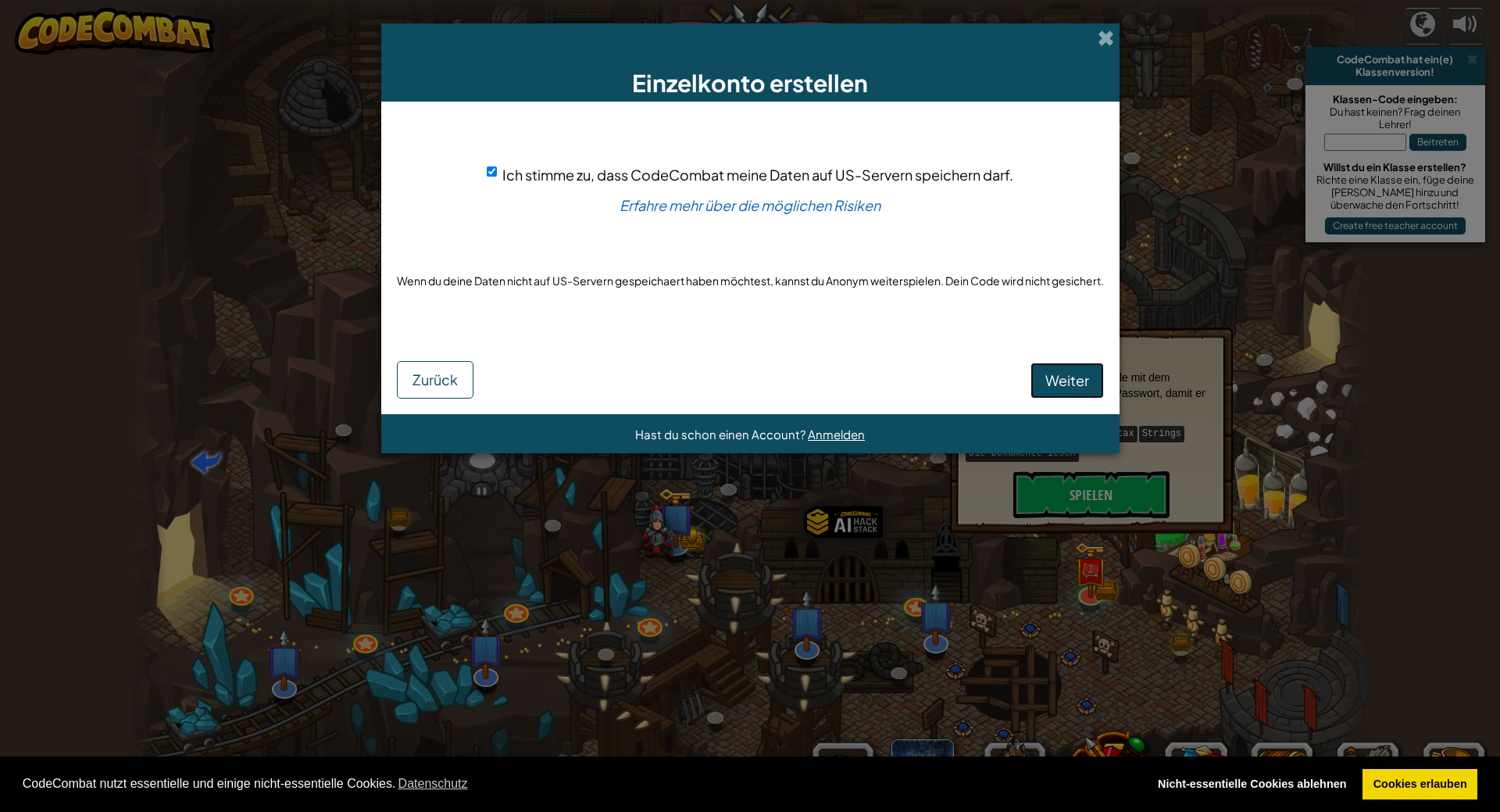
click at [1079, 382] on span "Weiter" at bounding box center [1067, 380] width 44 height 18
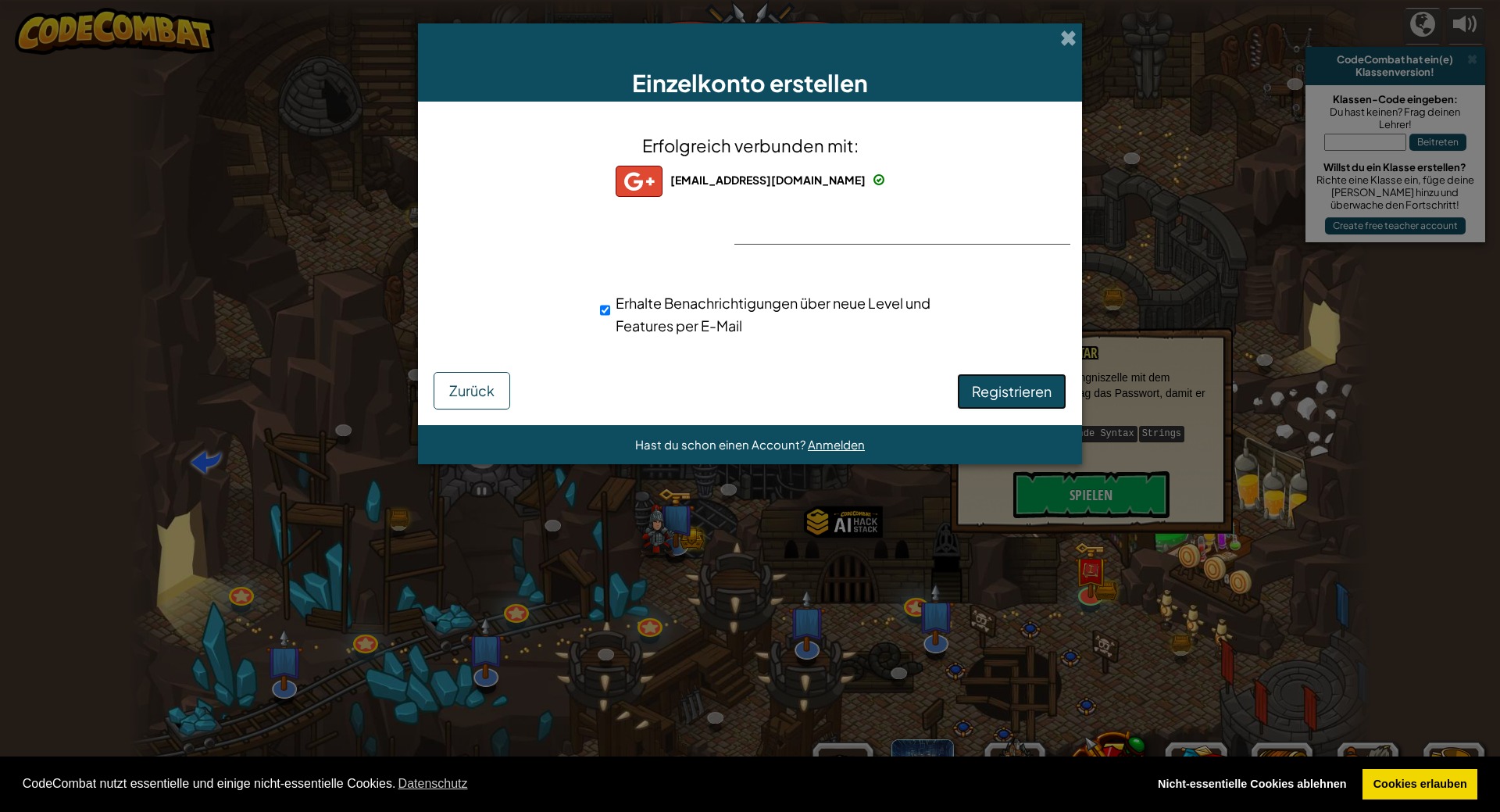
drag, startPoint x: 995, startPoint y: 391, endPoint x: 995, endPoint y: 431, distance: 40.0
click at [995, 391] on span "Registrieren" at bounding box center [1011, 391] width 79 height 18
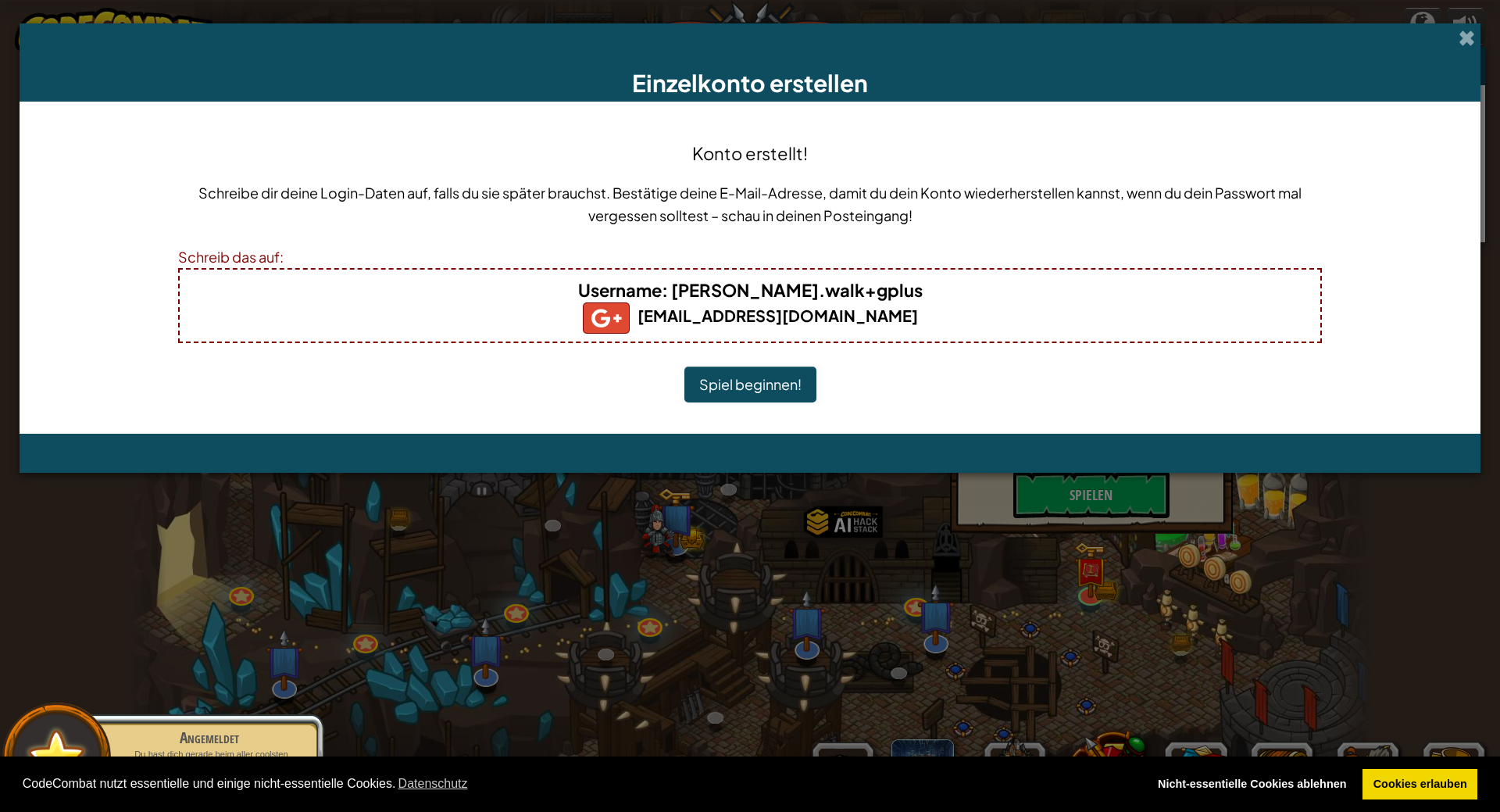
click at [474, 371] on div "Konto erstellt! Schreibe dir deine Login-Daten auf, falls du sie später brauchs…" at bounding box center [750, 267] width 1144 height 301
click at [370, 323] on h5 "masi.walk@gmail.com" at bounding box center [750, 318] width 1109 height 32
click at [266, 259] on div "Schreib das auf:" at bounding box center [750, 257] width 1144 height 23
click at [316, 229] on div "Schreibe dir deine Login-Daten auf, falls du sie später brauchst. Bestätige dei…" at bounding box center [750, 209] width 1144 height 56
click at [732, 310] on b "masi.walk@gmail.com" at bounding box center [750, 315] width 335 height 19
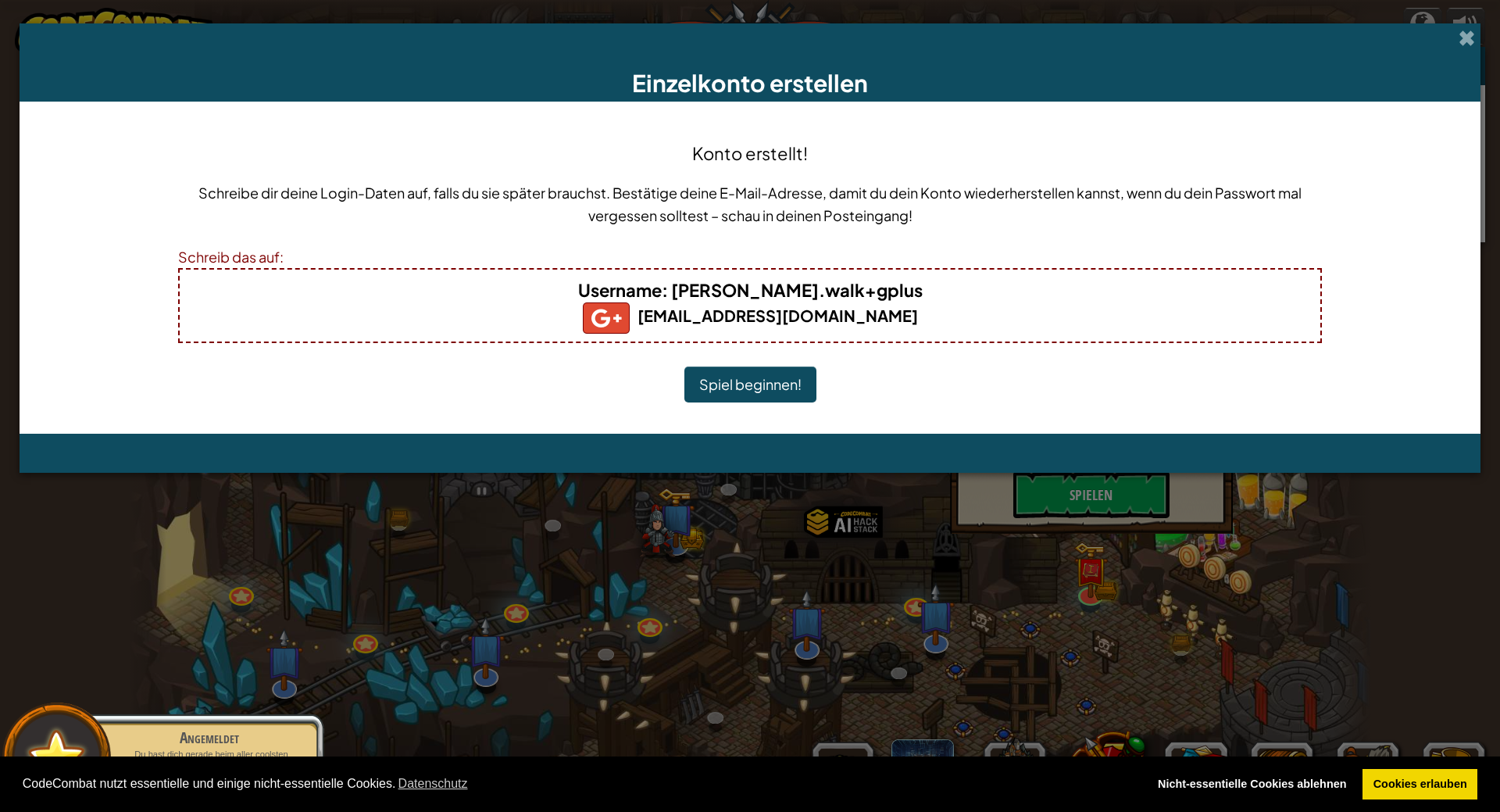
click at [725, 292] on b "Username : masi.walk+gplus" at bounding box center [750, 289] width 344 height 22
click at [769, 316] on b "masi.walk@gmail.com" at bounding box center [750, 315] width 335 height 19
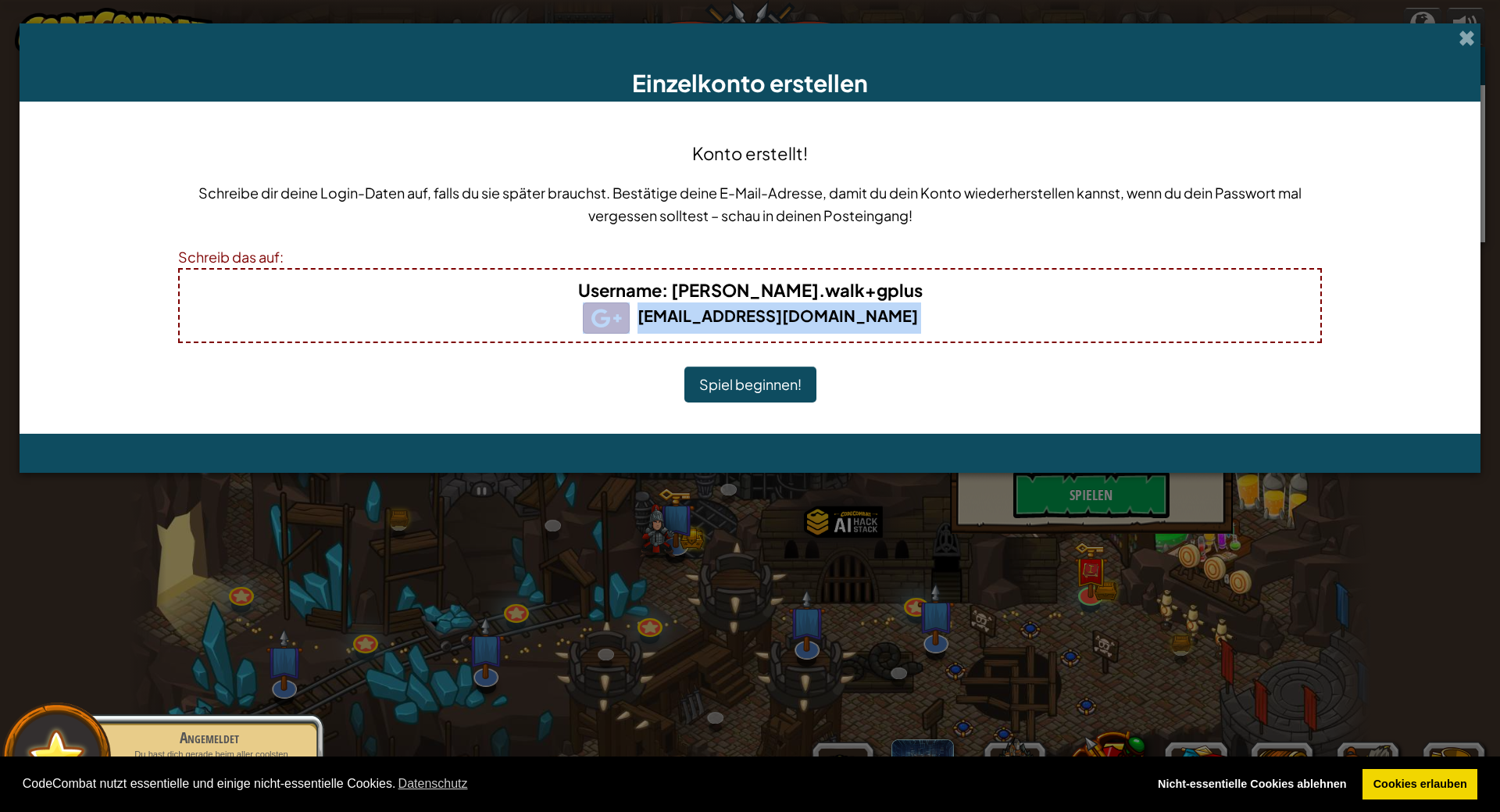
click at [770, 316] on b "masi.walk@gmail.com" at bounding box center [750, 315] width 335 height 19
click at [948, 374] on div "Konto erstellt! Schreibe dir deine Login-Daten auf, falls du sie später brauchs…" at bounding box center [750, 267] width 1144 height 301
click at [781, 390] on button "Spiel beginnen!" at bounding box center [750, 384] width 132 height 36
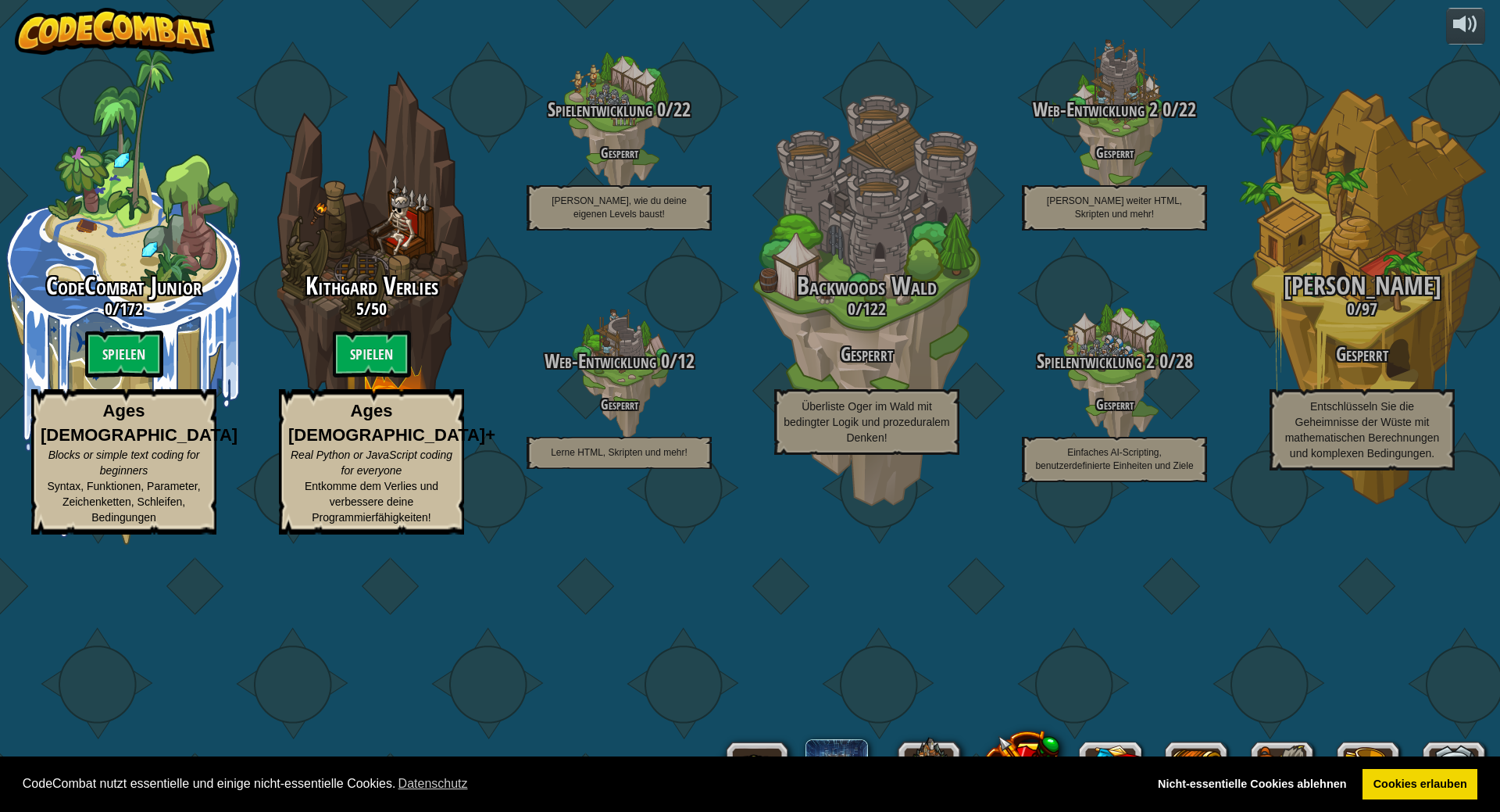
select select "de-DE"
